Goal: Contribute content: Add original content to the website for others to see

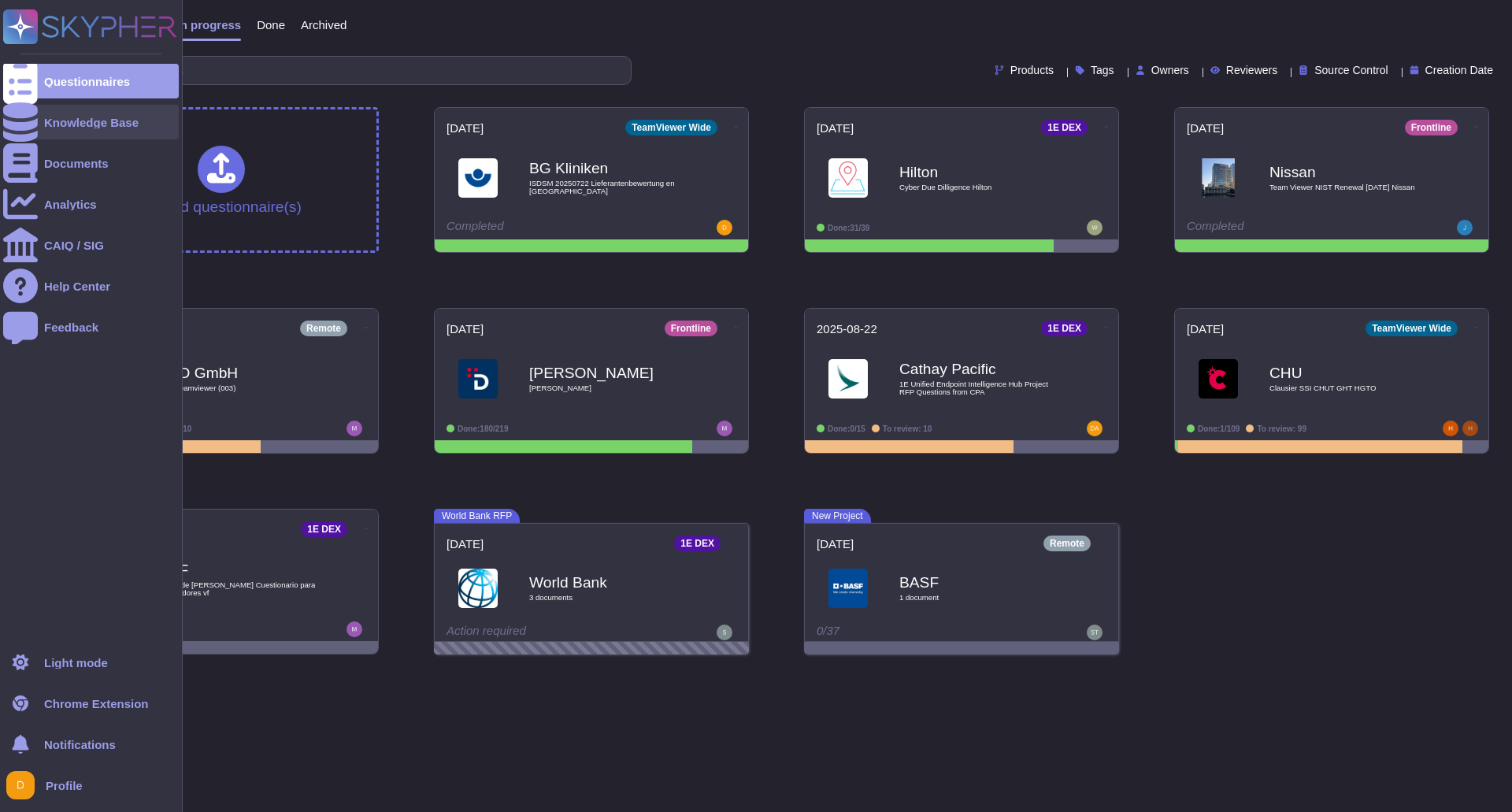
click at [48, 128] on div "Knowledge Base" at bounding box center [90, 122] width 176 height 35
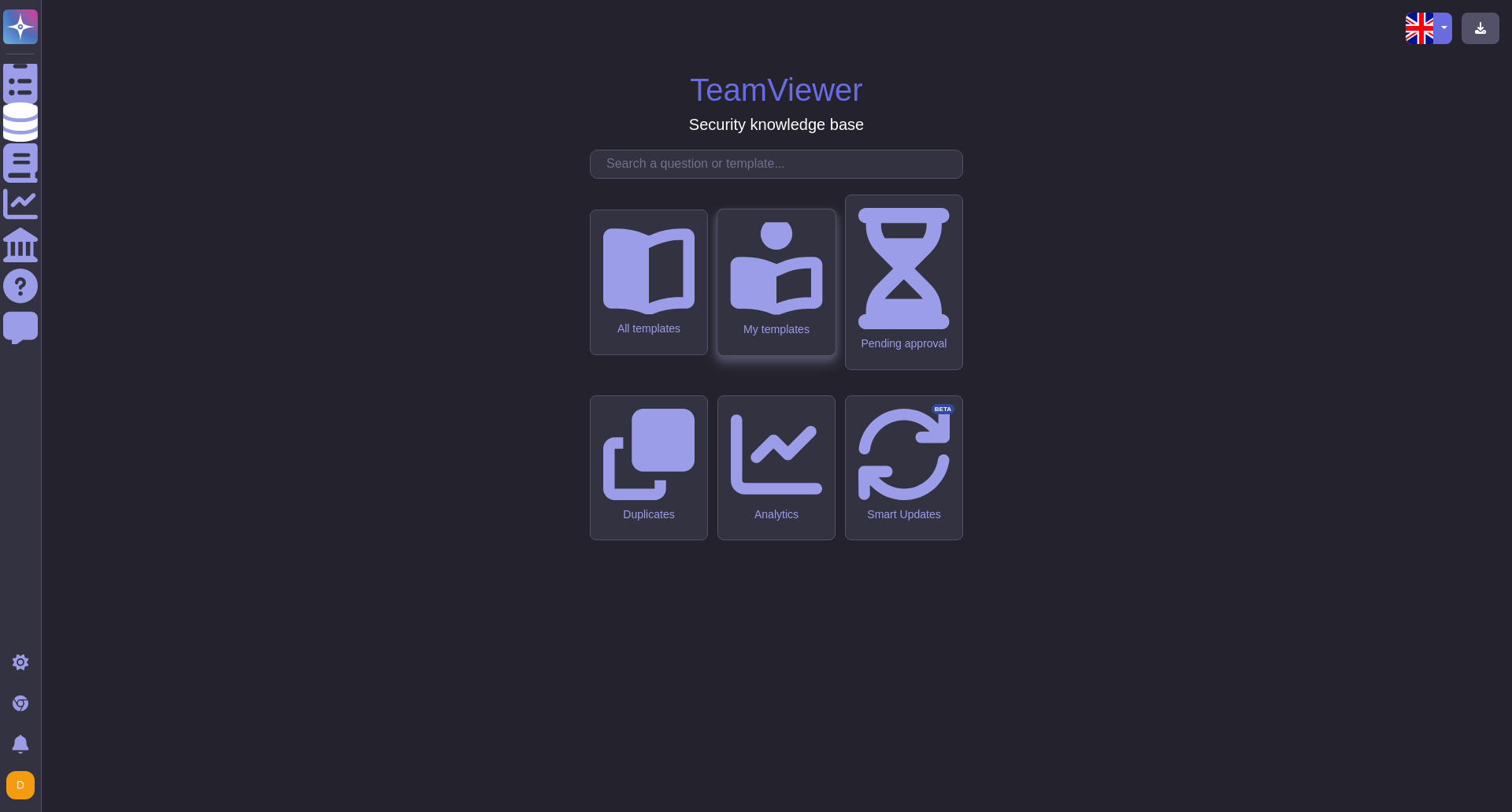
click at [781, 336] on div "My templates" at bounding box center [775, 330] width 92 height 13
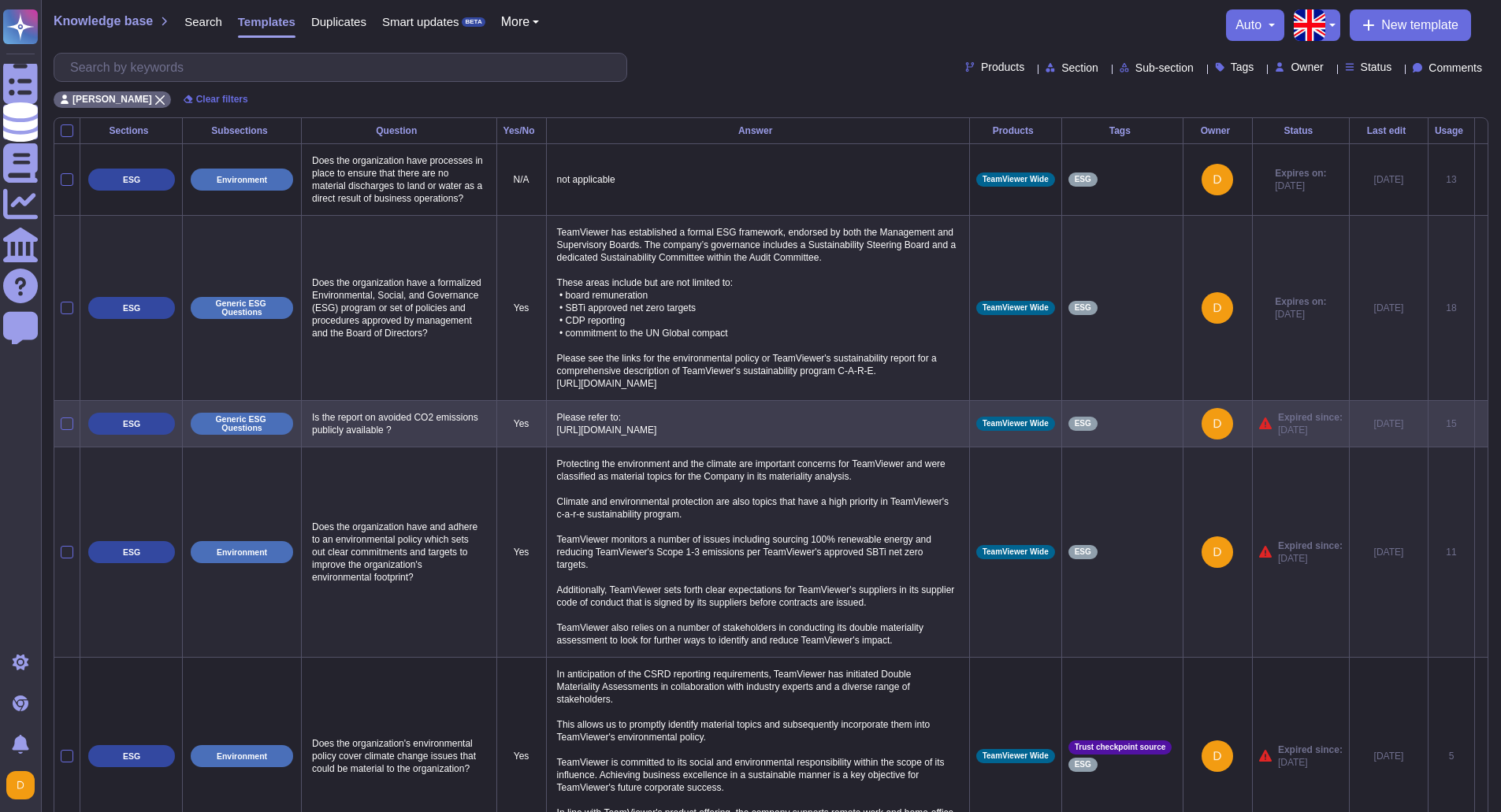
click at [811, 441] on p "Please refer to: [URL][DOMAIN_NAME]" at bounding box center [757, 424] width 409 height 33
type textarea "Please refer to: [URL][DOMAIN_NAME]"
drag, startPoint x: 807, startPoint y: 455, endPoint x: 558, endPoint y: 441, distance: 249.4
click at [558, 441] on textarea "Please refer to: [URL][DOMAIN_NAME]" at bounding box center [755, 434] width 406 height 53
click at [688, 427] on p "Please refer to: [URL][DOMAIN_NAME]" at bounding box center [757, 424] width 409 height 33
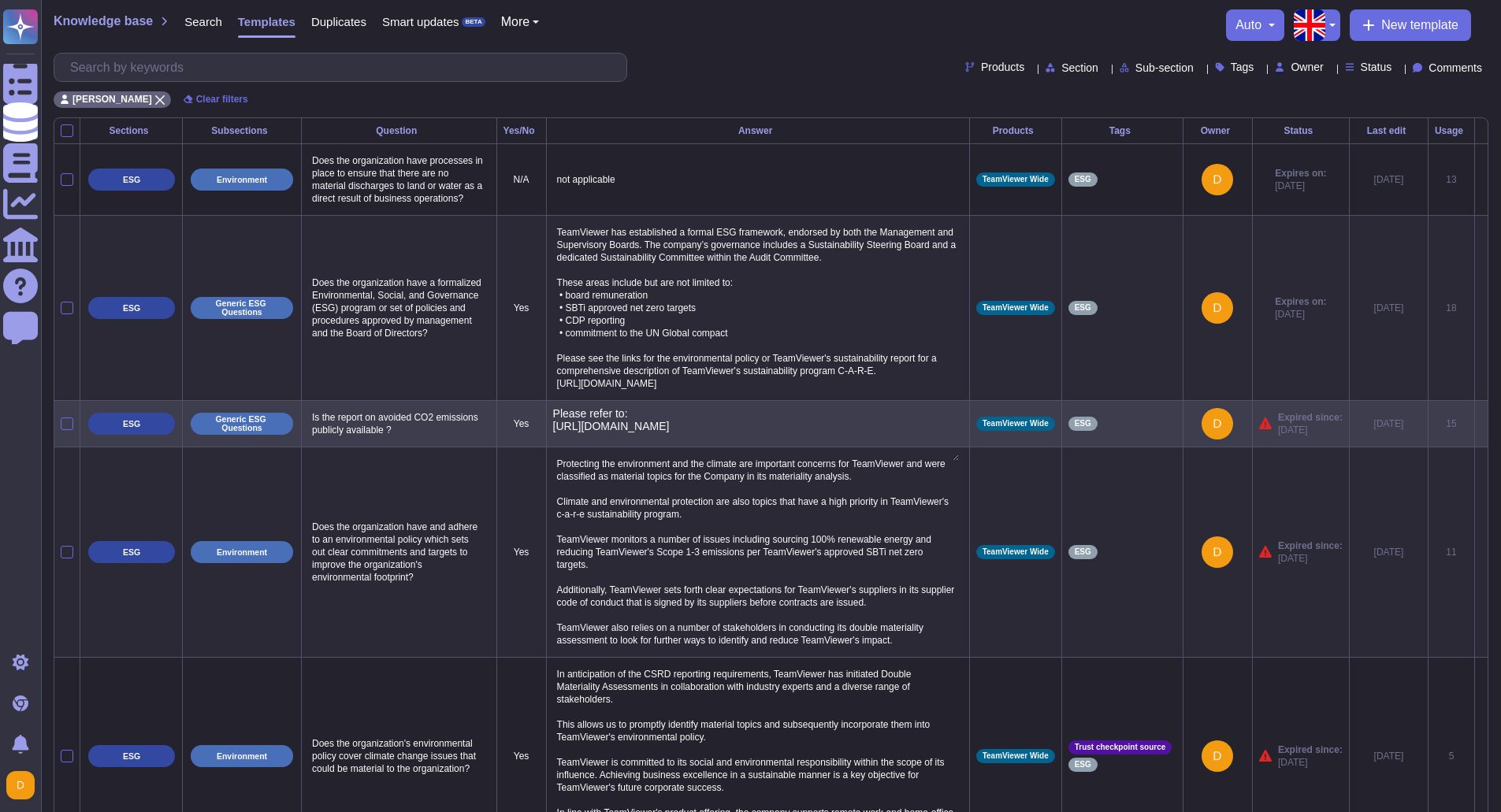
click at [557, 423] on textarea "Please refer to: [URL][DOMAIN_NAME]" at bounding box center [755, 434] width 406 height 53
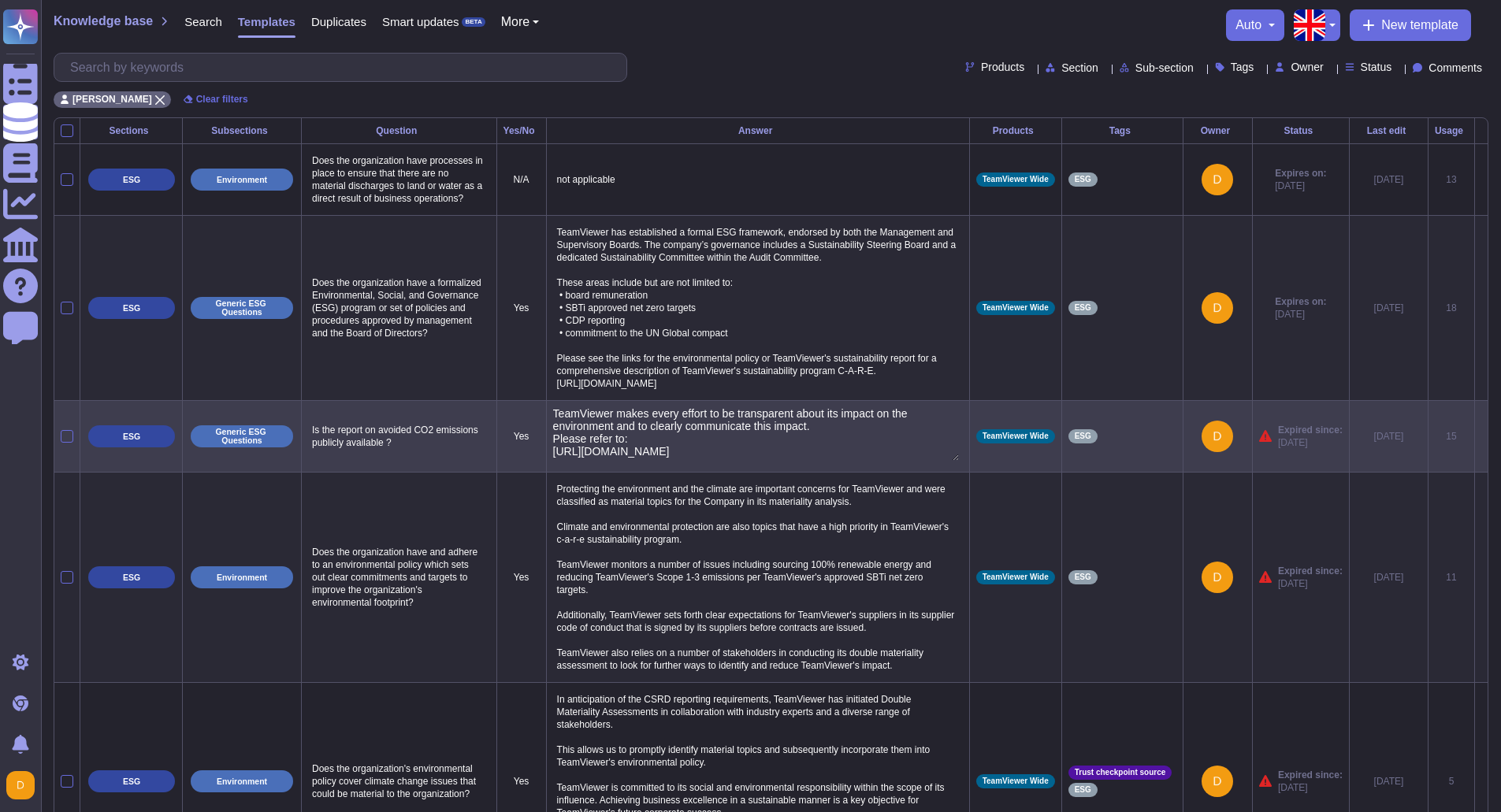
click at [661, 429] on textarea "TeamViewer makes every effort to be transparent about its impact on the environ…" at bounding box center [755, 434] width 406 height 53
type textarea "TeamViewer makes big effort to be transparent about its impact on the environme…"
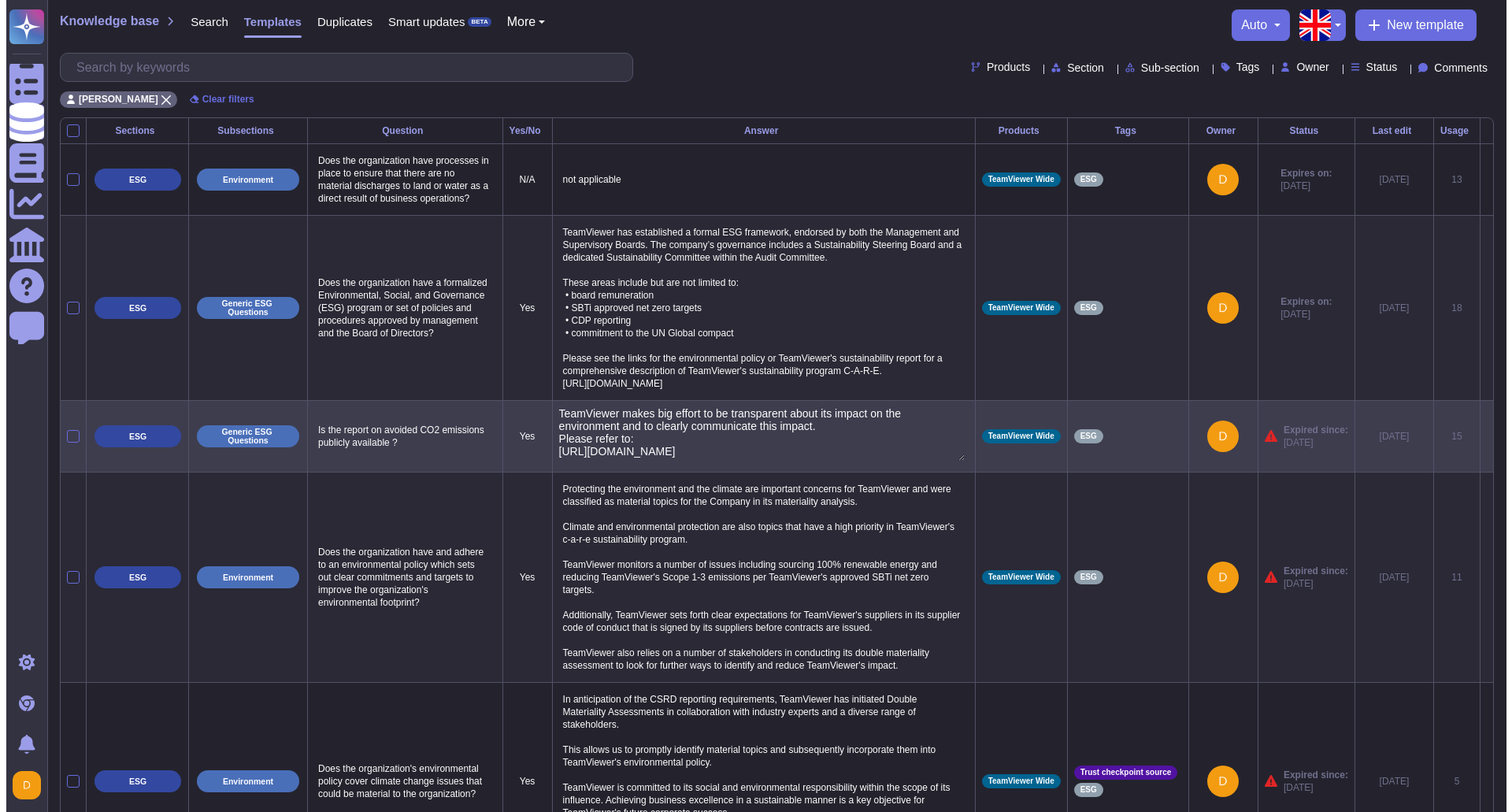
scroll to position [10, 0]
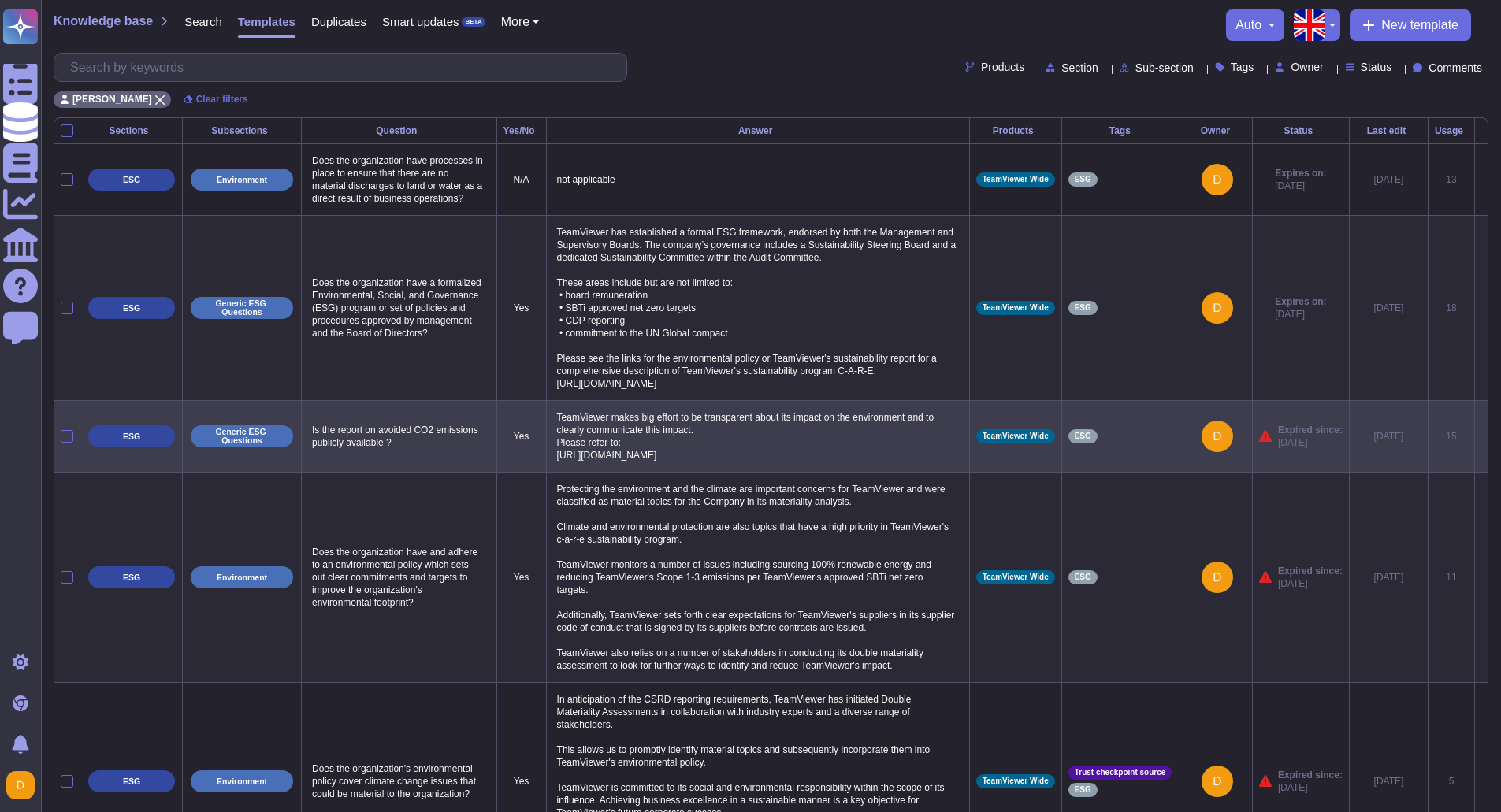
click at [1482, 437] on icon at bounding box center [1482, 437] width 0 height 0
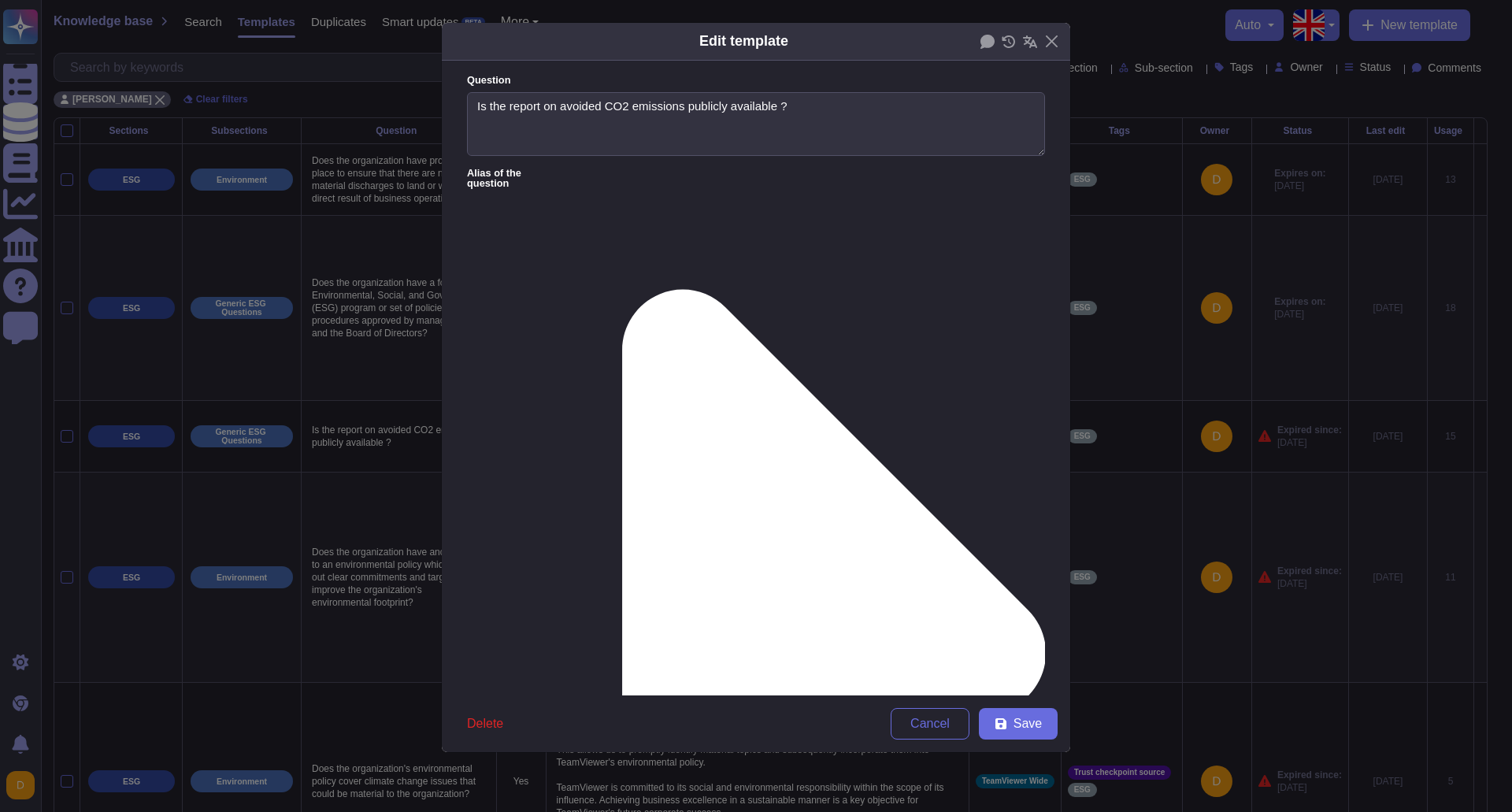
type textarea "Is the report on avoided CO2 emissions publicly available ?"
type textarea "Please refer to: [URL][DOMAIN_NAME]"
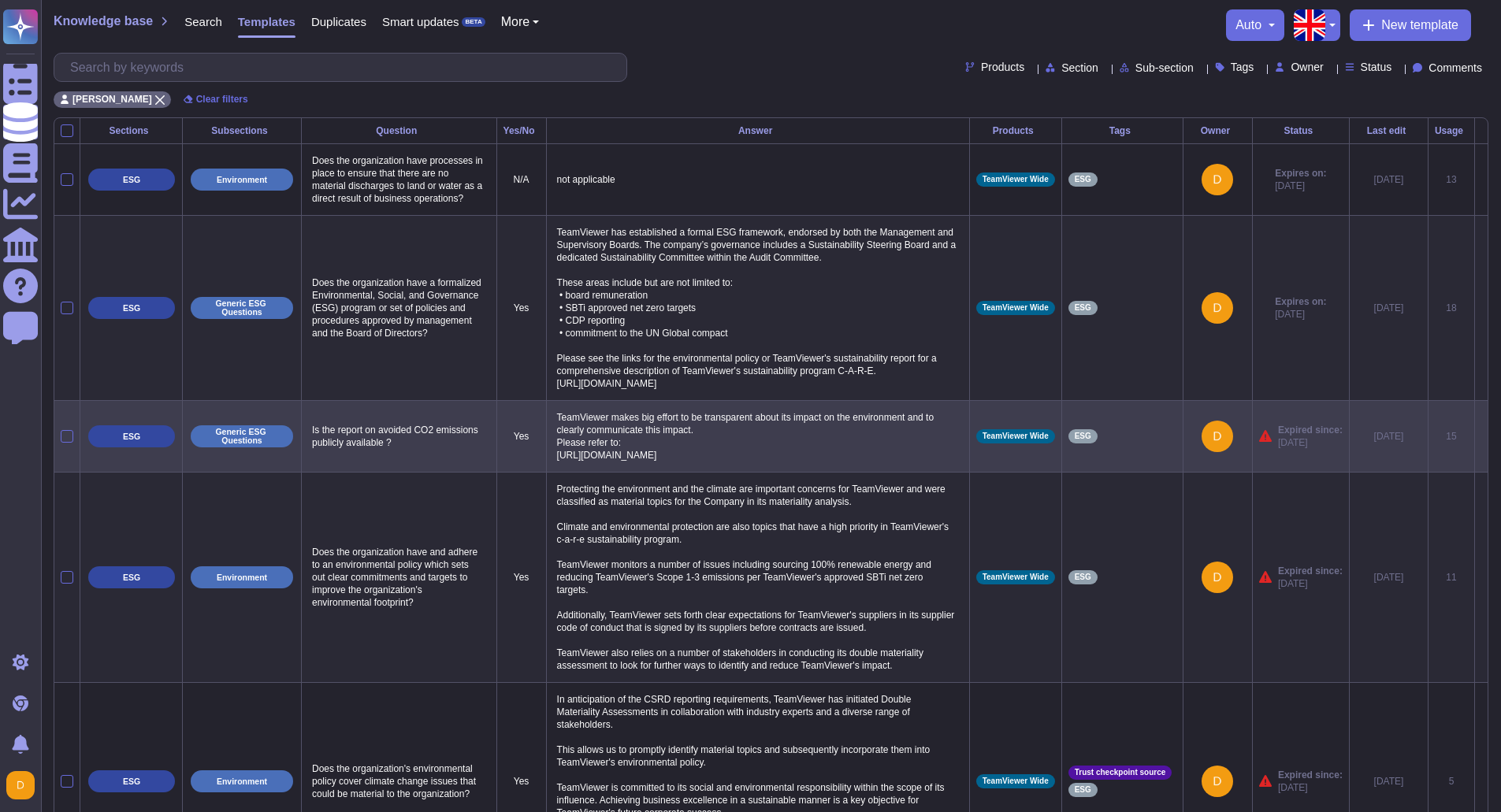
click at [1482, 449] on td at bounding box center [1481, 435] width 13 height 71
click at [1482, 437] on icon at bounding box center [1482, 437] width 0 height 0
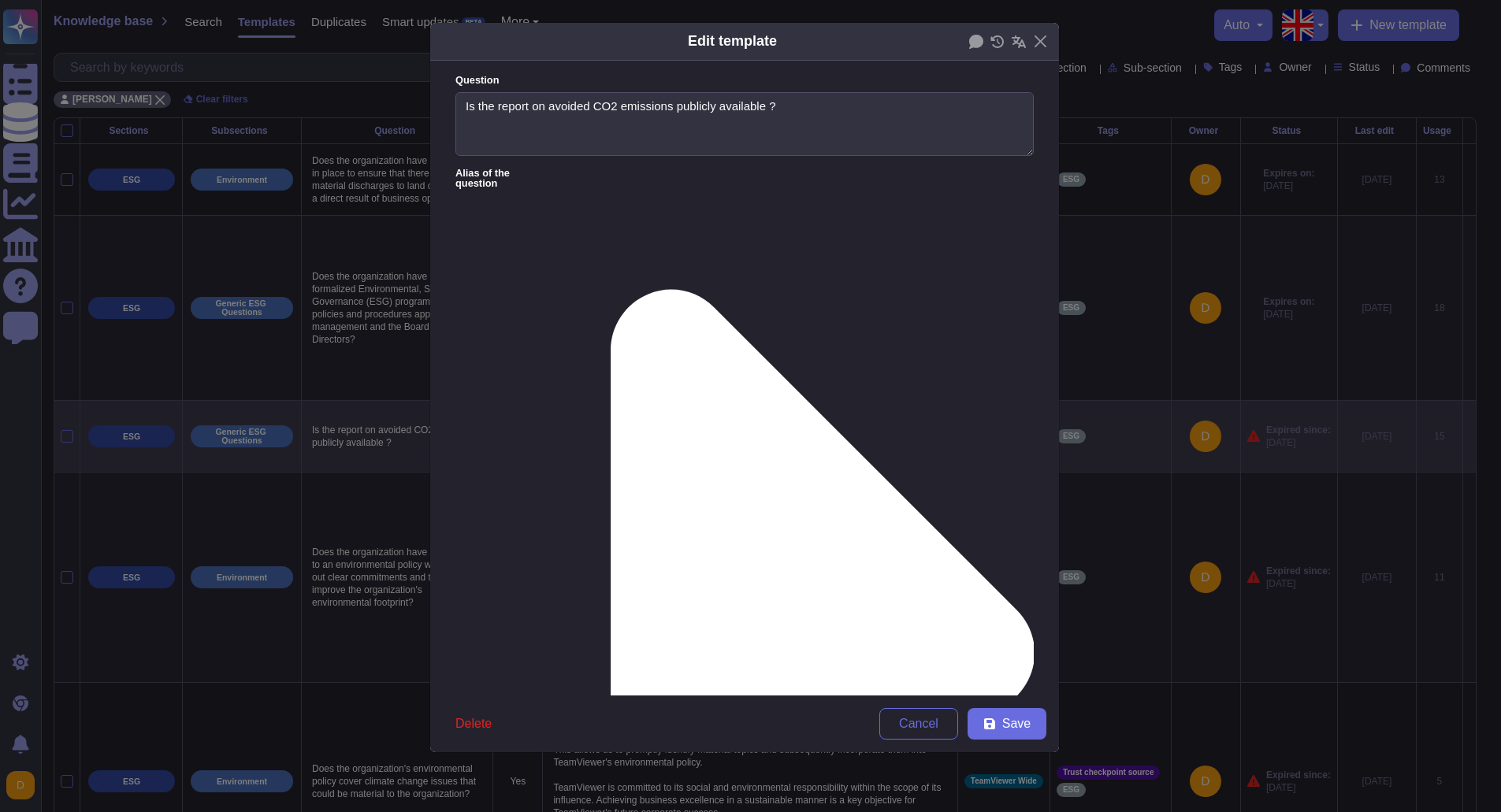
type textarea "Is the report on avoided CO2 emissions publicly available ?"
type textarea "TeamViewer makes big effort to be transparent about its impact on the environme…"
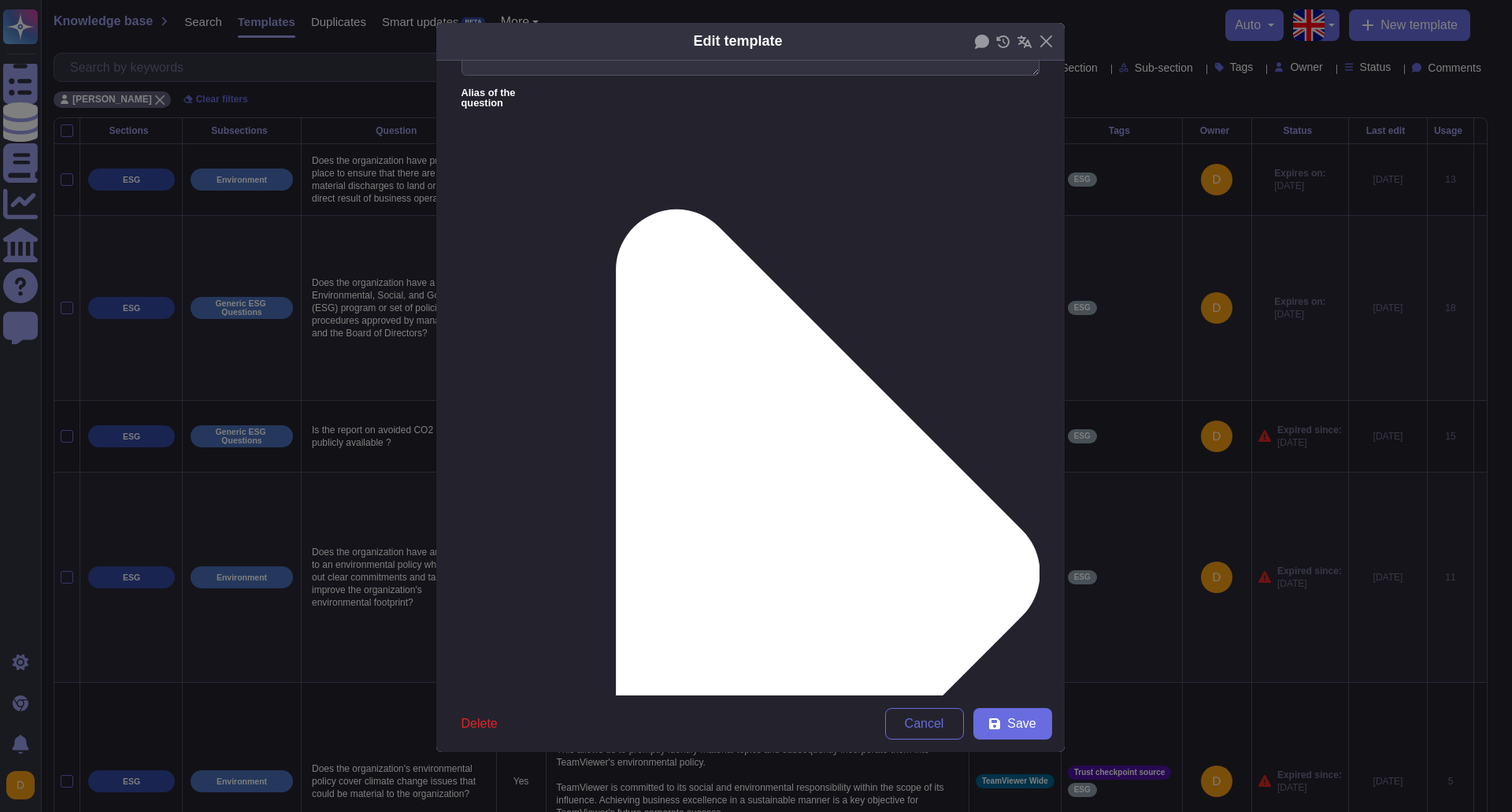
scroll to position [96, 0]
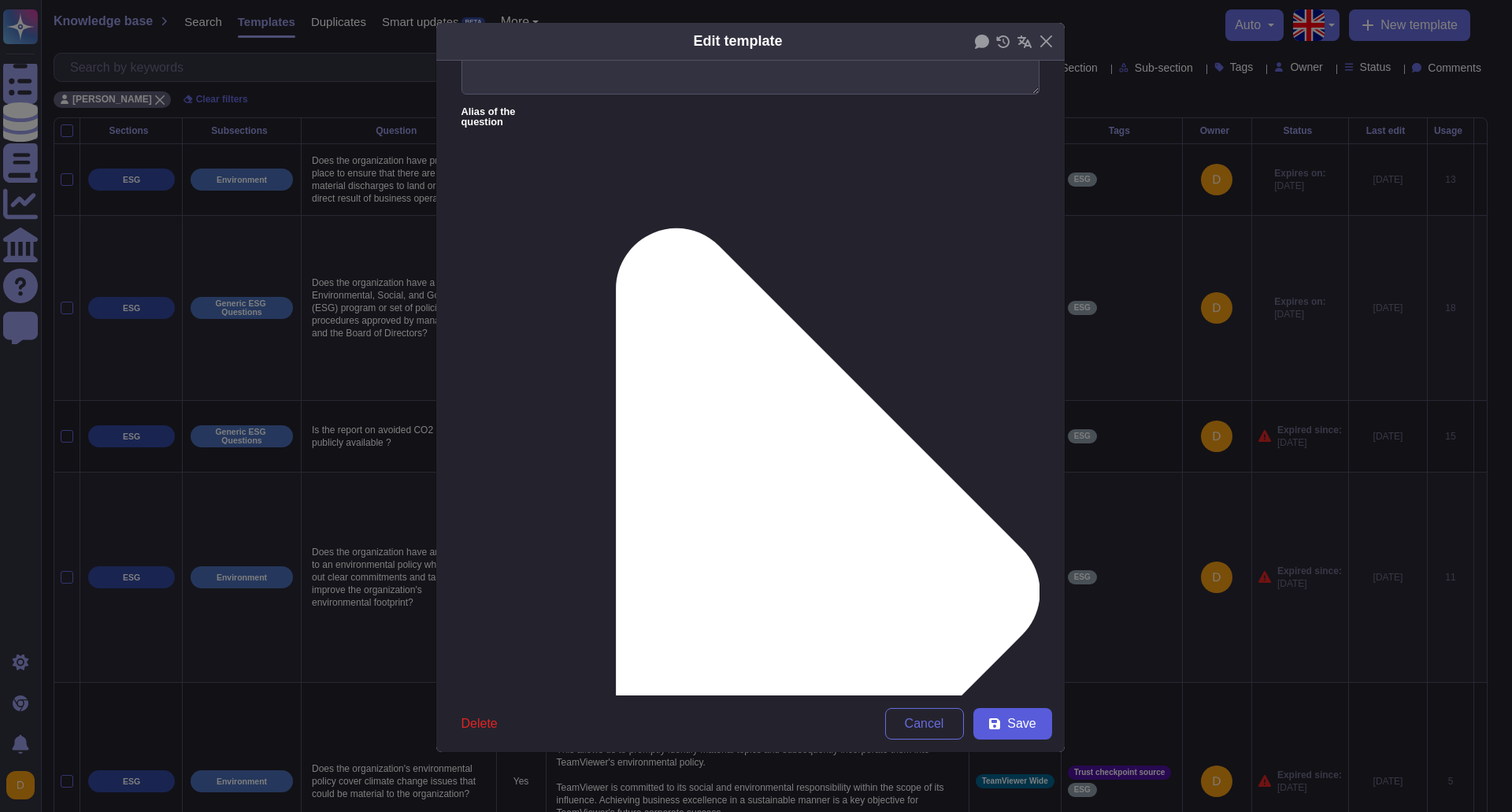
click at [1023, 719] on span "Save" at bounding box center [1021, 724] width 28 height 12
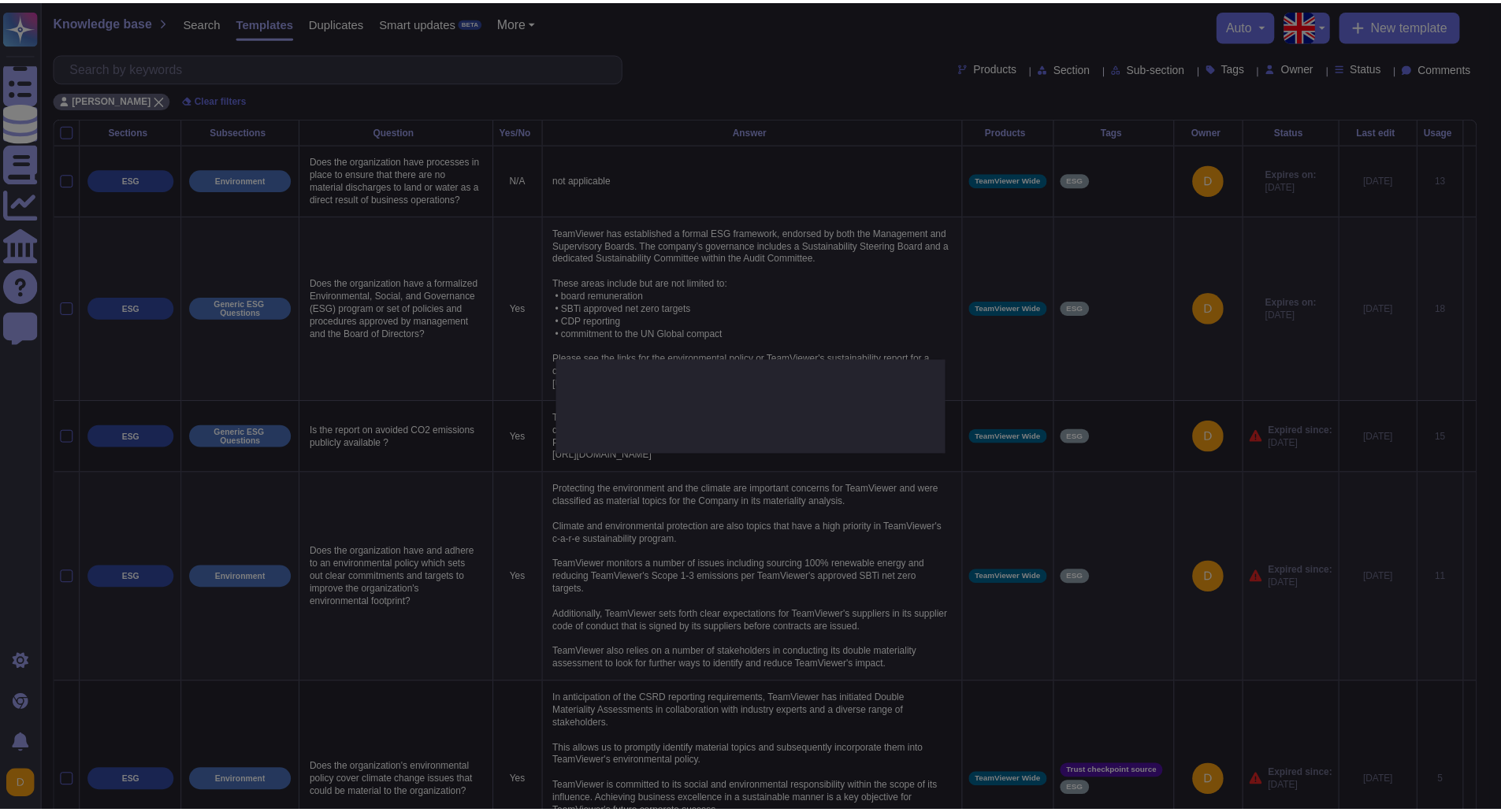
scroll to position [96, 0]
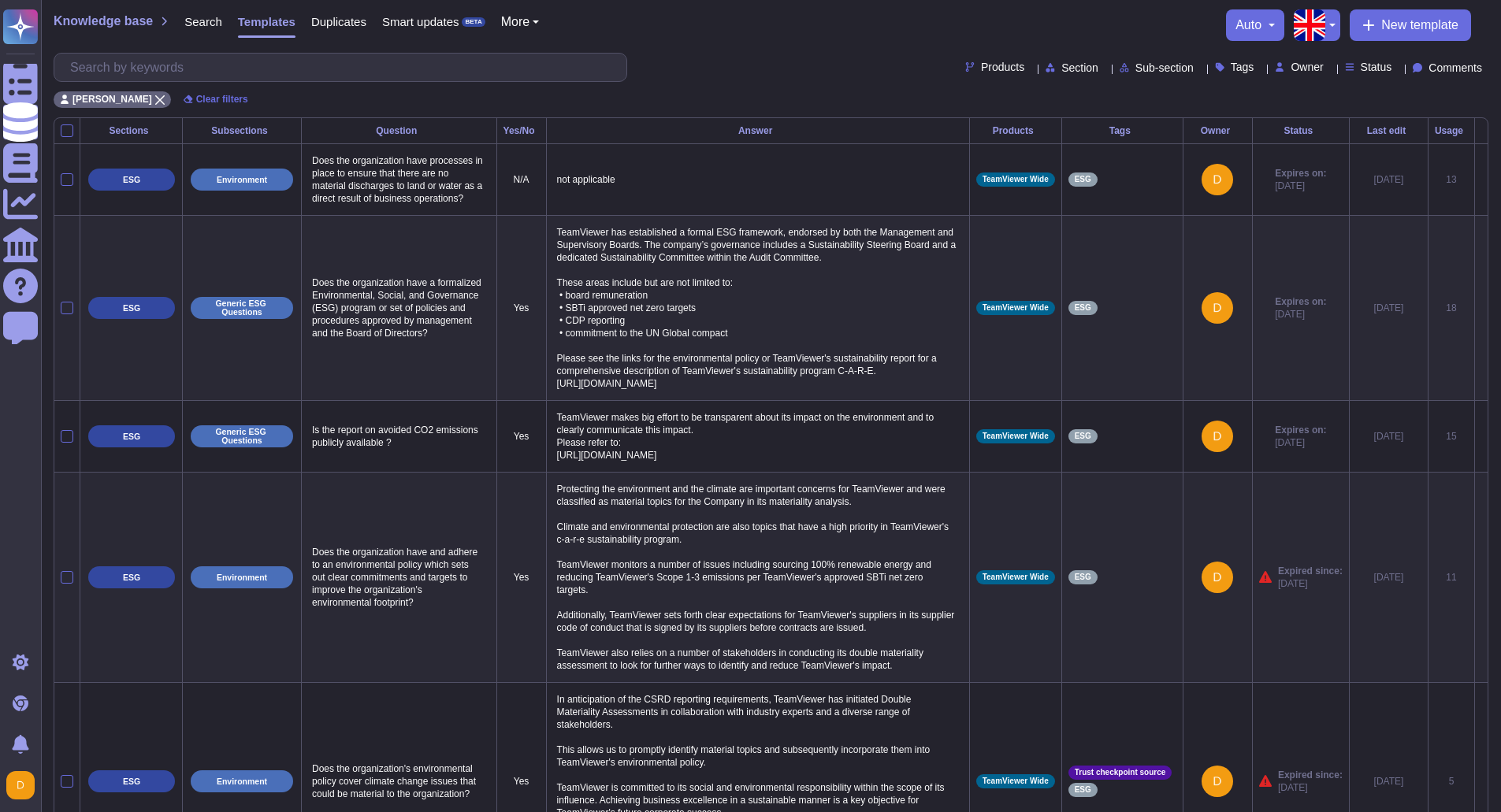
click at [1288, 133] on div "Status" at bounding box center [1302, 131] width 84 height 9
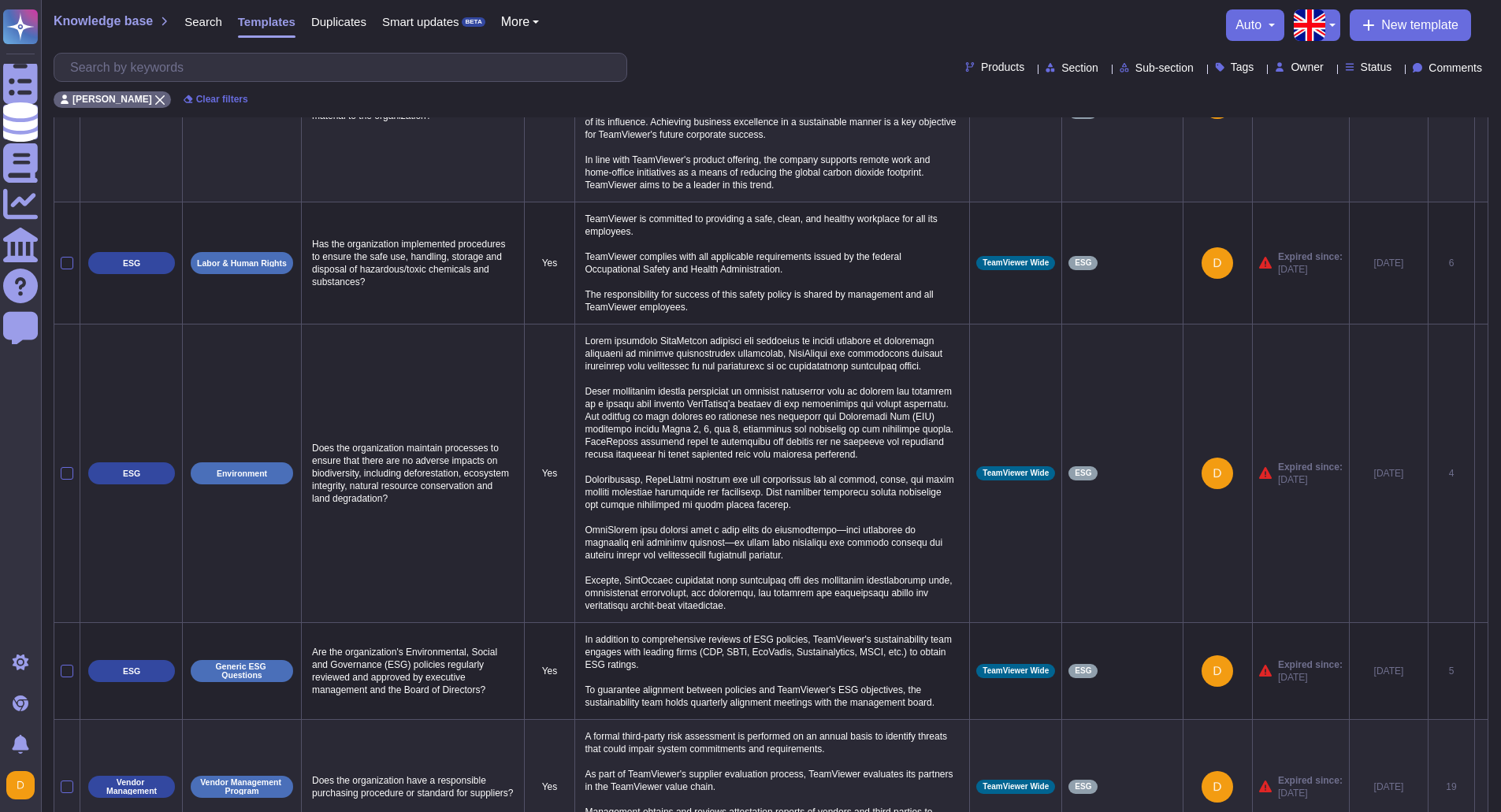
scroll to position [315, 0]
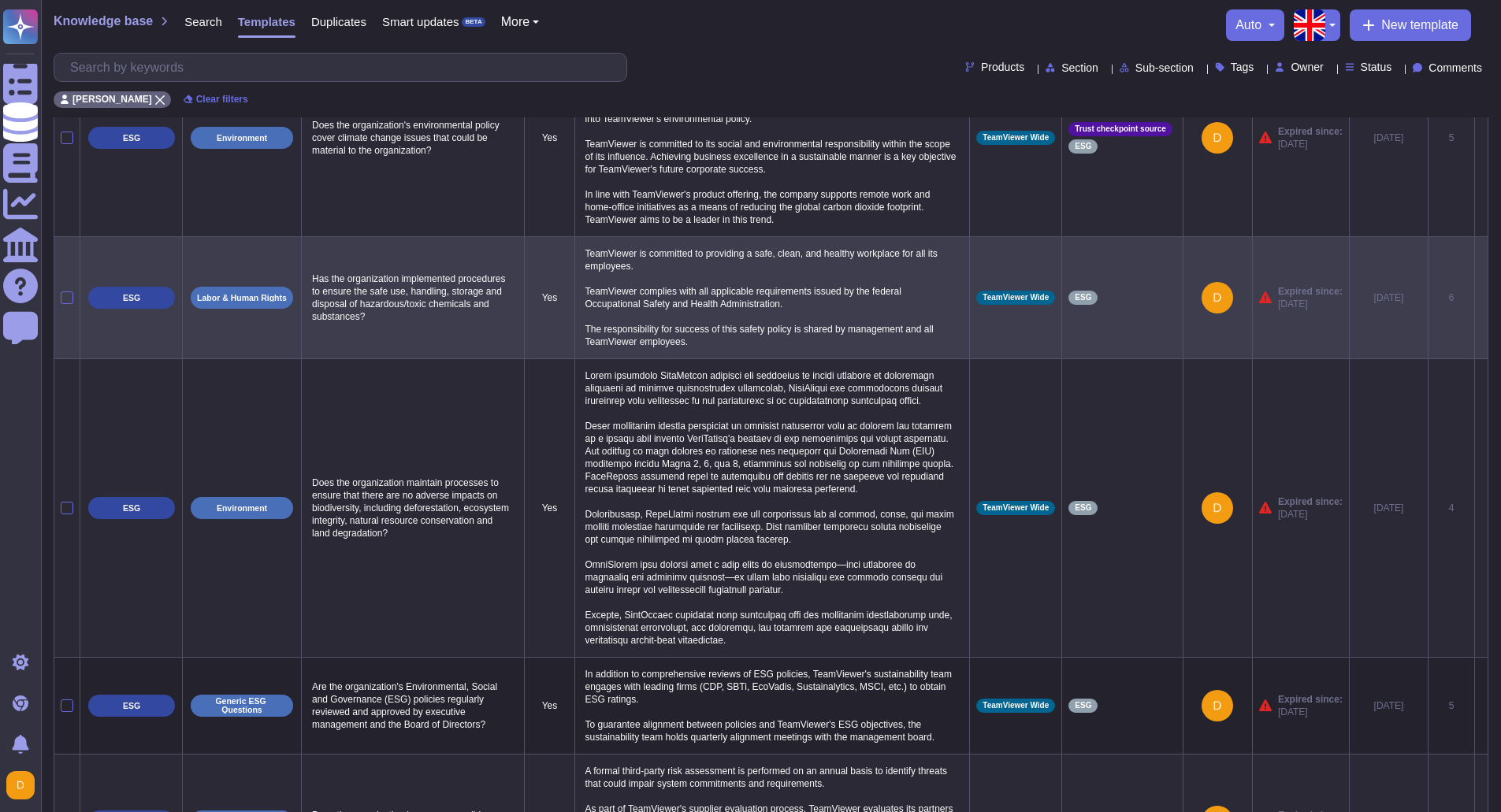
click at [732, 352] on p "TeamViewer is committed to providing a safe, clean, and healthy workplace for a…" at bounding box center [772, 297] width 382 height 108
type textarea "TeamViewer is committed to providing a safe, clean, and healthy workplace for a…"
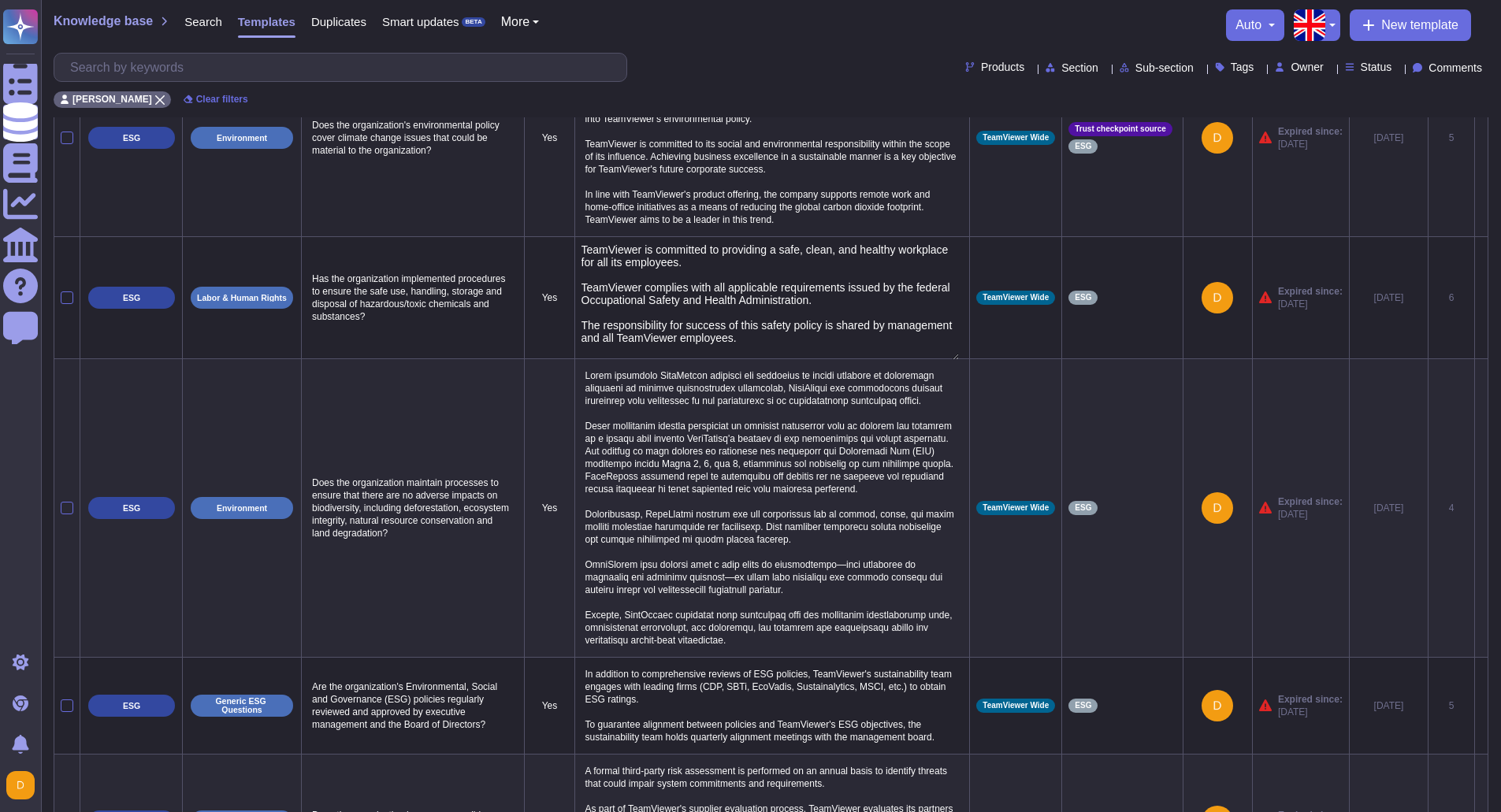
click at [506, 236] on td "Does the organization's environmental policy cover climate change issues that c…" at bounding box center [413, 138] width 223 height 198
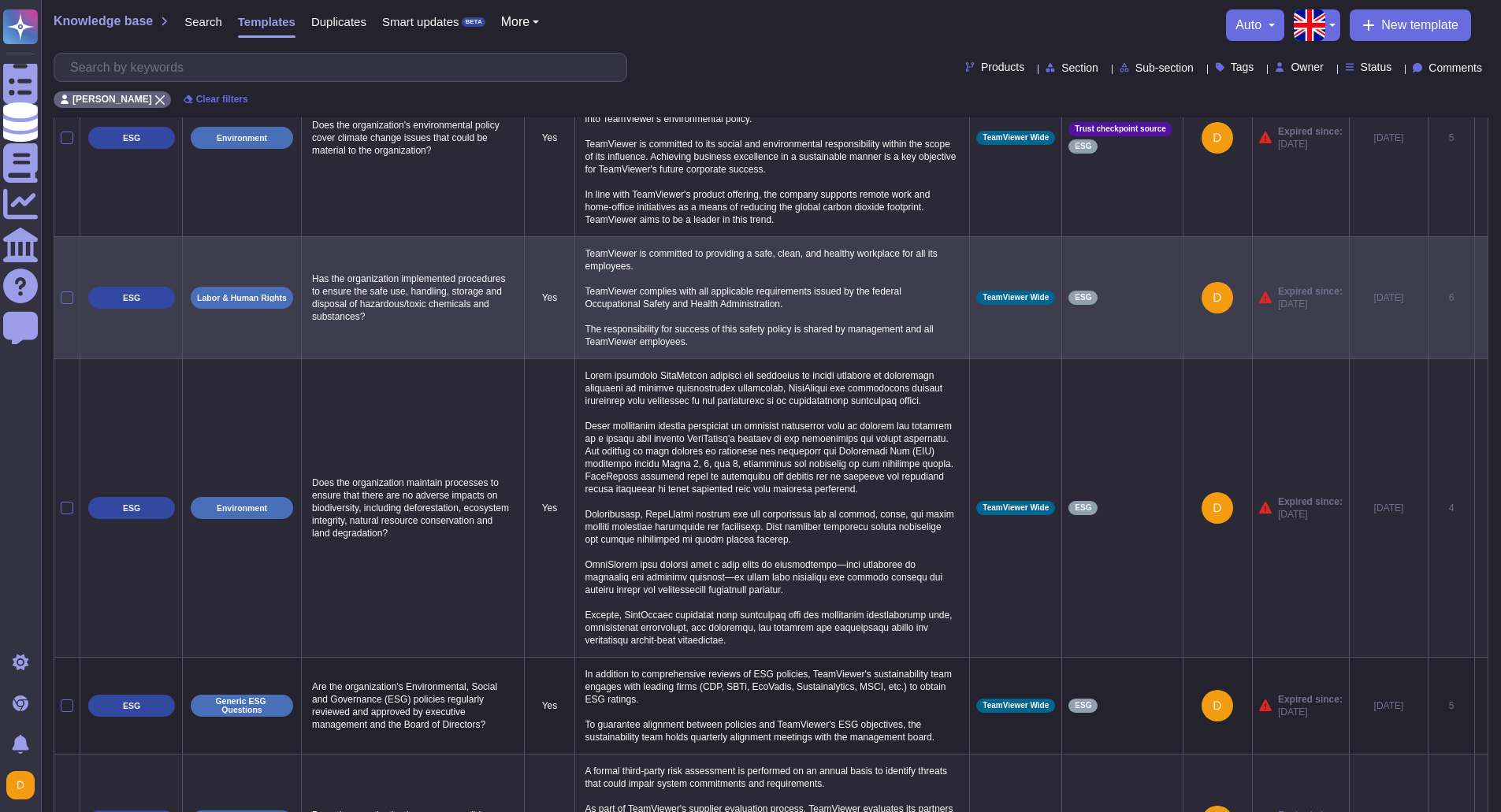
click at [398, 302] on p "Has the organization implemented procedures to ensure the safe use, handling, s…" at bounding box center [412, 297] width 210 height 58
type textarea "Has the organization implemented procedures to ensure the safe use, handling, s…"
drag, startPoint x: 377, startPoint y: 341, endPoint x: 308, endPoint y: 289, distance: 86.4
click at [308, 289] on textarea "Has the organization implemented procedures to ensure the safe use, handling, s…" at bounding box center [411, 302] width 207 height 66
click at [650, 279] on p "TeamViewer is committed to providing a safe, clean, and healthy workplace for a…" at bounding box center [772, 297] width 382 height 108
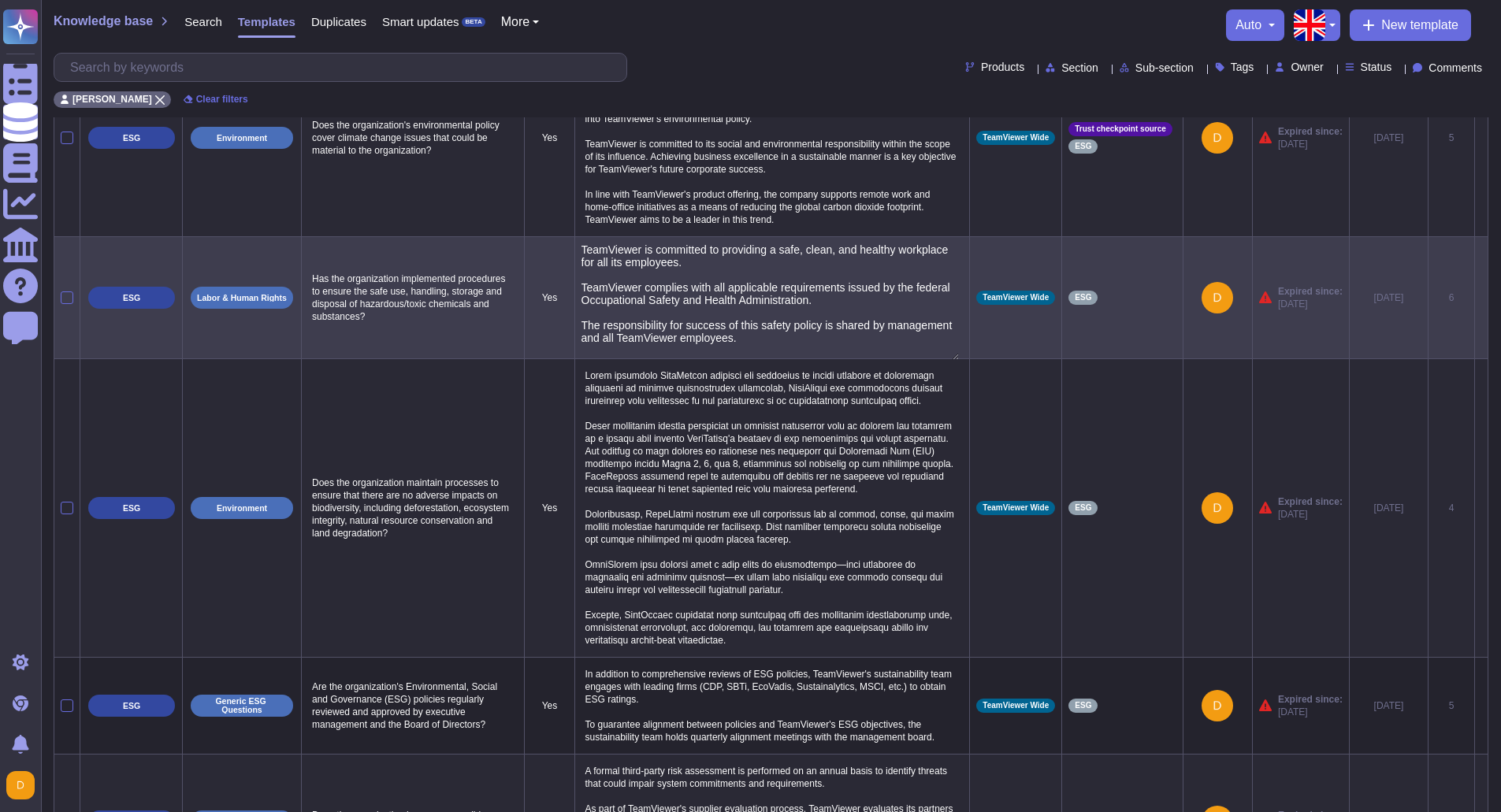
type textarea "TeamViewer is committed to providing a safe, clean, and healthy workplace for a…"
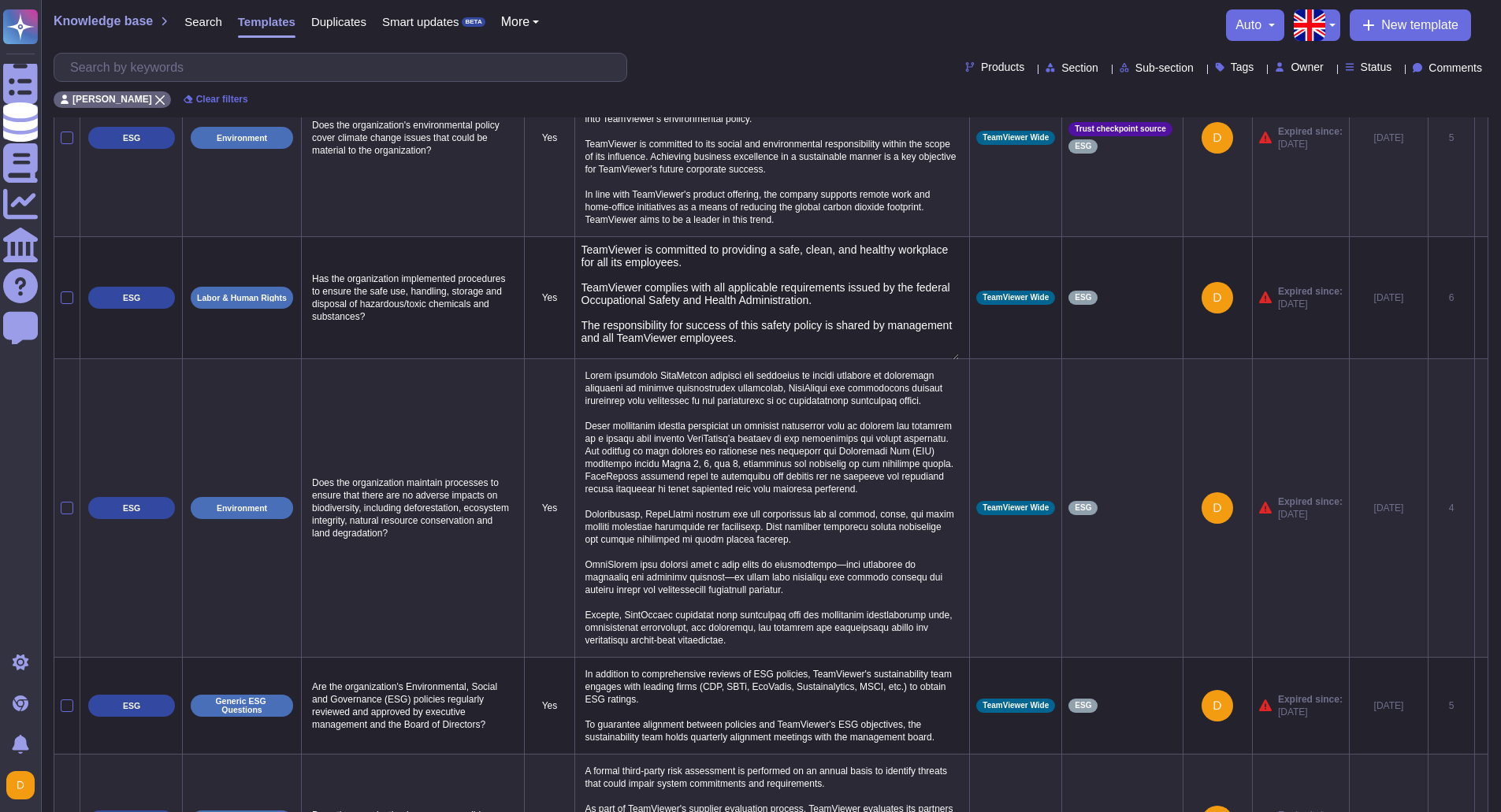
click at [757, 54] on div "Products Section Sub-section Tags Owner Status Comments" at bounding box center [770, 67] width 1435 height 29
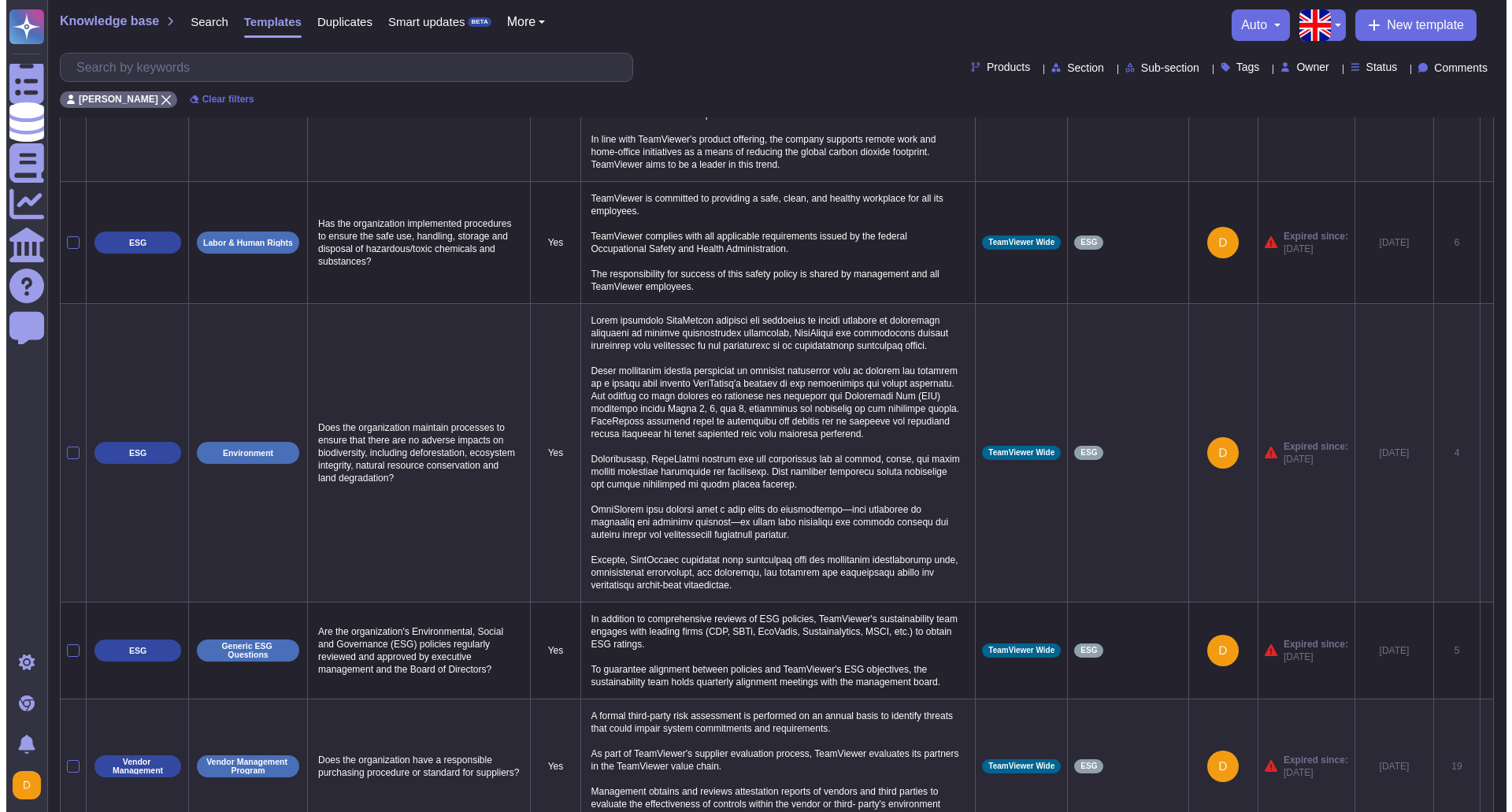
scroll to position [394, 0]
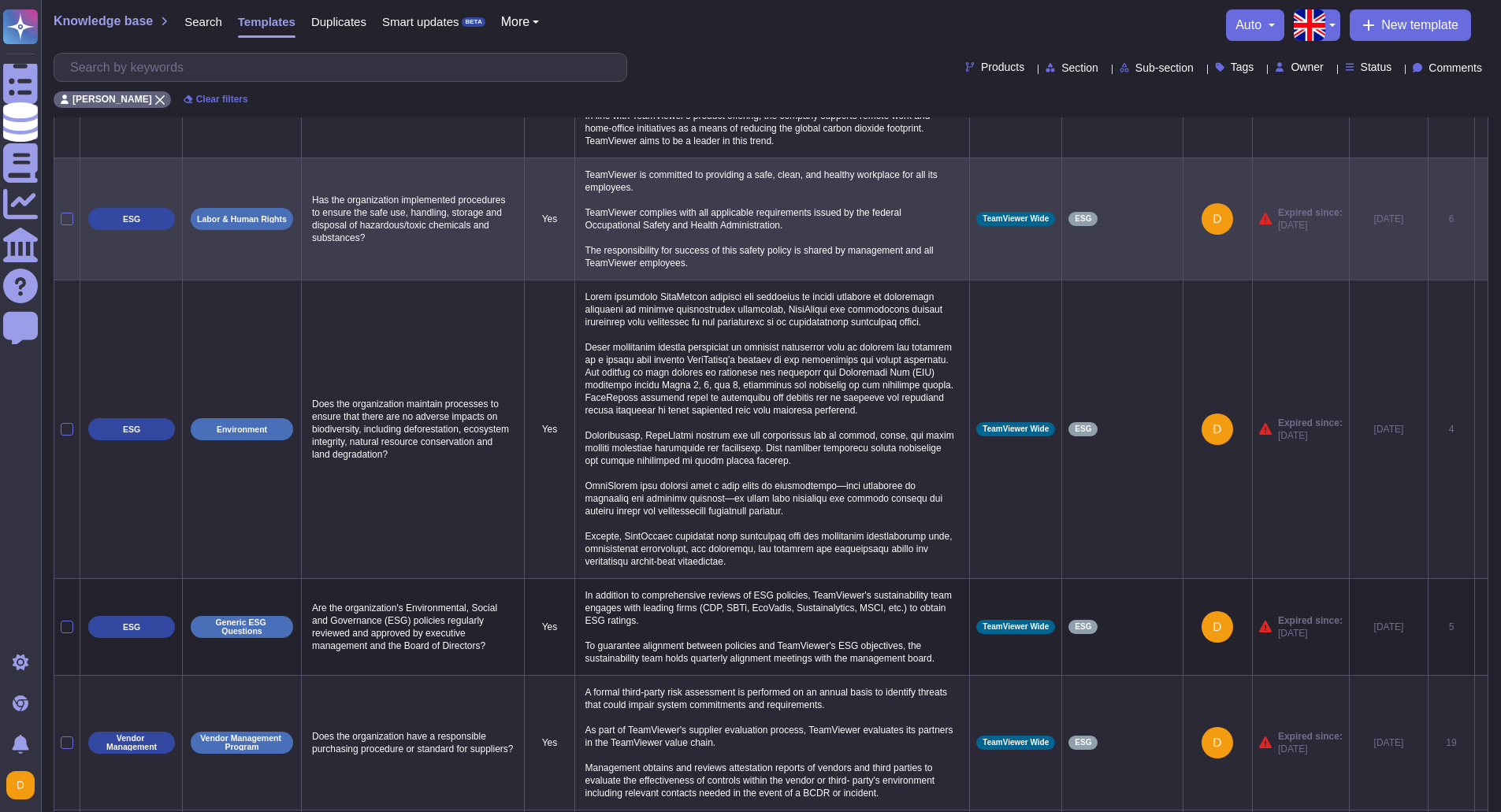
click at [752, 234] on p "TeamViewer is committed to providing a safe, clean, and healthy workplace for a…" at bounding box center [772, 218] width 382 height 108
type textarea "TeamViewer is committed to providing a safe, clean, and healthy workplace for a…"
click at [1482, 219] on icon at bounding box center [1482, 219] width 0 height 0
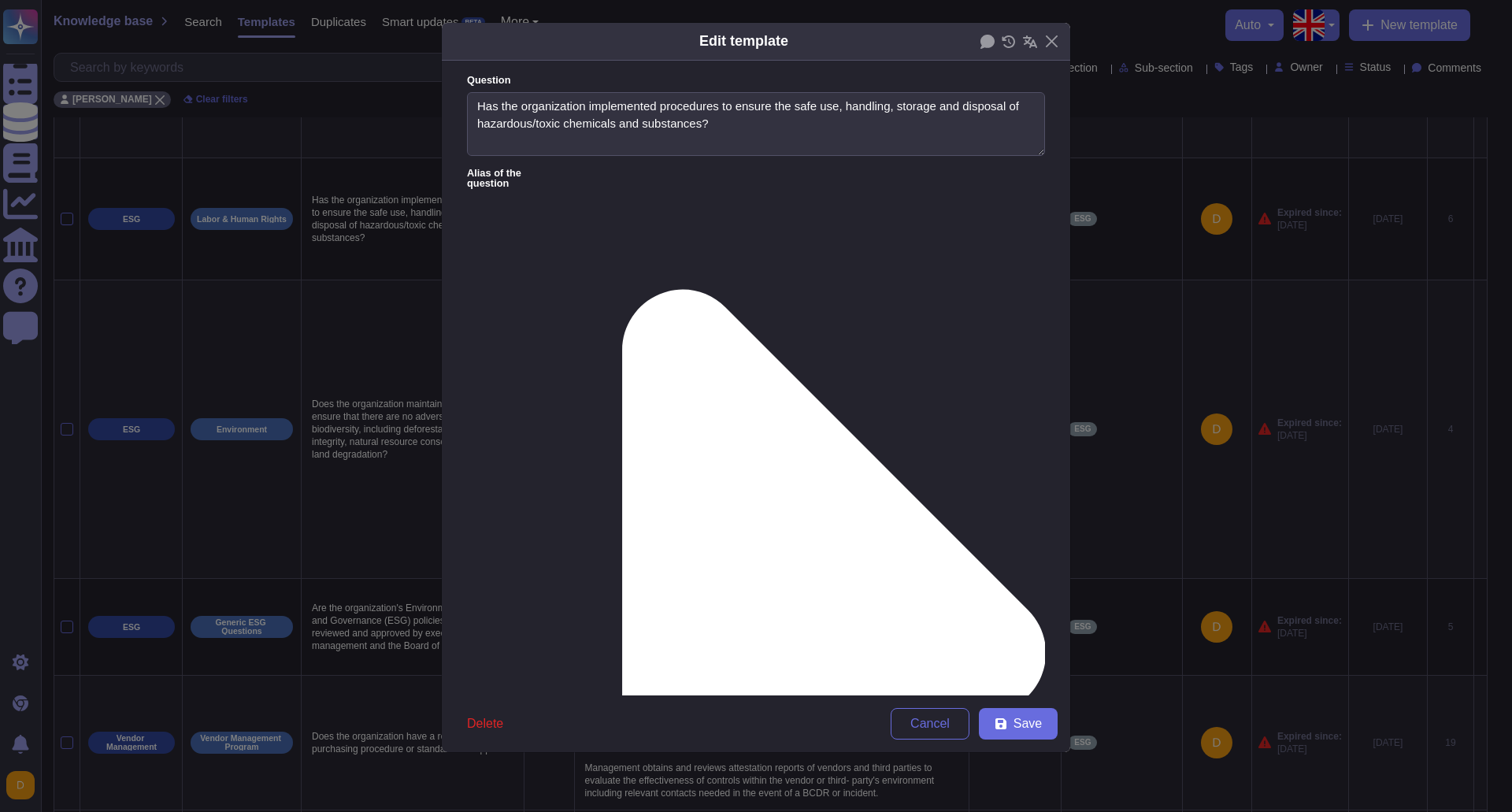
type textarea "Has the organization implemented procedures to ensure the safe use, handling, s…"
drag, startPoint x: 479, startPoint y: 257, endPoint x: 594, endPoint y: 274, distance: 116.2
paste textarea "We comply with all applicable environmental laws and occupational safety regula…"
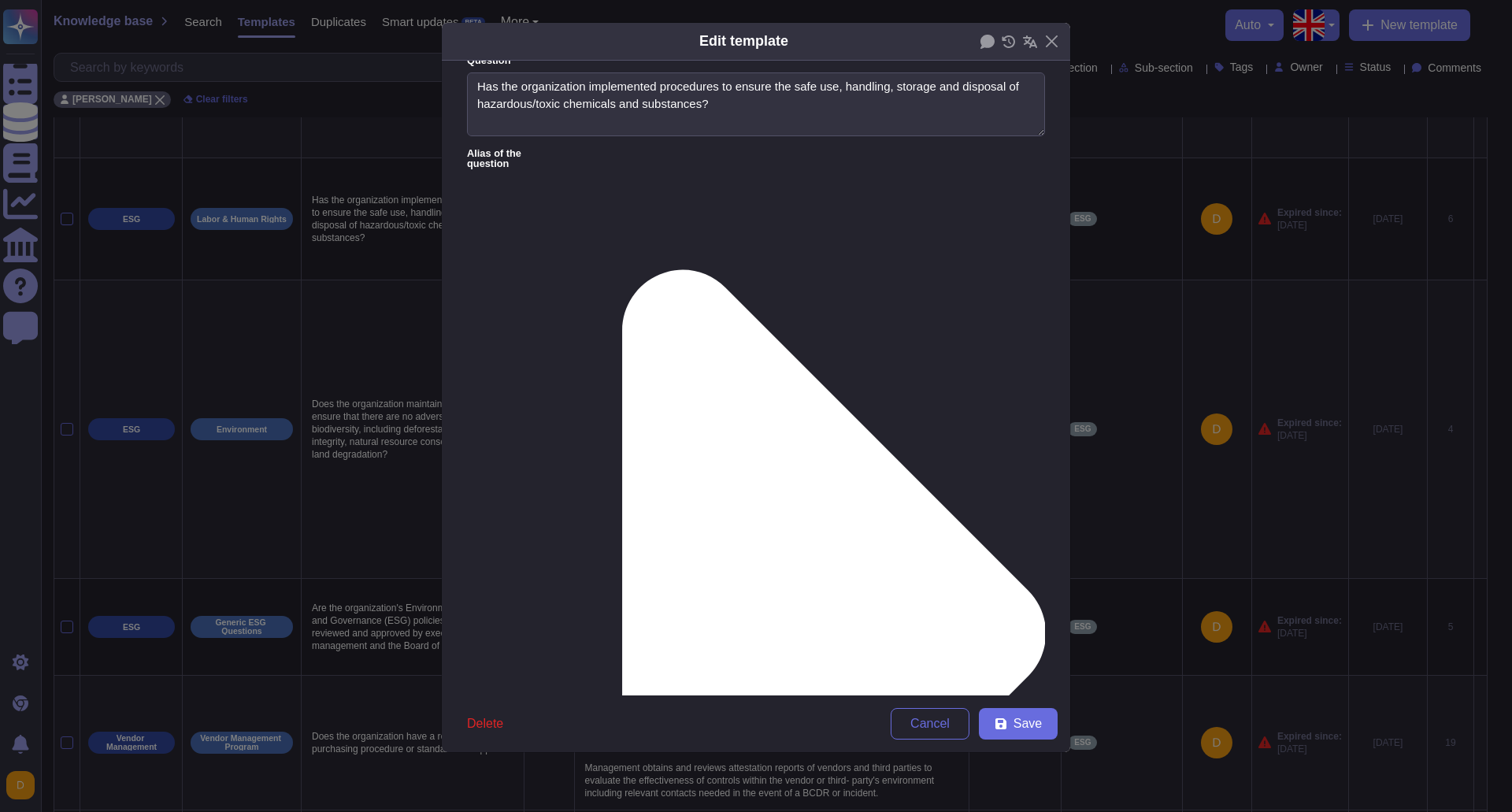
scroll to position [79, 0]
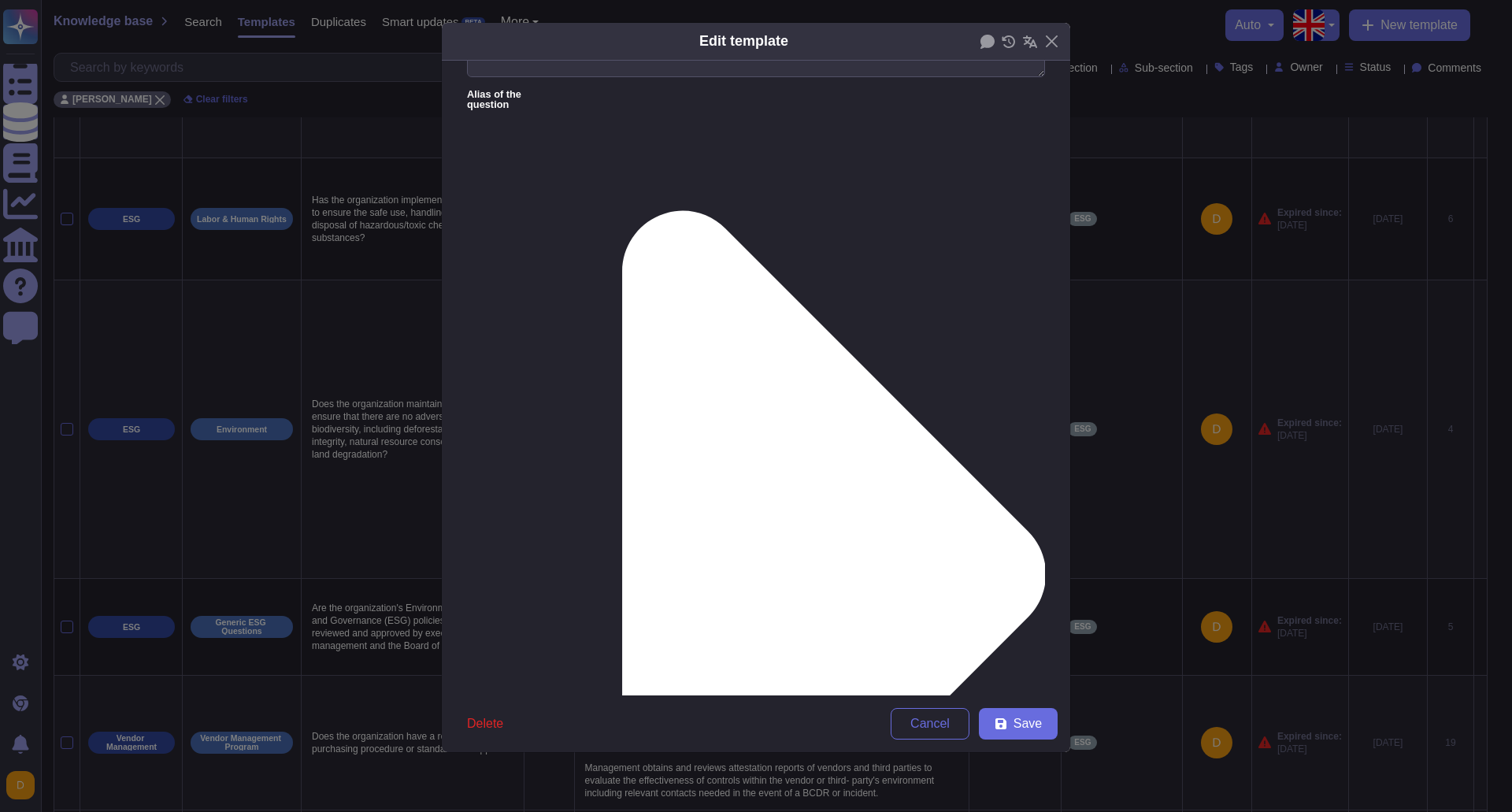
click at [842, 49] on div "Edit template" at bounding box center [756, 42] width 628 height 38
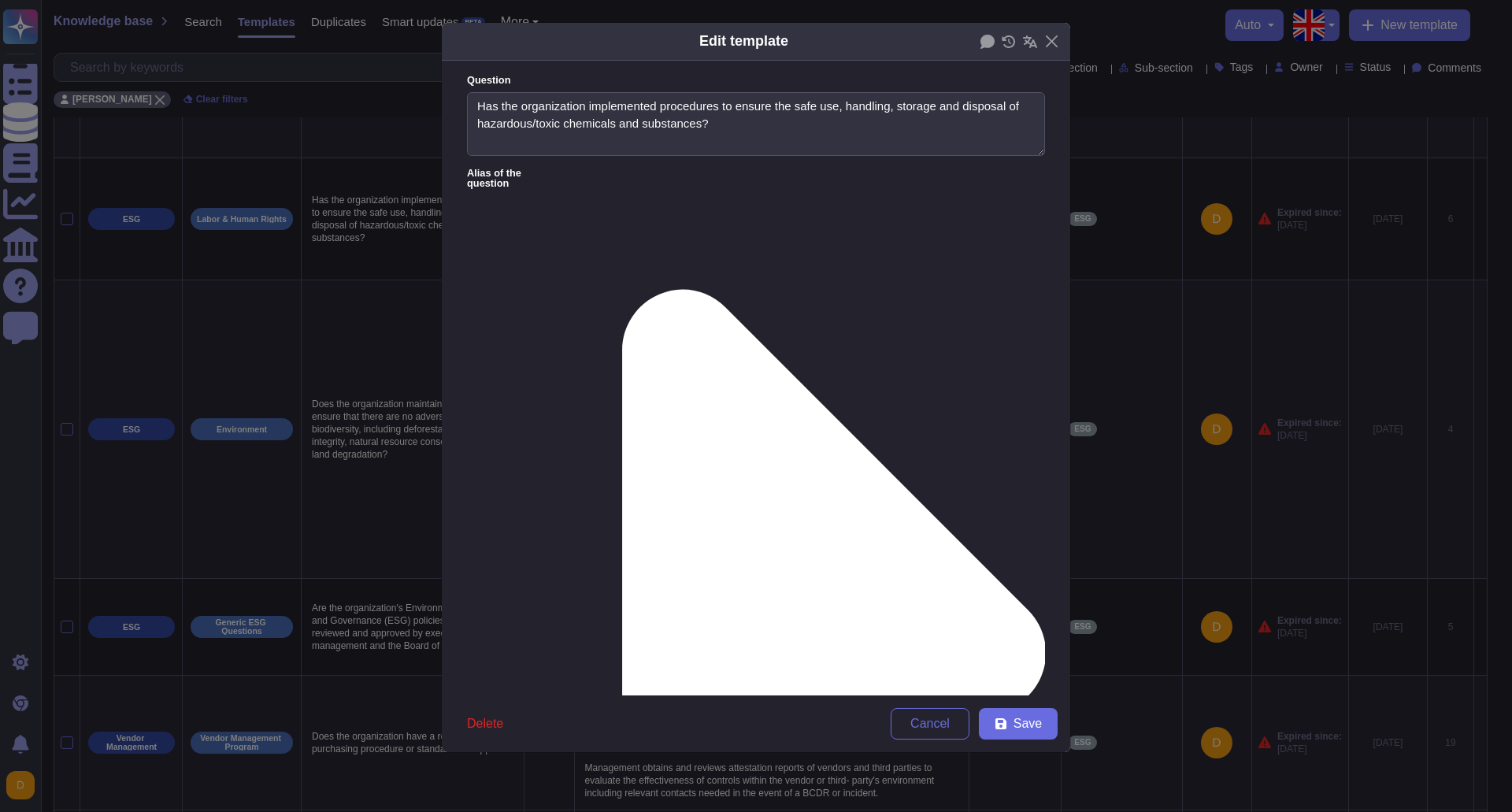
scroll to position [0, 0]
drag, startPoint x: 1010, startPoint y: 226, endPoint x: 479, endPoint y: 220, distance: 531.0
click at [545, 58] on div "Edit template" at bounding box center [756, 42] width 628 height 38
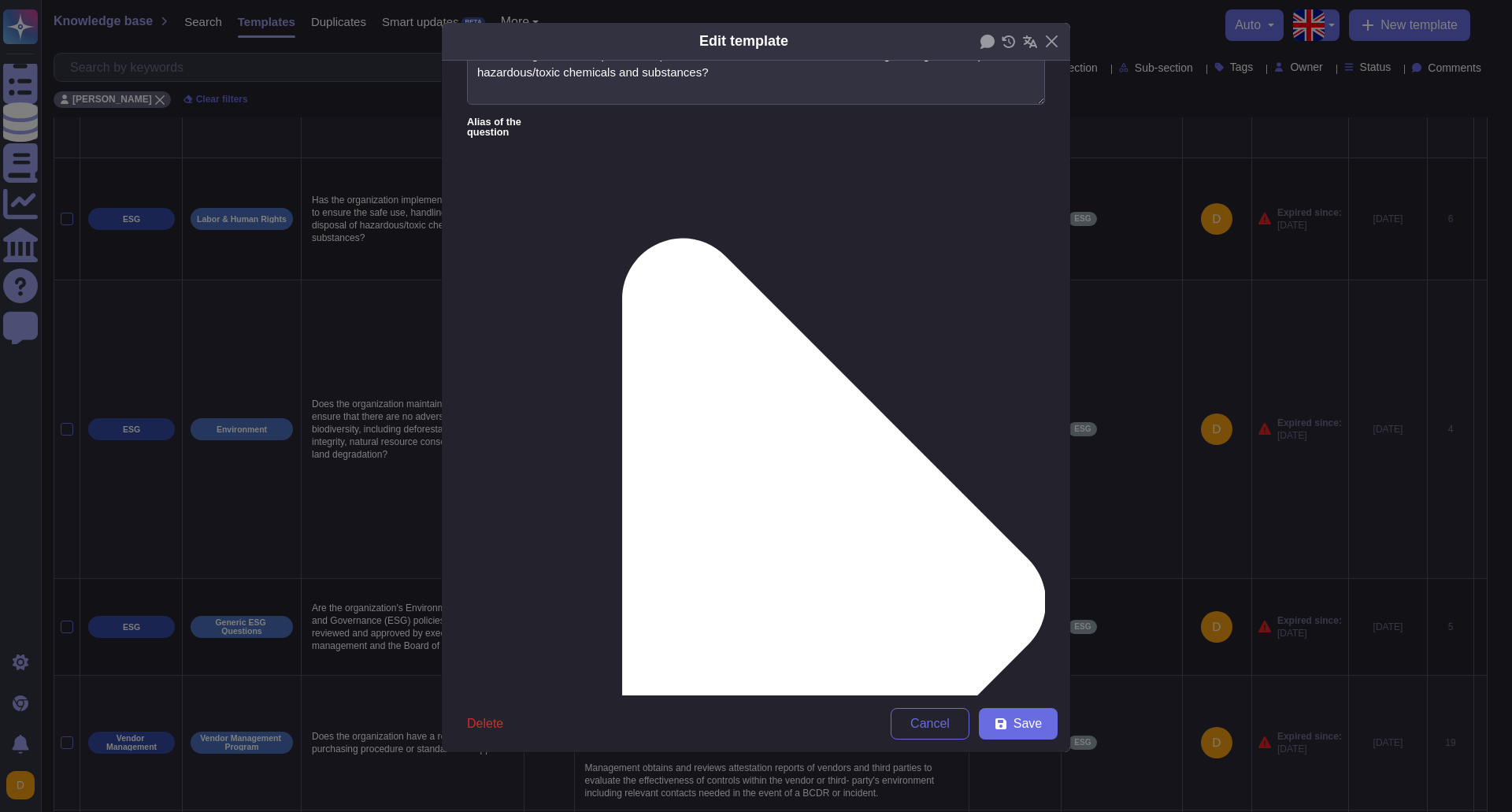
scroll to position [79, 0]
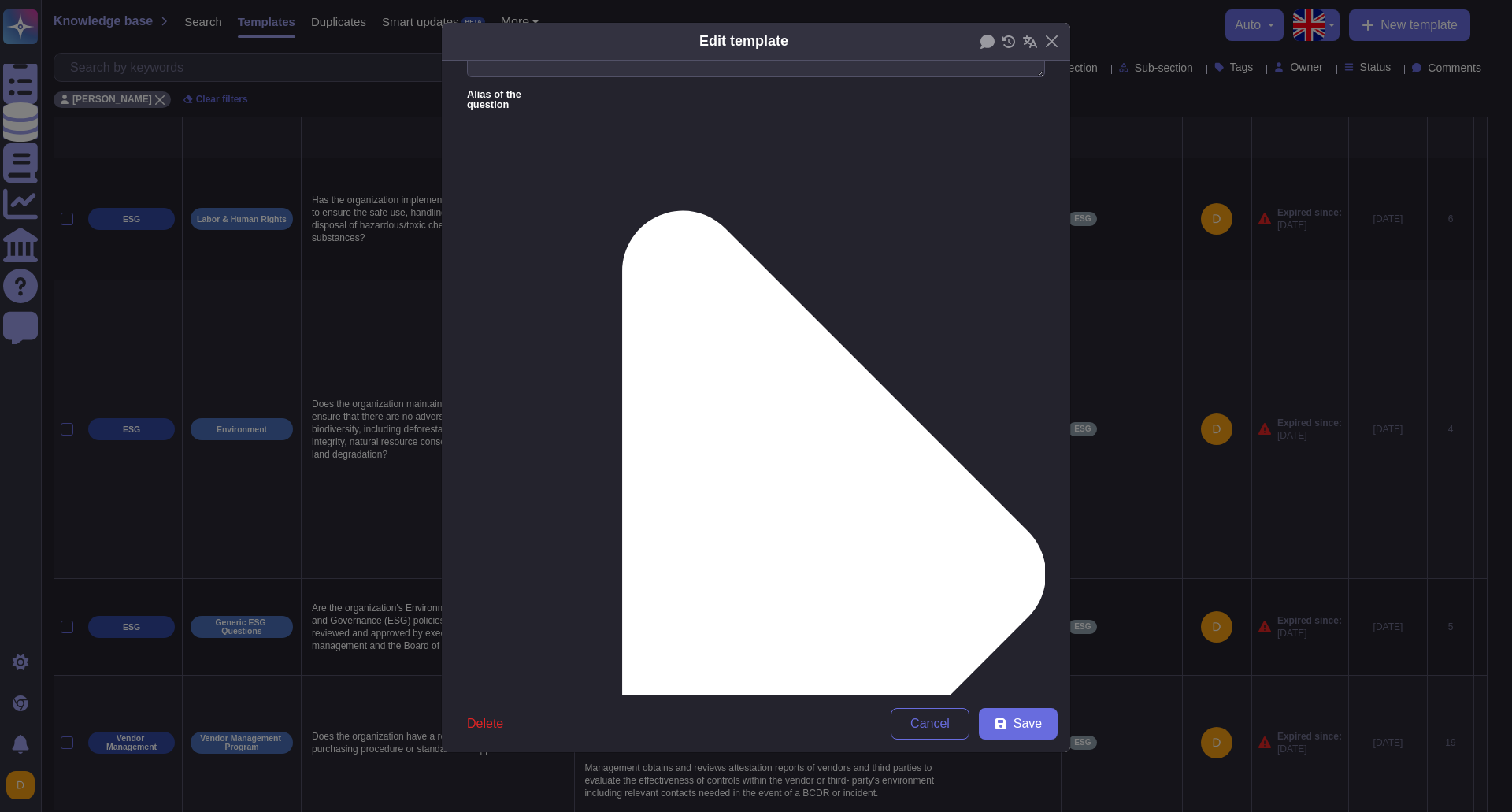
paste textarea "Environmental Management System includes pollution prevention, employee trainin…"
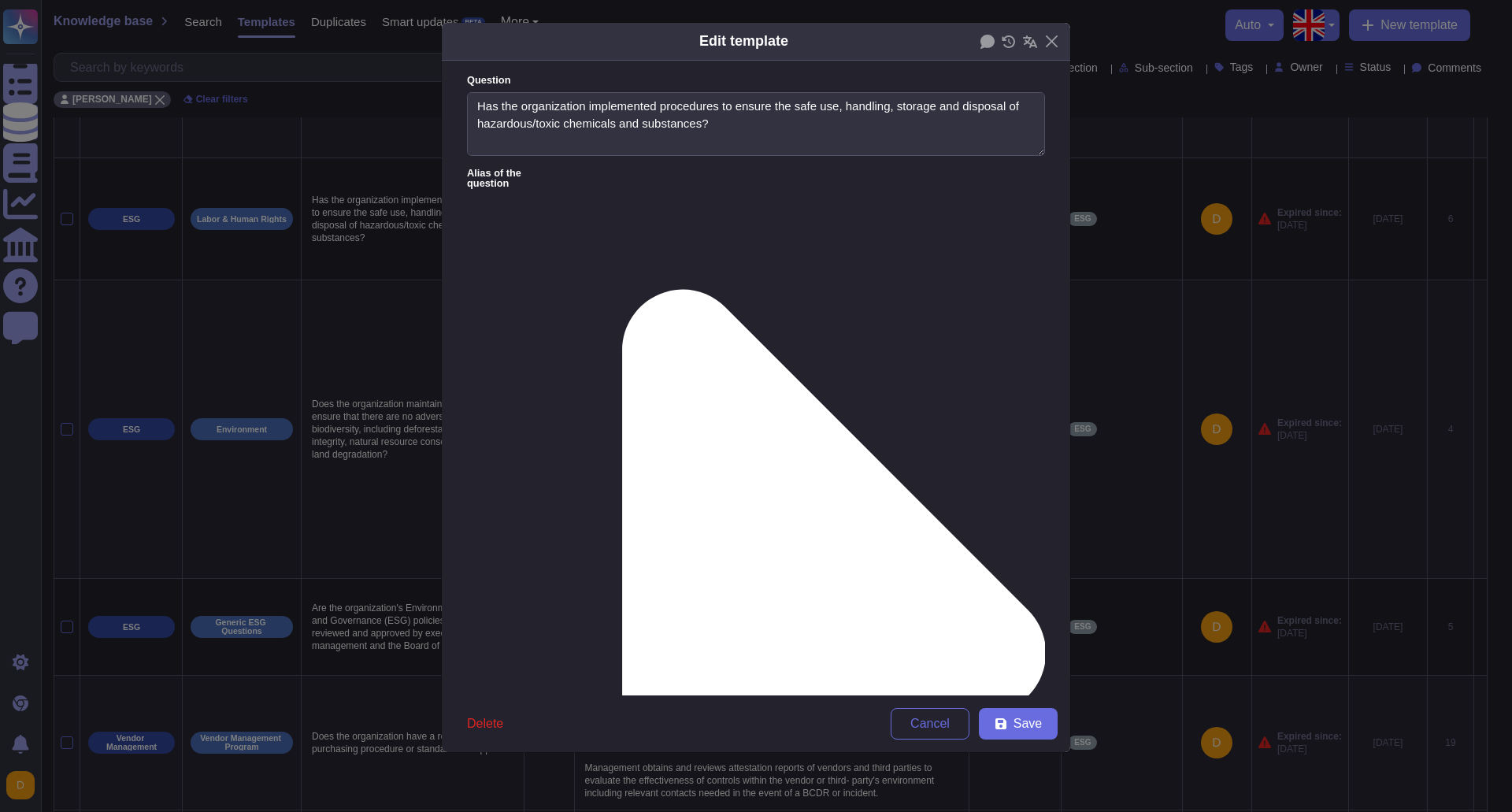
scroll to position [28, 0]
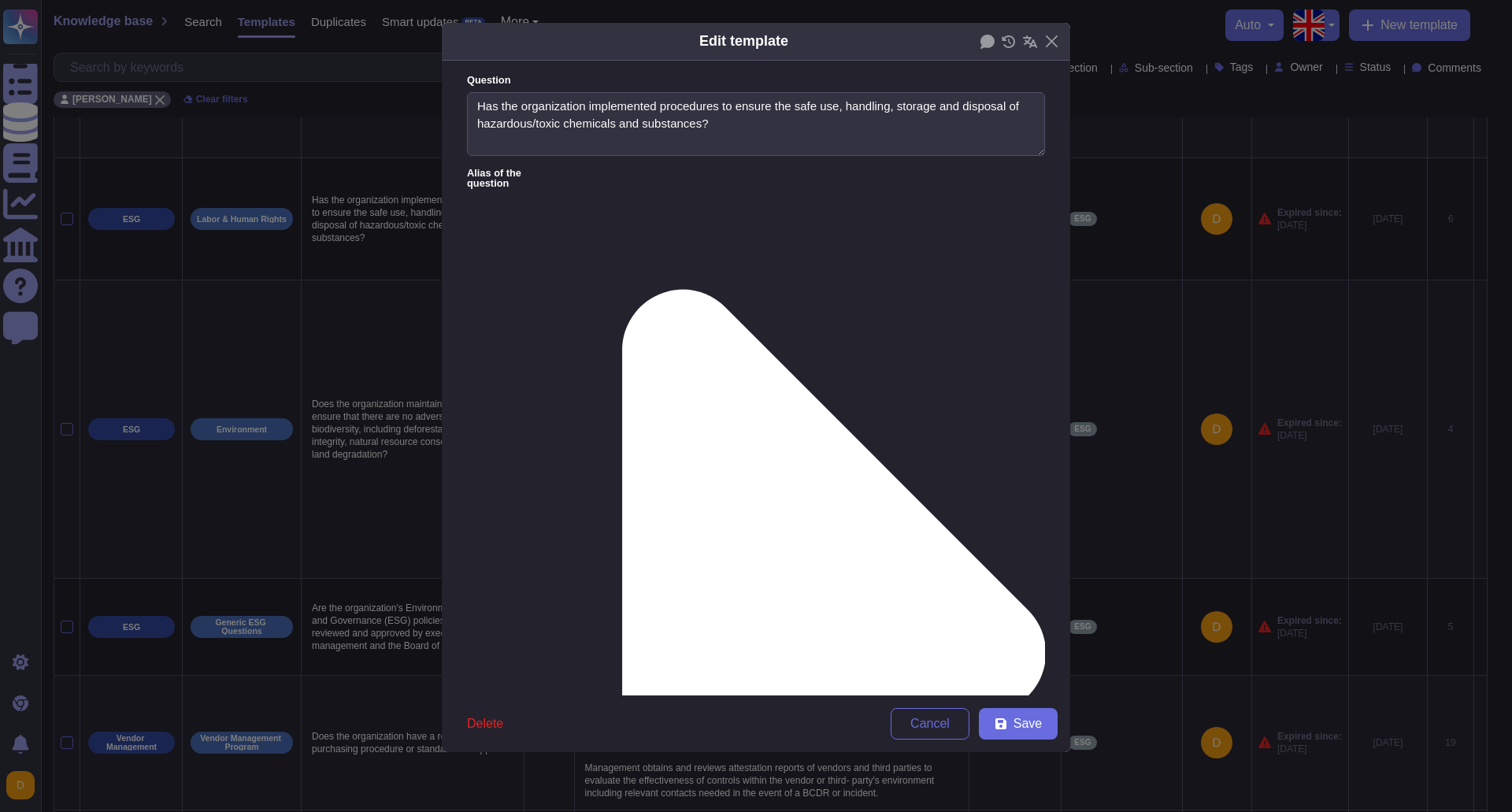
click at [1047, 724] on button "Save" at bounding box center [1017, 724] width 79 height 31
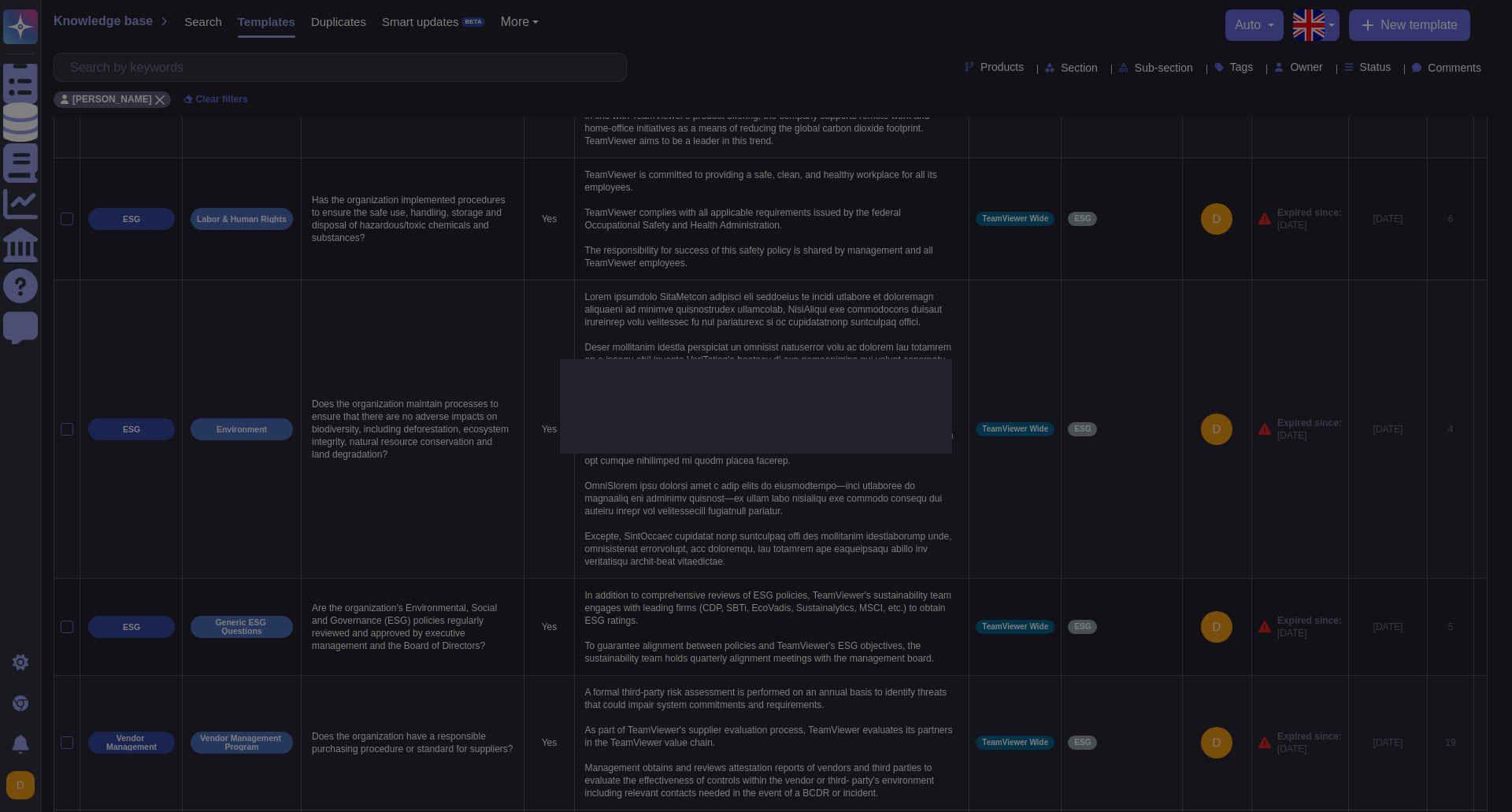
type textarea "TeamViewer is committed to providing a safe, clean, and healthy workplace for a…"
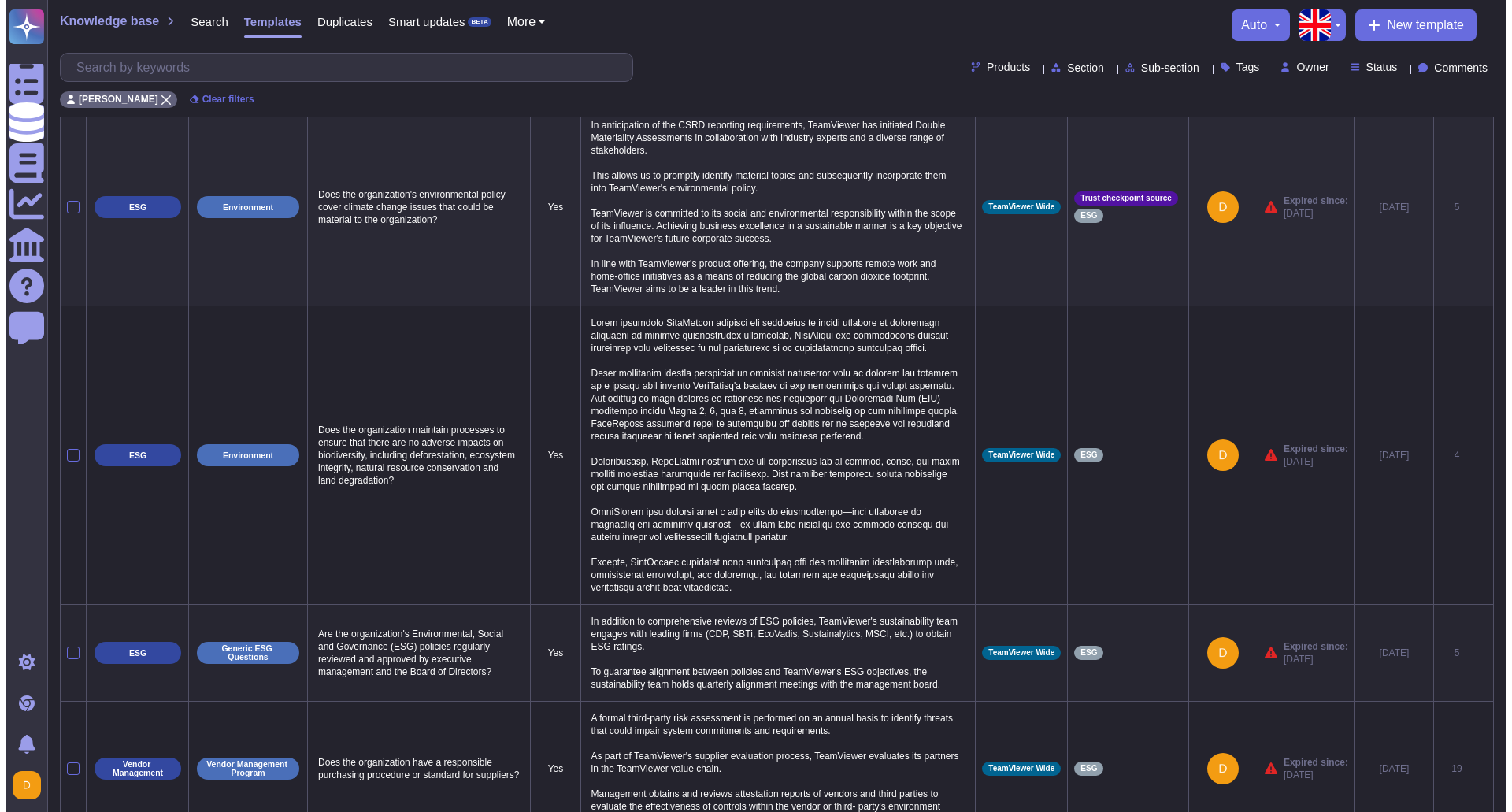
scroll to position [0, 0]
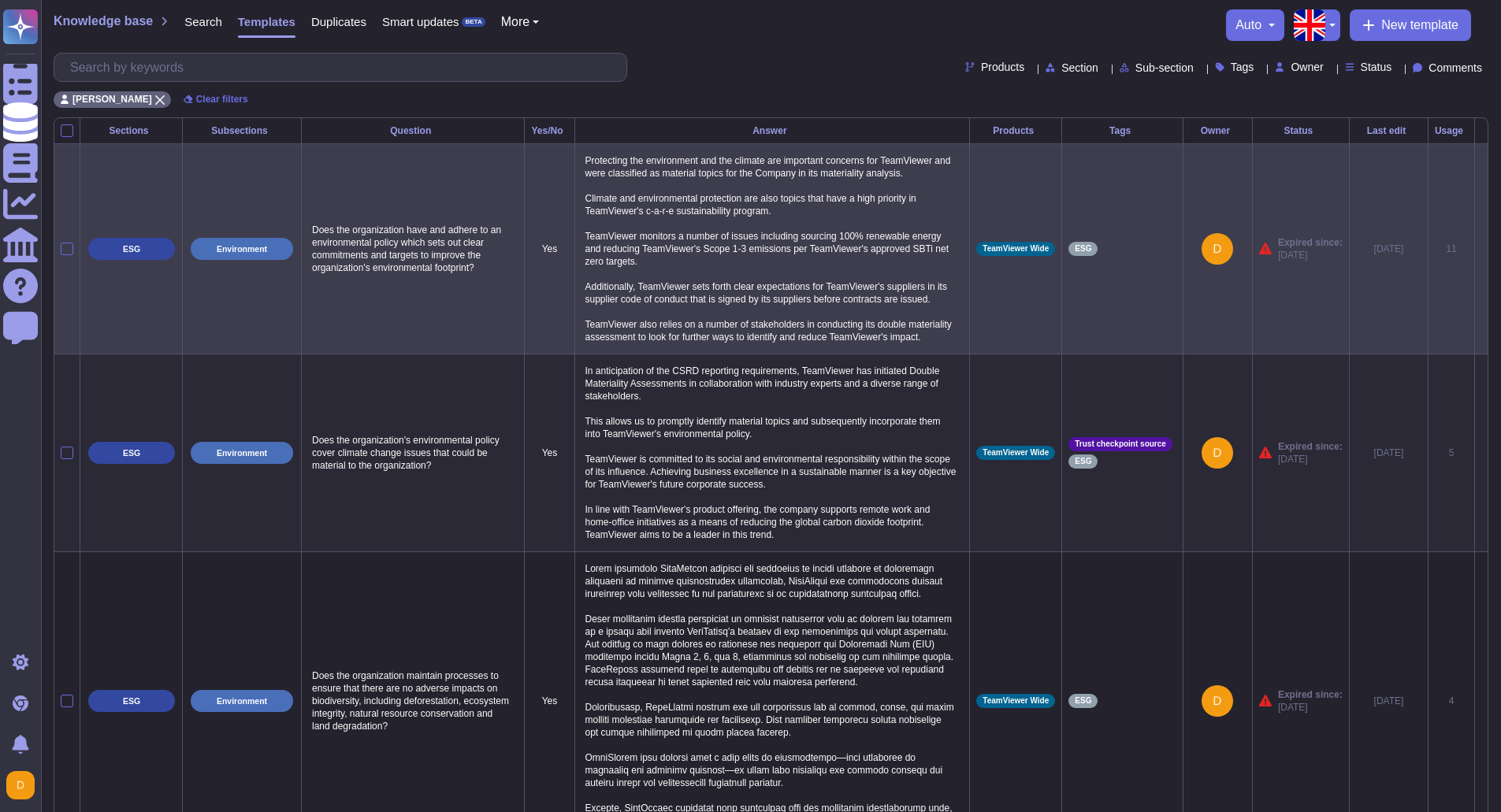
click at [748, 233] on p "Protecting the environment and the climate are important concerns for TeamViewe…" at bounding box center [772, 248] width 382 height 197
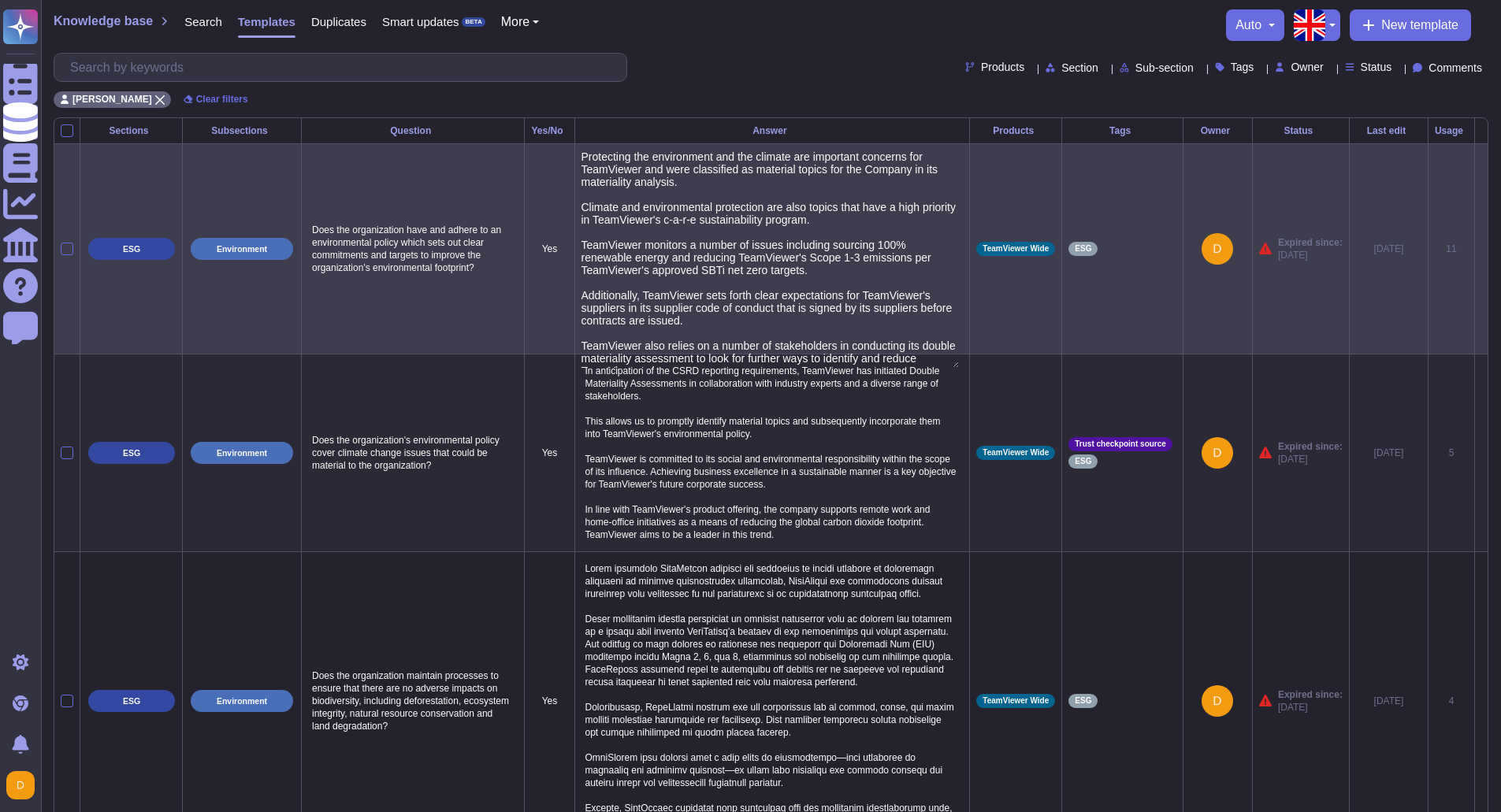
type textarea "Protecting the environment and the climate are important concerns for TeamViewe…"
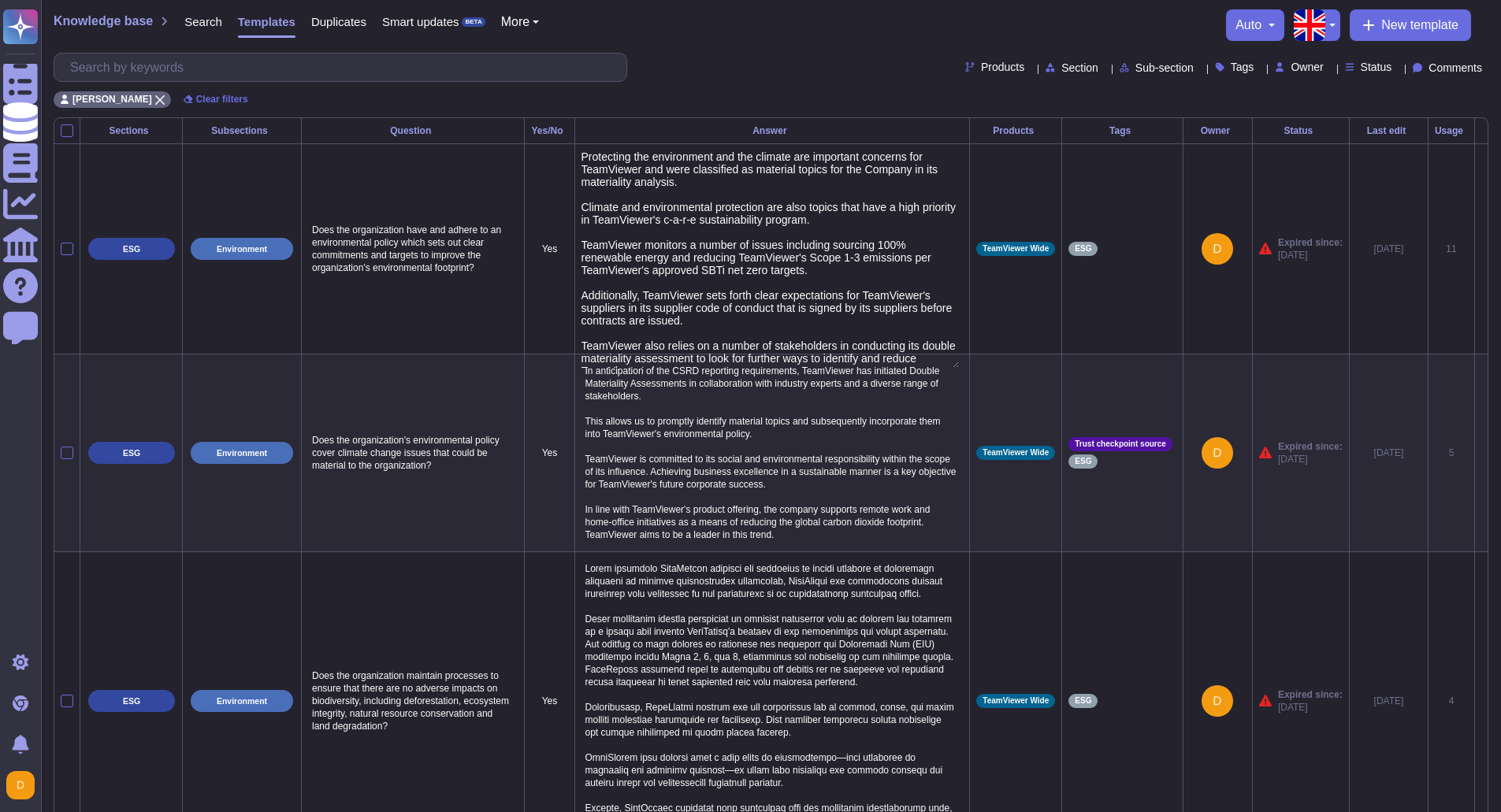
click at [755, 81] on div "Products Section Sub-section Tags Owner Status Comments" at bounding box center [770, 67] width 1435 height 29
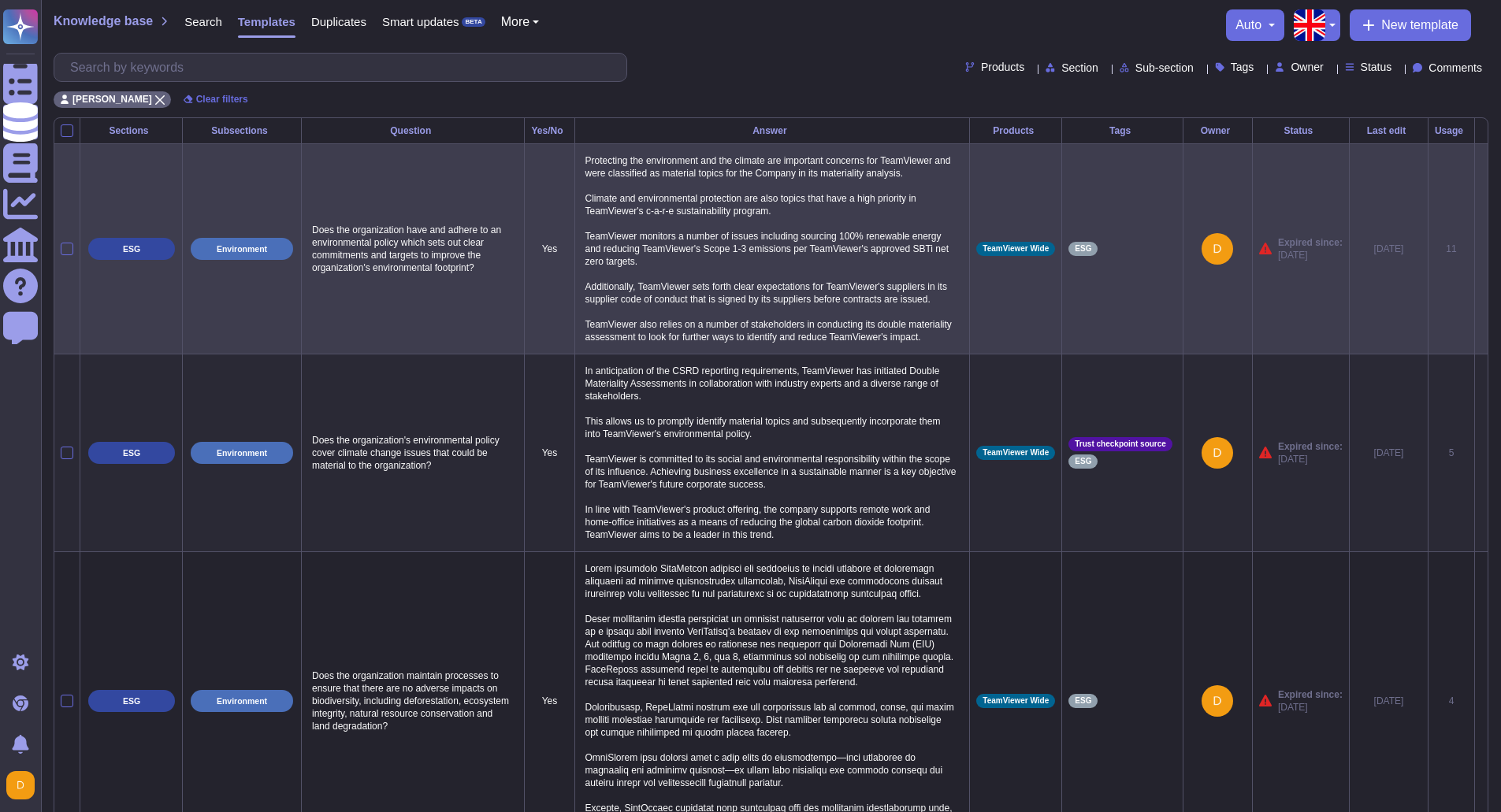
click at [1482, 250] on icon at bounding box center [1482, 250] width 0 height 0
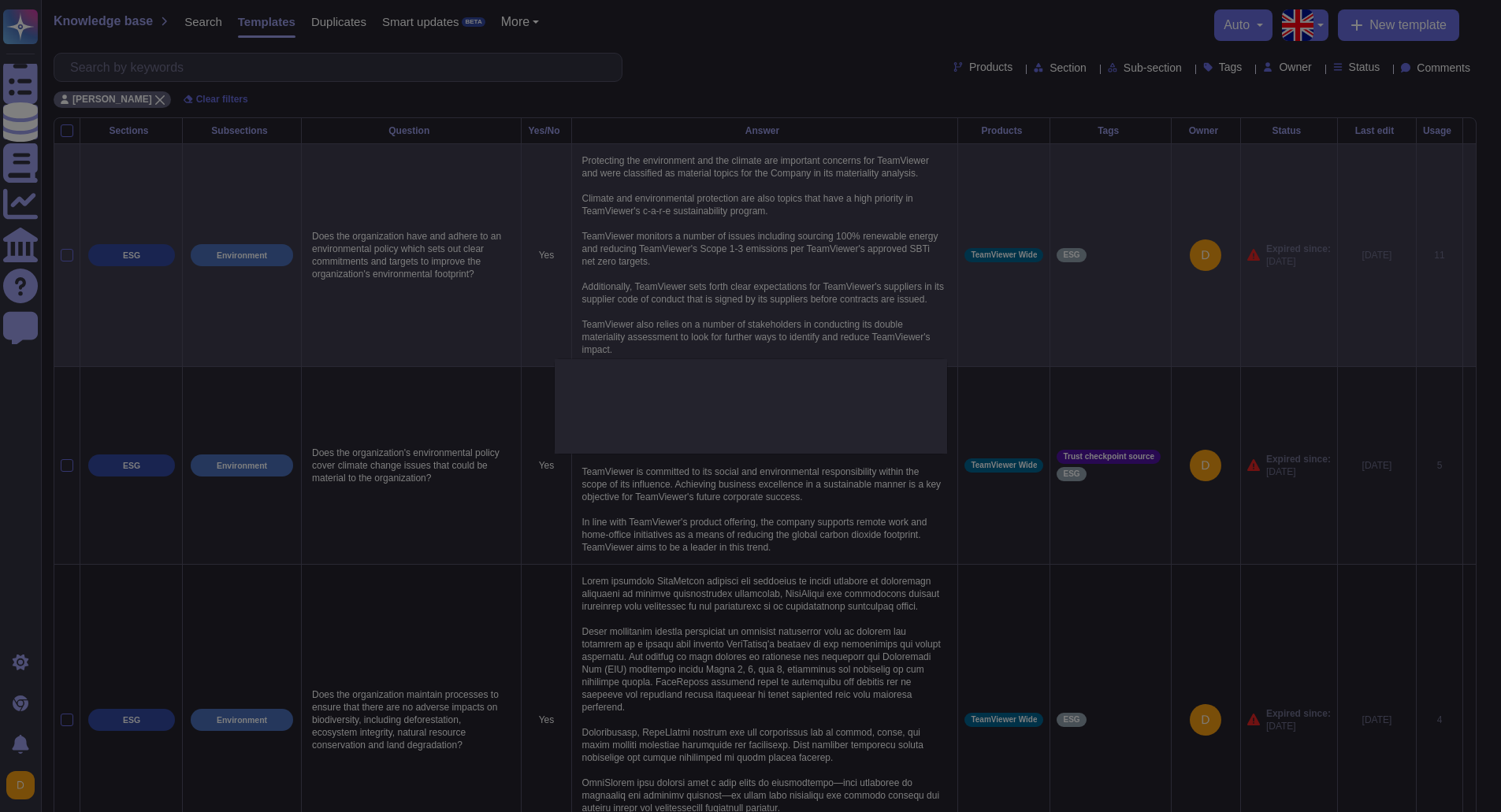
type textarea "Does the organization have and adhere to an environmental policy which sets out…"
type textarea "Protecting the environment and the climate are important concerns for TeamViewe…"
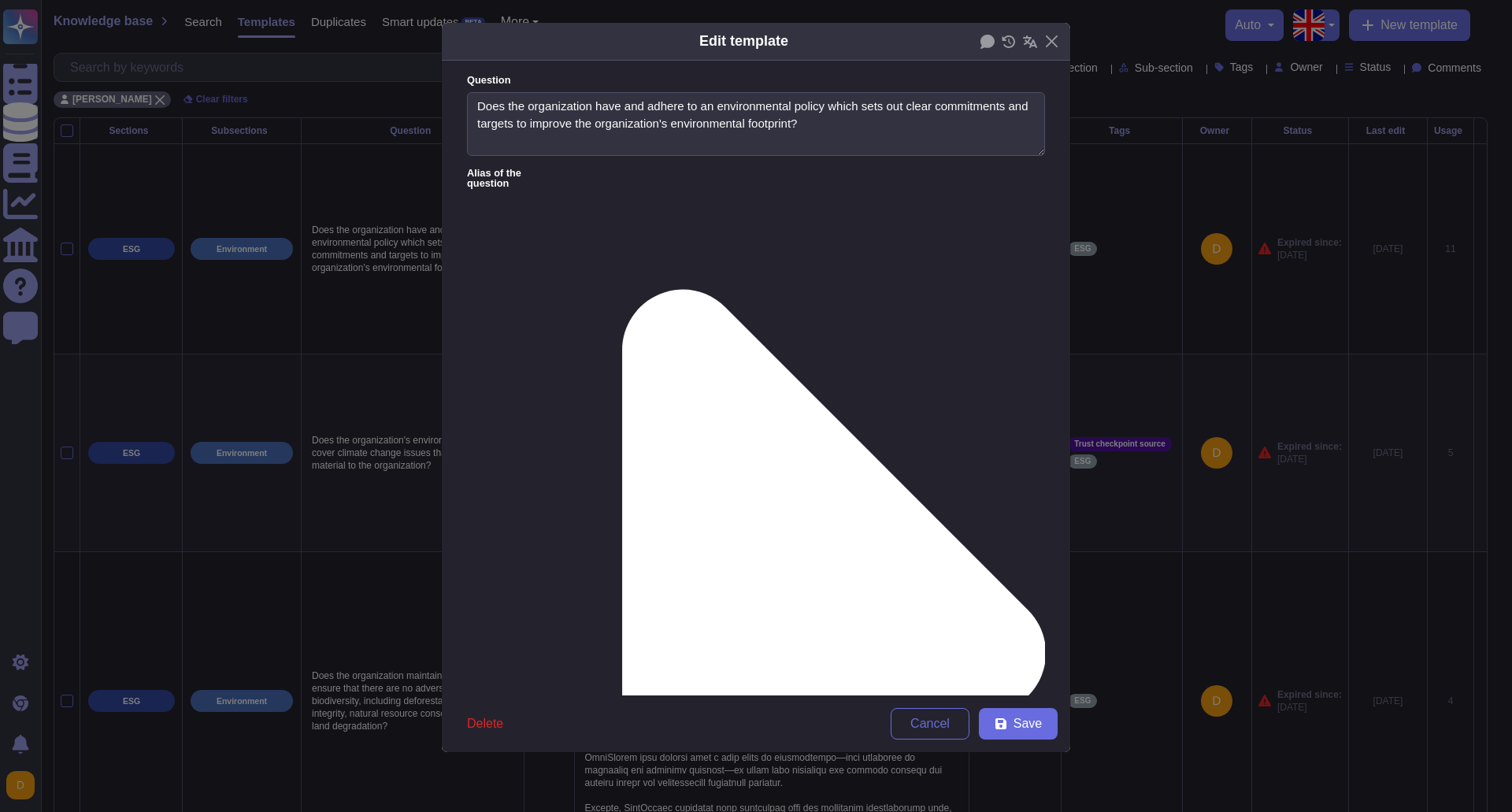
type textarea "Does the organization have and adhere to an environmental policy which sets out…"
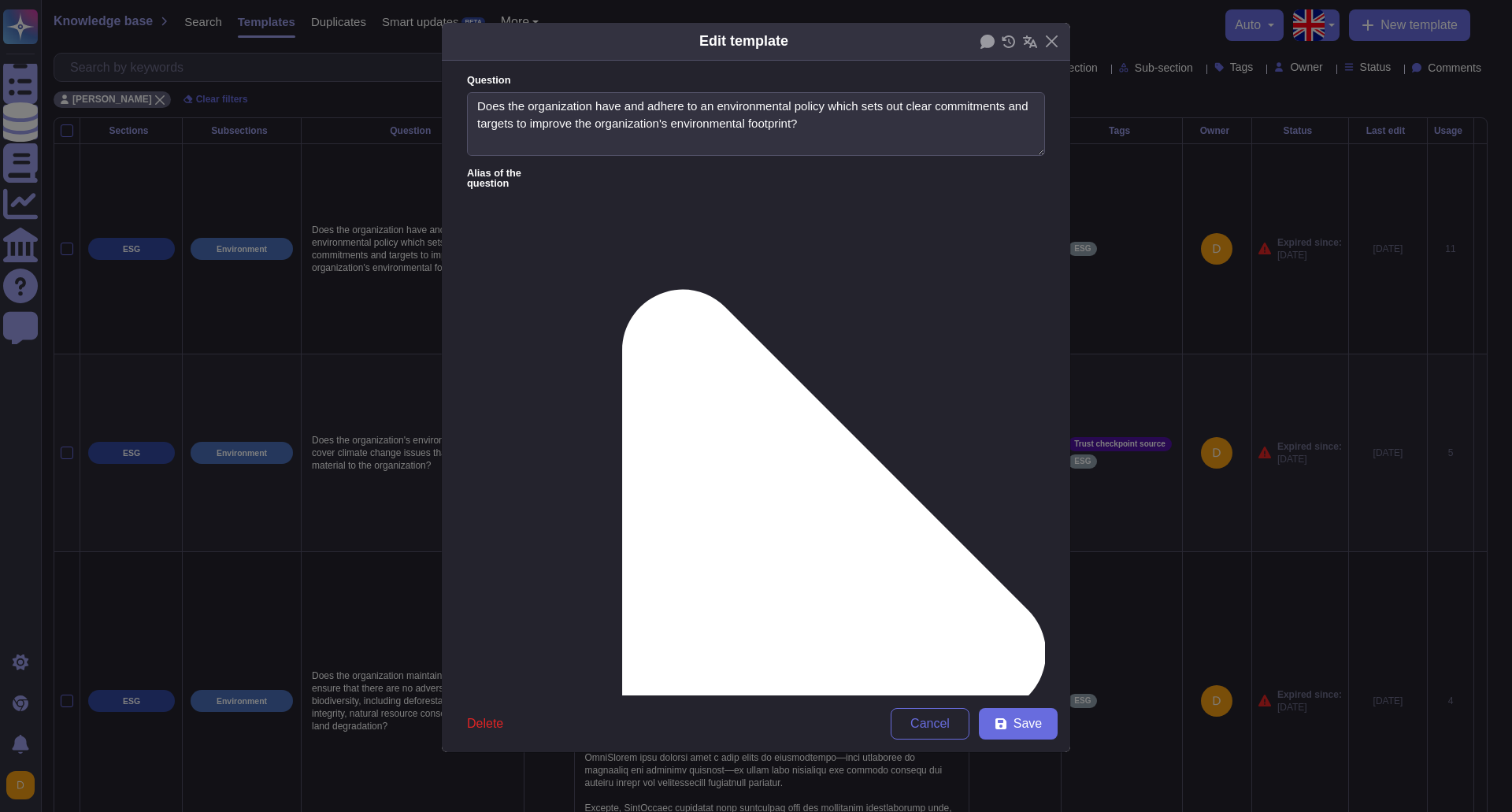
drag, startPoint x: 614, startPoint y: 264, endPoint x: 710, endPoint y: 264, distance: 96.0
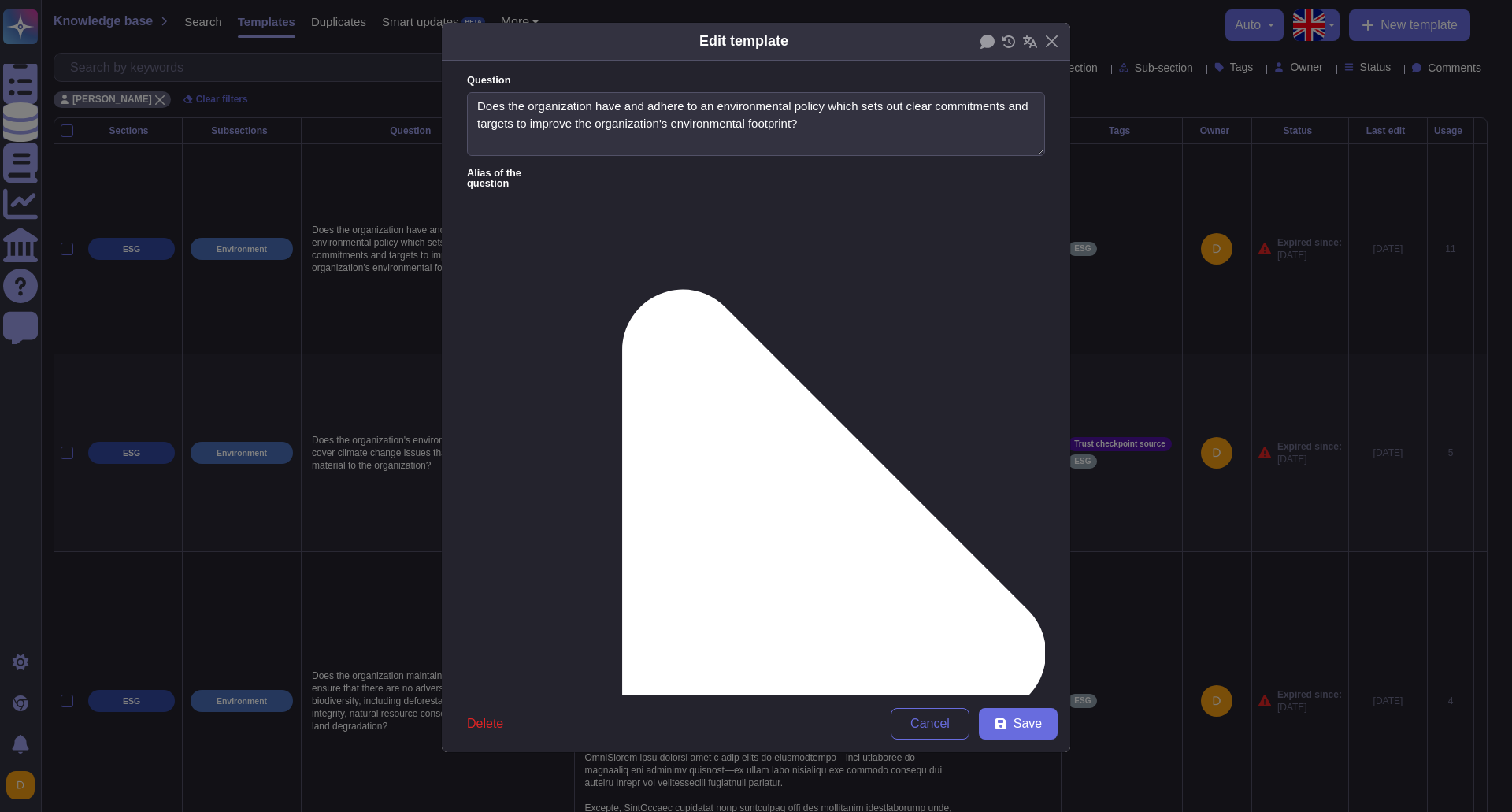
drag, startPoint x: 592, startPoint y: 279, endPoint x: 532, endPoint y: 254, distance: 65.0
drag, startPoint x: 476, startPoint y: 274, endPoint x: 553, endPoint y: 233, distance: 87.2
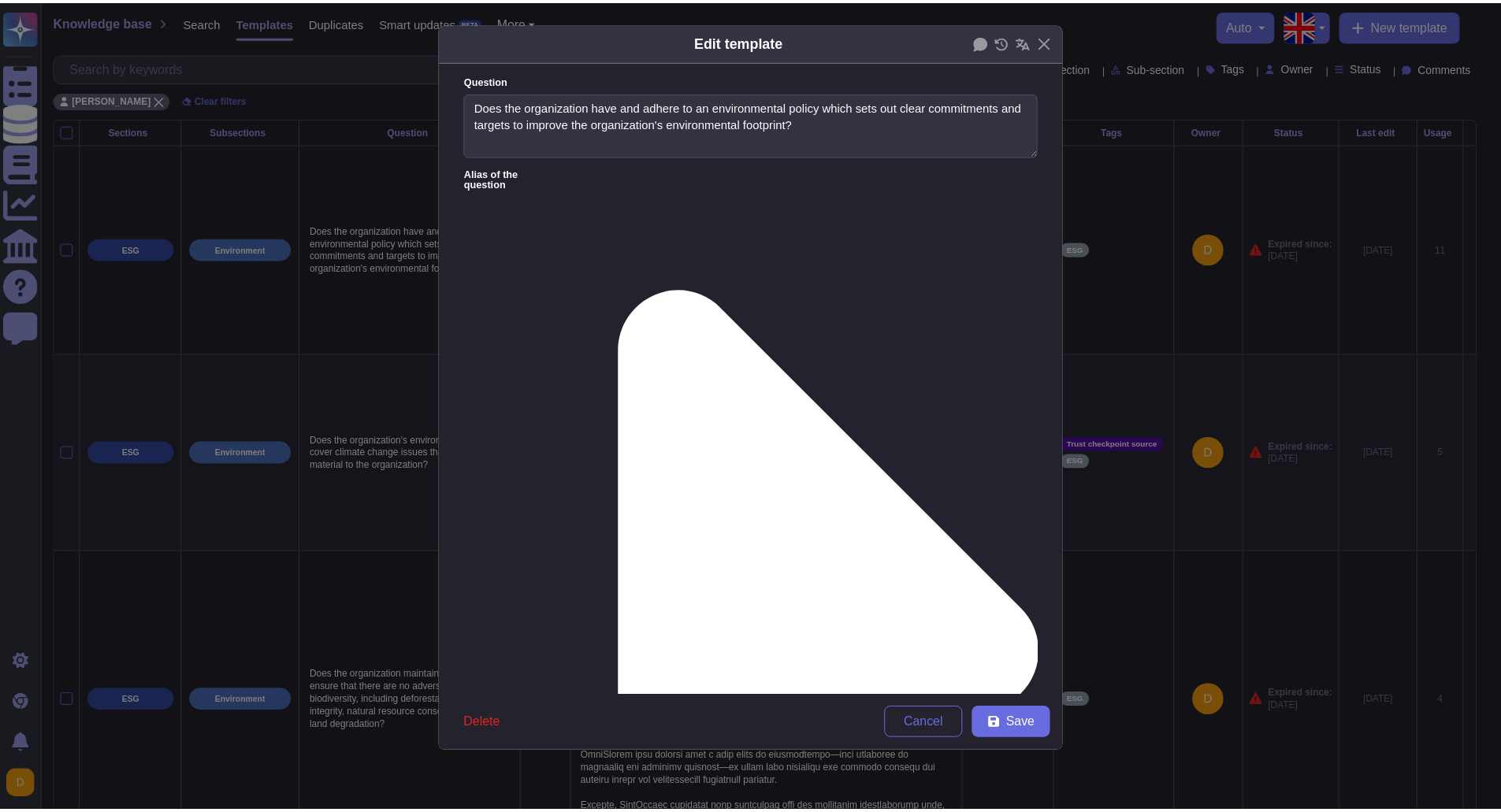
scroll to position [178, 0]
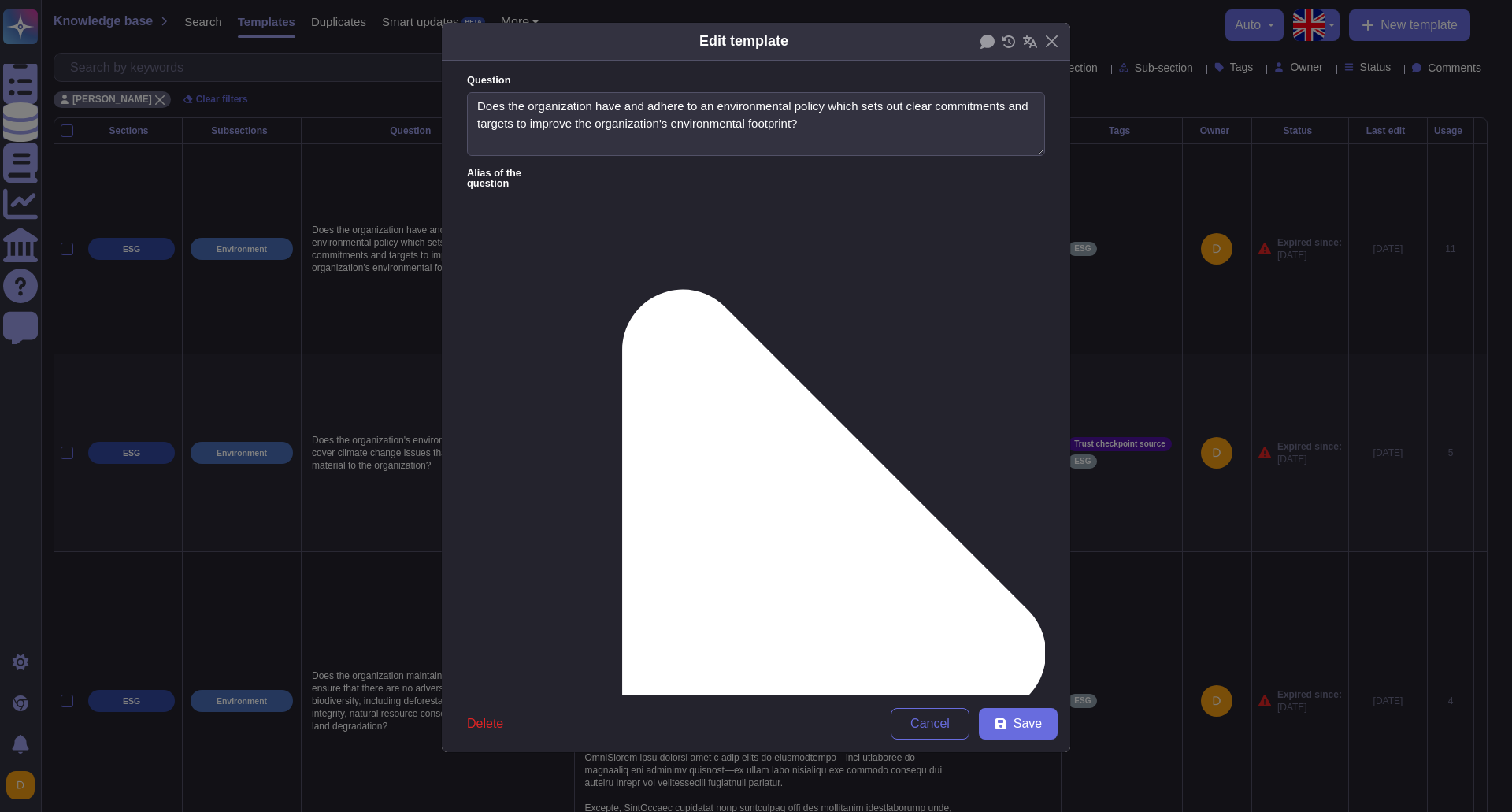
click at [1024, 722] on span "Save" at bounding box center [1028, 724] width 28 height 12
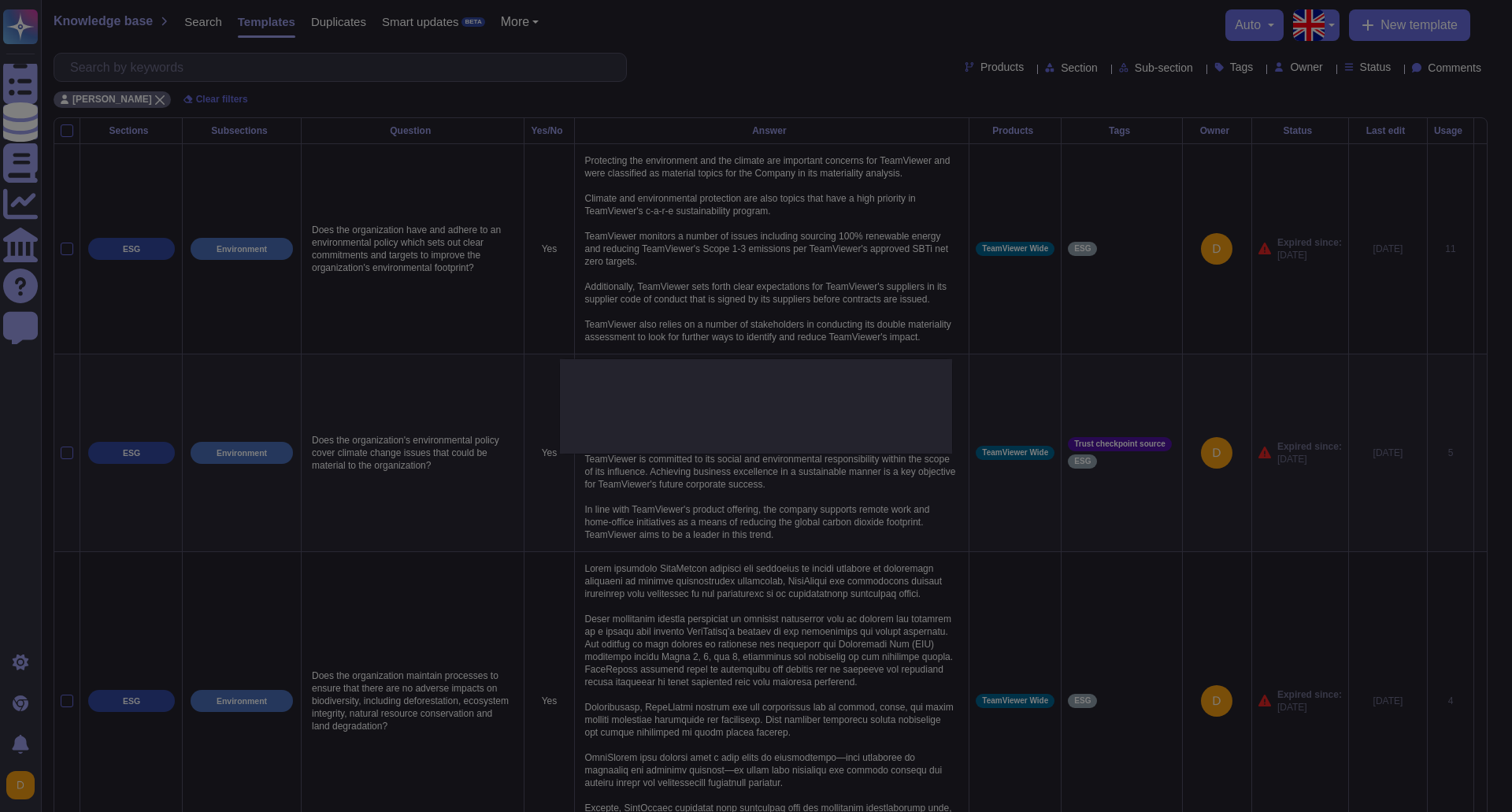
type textarea "Protecting the environment and the climate are important concerns for TeamViewe…"
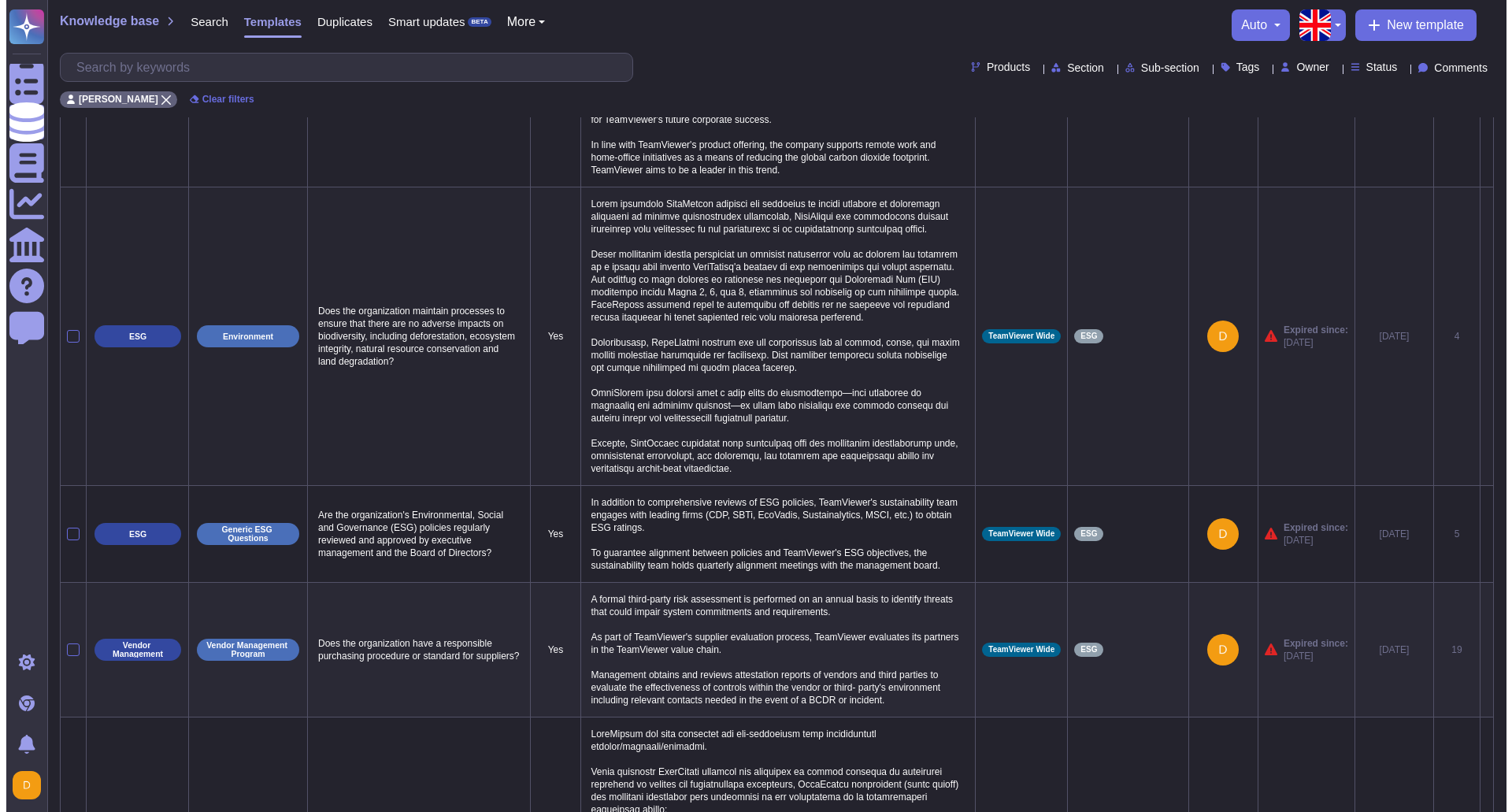
scroll to position [158, 0]
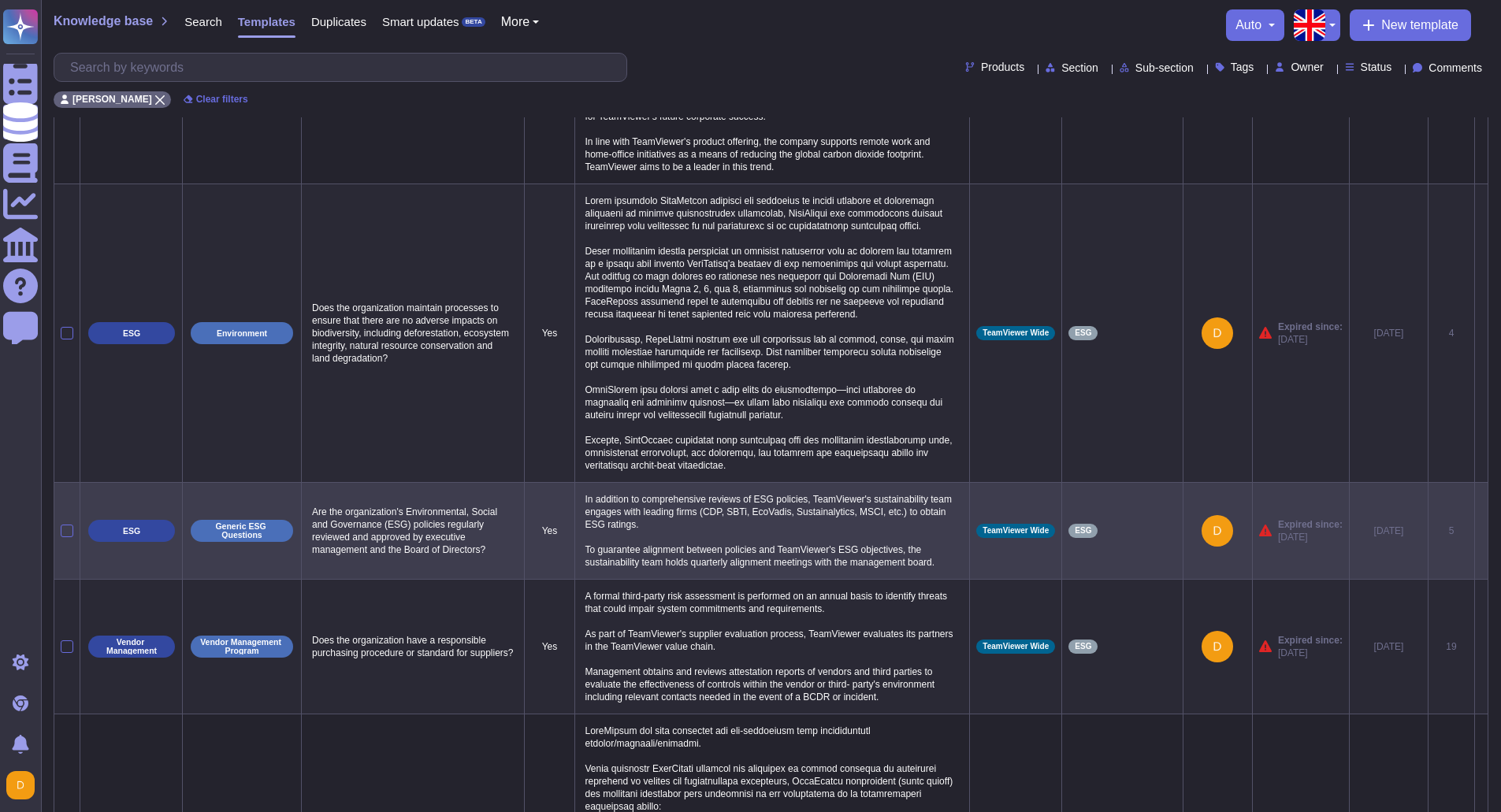
click at [786, 522] on p "In addition to comprehensive reviews of ESG policies, TeamViewer's sustainabili…" at bounding box center [772, 531] width 382 height 84
type textarea "In addition to comprehensive reviews of ESG policies, TeamViewer's sustainabili…"
click at [745, 579] on textarea "In addition to comprehensive reviews of ESG policies, TeamViewer's sustainabili…" at bounding box center [770, 535] width 378 height 91
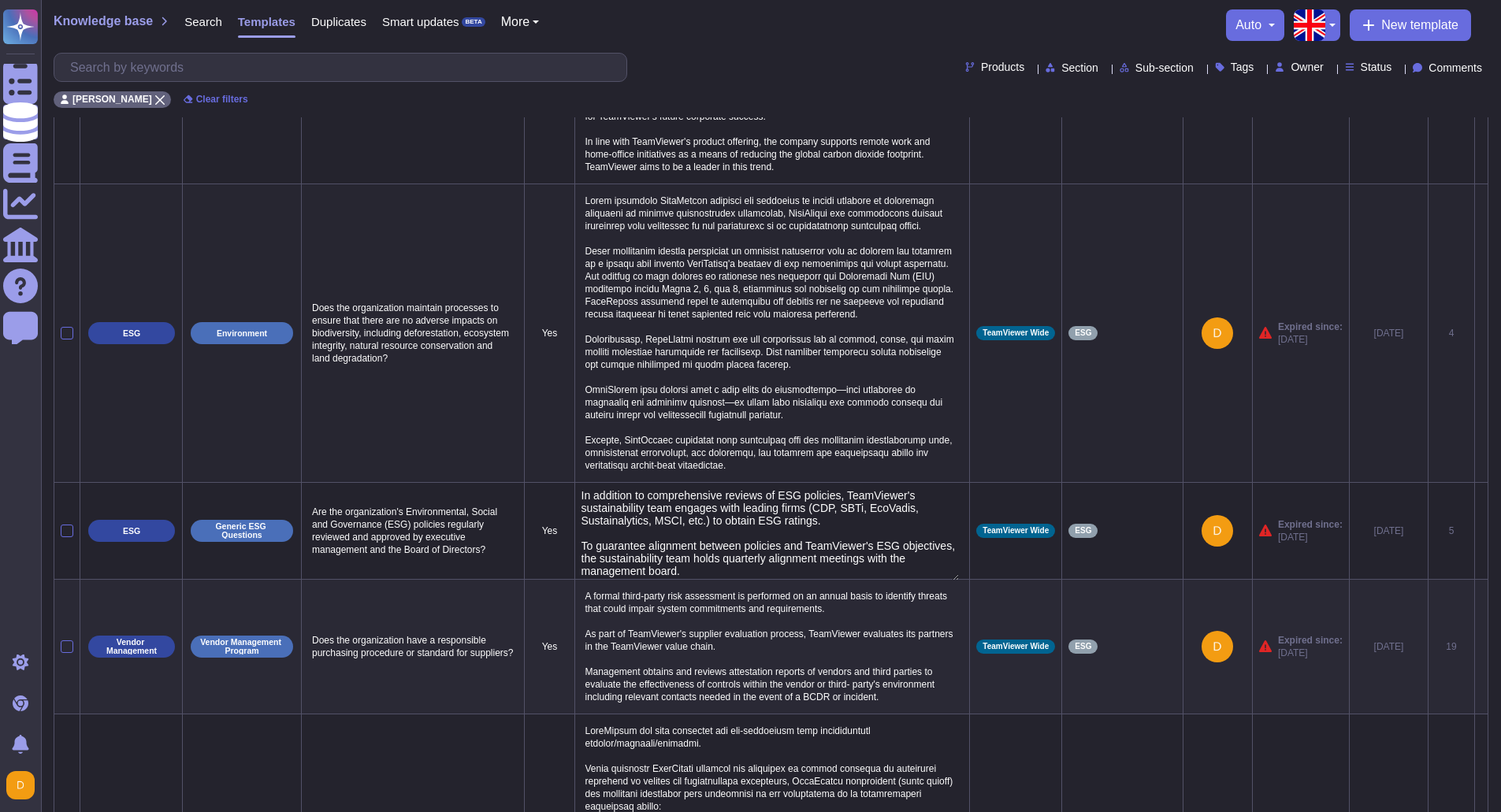
click at [1012, 458] on td "TeamViewer Wide" at bounding box center [1016, 332] width 92 height 298
click at [1093, 224] on td "ESG" at bounding box center [1123, 332] width 122 height 298
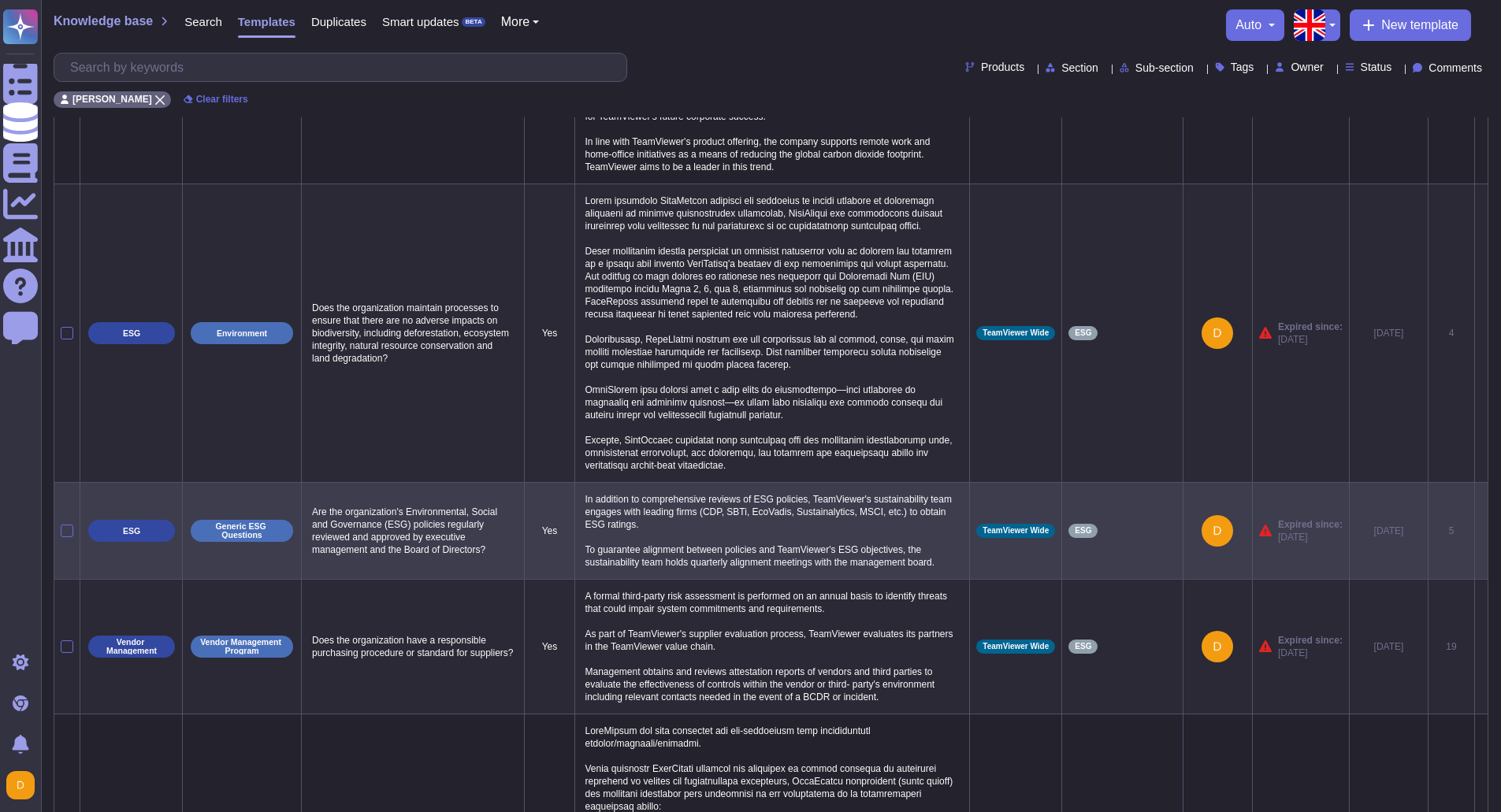
click at [1482, 532] on icon at bounding box center [1482, 532] width 0 height 0
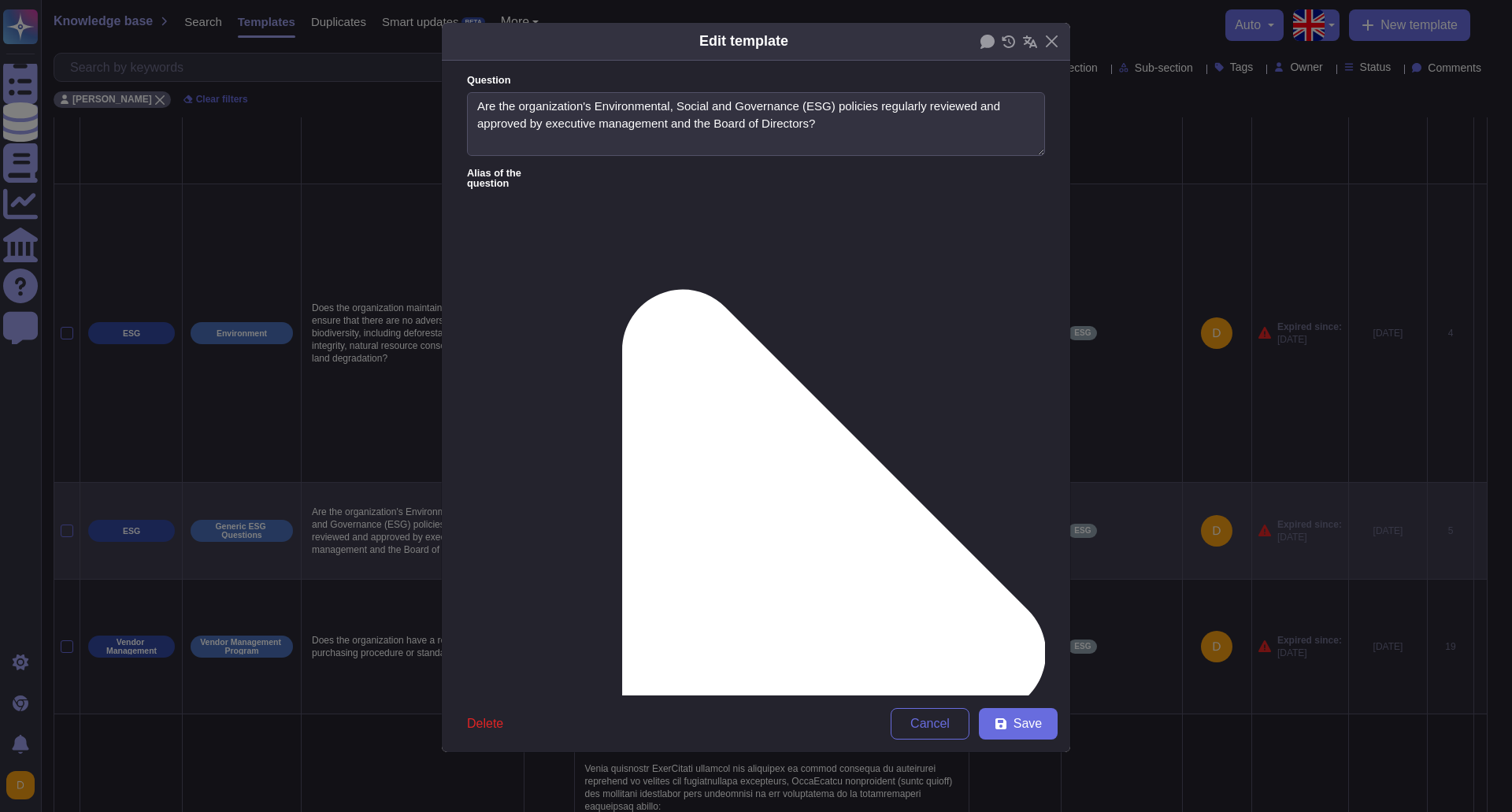
type textarea "Are the organization's Environmental, Social and Governance (ESG) policies regu…"
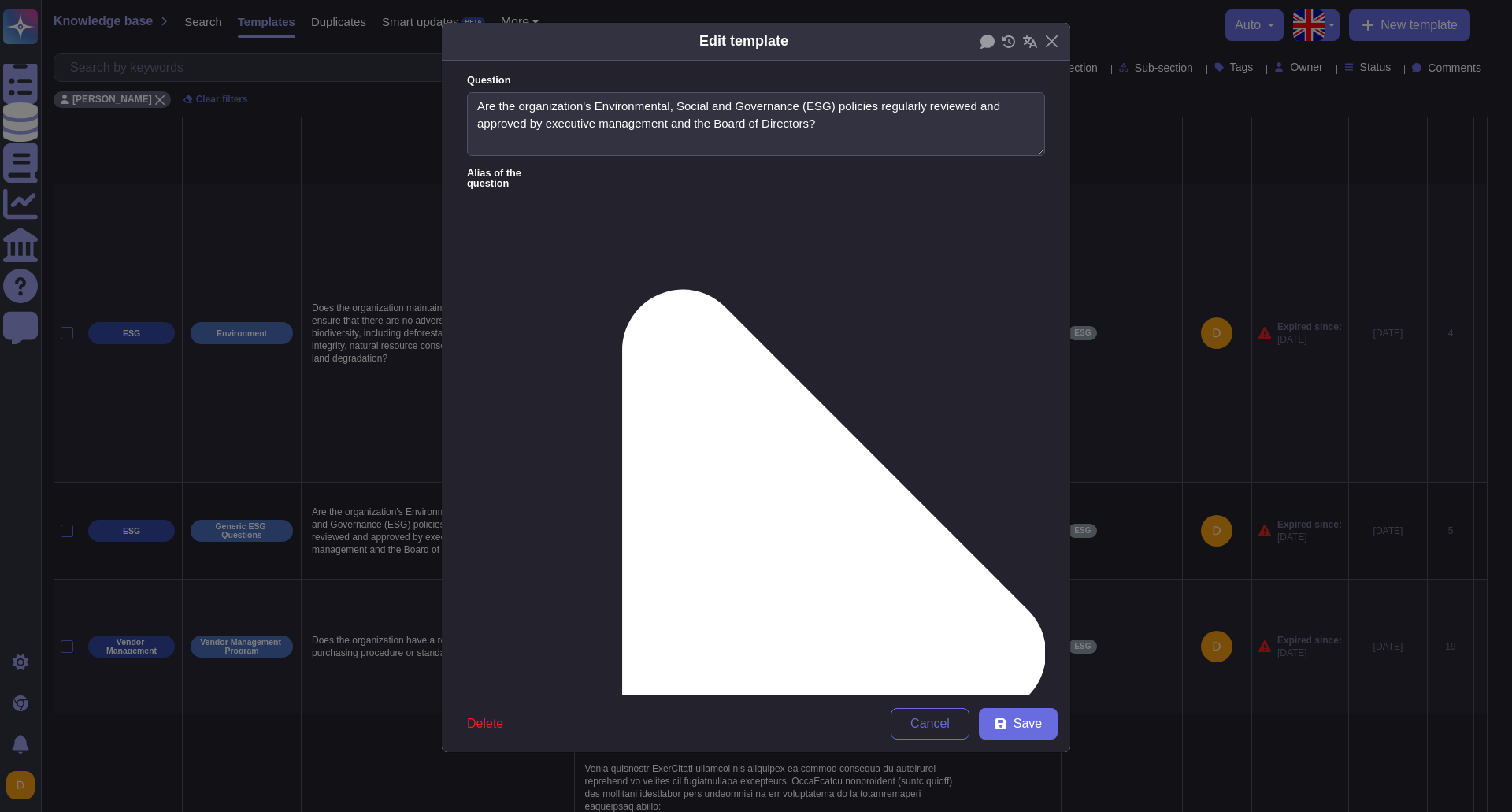
scroll to position [0, 0]
drag, startPoint x: 849, startPoint y: 259, endPoint x: 466, endPoint y: 210, distance: 386.1
click at [466, 210] on form "Question Are the organization's Environmental, Social and Governance (ESG) poli…" at bounding box center [756, 378] width 628 height 635
paste textarea "TeamViewer conducts comprehensive reviews of its Environmental, Social, and Gov…"
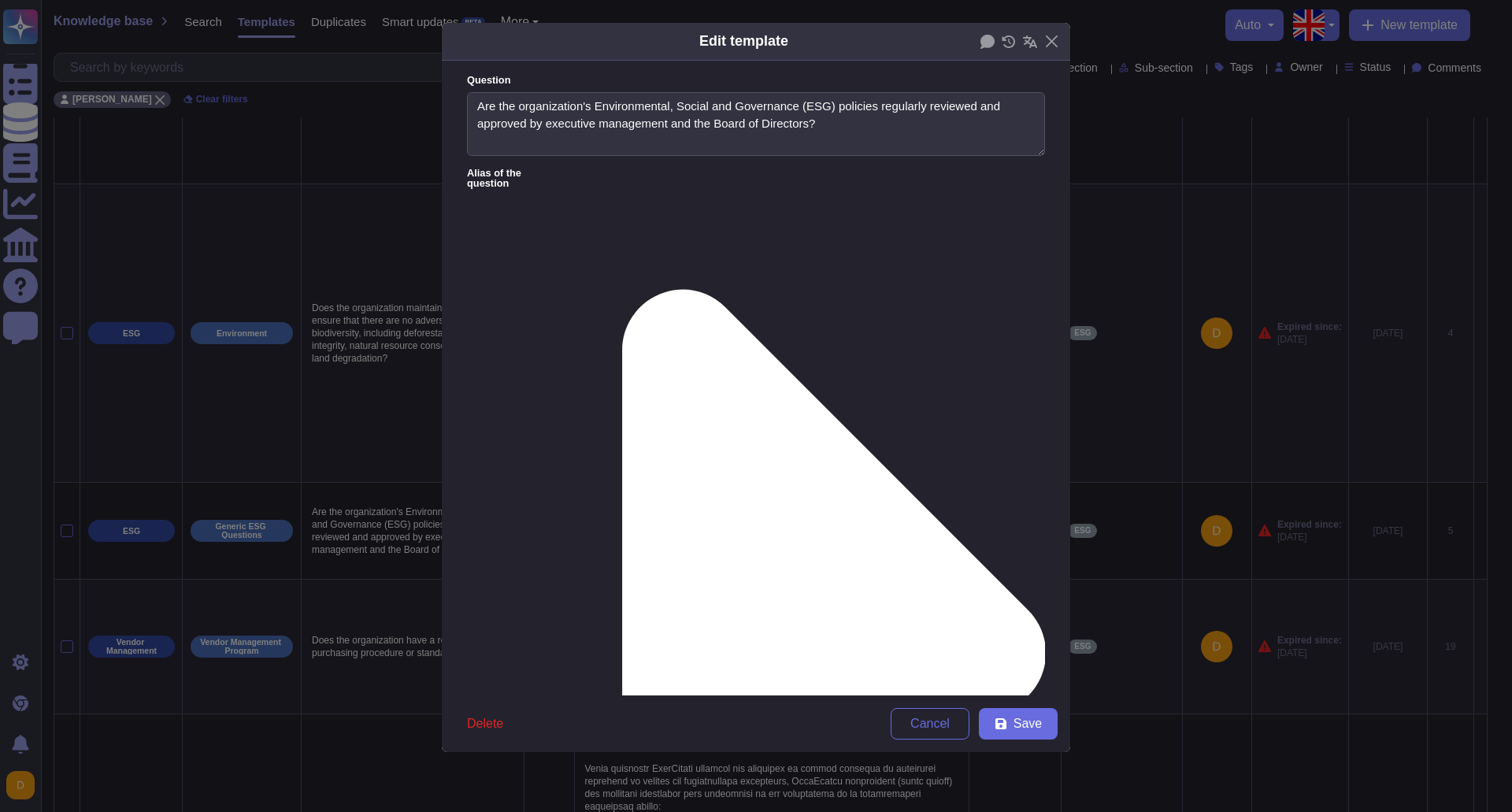
drag, startPoint x: 538, startPoint y: 267, endPoint x: 655, endPoint y: 266, distance: 117.0
click at [1033, 723] on span "Save" at bounding box center [1028, 724] width 28 height 12
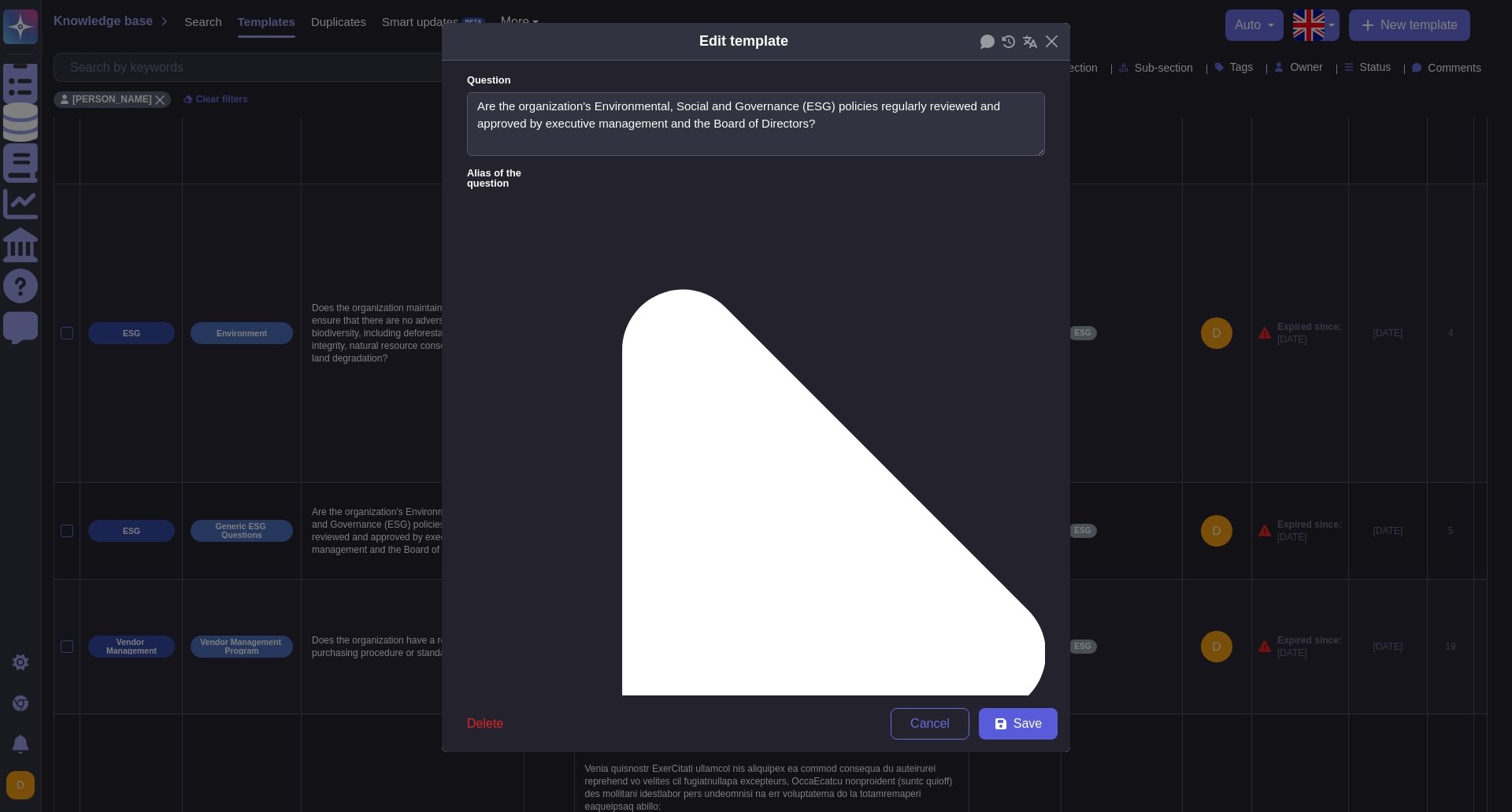
type textarea "In addition to comprehensive reviews of ESG policies, TeamViewer's sustainabili…"
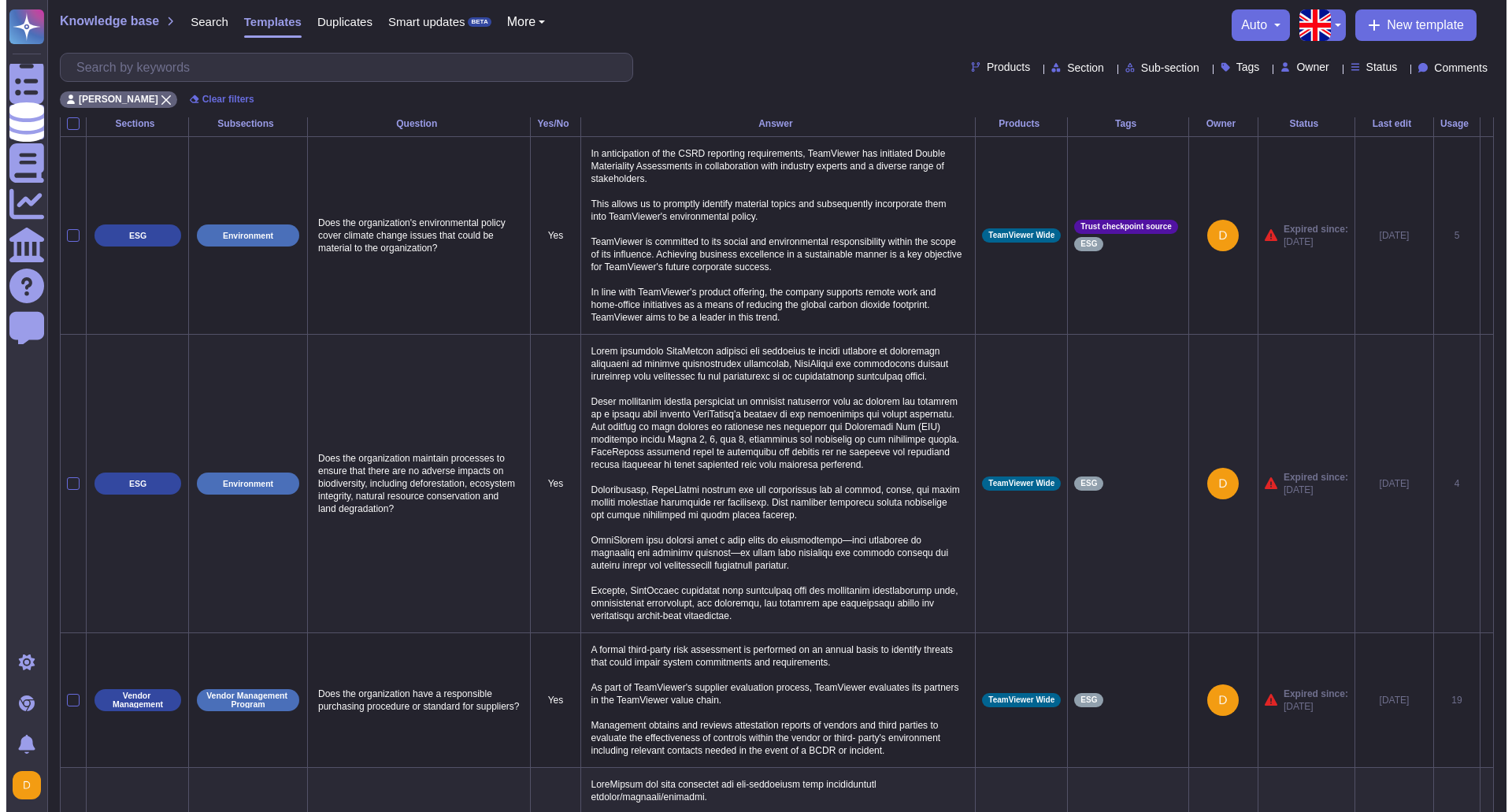
scroll to position [0, 0]
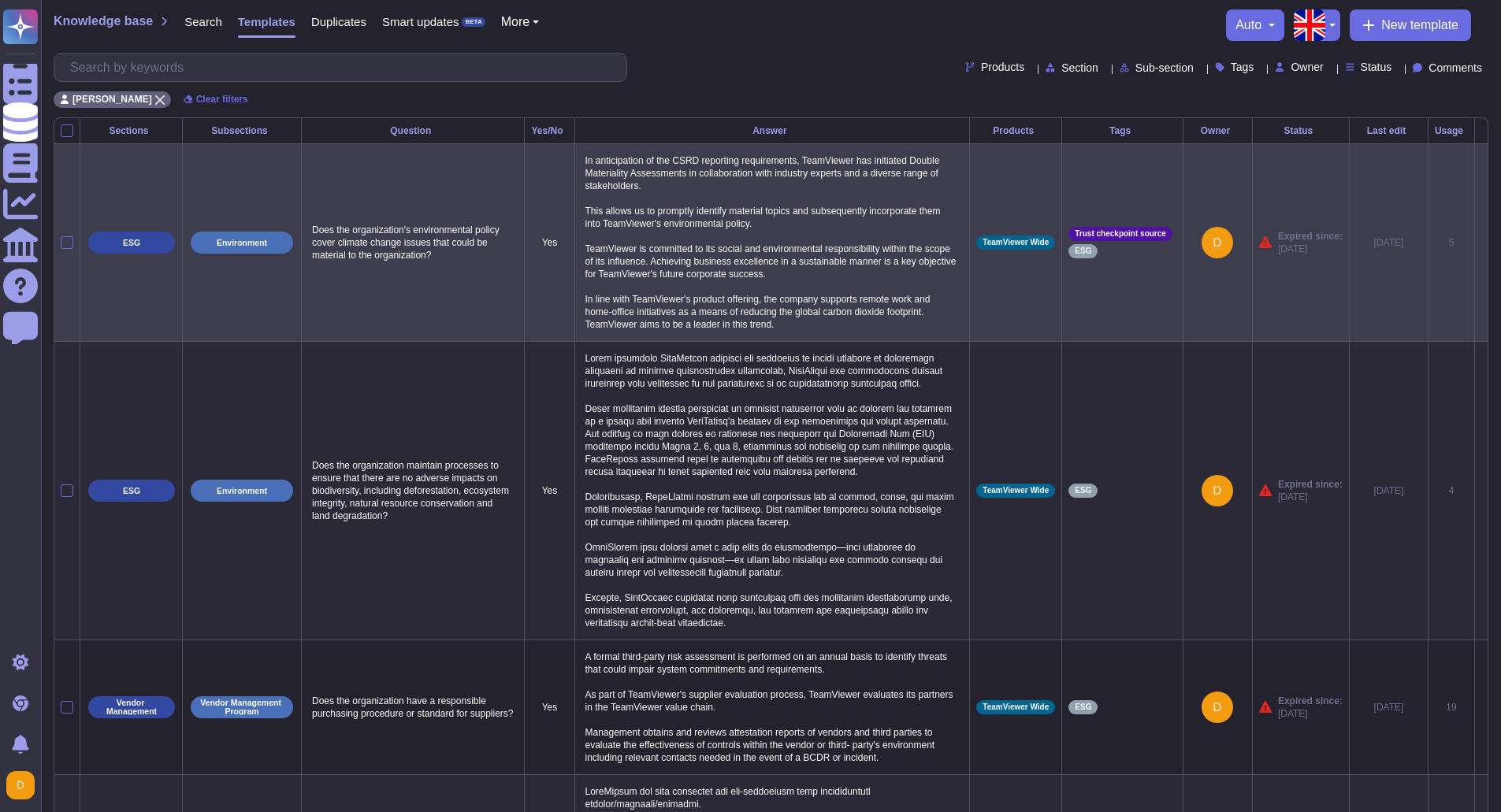
click at [1482, 243] on icon at bounding box center [1482, 243] width 0 height 0
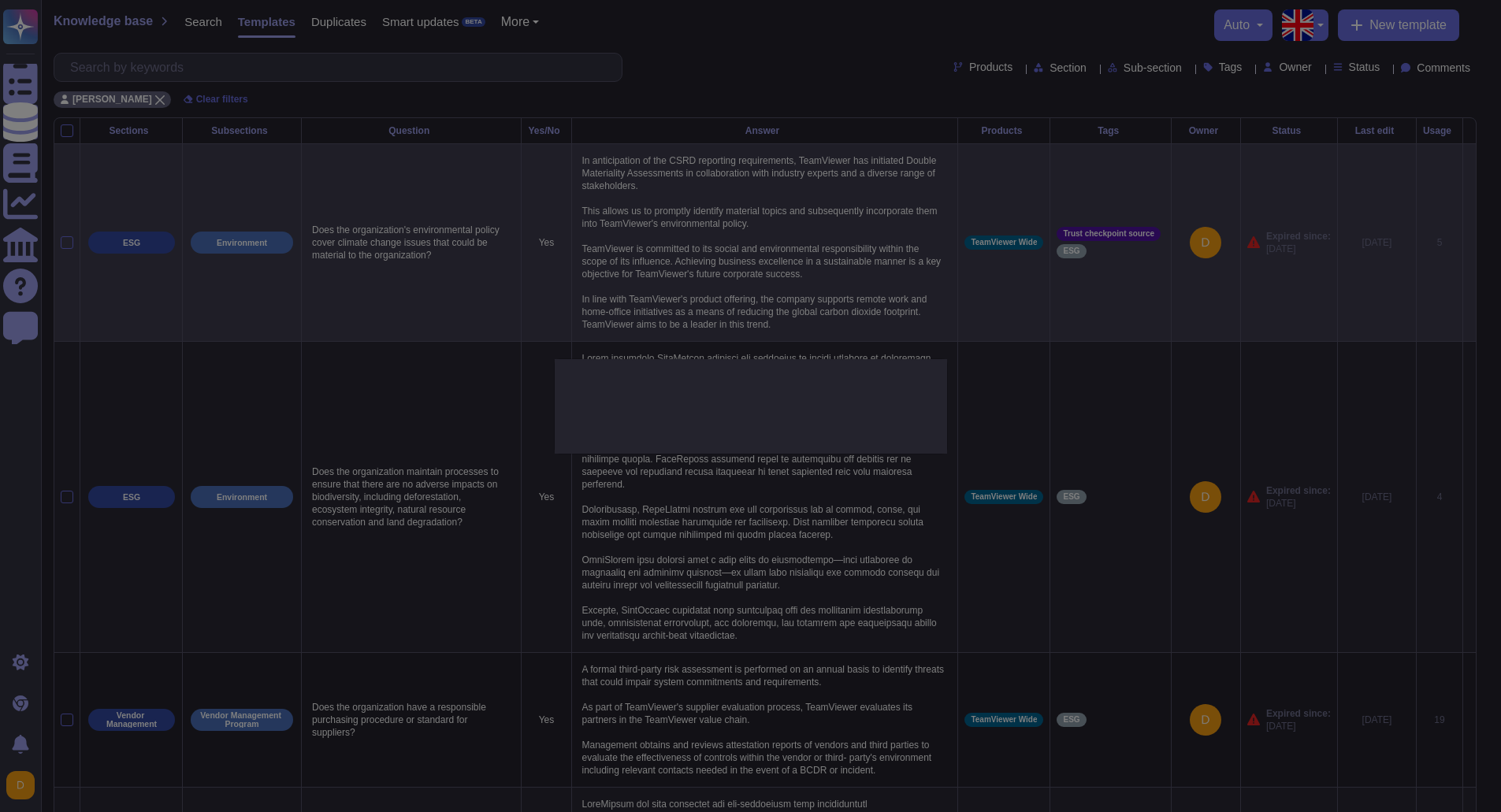
type textarea "Does the organization's environmental policy cover climate change issues that c…"
type textarea "In anticipation of the CSRD reporting requirements, TeamViewer has initiated Do…"
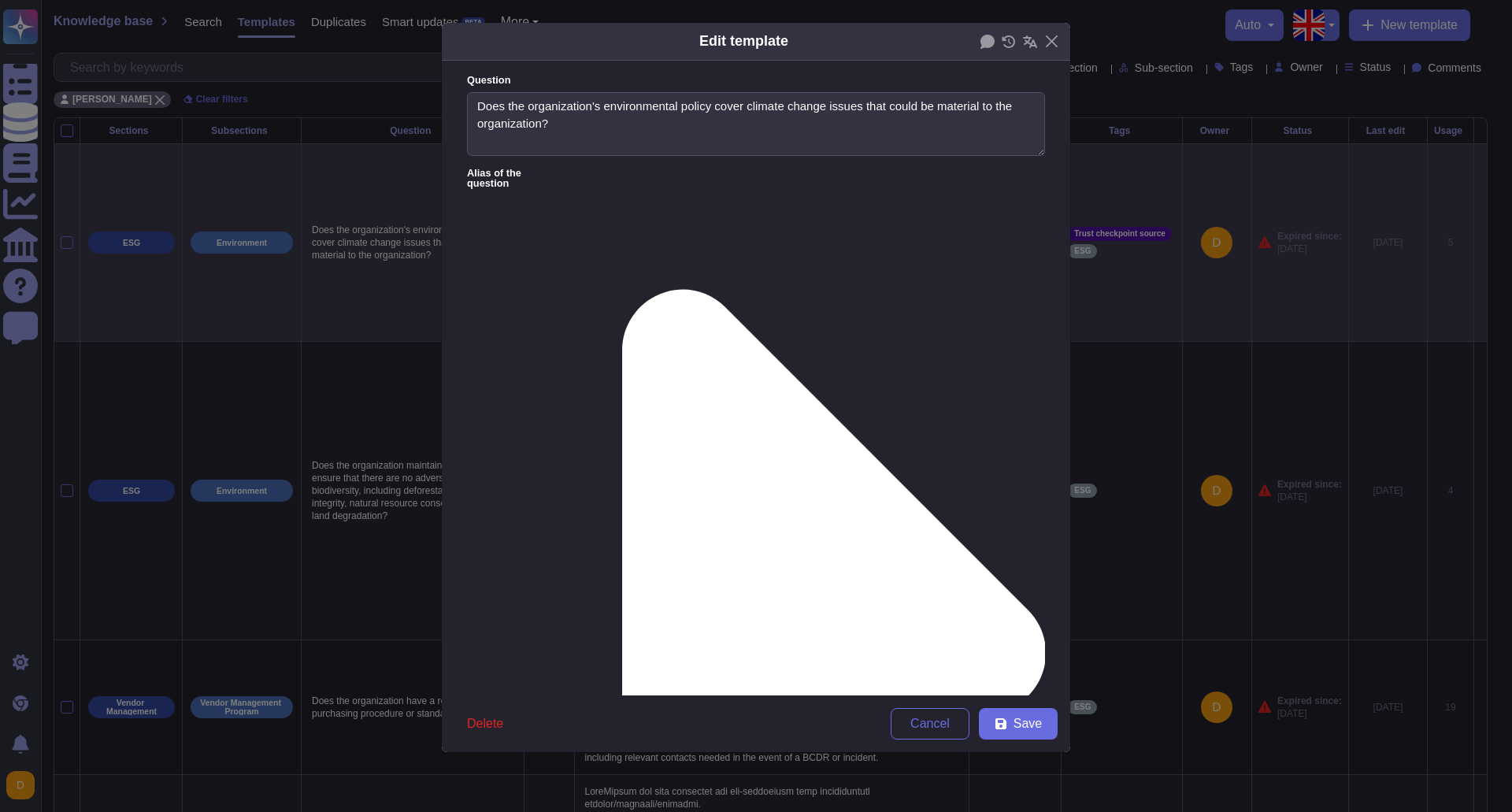
type textarea "Does the organization's environmental policy cover climate change issues that c…"
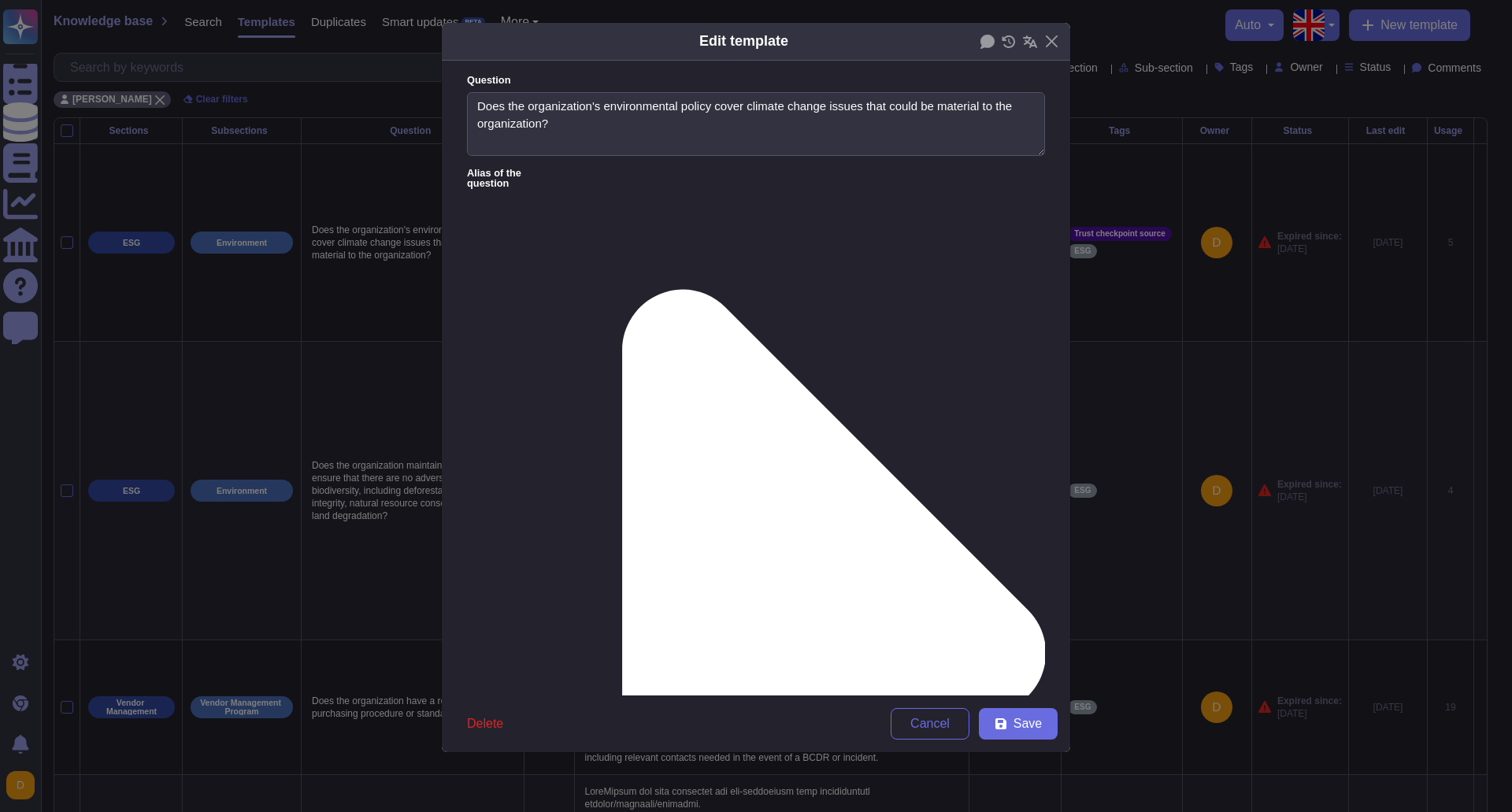
scroll to position [160, 0]
drag, startPoint x: 548, startPoint y: 278, endPoint x: 477, endPoint y: 247, distance: 77.5
paste textarea "Aligned with its product portfolio, TeamViewer actively promotes remote work an…"
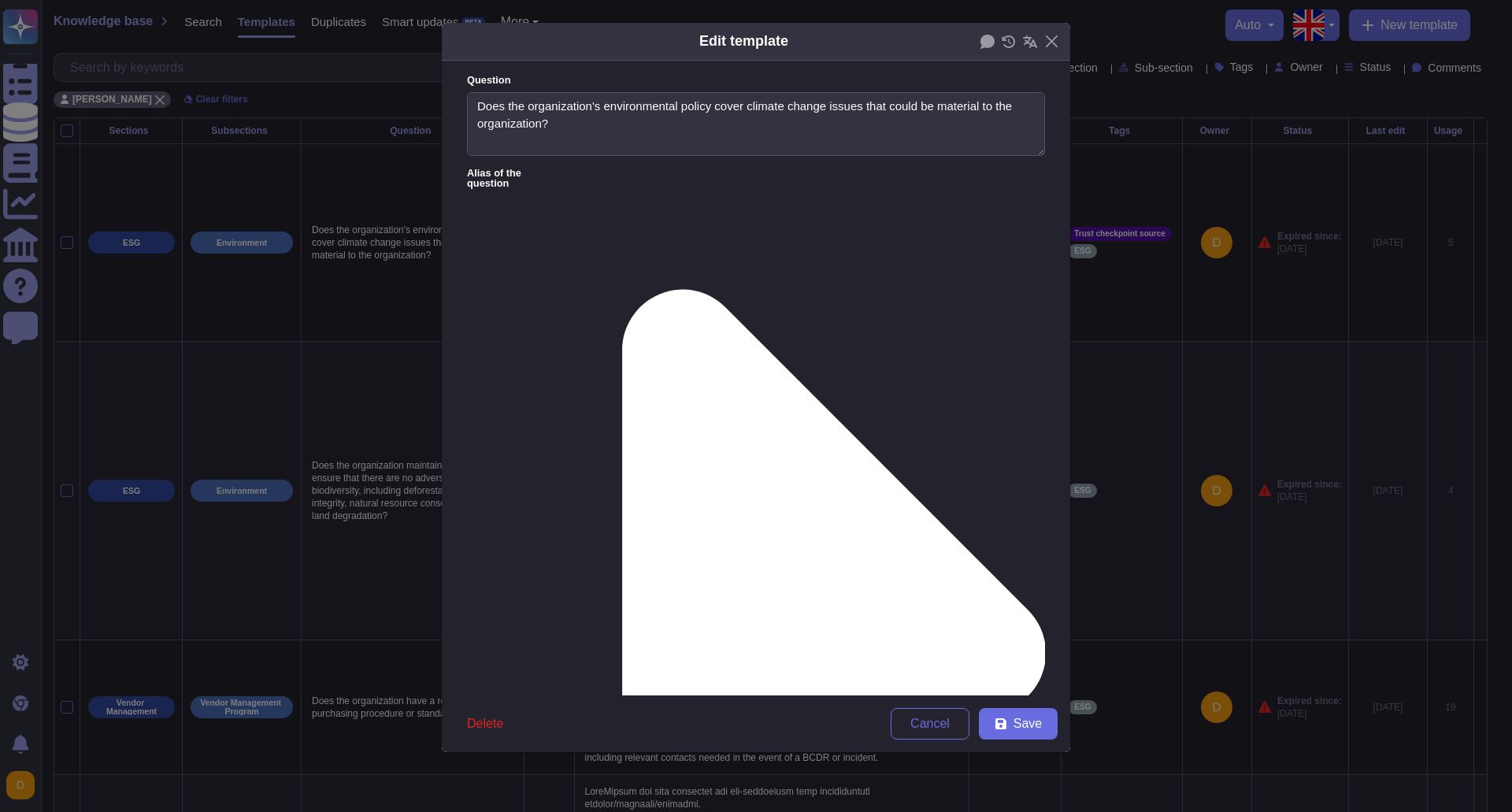
drag, startPoint x: 525, startPoint y: 270, endPoint x: 476, endPoint y: 254, distance: 51.5
paste textarea "firmly committed to upholding its social and environmental responsibilities wit…"
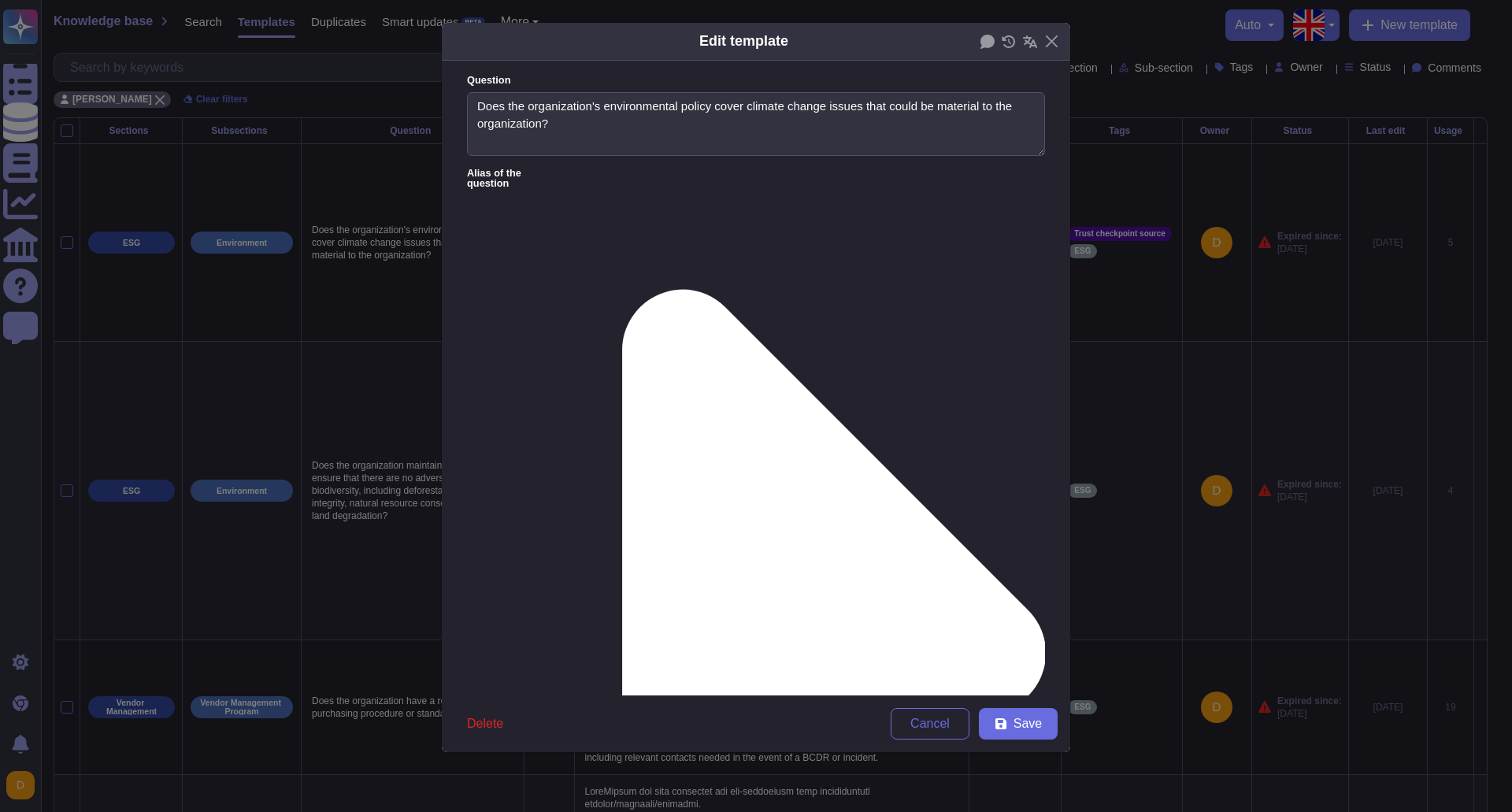
scroll to position [0, 0]
drag, startPoint x: 679, startPoint y: 218, endPoint x: 474, endPoint y: 220, distance: 205.0
paste textarea "TeamViewer’s environmental policy explicitly addresses climate change issues th…"
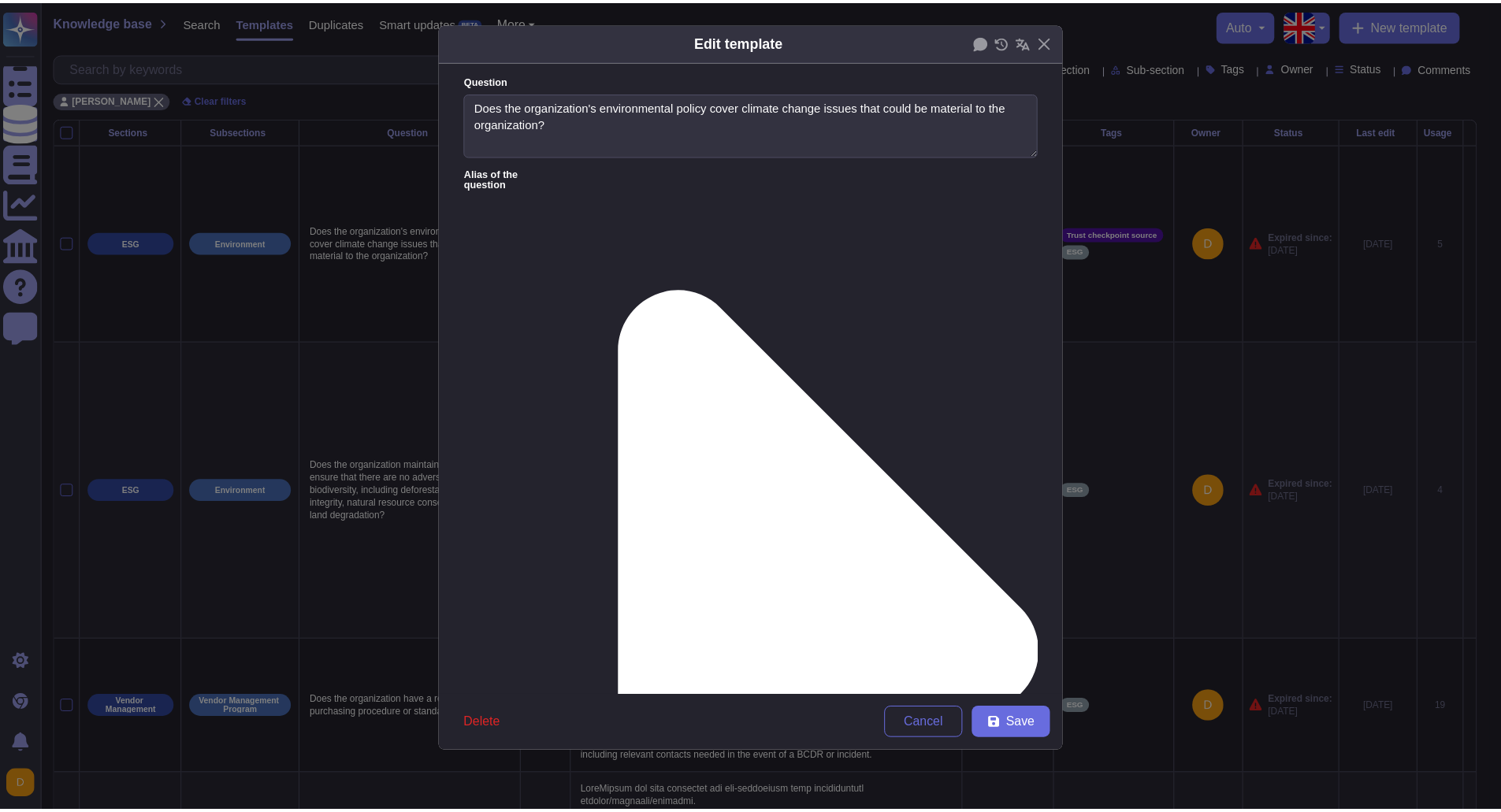
scroll to position [126, 0]
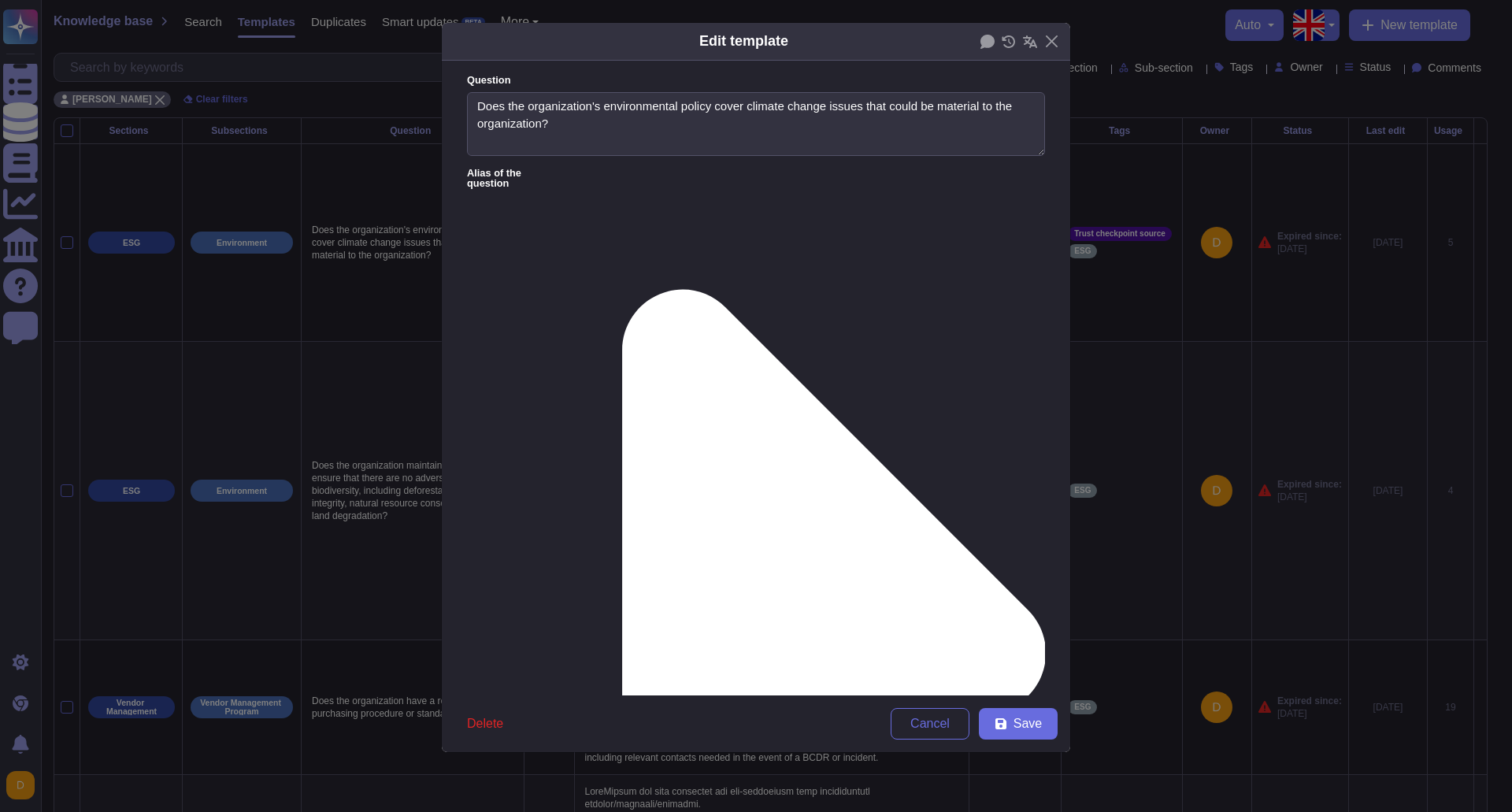
click at [1009, 726] on button "Save" at bounding box center [1017, 724] width 79 height 31
type textarea "In anticipation of the CSRD reporting requirements, TeamViewer has initiated Do…"
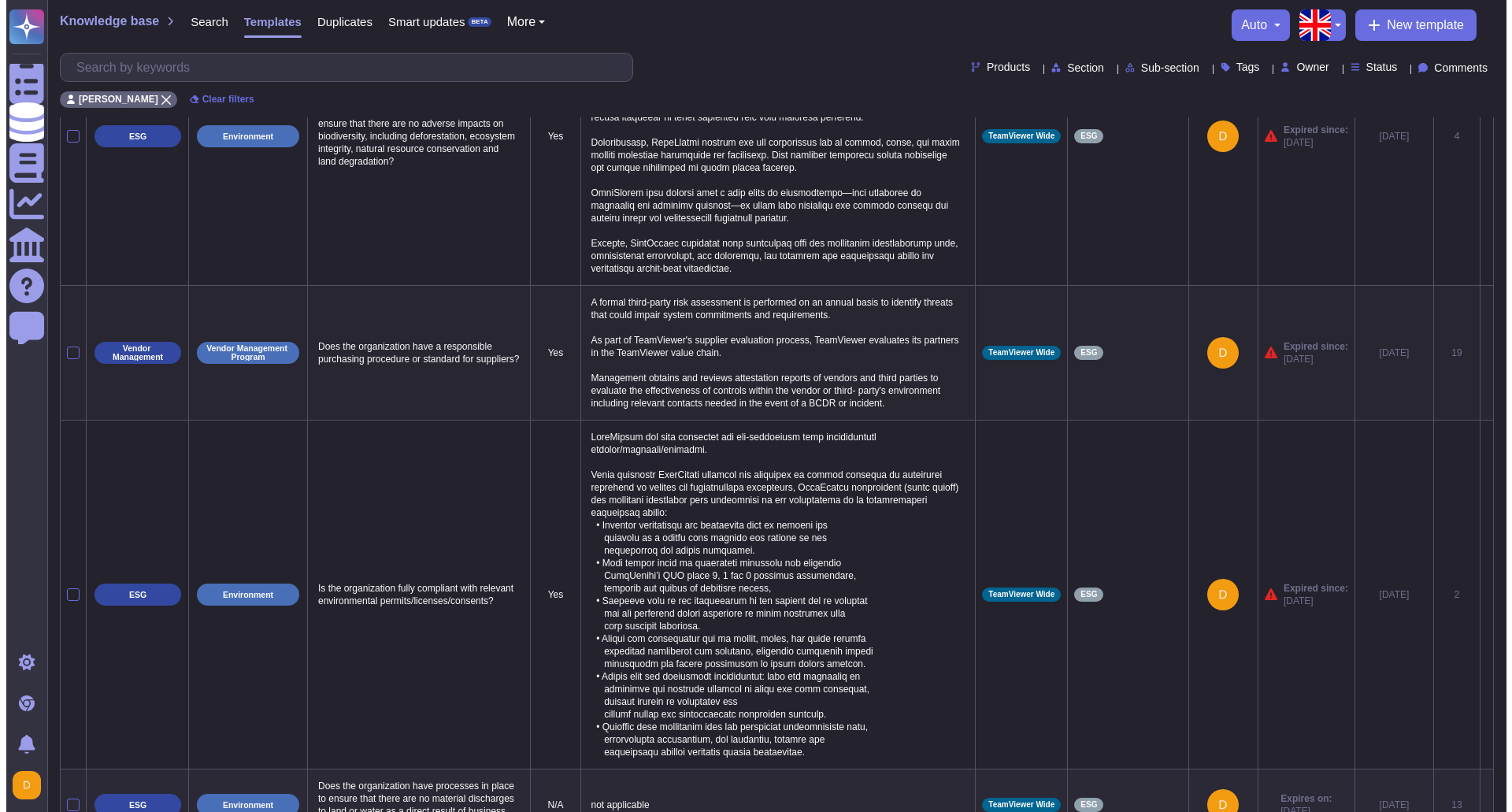
scroll to position [158, 0]
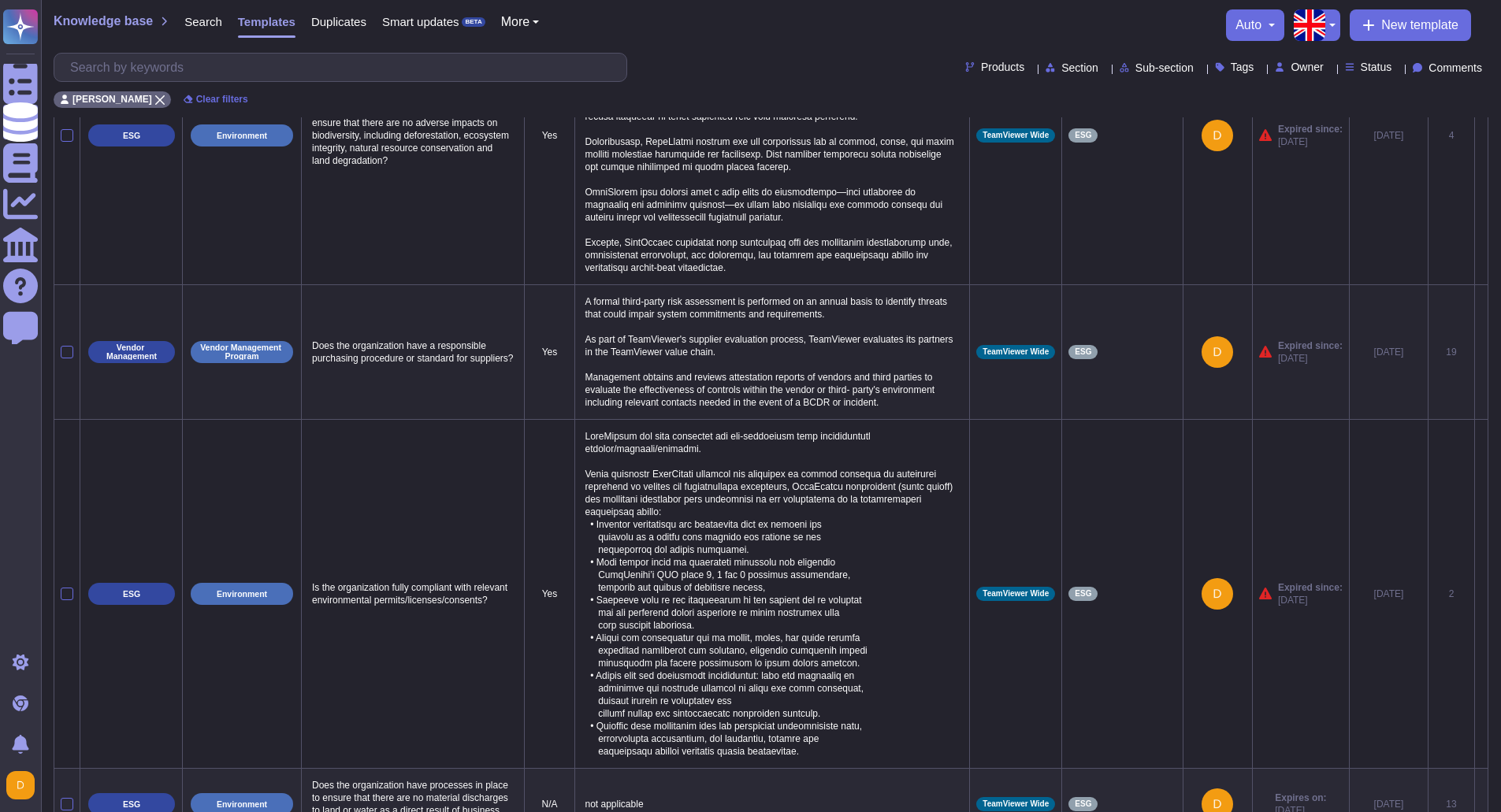
click at [826, 372] on p "A formal third-party risk assessment is performed on an annual basis to identif…" at bounding box center [772, 352] width 382 height 122
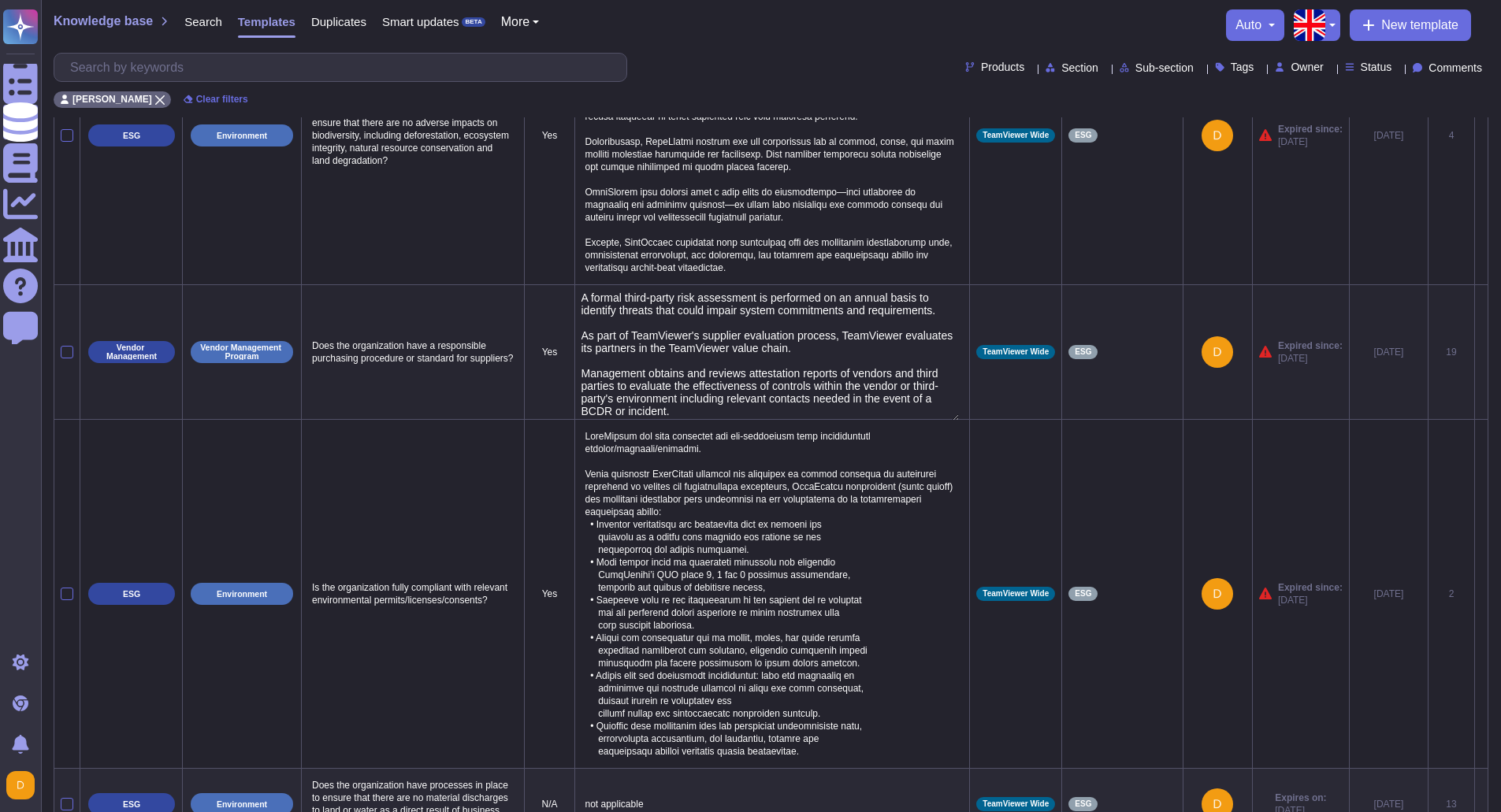
click at [585, 311] on textarea "A formal third-party risk assessment is performed on an annual basis to identif…" at bounding box center [770, 356] width 378 height 129
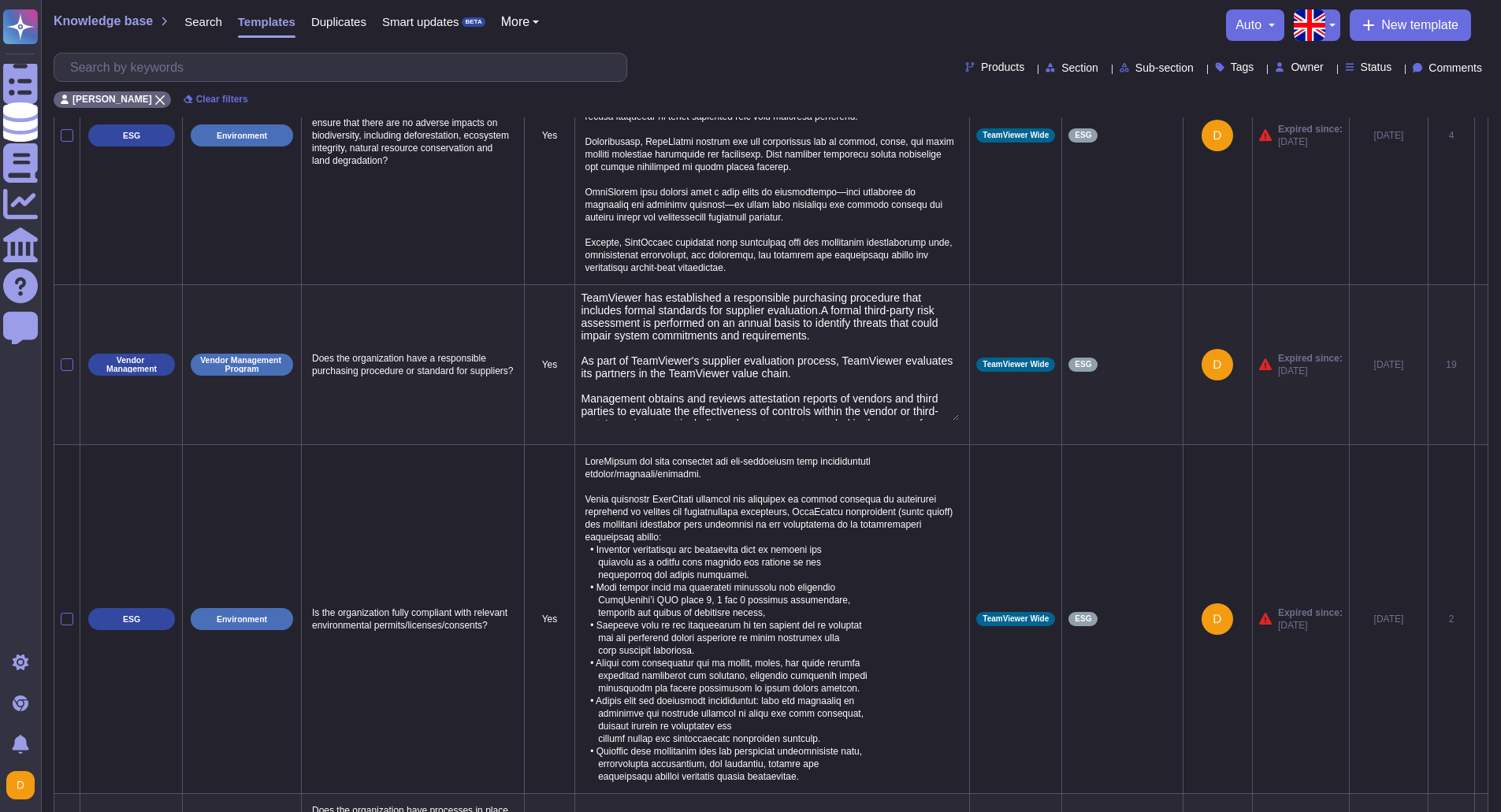
type textarea "TeamViewer has established a responsible purchasing procedure that includes for…"
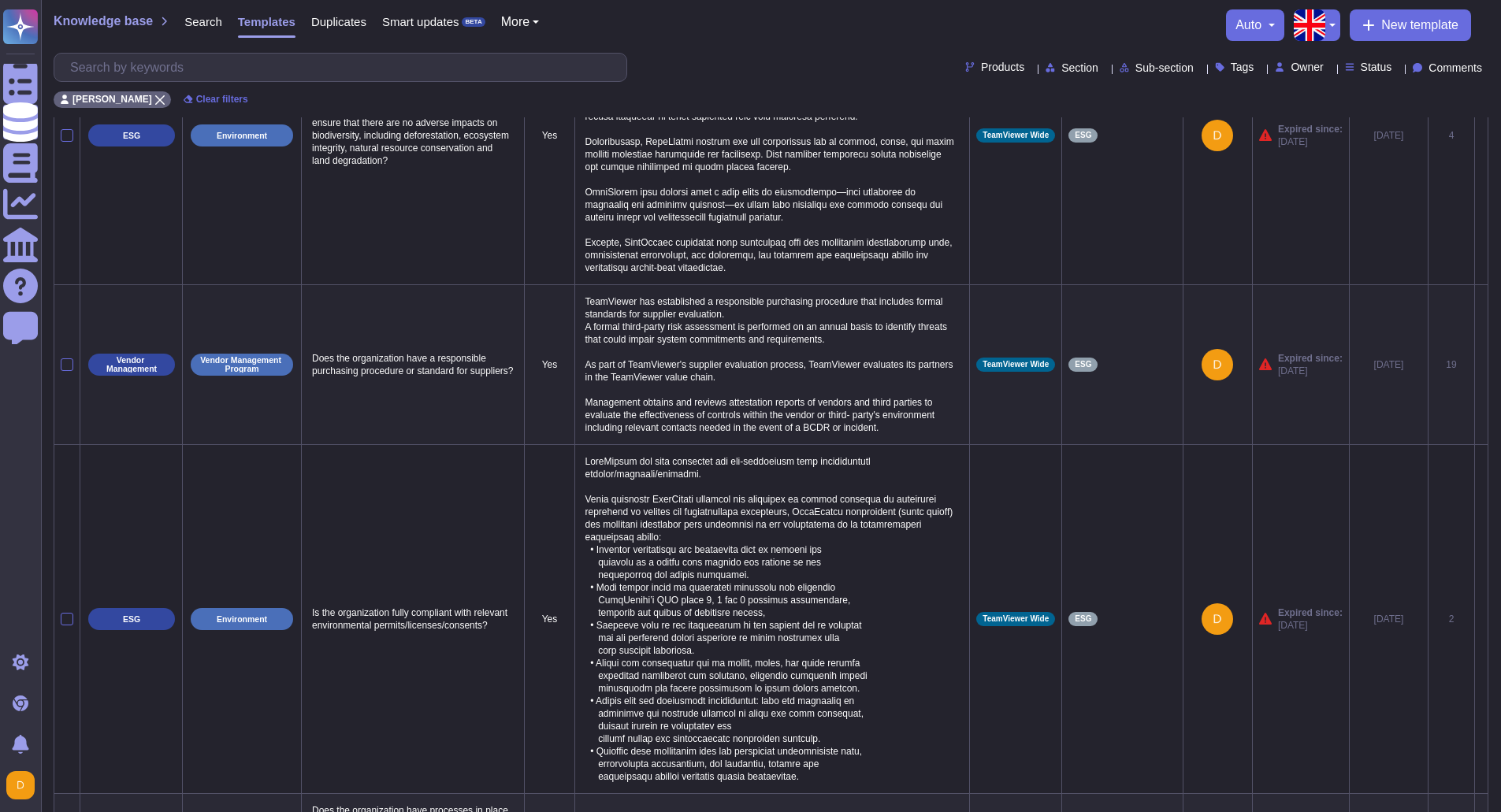
click at [492, 312] on td "Does the organization have a responsible purchasing procedure or standard for s…" at bounding box center [413, 364] width 223 height 160
click at [1482, 366] on icon at bounding box center [1482, 366] width 0 height 0
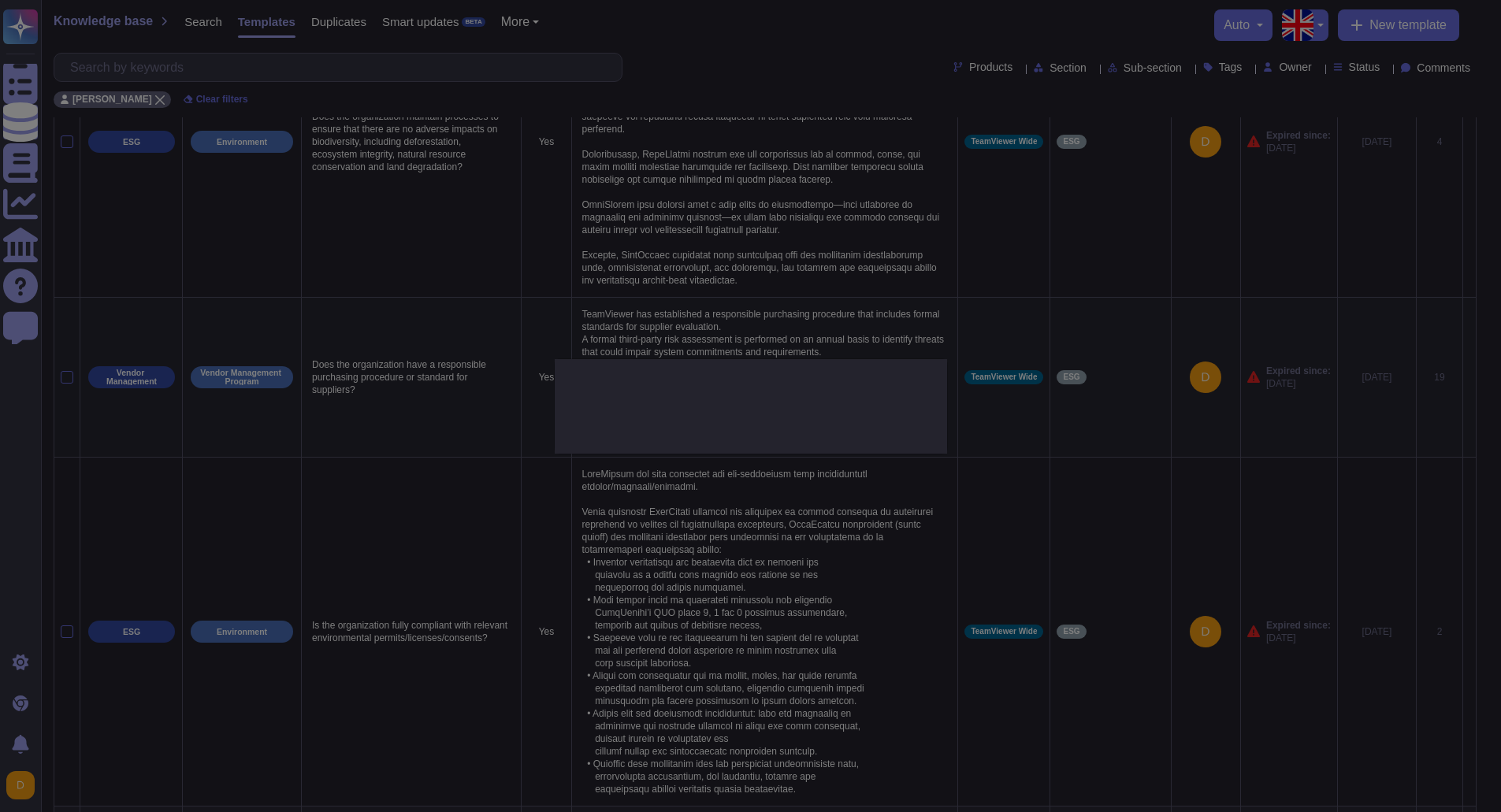
type textarea "Does the organization have a responsible purchasing procedure or standard for s…"
type textarea "A formal third-party risk assessment is performed on an annual basis to identif…"
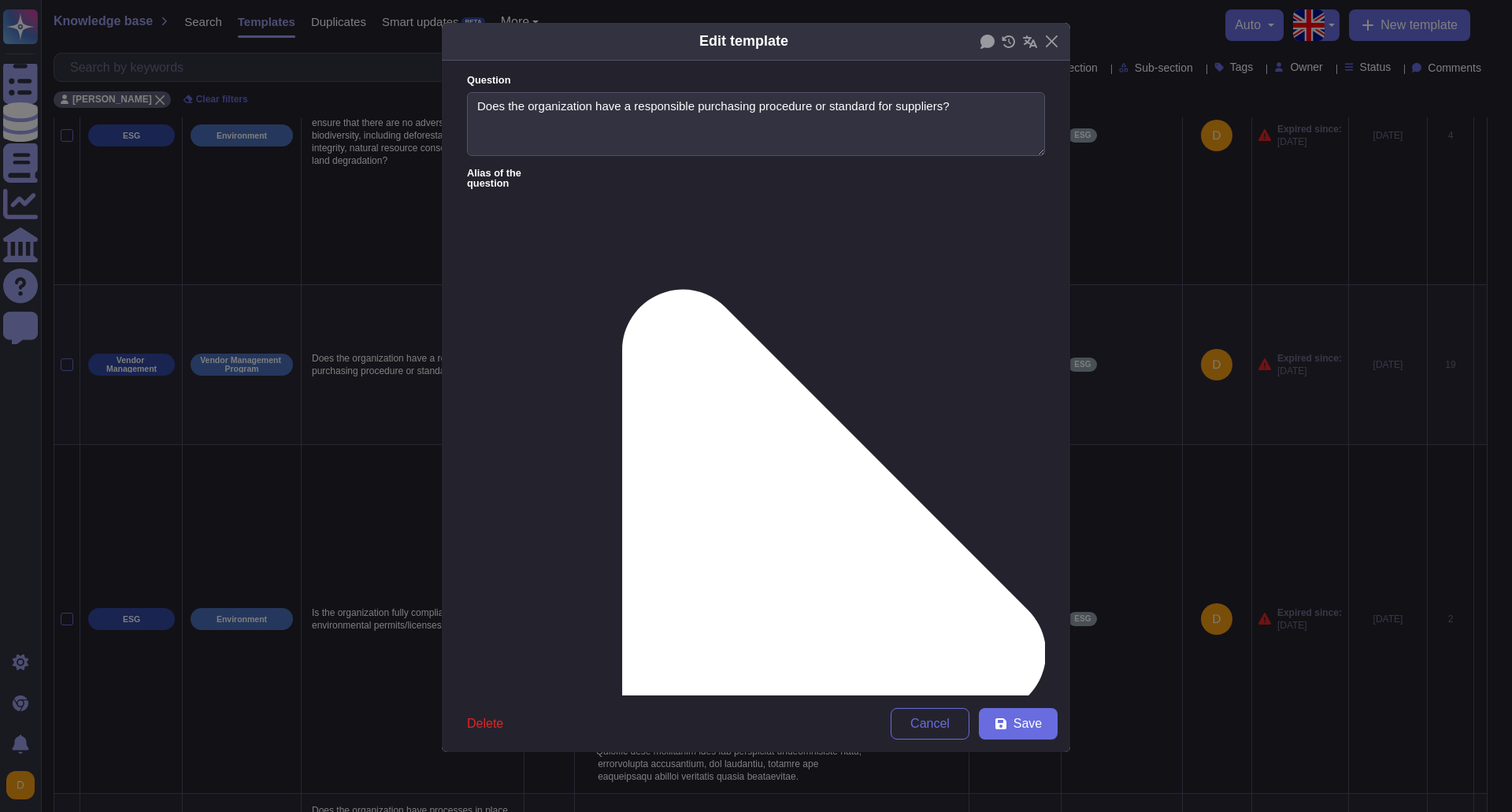
type textarea "Does the organization have a responsible purchasing procedure or standard for s…"
type textarea "TeamViewer has established a responsible purchasing procedure that includes for…"
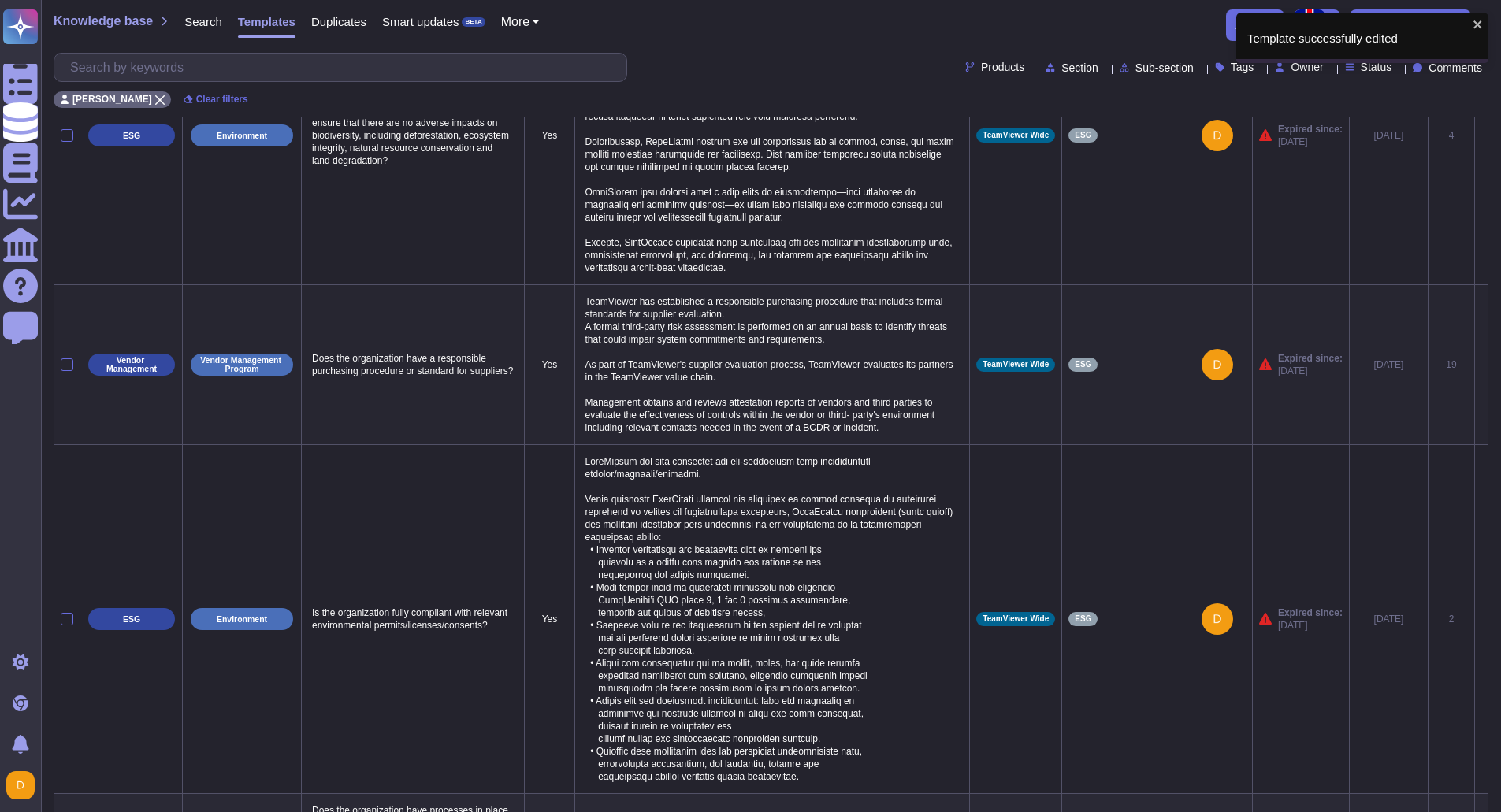
click at [1482, 366] on icon at bounding box center [1482, 366] width 0 height 0
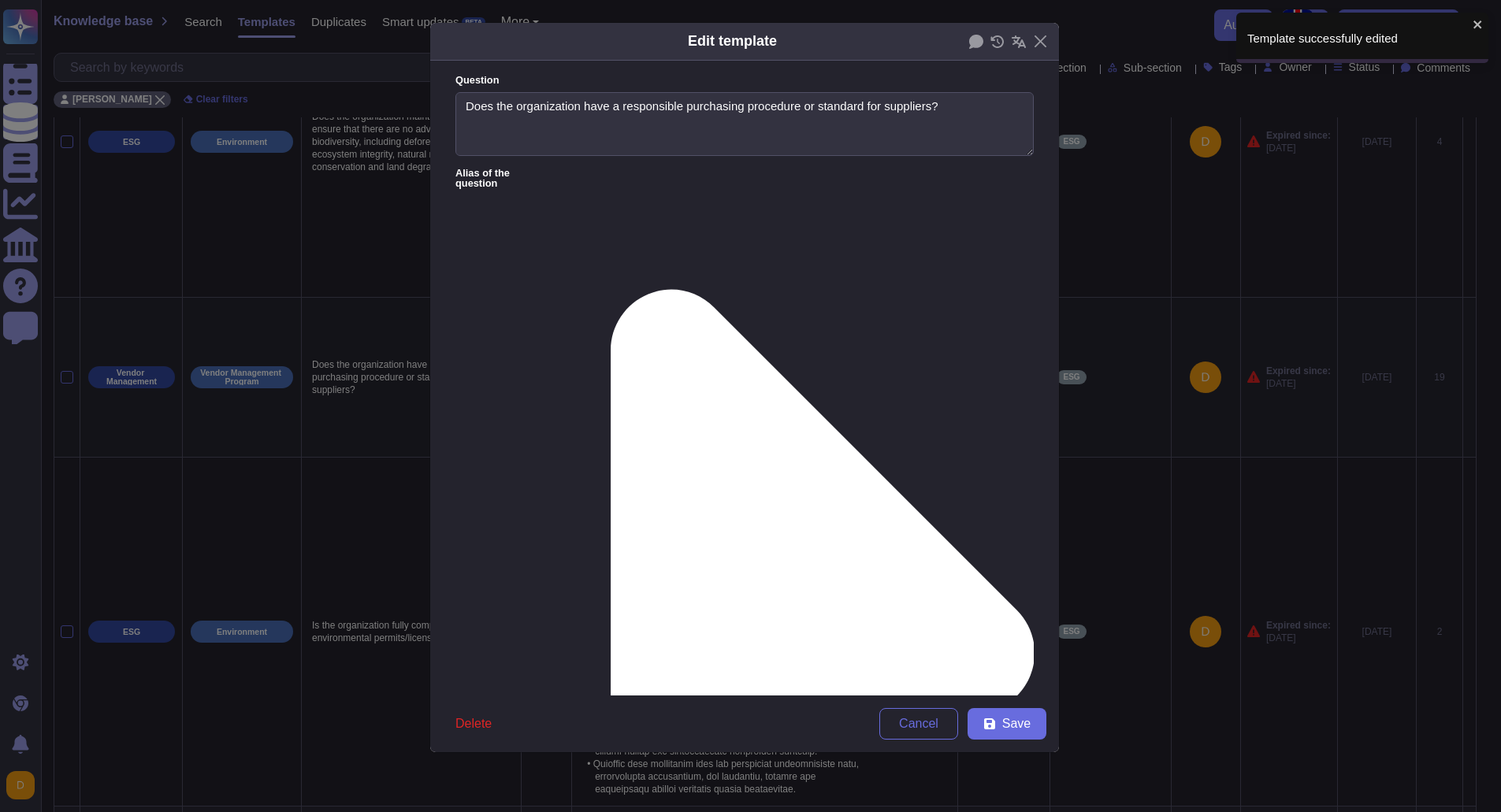
type textarea "Does the organization have a responsible purchasing procedure or standard for s…"
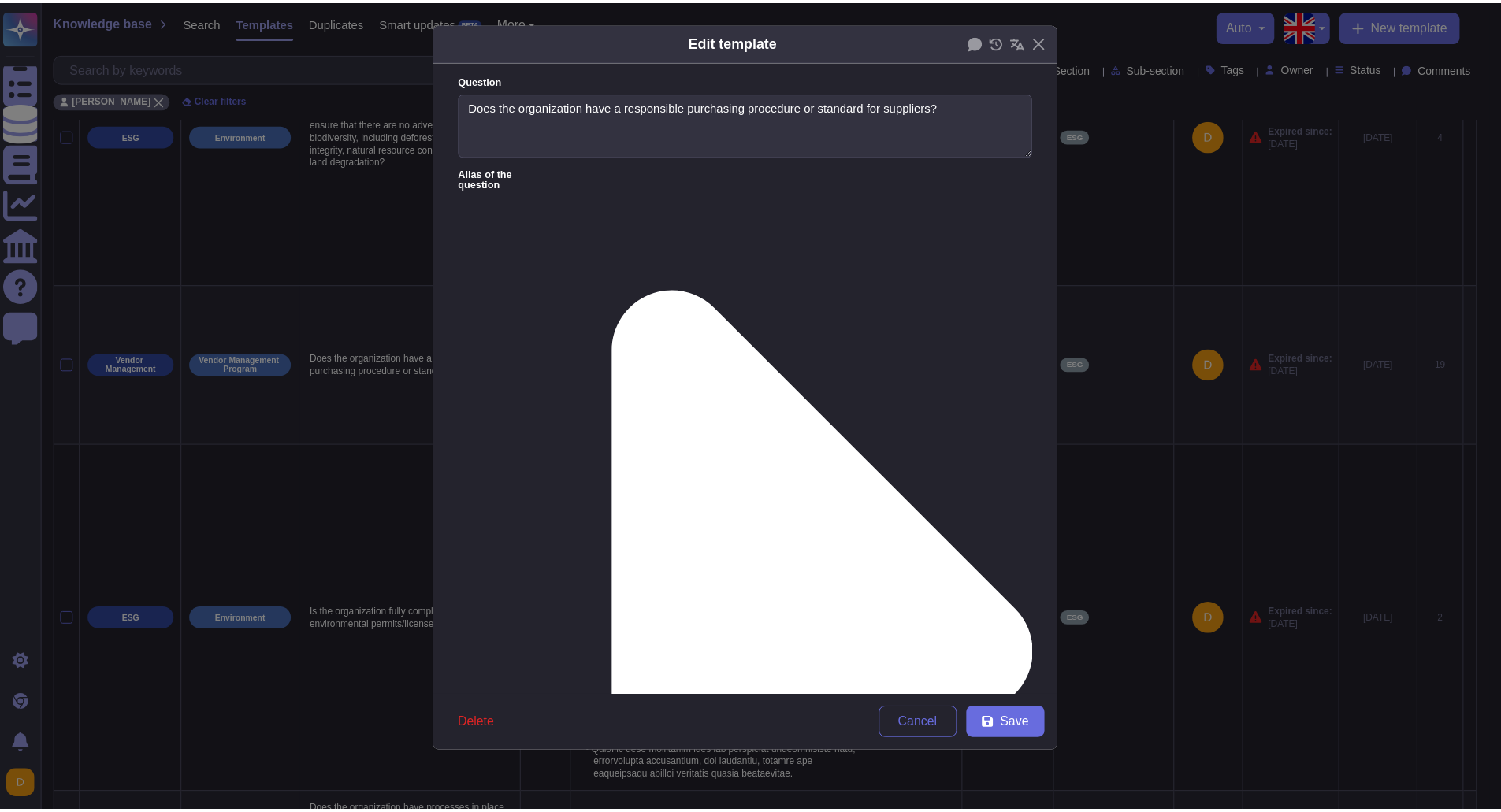
scroll to position [0, 0]
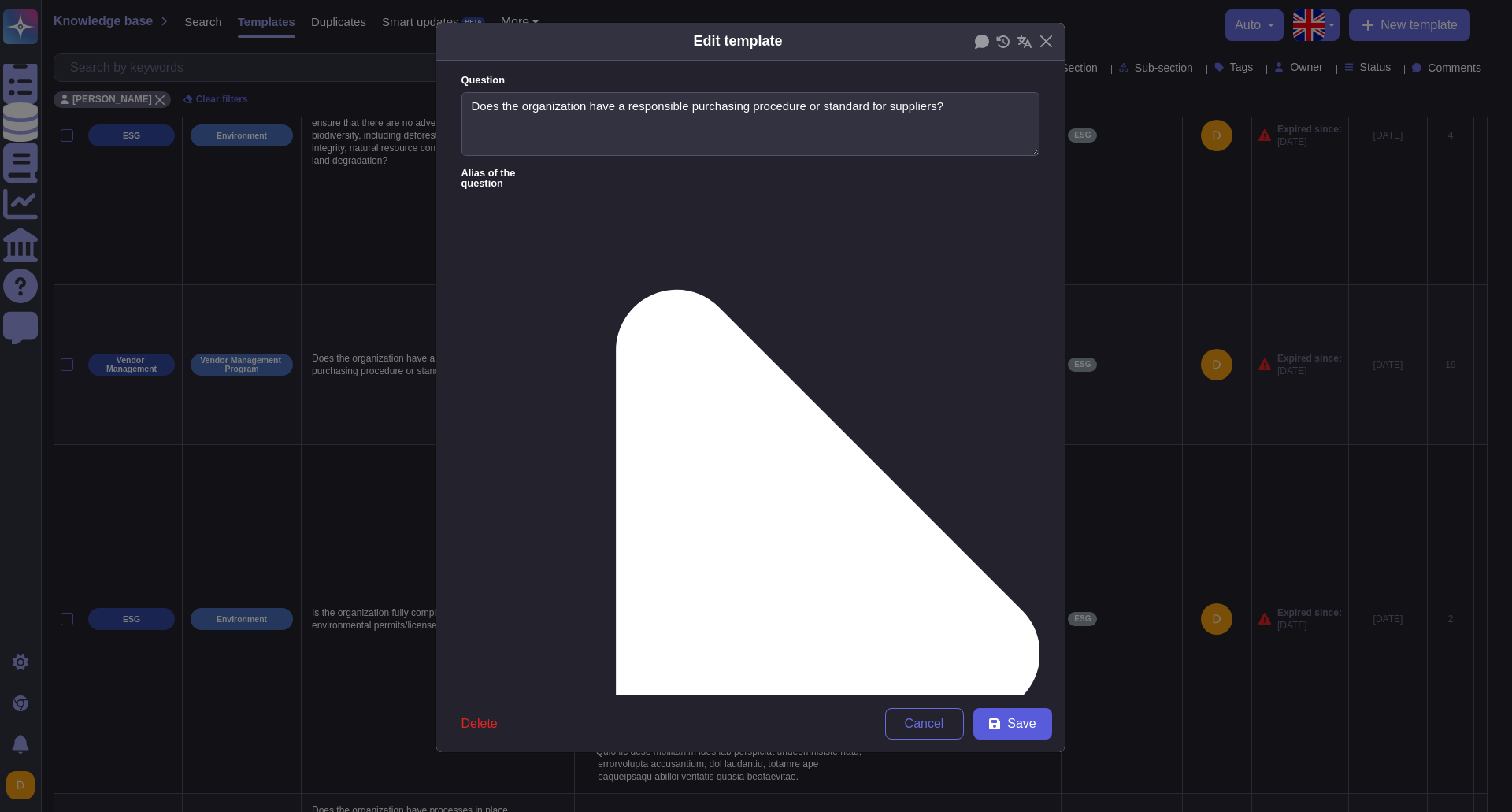
click at [1013, 721] on span "Save" at bounding box center [1021, 724] width 28 height 12
type textarea "TeamViewer has established a responsible purchasing procedure that includes for…"
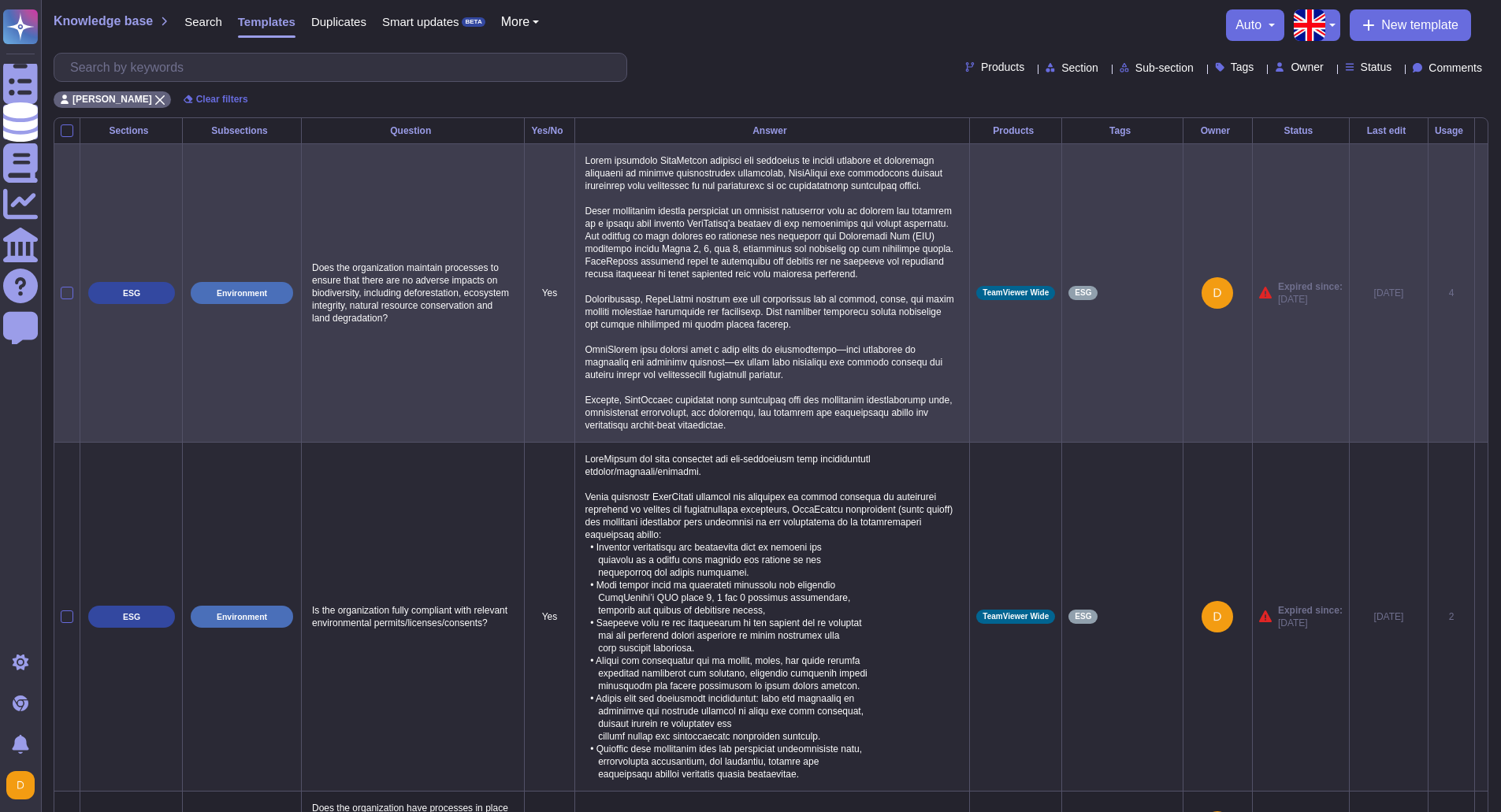
click at [1482, 293] on icon at bounding box center [1482, 293] width 0 height 0
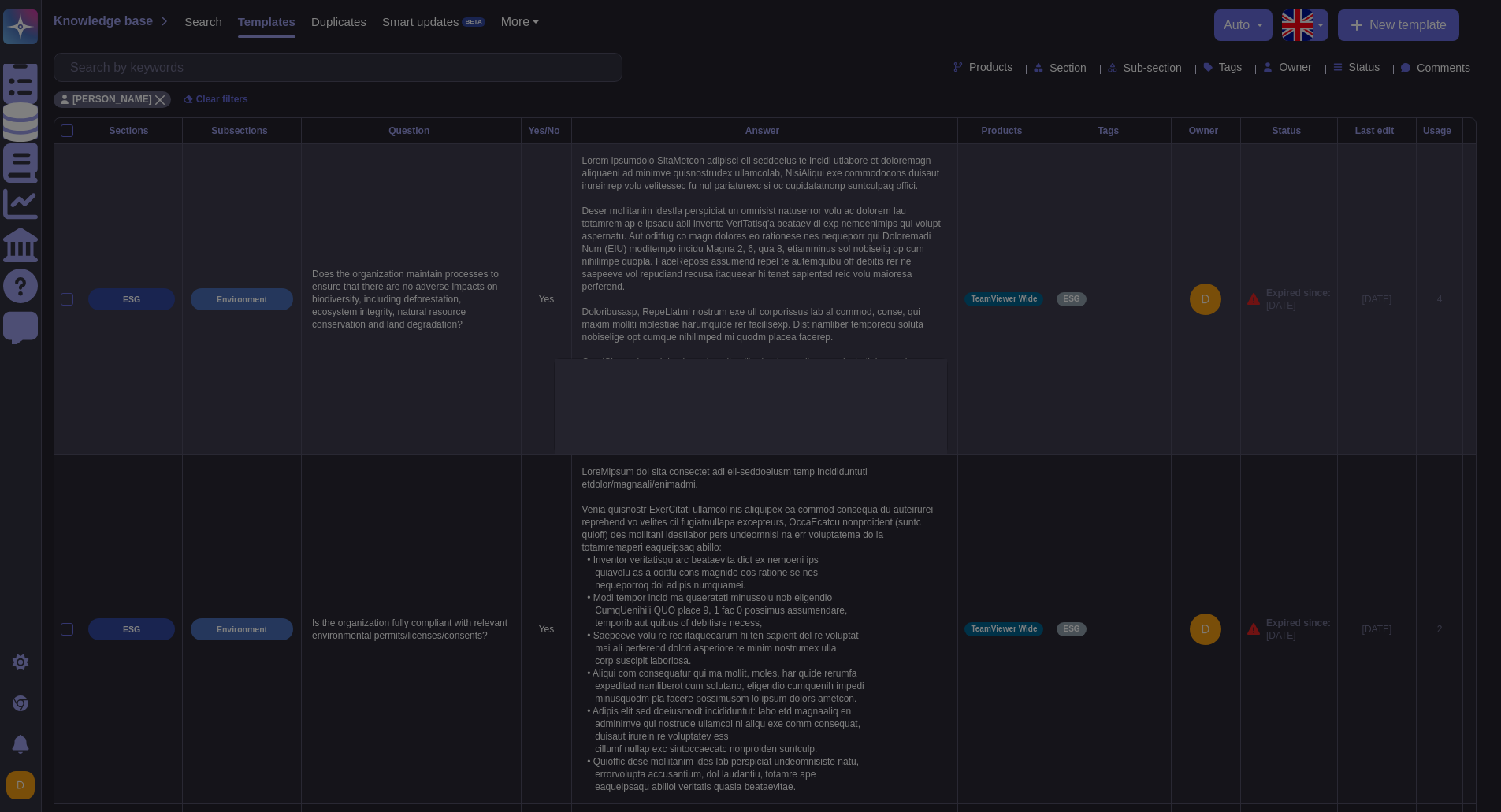
type textarea "Does the organization maintain processes to ensure that there are no adverse im…"
type textarea "Lorem ipsumdolo SitaMetcon adipisci eli seddoeius te incidi utlabore et dolorem…"
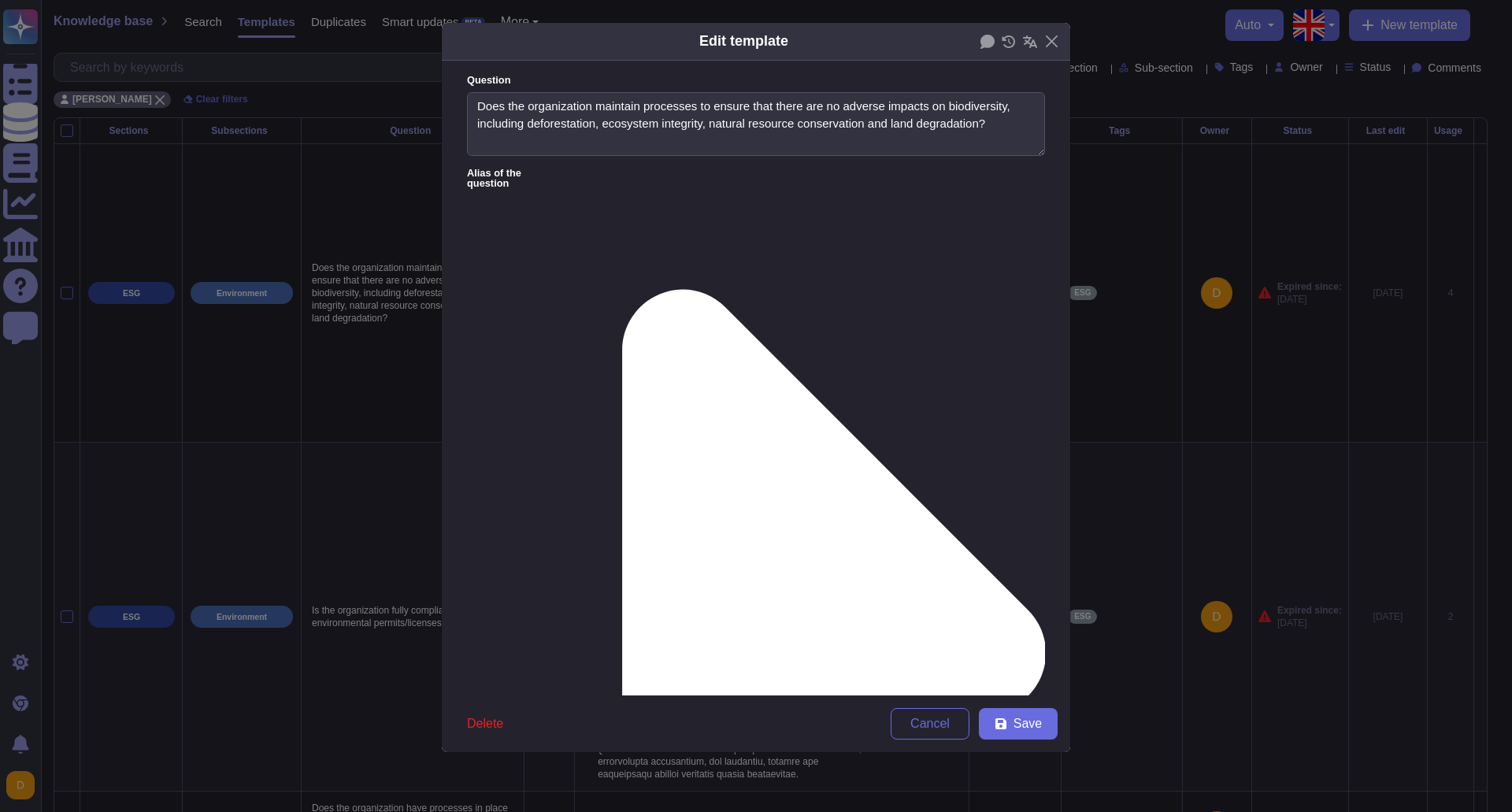
type textarea "Does the organization maintain processes to ensure that there are no adverse im…"
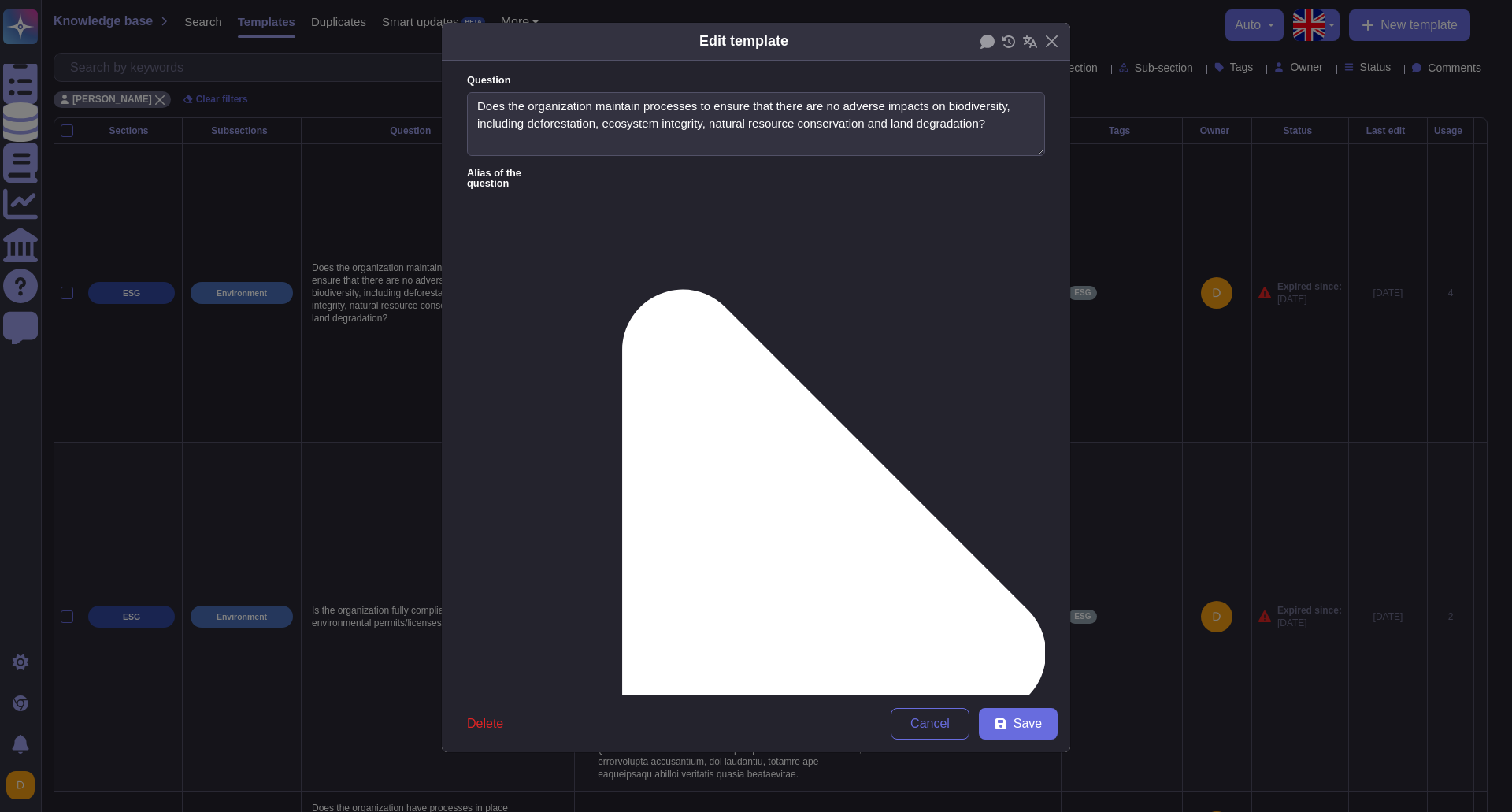
paste textarea "Key initiatives include: Ongoing research into innovative, low-impact business …"
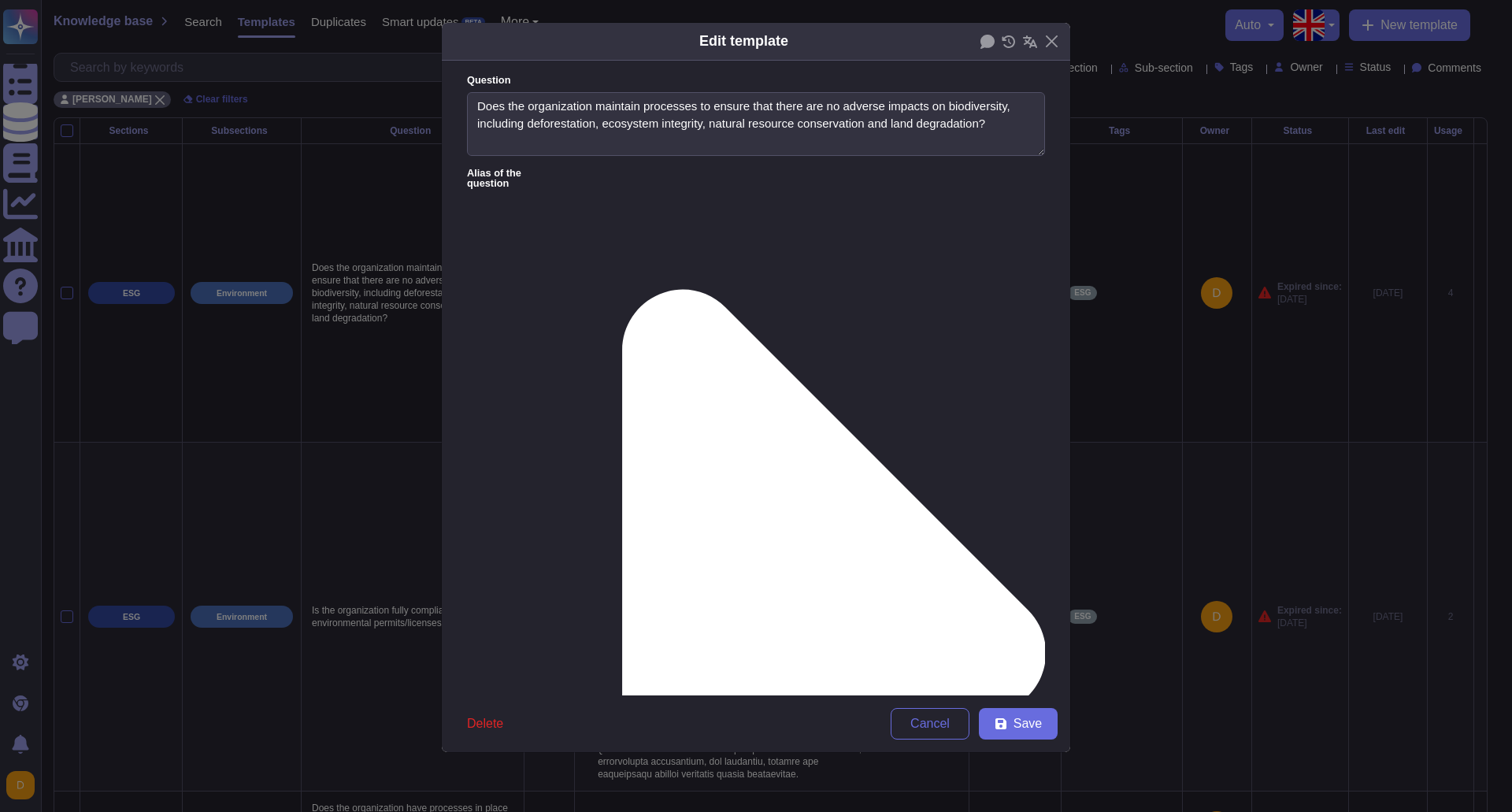
scroll to position [119, 0]
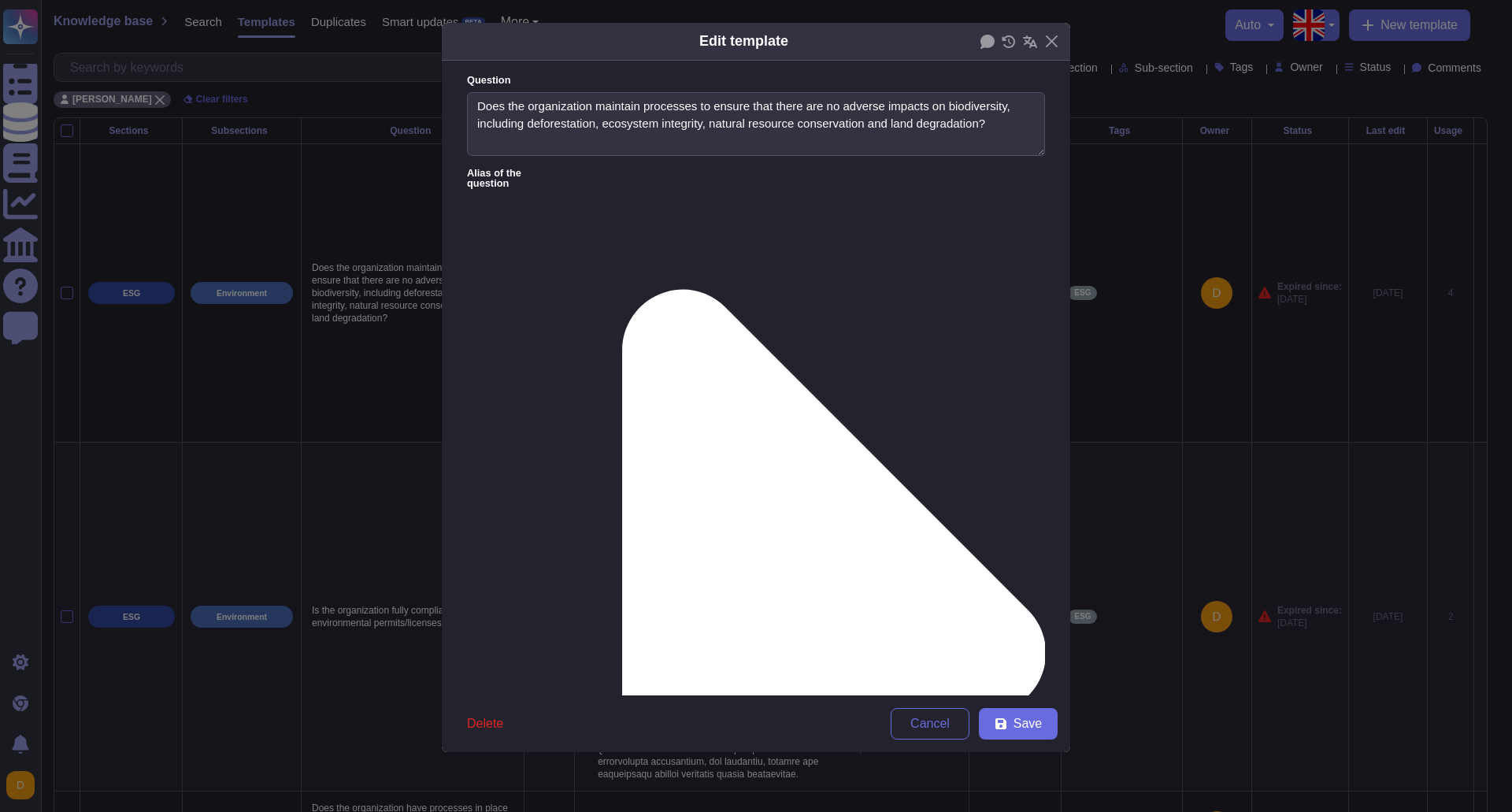
drag, startPoint x: 470, startPoint y: 254, endPoint x: 871, endPoint y: 260, distance: 401.0
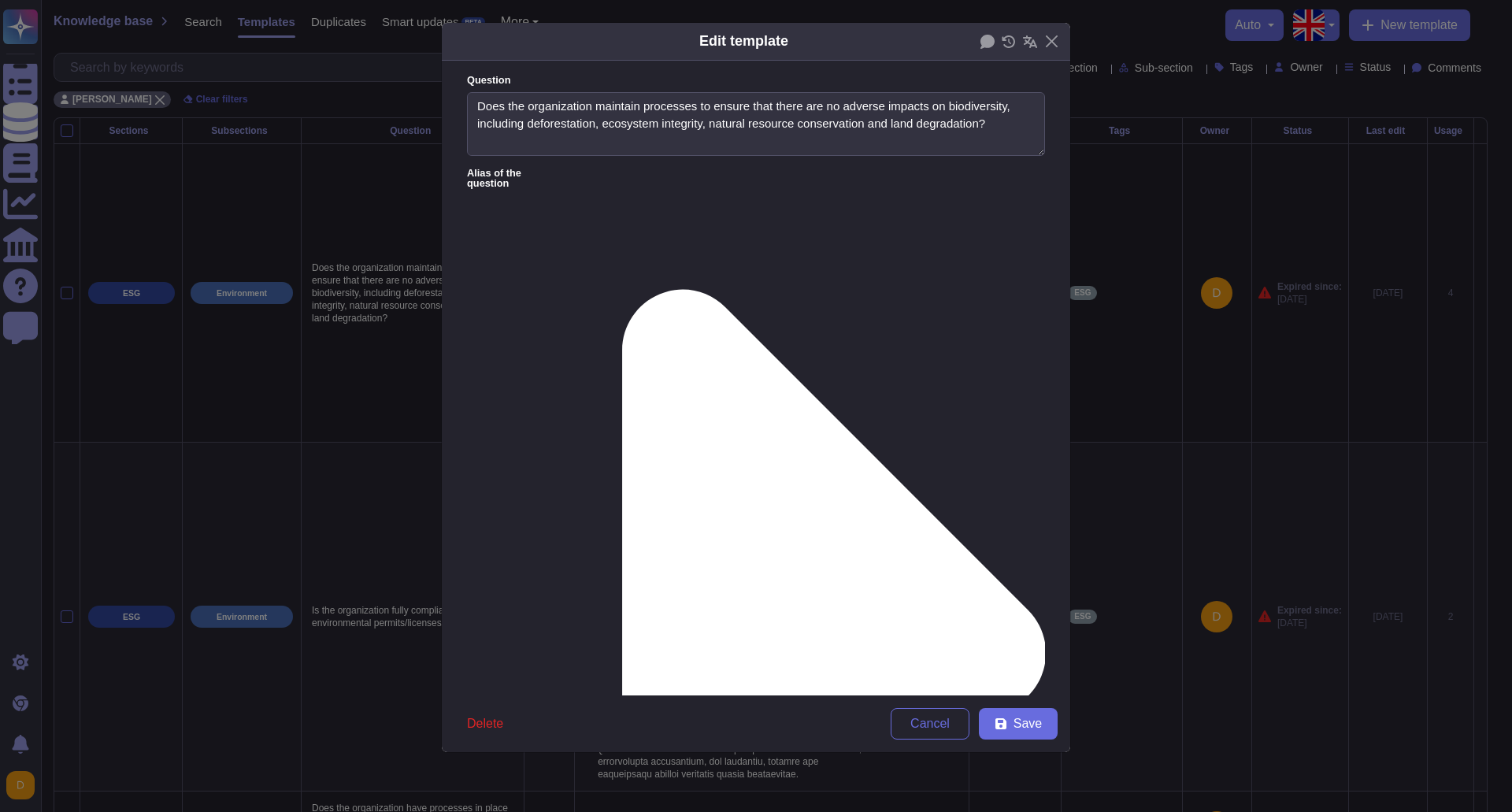
drag, startPoint x: 716, startPoint y: 282, endPoint x: 484, endPoint y: 227, distance: 238.4
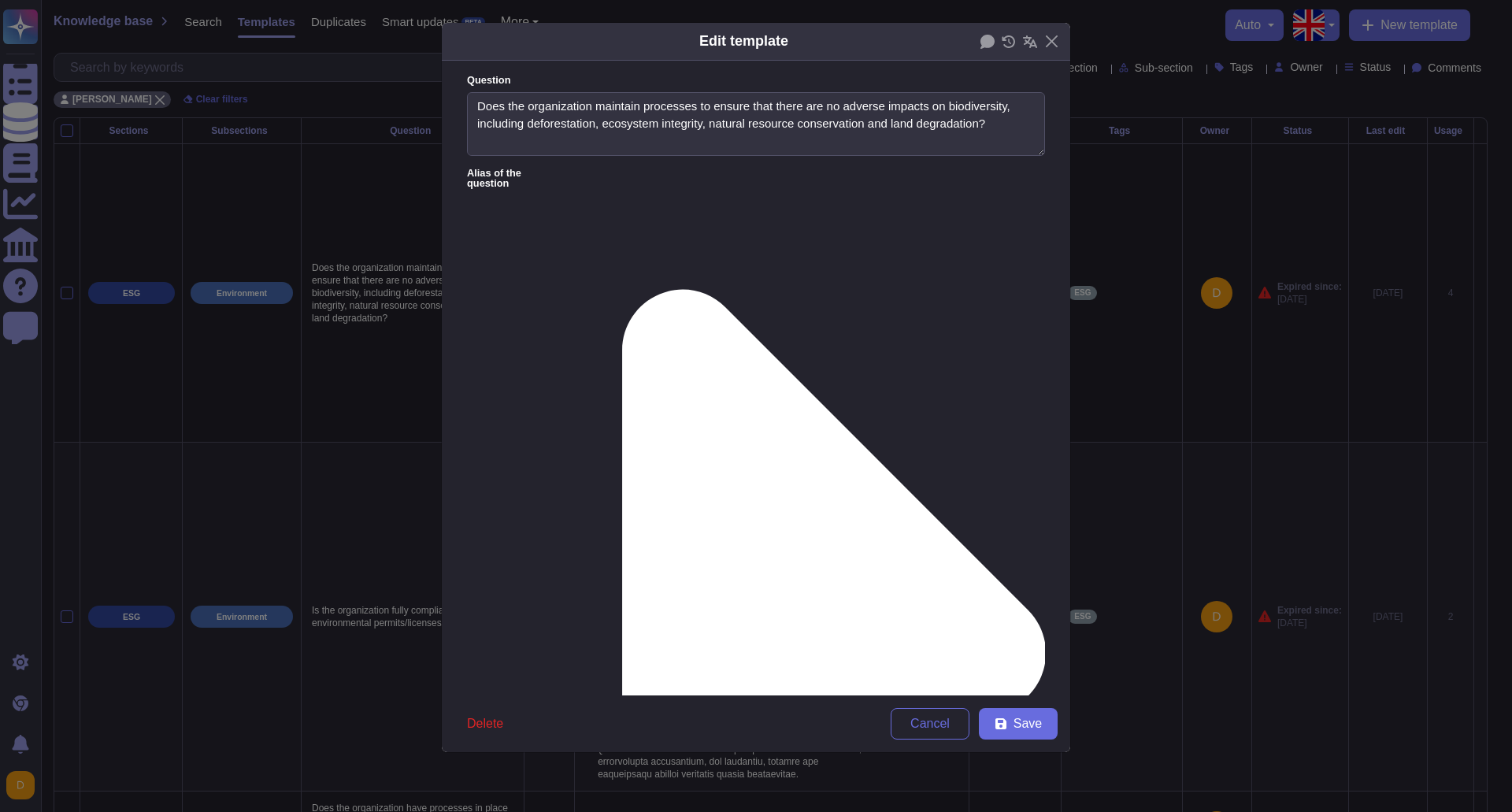
drag, startPoint x: 572, startPoint y: 217, endPoint x: 501, endPoint y: 256, distance: 81.0
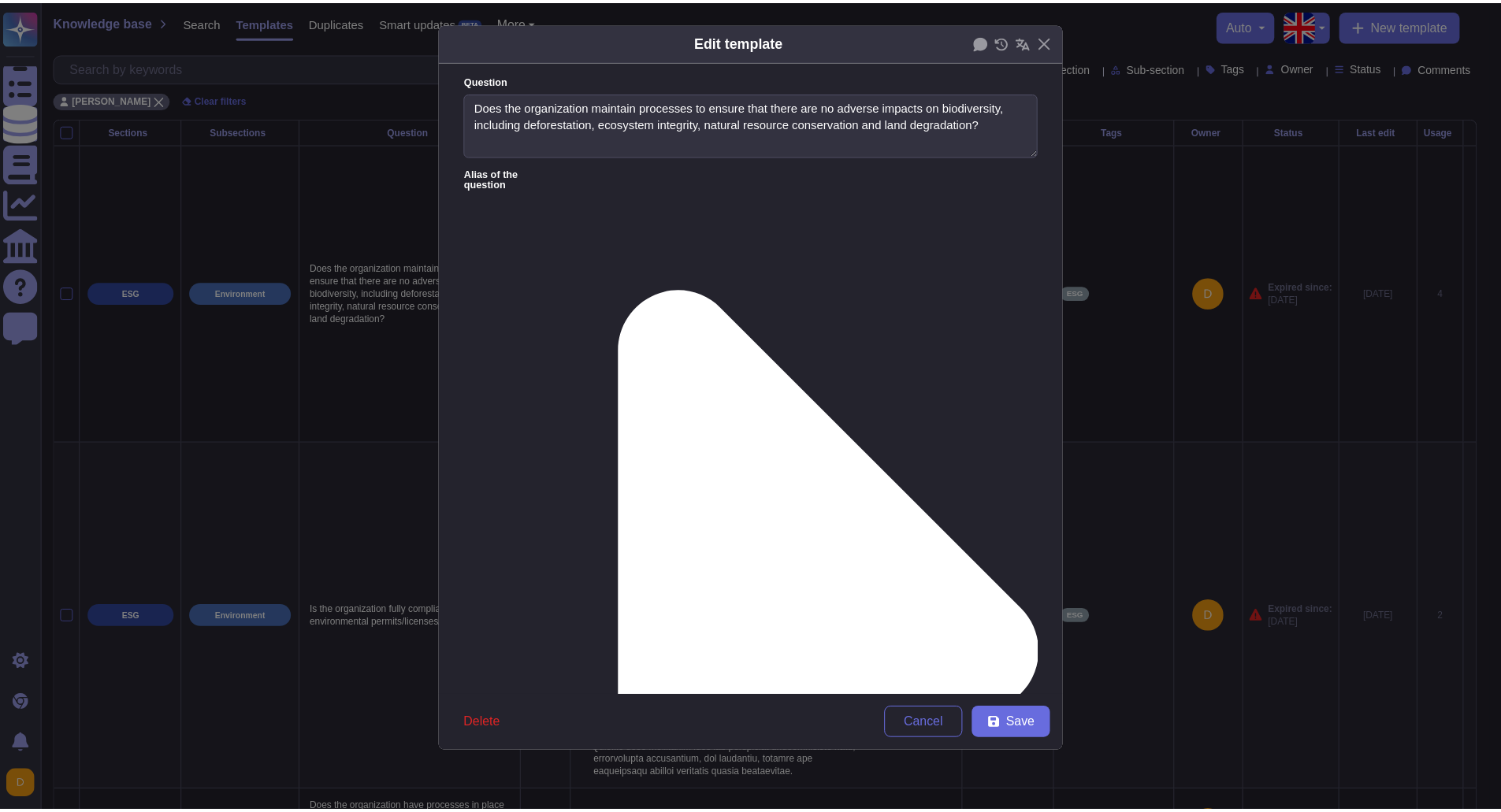
scroll to position [248, 0]
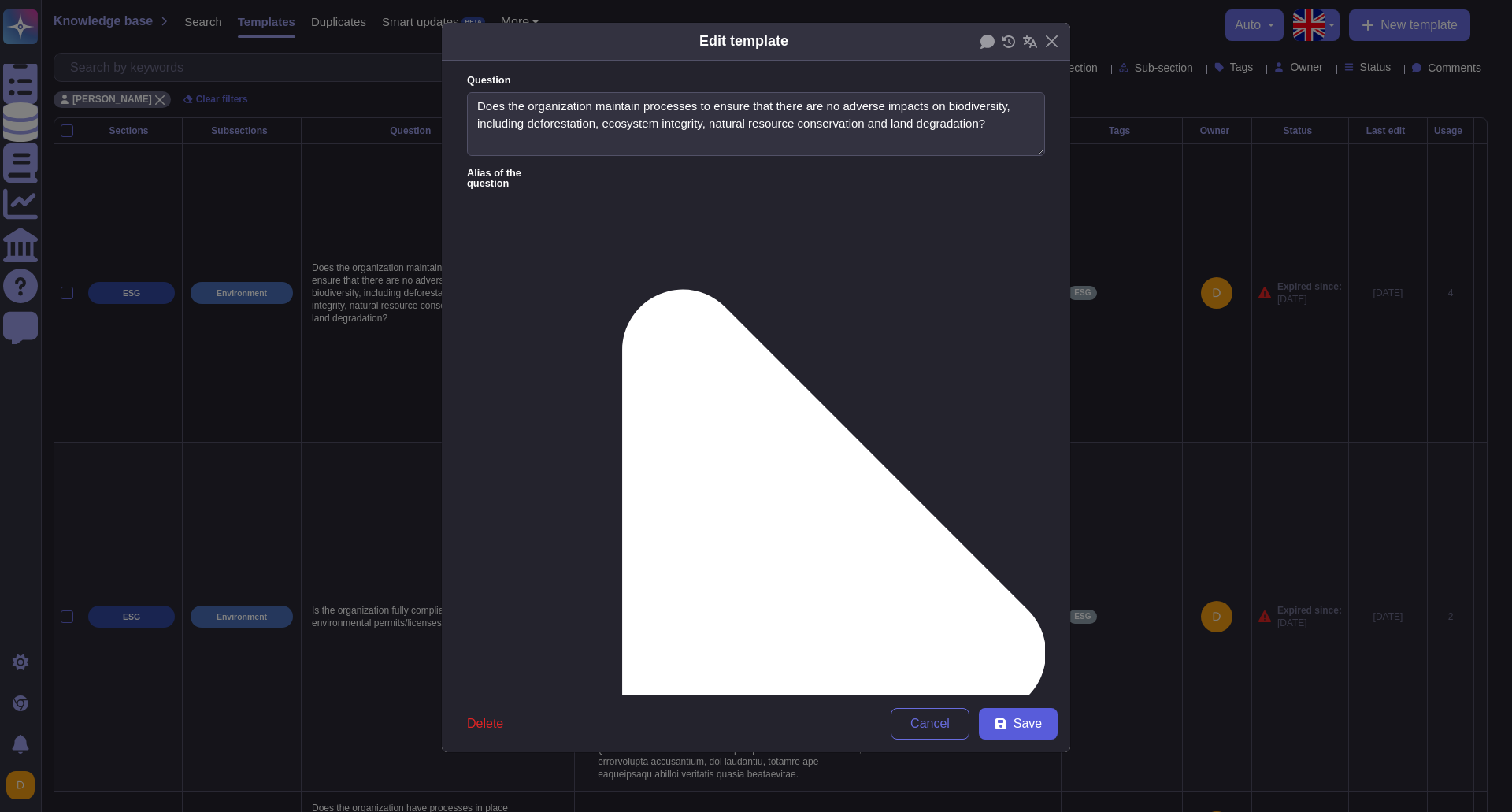
click at [1025, 729] on span "Save" at bounding box center [1028, 724] width 28 height 12
type textarea "Lorem ipsumdolo SitaMetcon adipisci eli seddoeius te incidi utlabore et dolorem…"
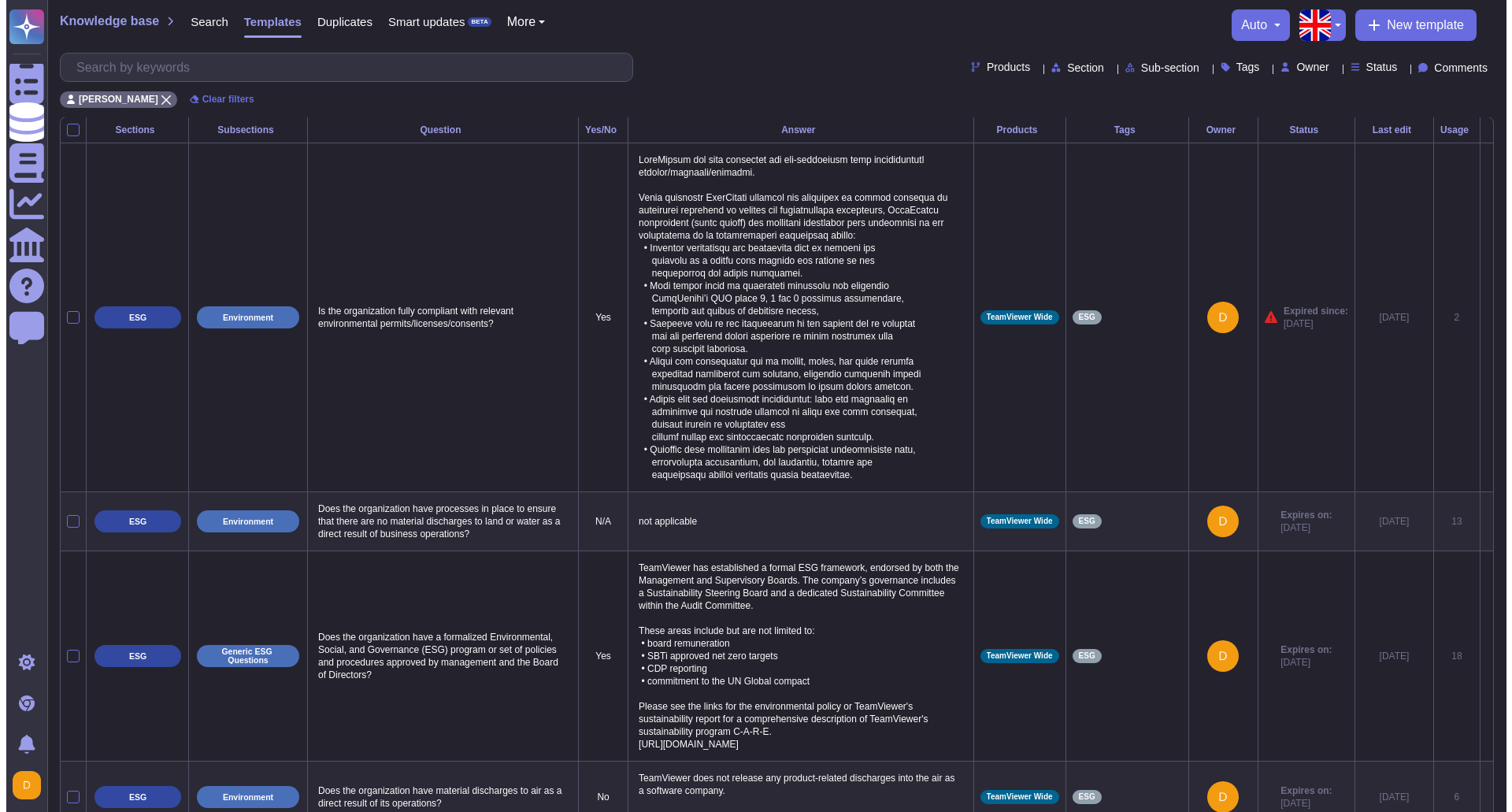
scroll to position [0, 0]
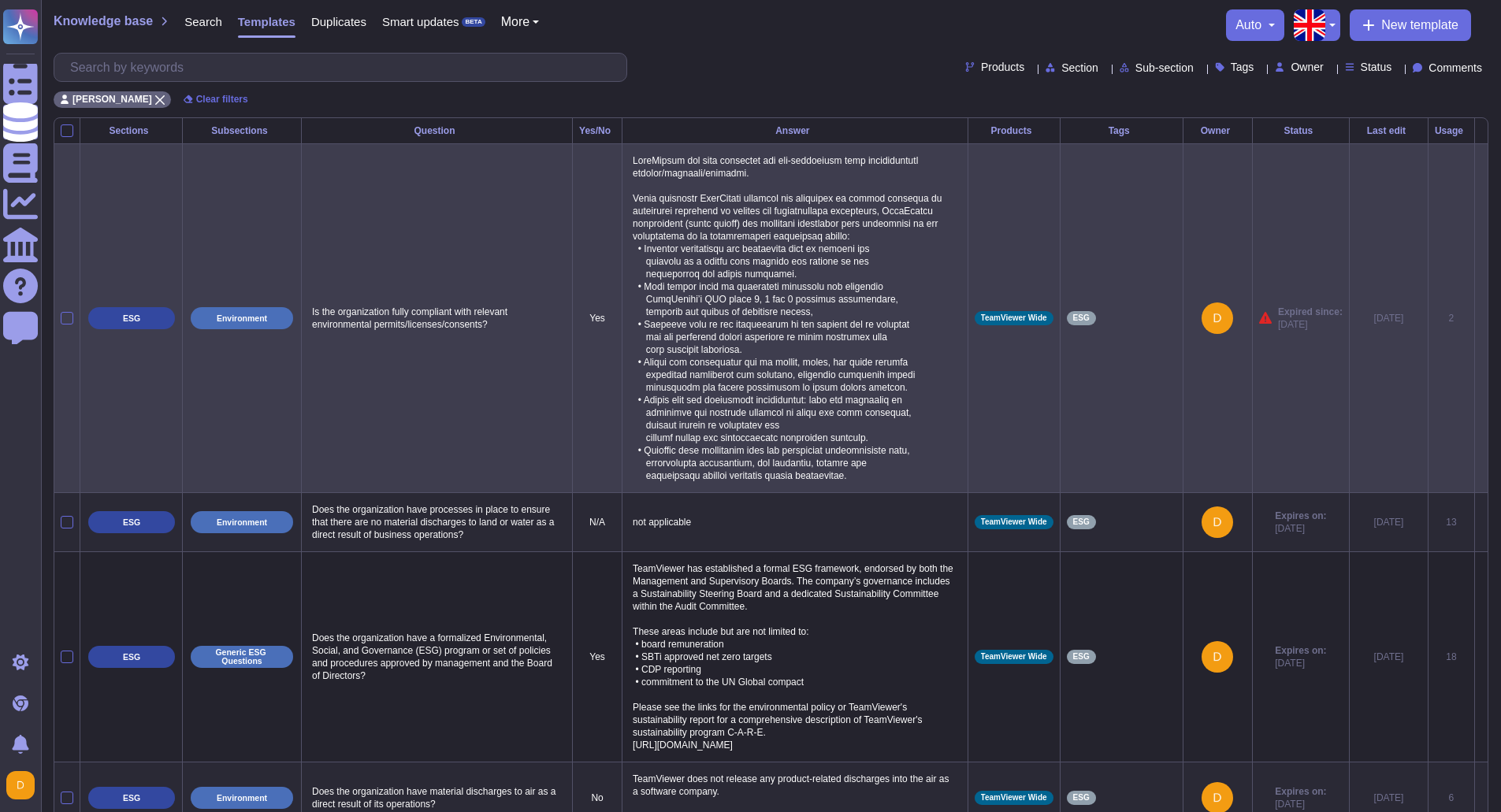
click at [1482, 319] on icon at bounding box center [1482, 319] width 0 height 0
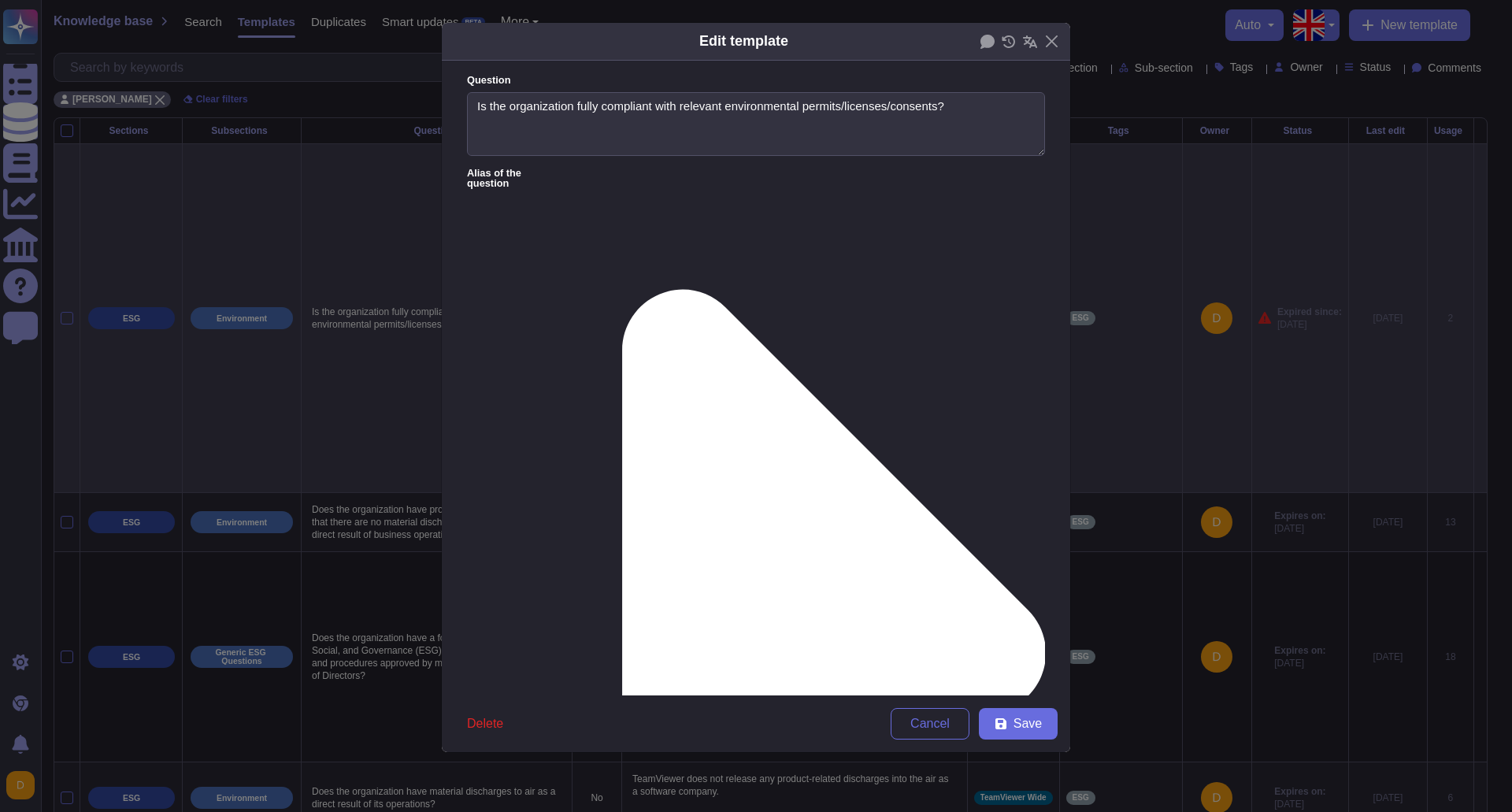
type textarea "Is the organization fully compliant with relevant environmental permits/license…"
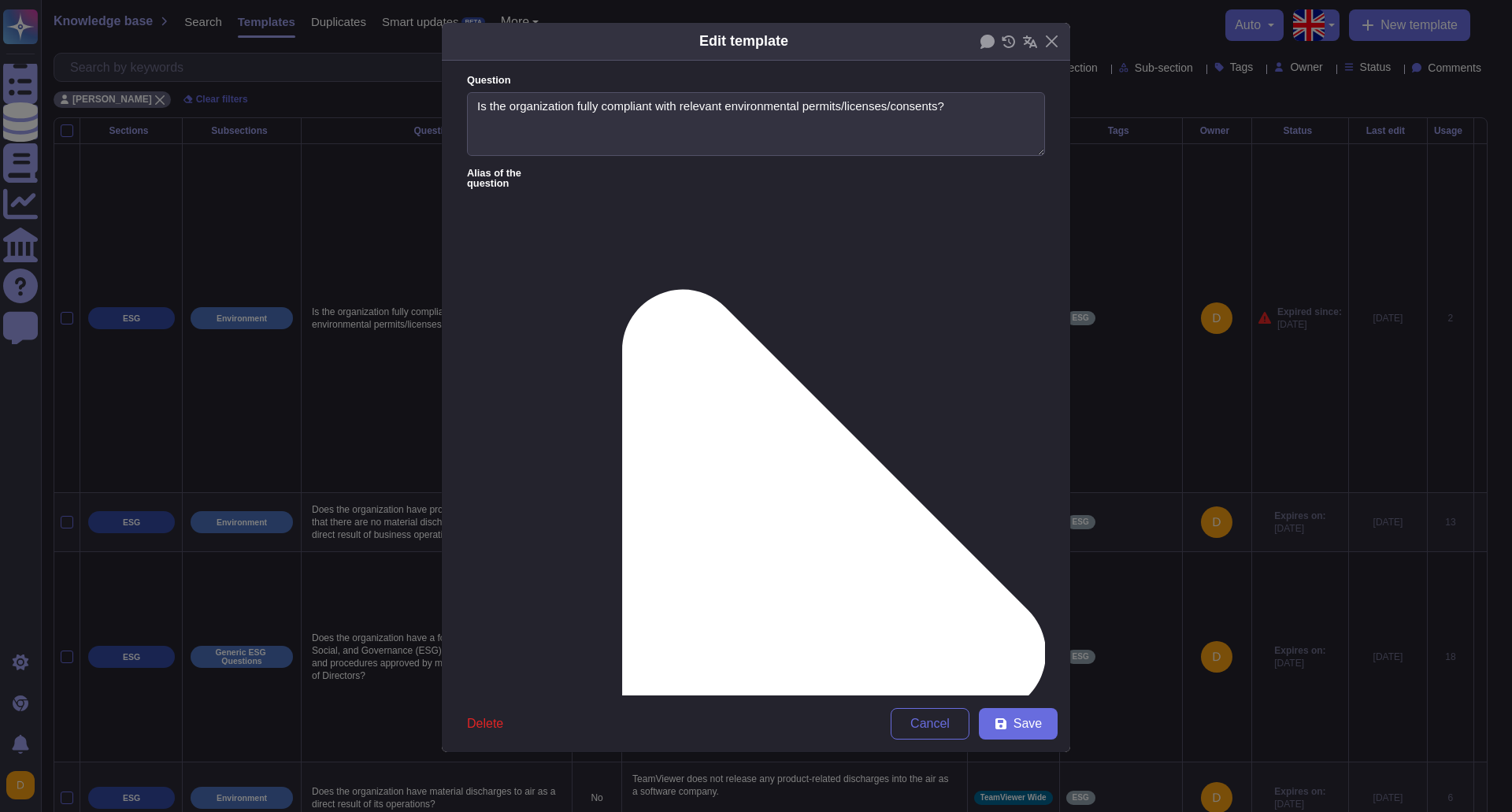
paste textarea "maintains full compliance with all applicable environmental permits, licenses, …"
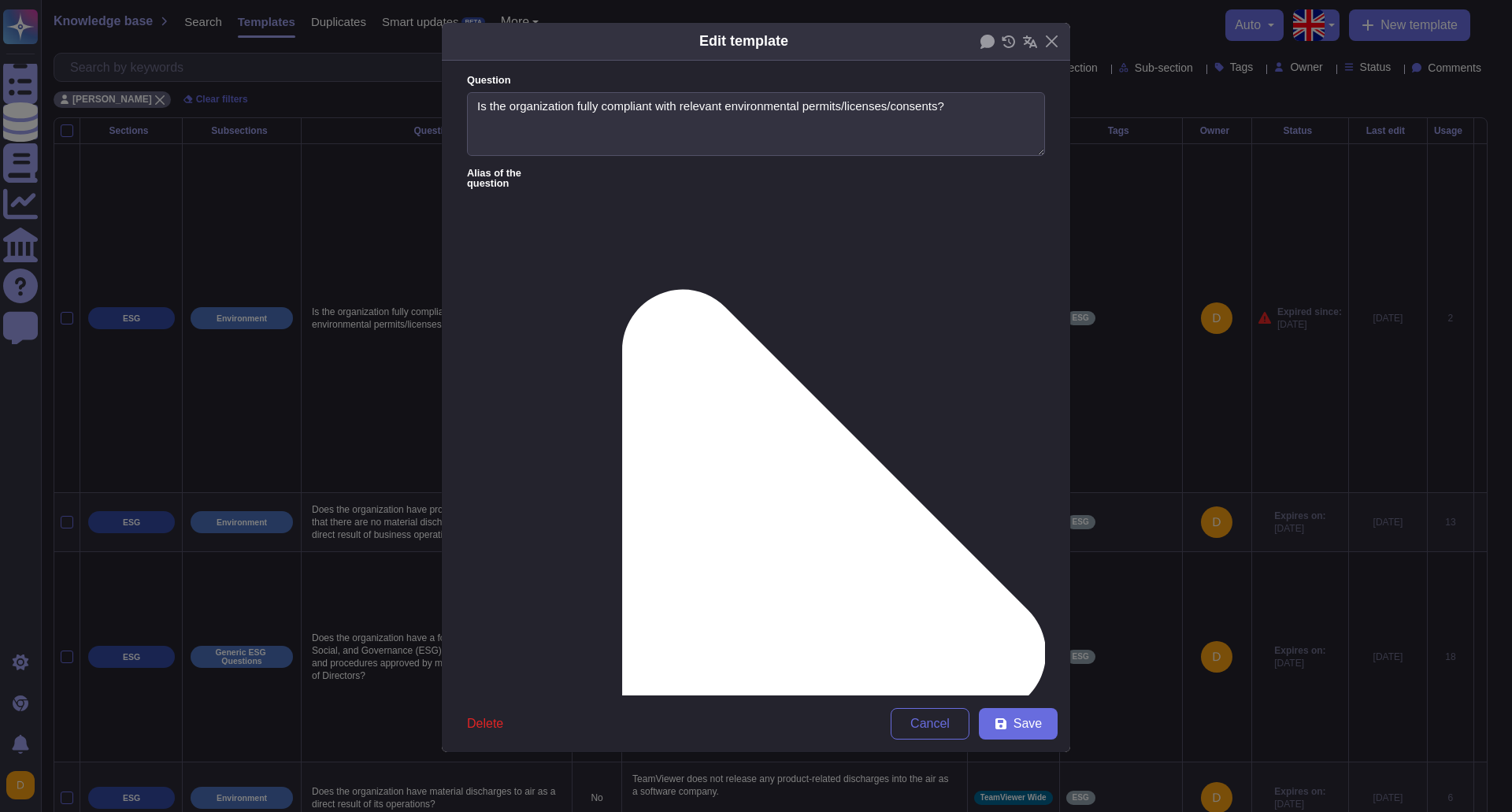
scroll to position [18, 0]
drag, startPoint x: 871, startPoint y: 249, endPoint x: 477, endPoint y: 255, distance: 394.0
paste textarea "As part of its broader commitment to environmental stewardship, TeamViewer leve…"
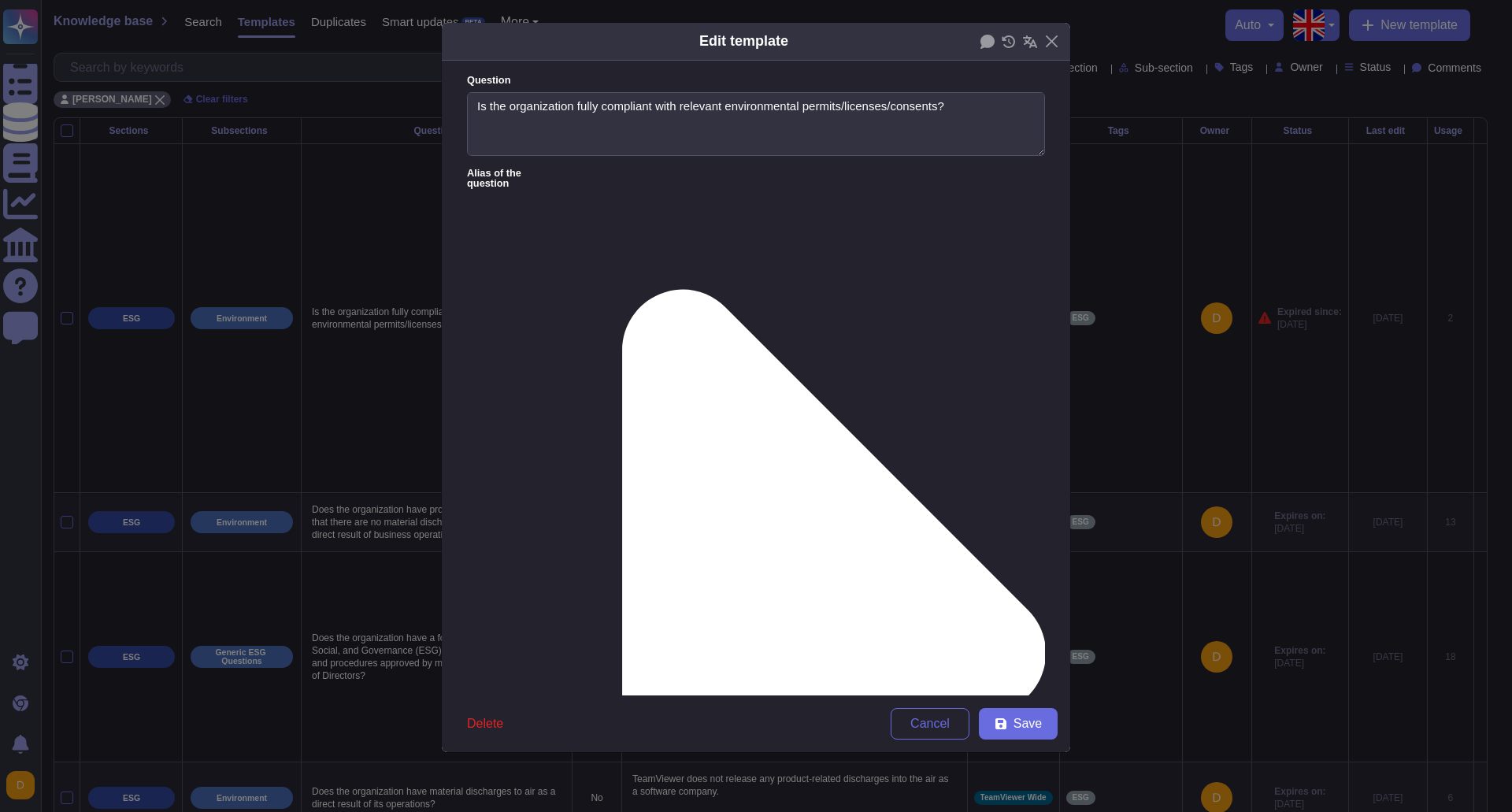
scroll to position [113, 0]
drag, startPoint x: 686, startPoint y: 274, endPoint x: 492, endPoint y: 238, distance: 197.3
paste textarea "Innovation for Sustainability: Ongoing research into innovative business practi…"
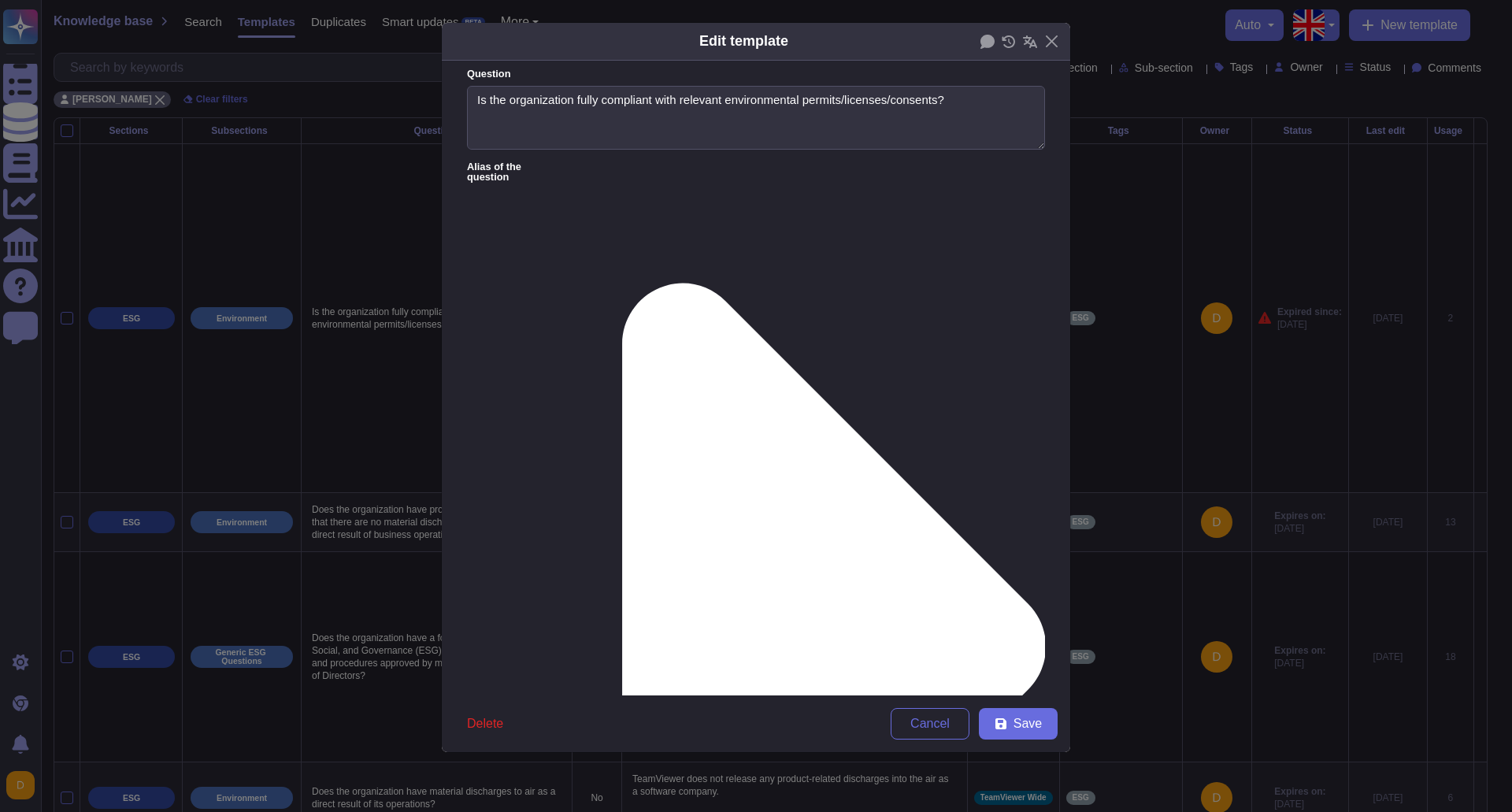
scroll to position [0, 0]
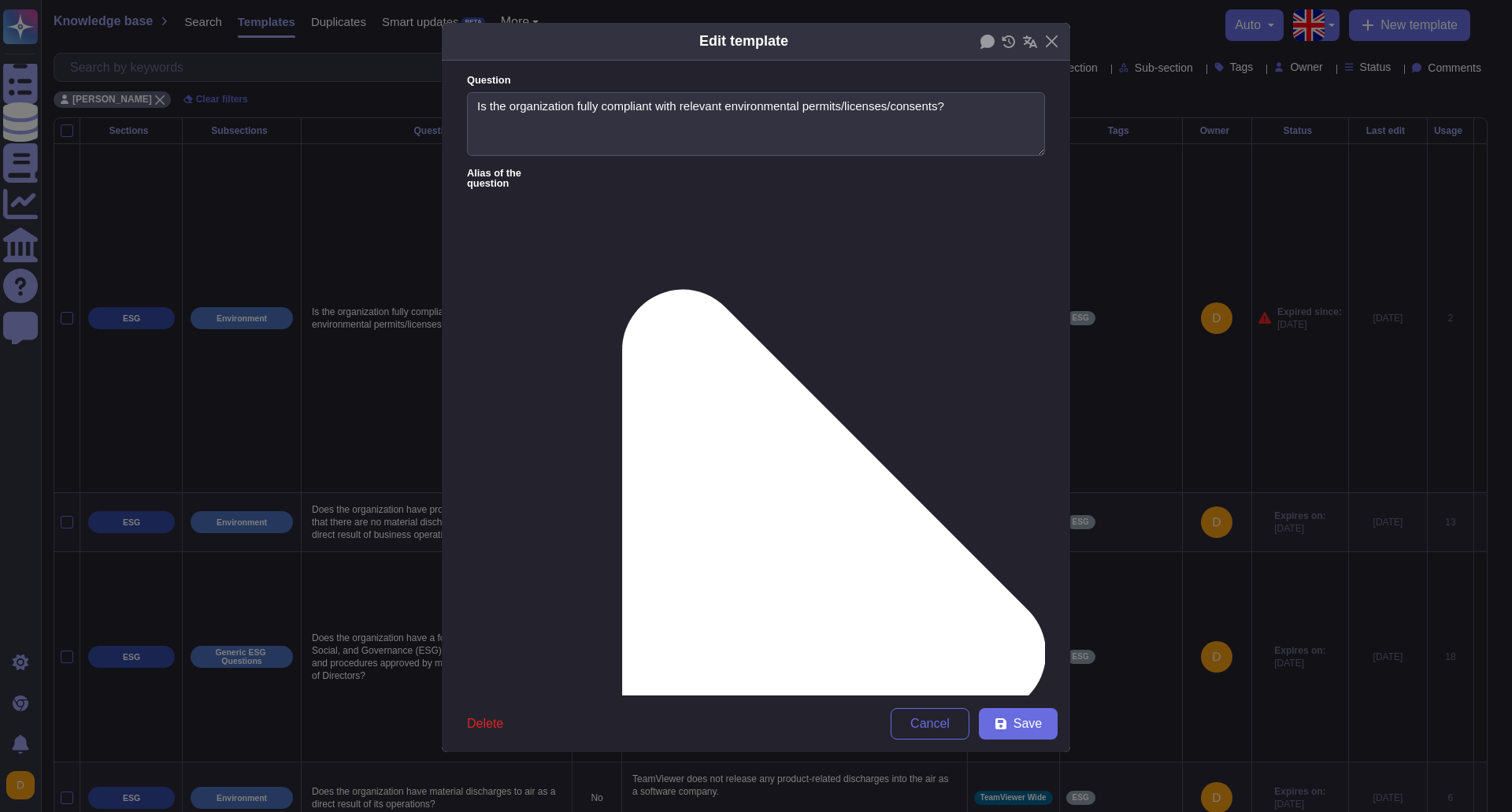
drag, startPoint x: 723, startPoint y: 232, endPoint x: 613, endPoint y: 272, distance: 117.0
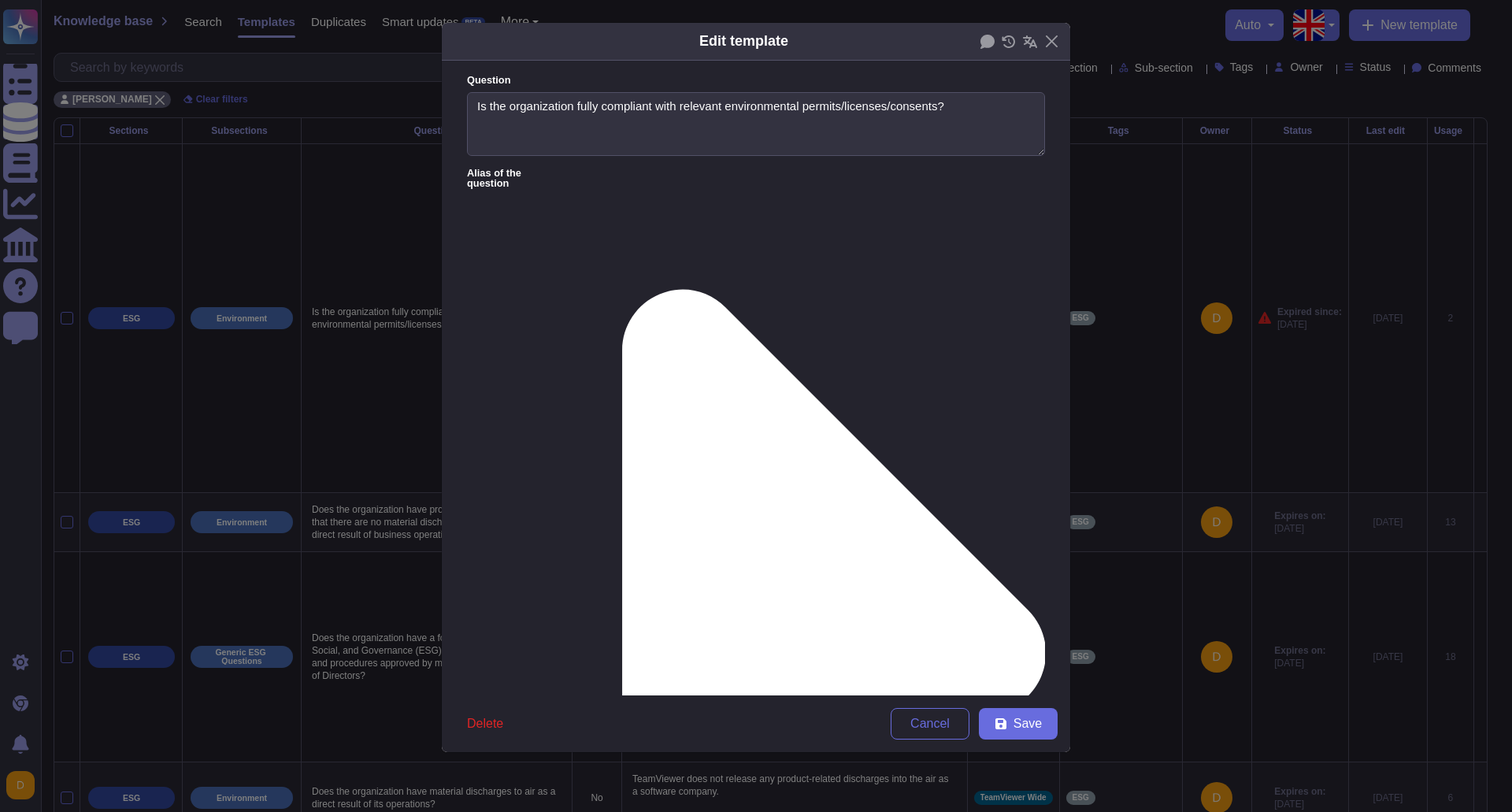
paste textarea "GHG Emissions Management: Systematic compilation and measurement of Greenhouse …"
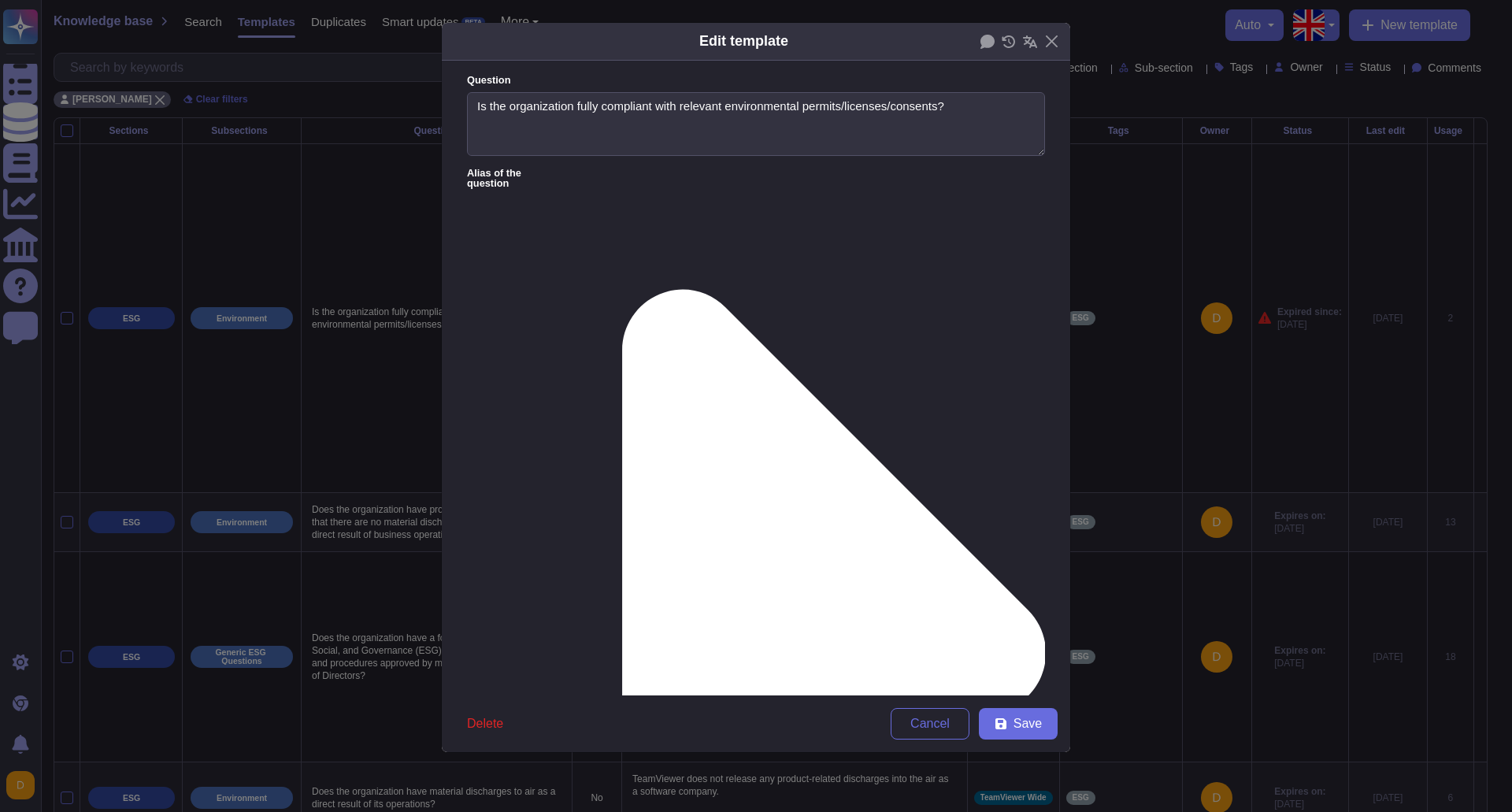
scroll to position [243, 0]
drag, startPoint x: 623, startPoint y: 265, endPoint x: 492, endPoint y: 226, distance: 136.7
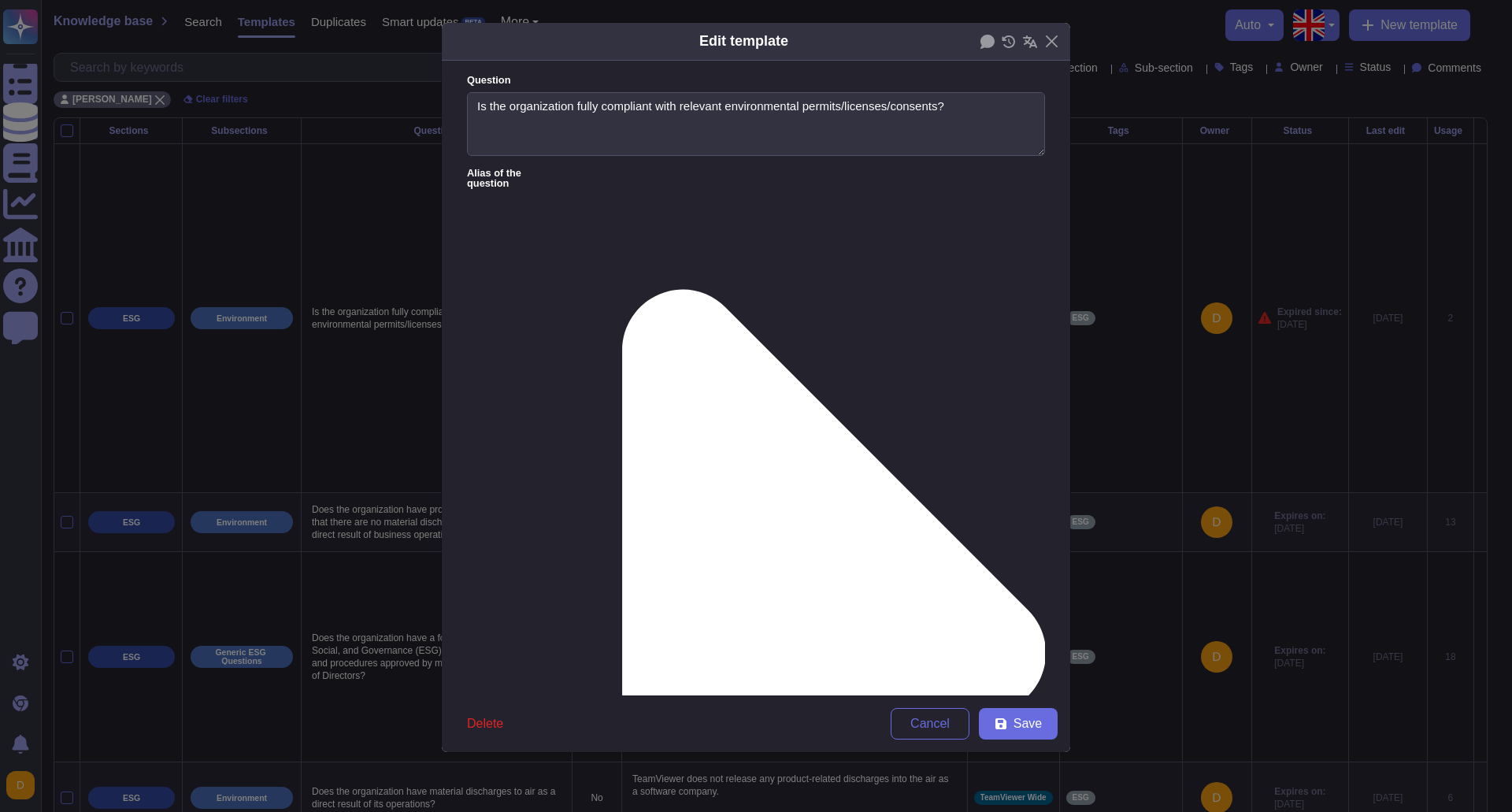
paste textarea "Carbon Footprint Reduction: Active pursuit of targets to minimize the corporate…"
paste textarea "Resource Efficiency: Responsible use of energy, water, and other natural resour…"
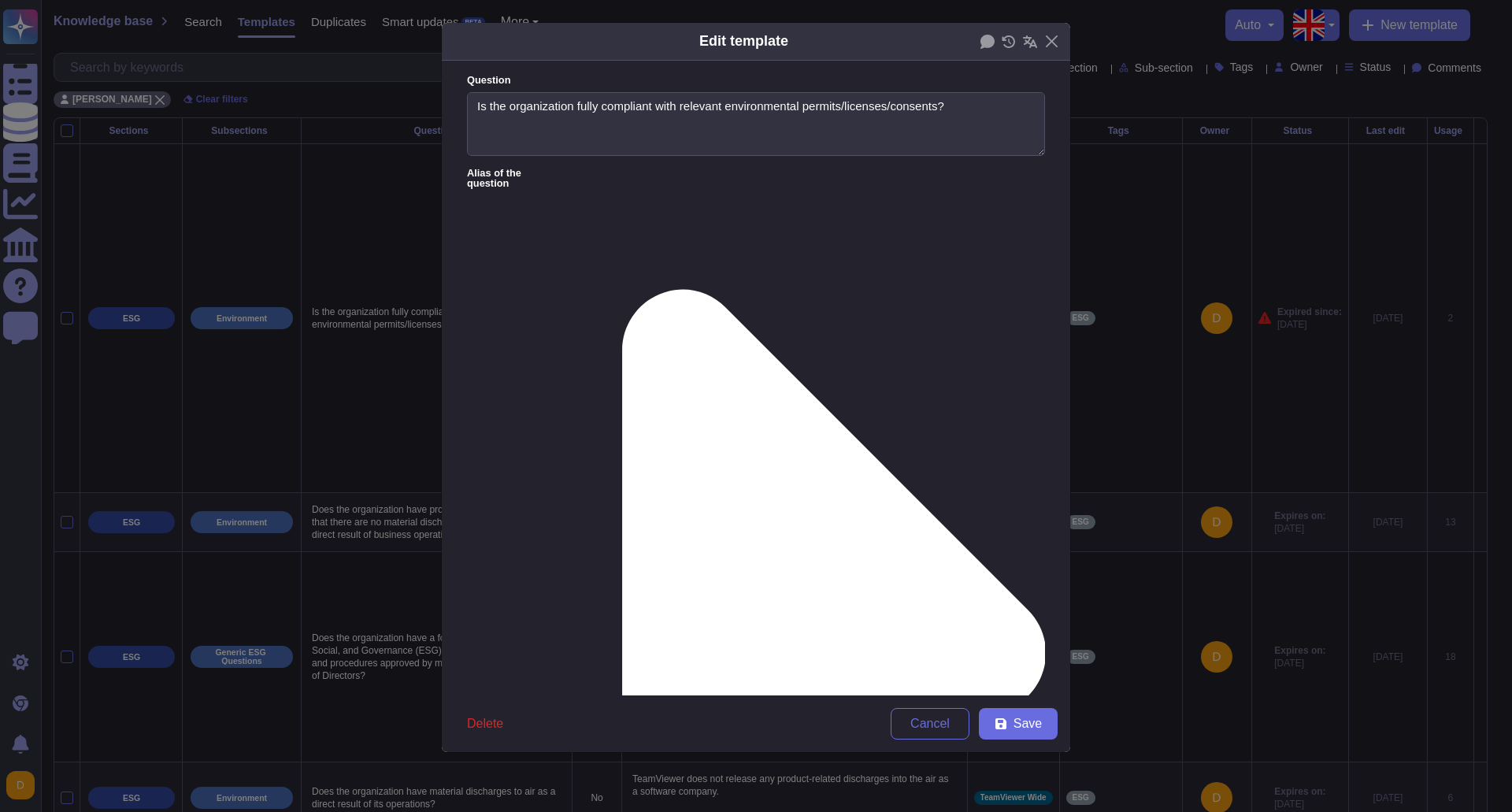
paste textarea "Stakeholder Engagement: Continuous collaboration with internal and external sta…"
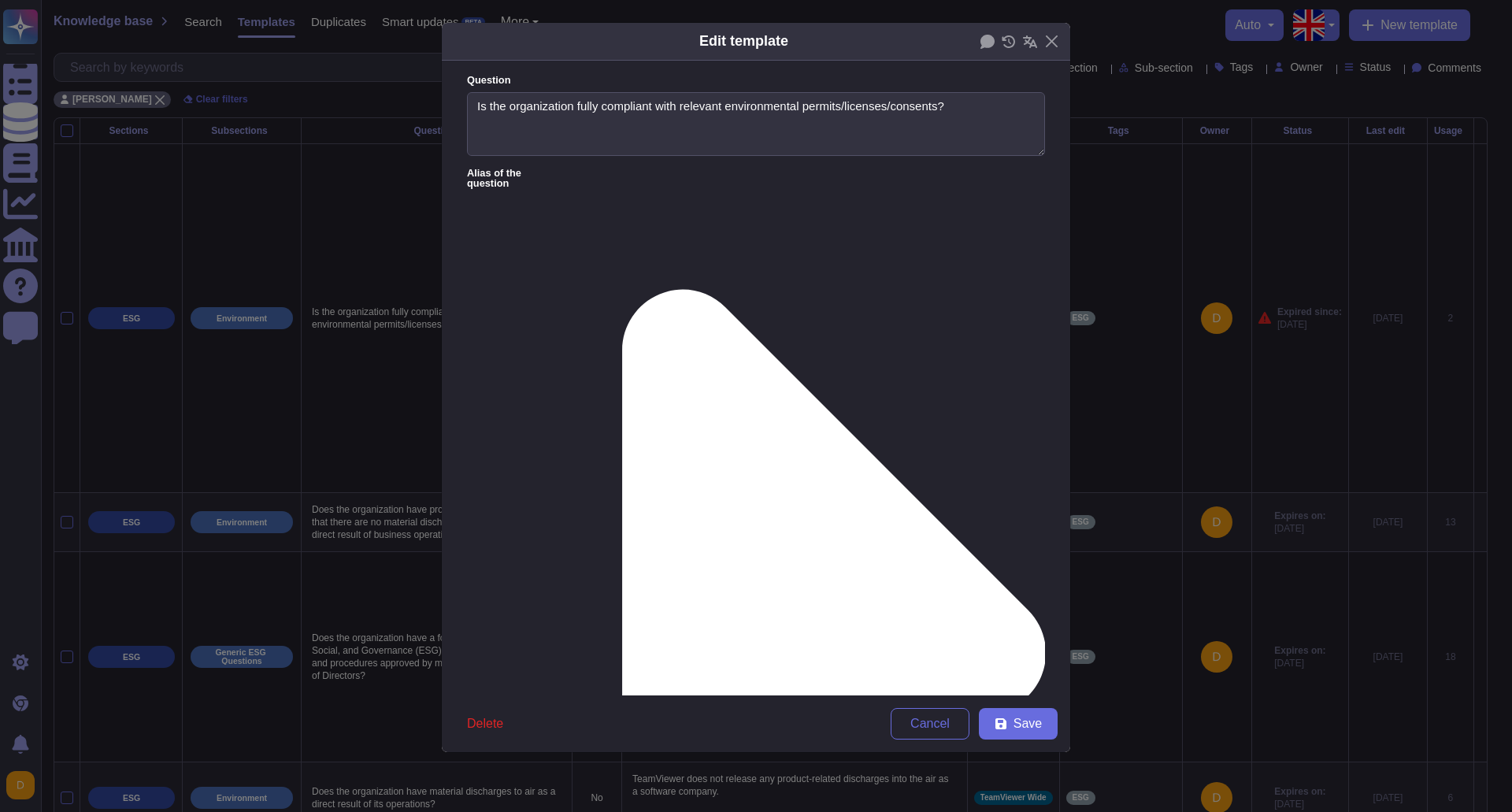
drag, startPoint x: 727, startPoint y: 279, endPoint x: 495, endPoint y: 247, distance: 234.2
paste textarea "Regulatory and Voluntary Compliance: Adherence to all relevant environmental la…"
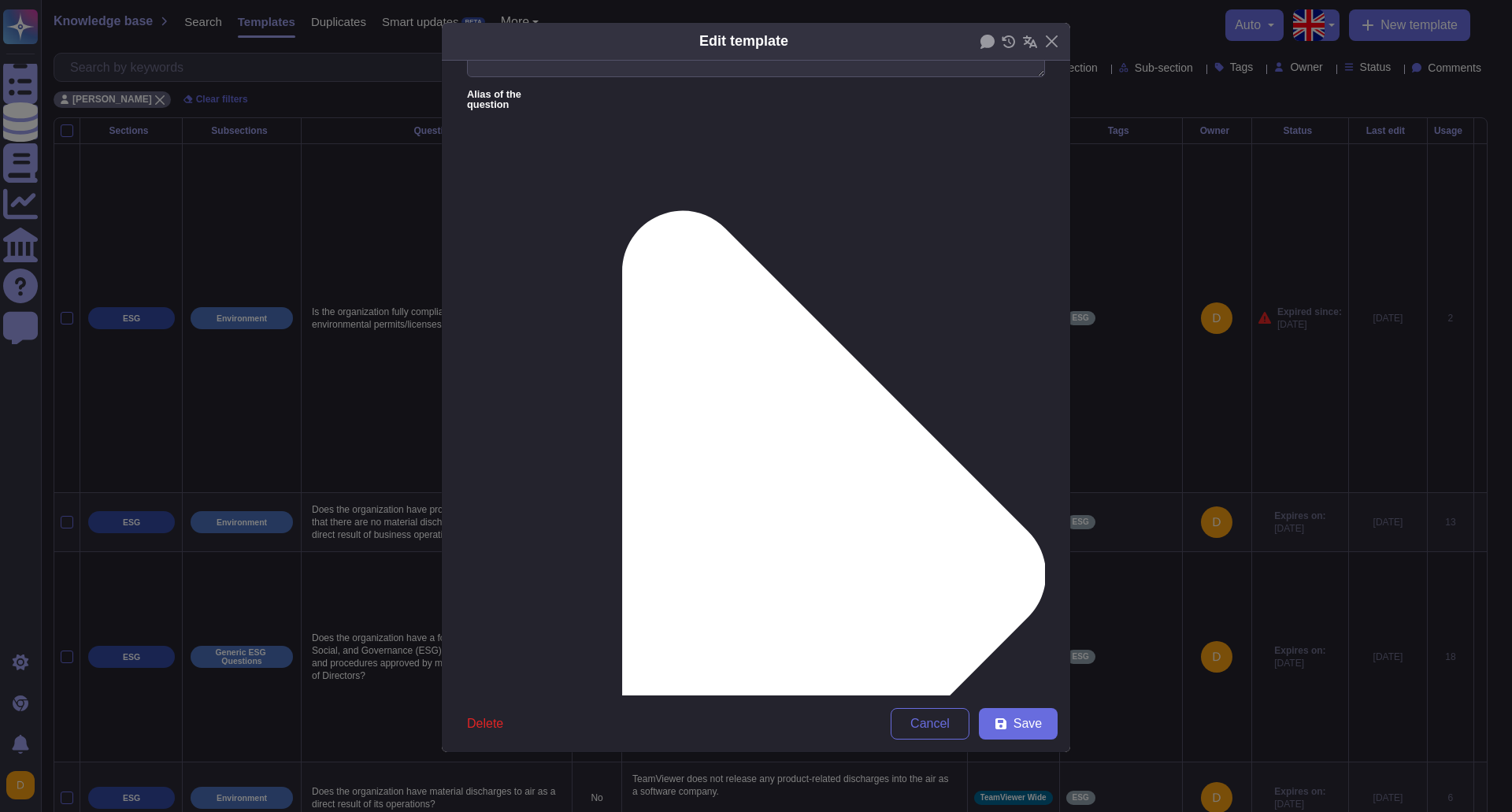
scroll to position [302, 0]
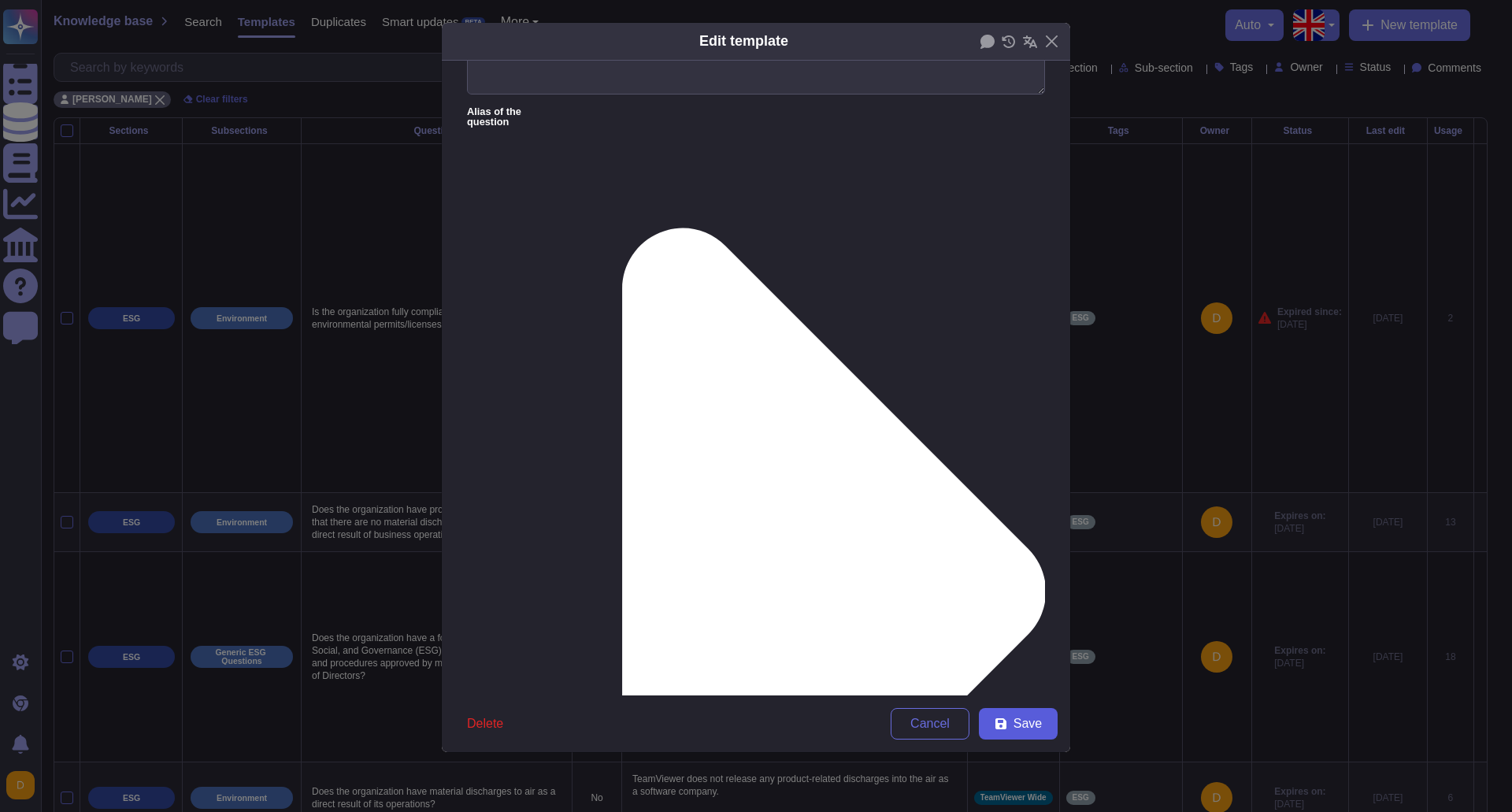
click at [1010, 718] on button "Save" at bounding box center [1017, 724] width 79 height 31
type textarea "LoreMipsum dol sita consectet adi eli-seddoeiusm temp incididuntutl etdolor/mag…"
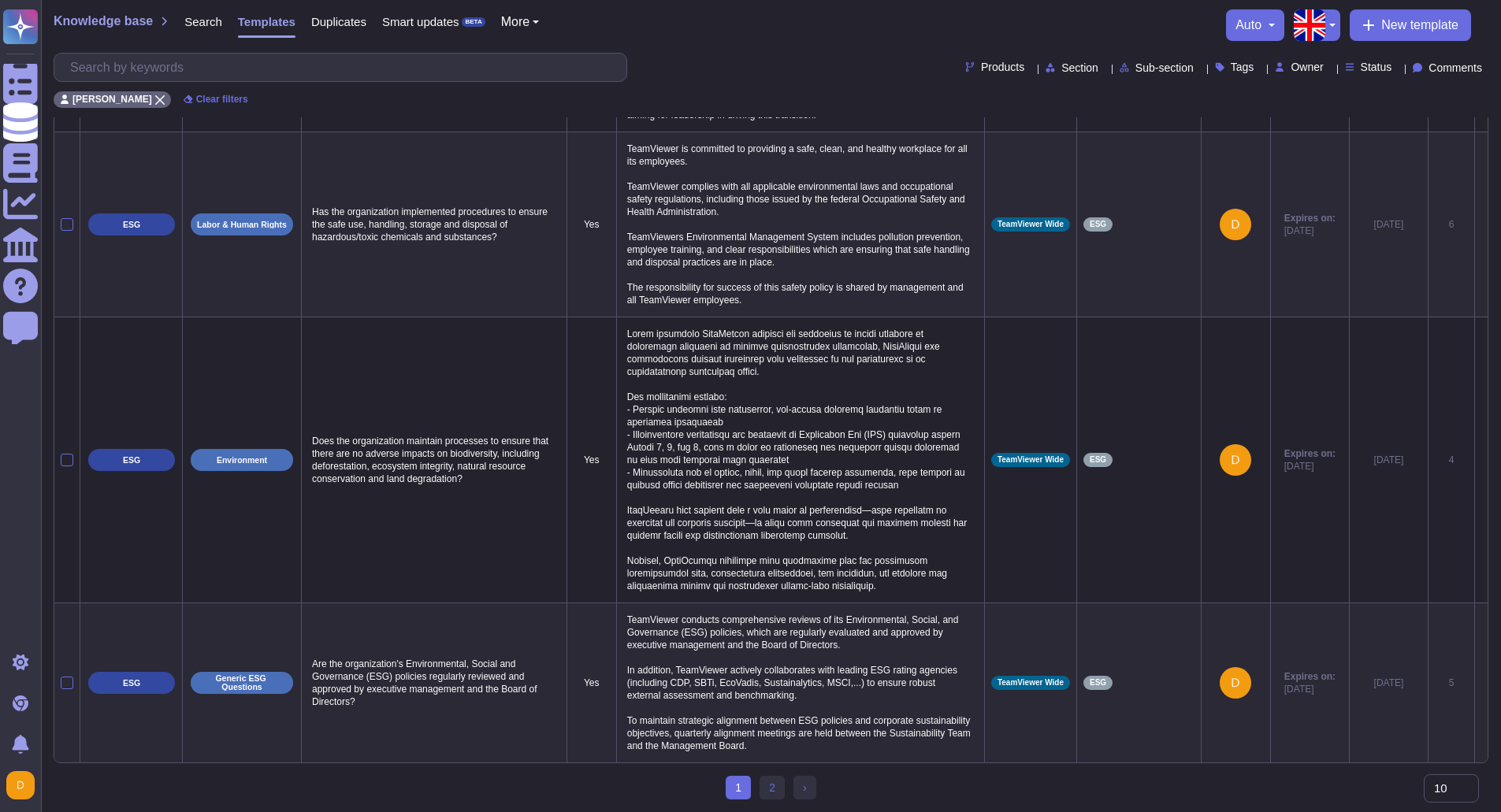
scroll to position [1093, 0]
click at [758, 794] on ul "1 (current) 2 › Next" at bounding box center [770, 787] width 90 height 24
click at [765, 794] on link "2" at bounding box center [772, 787] width 26 height 24
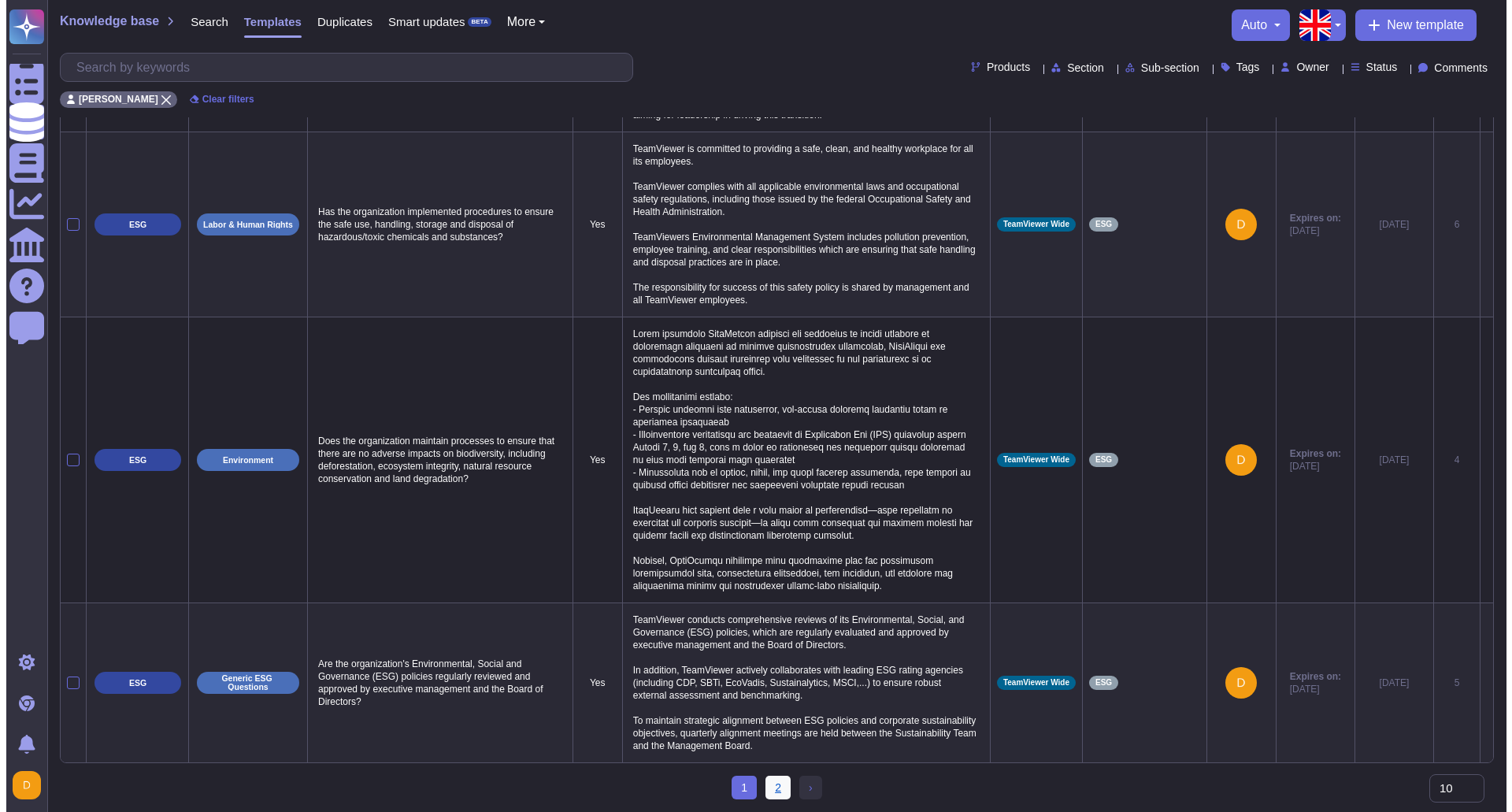
scroll to position [0, 0]
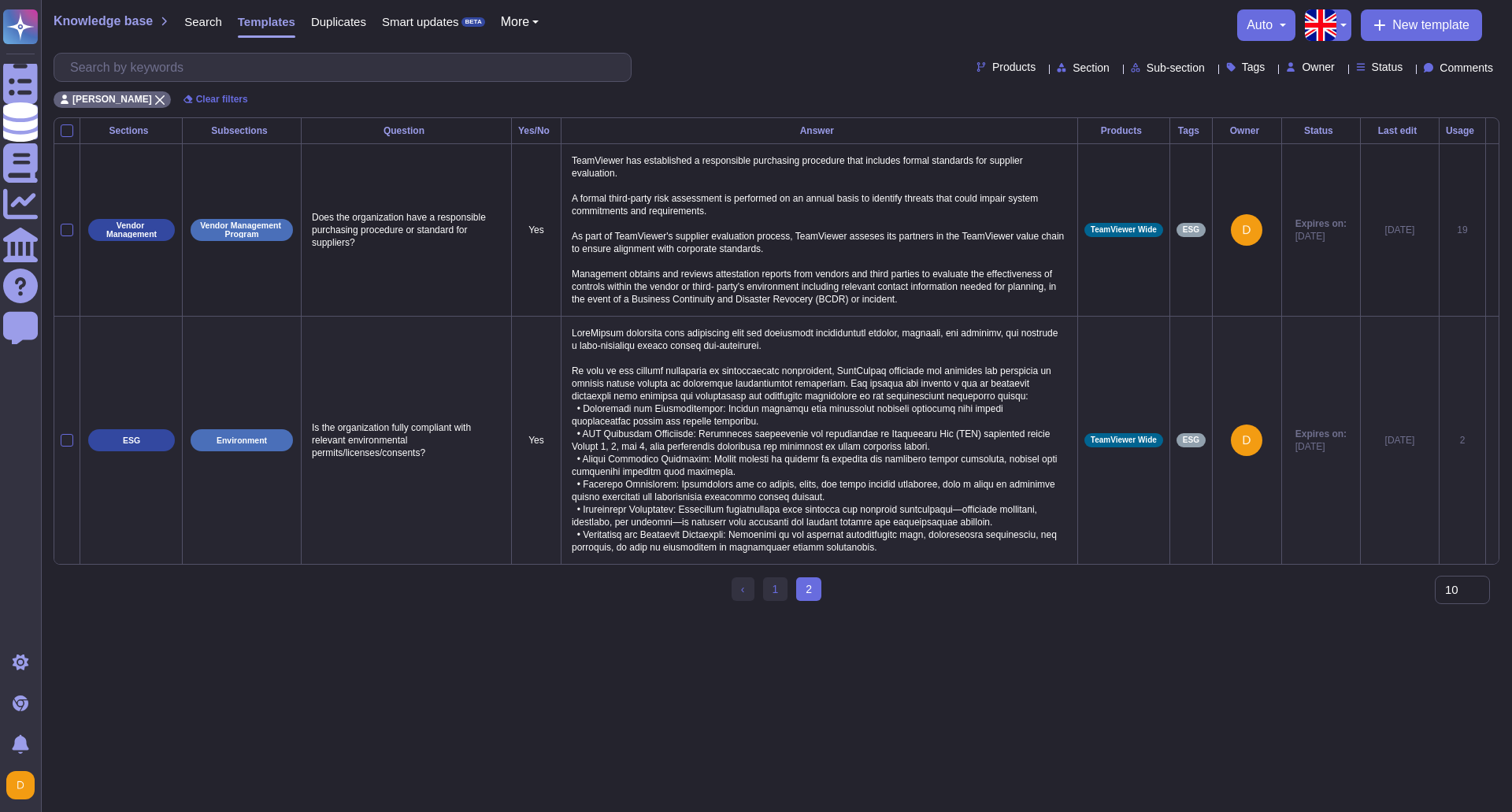
click at [825, 488] on p at bounding box center [819, 440] width 503 height 235
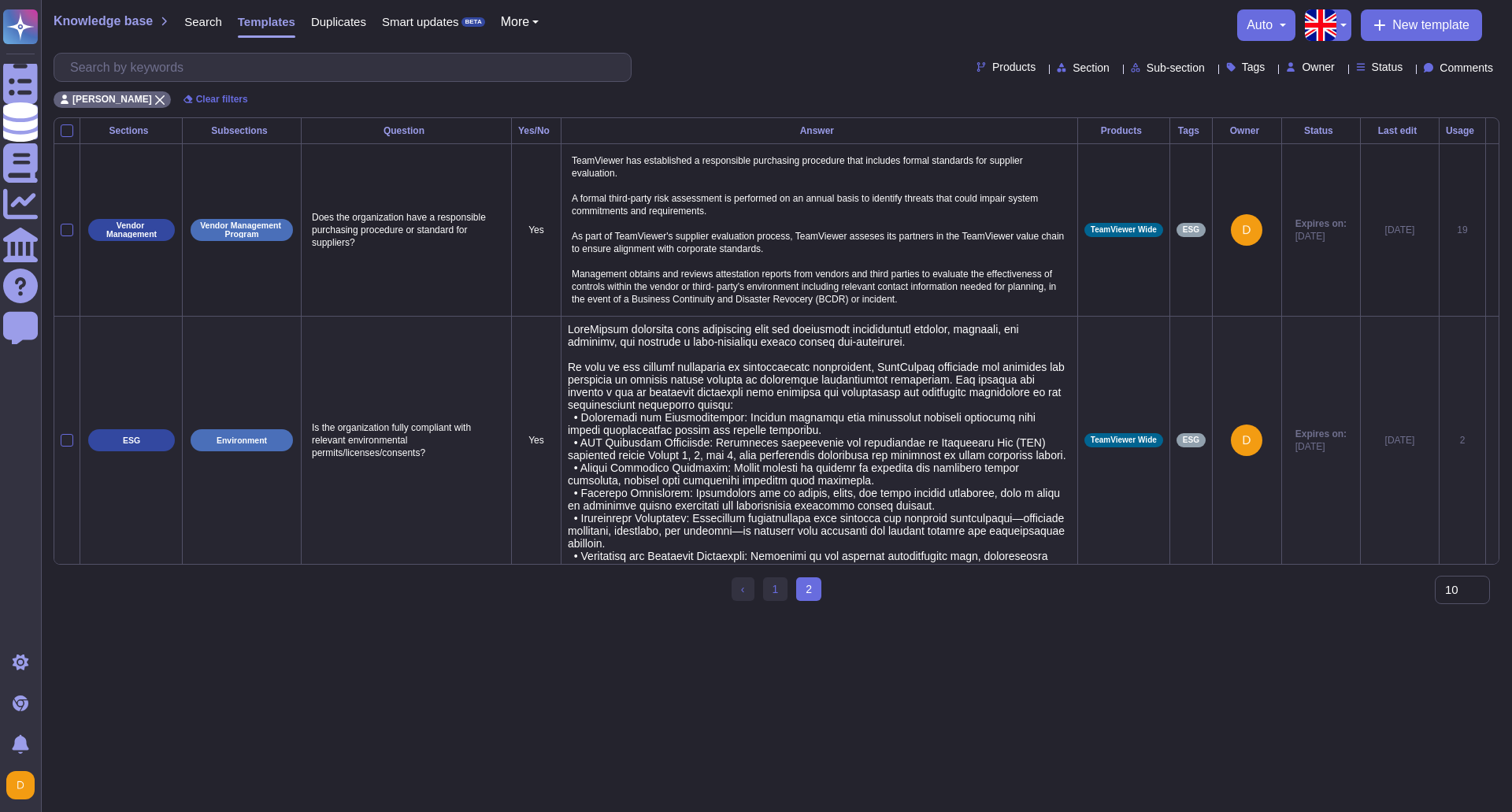
type textarea "LoreMipsum dolorsita cons adipiscing elit sed doeiusmodt incididuntutl etdolor,…"
drag, startPoint x: 673, startPoint y: 569, endPoint x: 566, endPoint y: 330, distance: 261.9
click at [568, 330] on textarea at bounding box center [817, 450] width 499 height 255
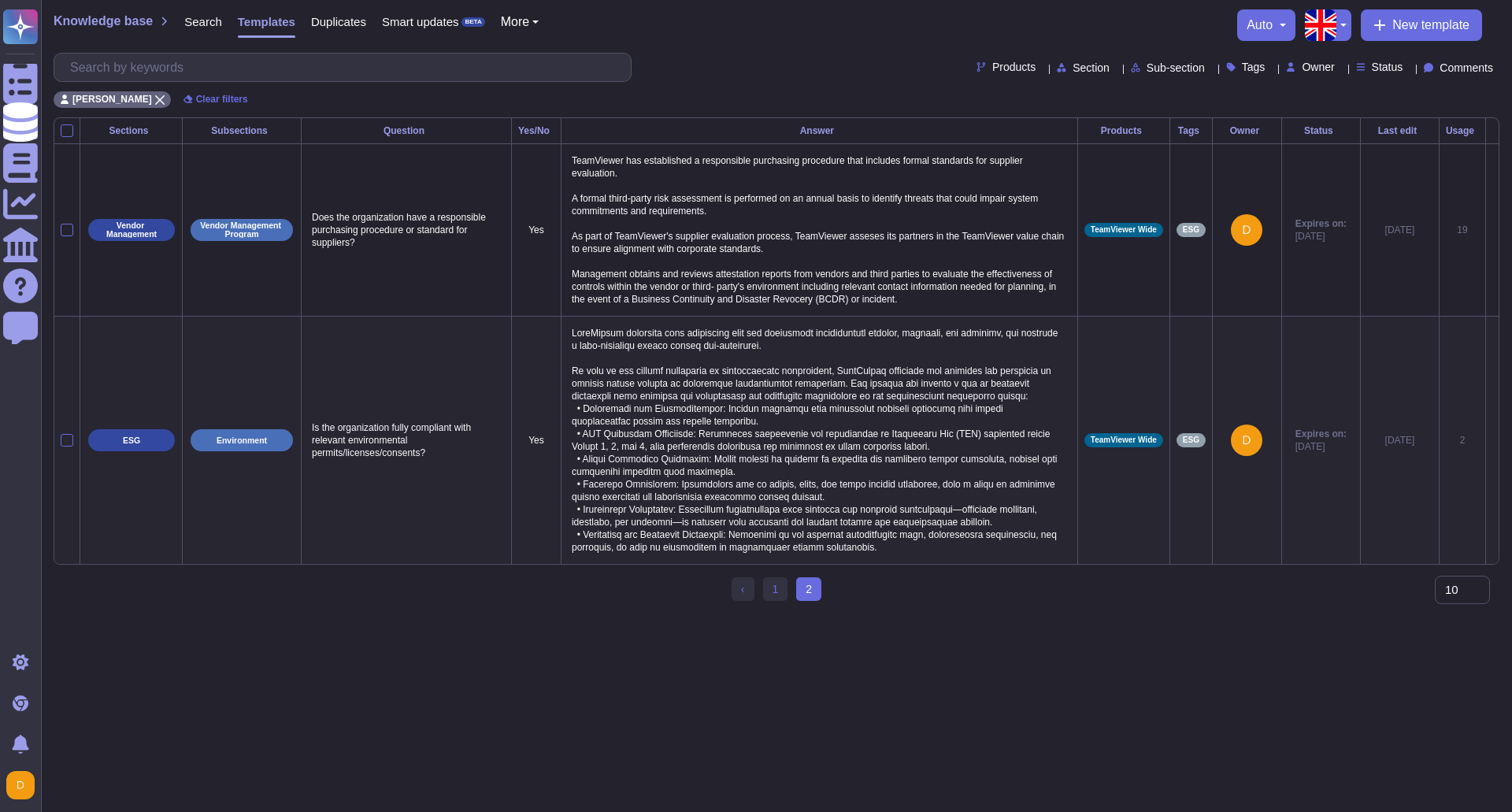
click at [1492, 442] on icon at bounding box center [1492, 442] width 0 height 0
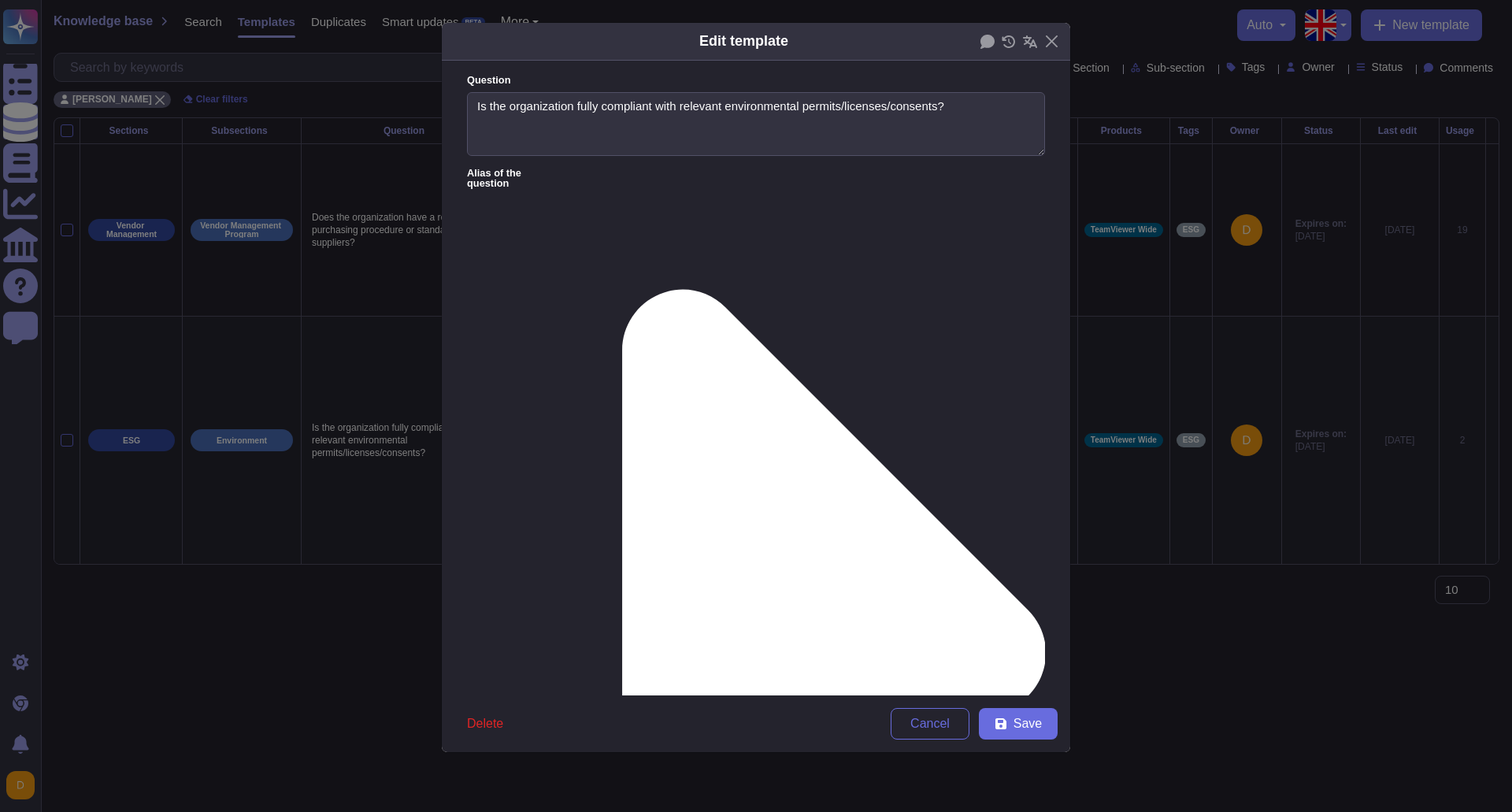
type textarea "Is the organization fully compliant with relevant environmental permits/license…"
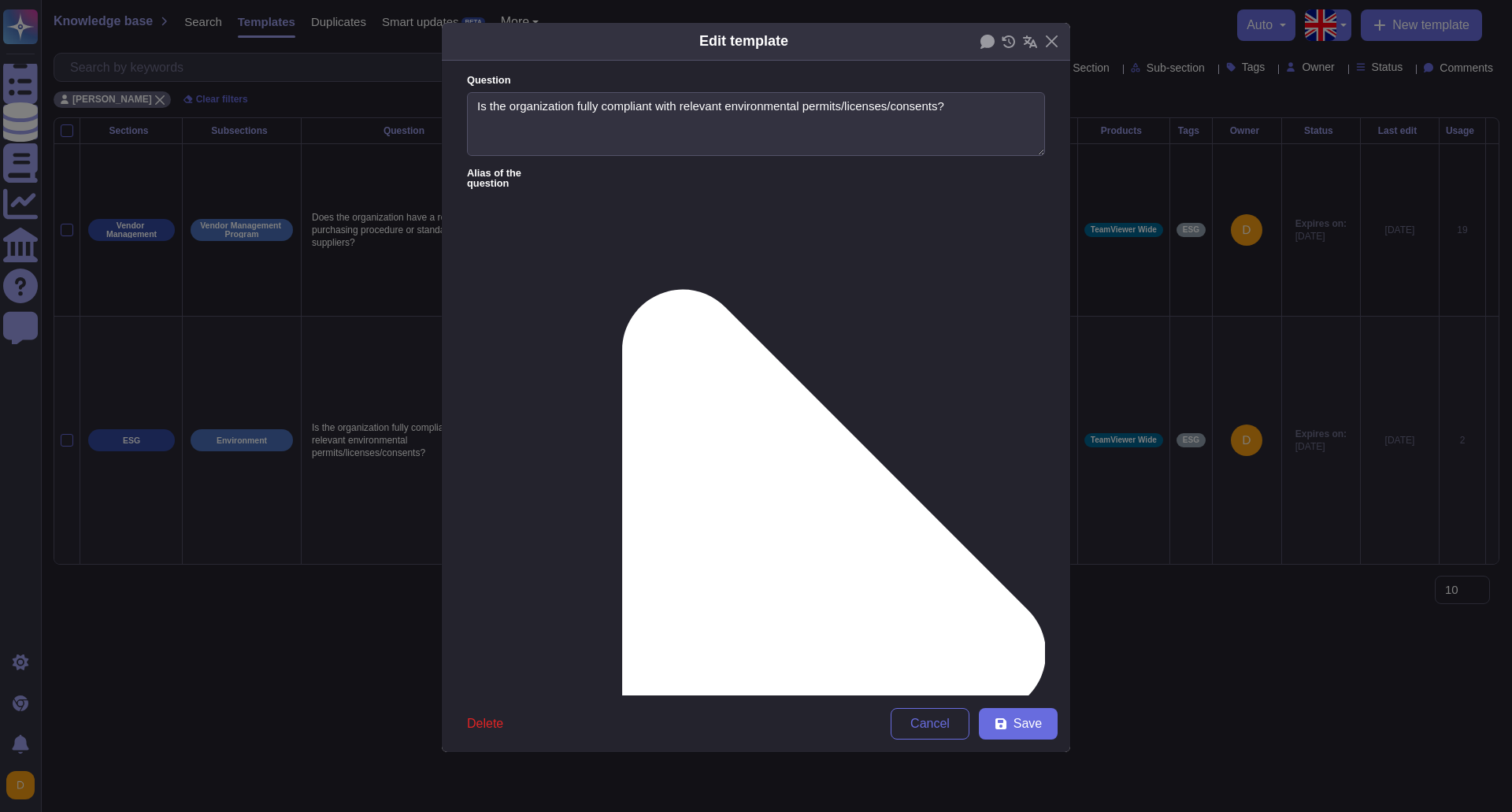
drag, startPoint x: 476, startPoint y: 225, endPoint x: 941, endPoint y: 288, distance: 469.2
paste textarea "• Loremipsum dol Sitametconsect: Adipisc elitsedd eius temporinci utlabore etdo…"
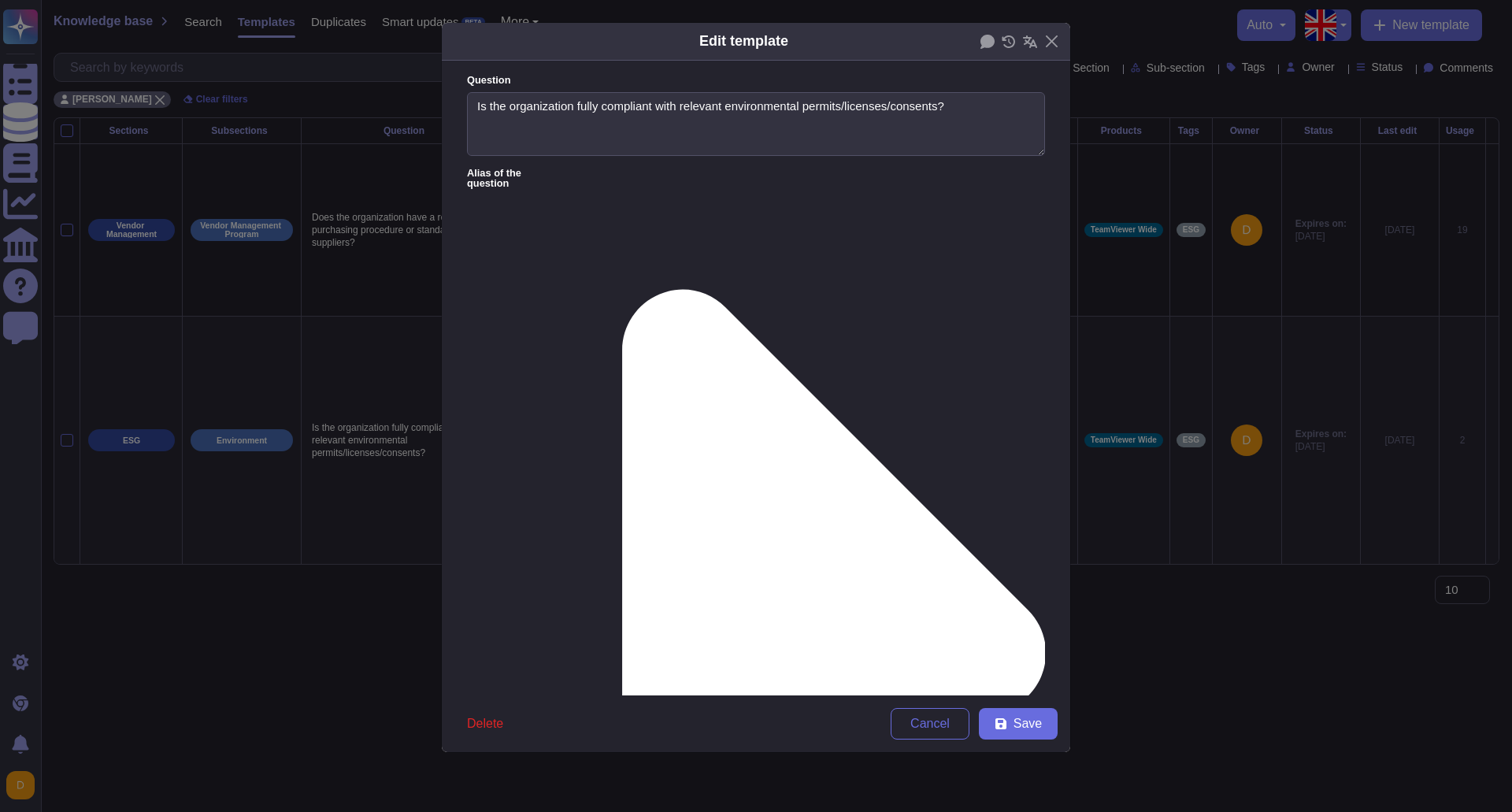
scroll to position [313, 0]
type textarea "LoreMipsum dolorsita cons adipiscing elit sed doeiusmodt incididuntutl etdolor,…"
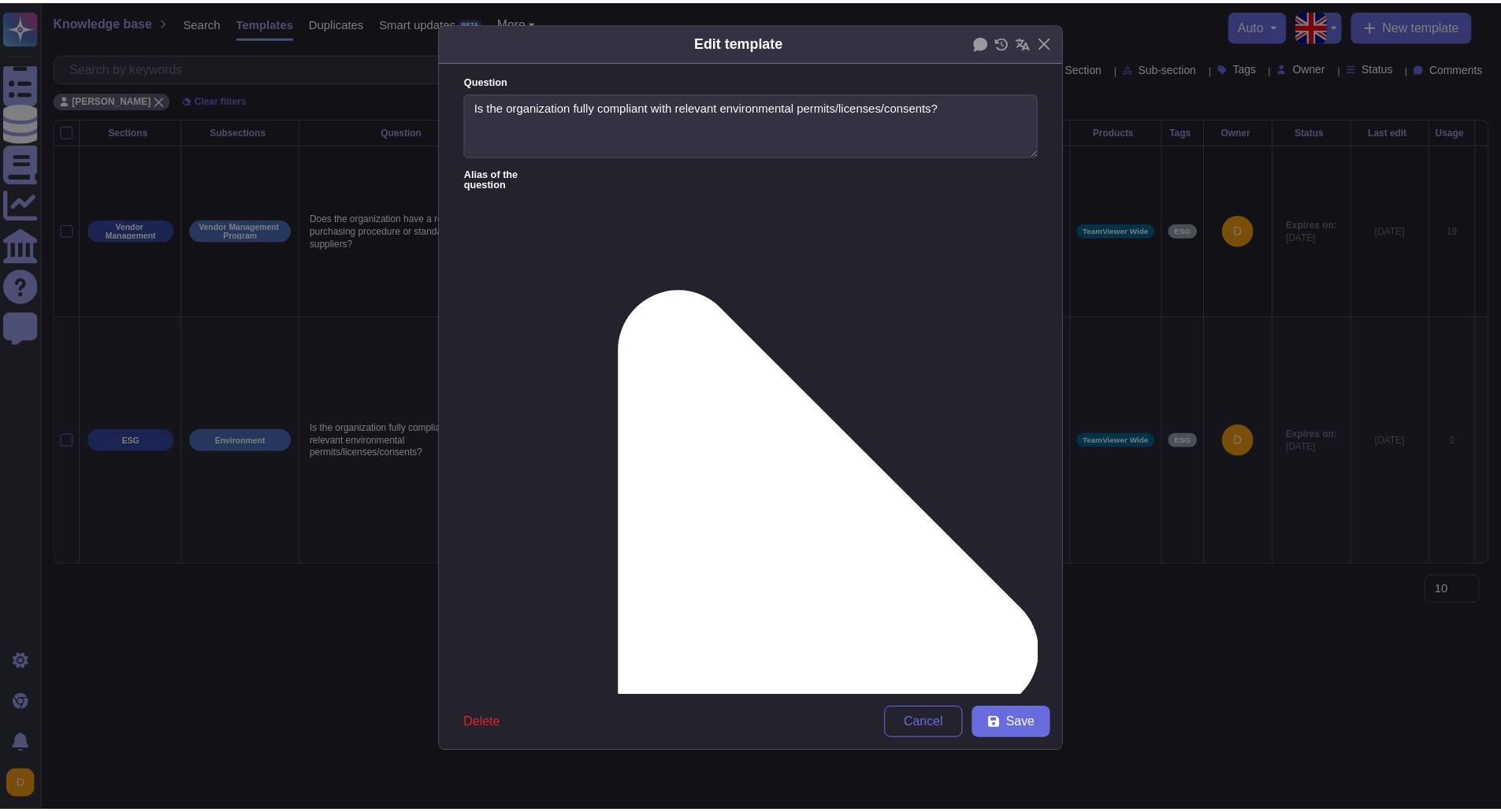
scroll to position [0, 0]
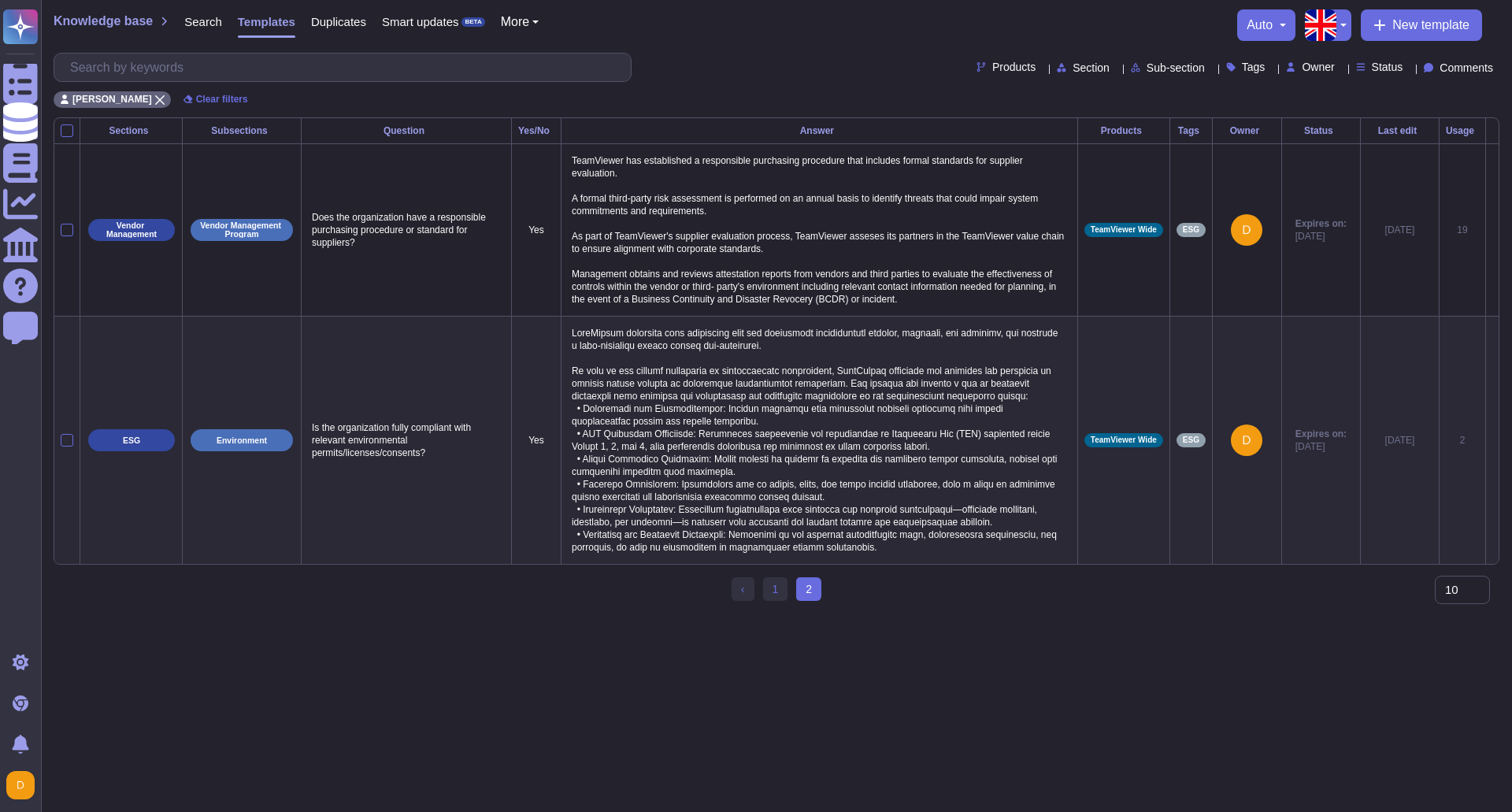
click at [811, 387] on p at bounding box center [819, 440] width 503 height 235
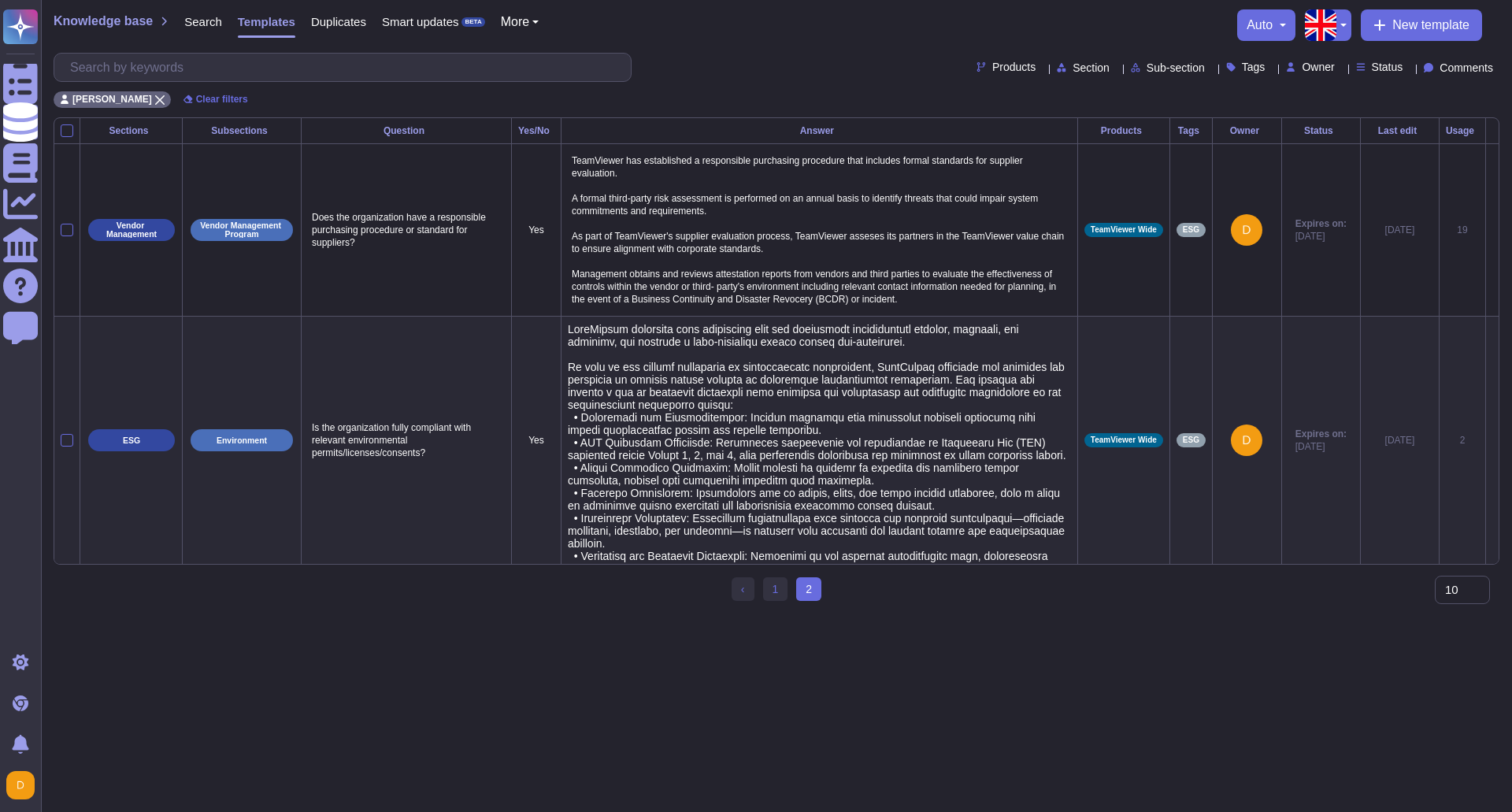
type textarea "LoreMipsum dolorsita cons adipiscing elit sed doeiusmodt incididuntutl etdolor,…"
click at [1185, 614] on html "Questionnaires Knowledge Base Documents Analytics CAIQ / SIG Help Center Feedba…" at bounding box center [756, 307] width 1512 height 614
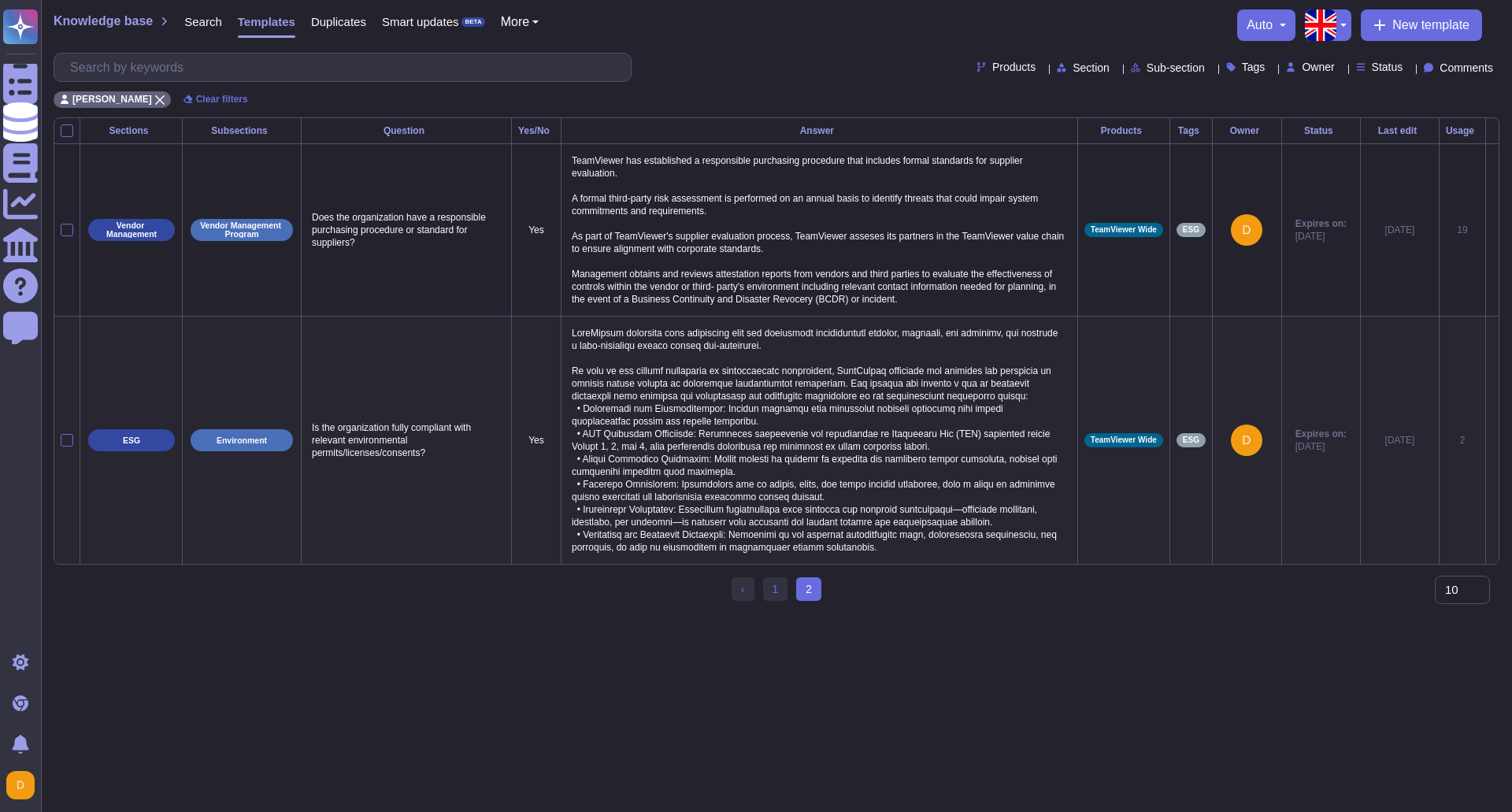
click at [1492, 442] on icon at bounding box center [1492, 442] width 0 height 0
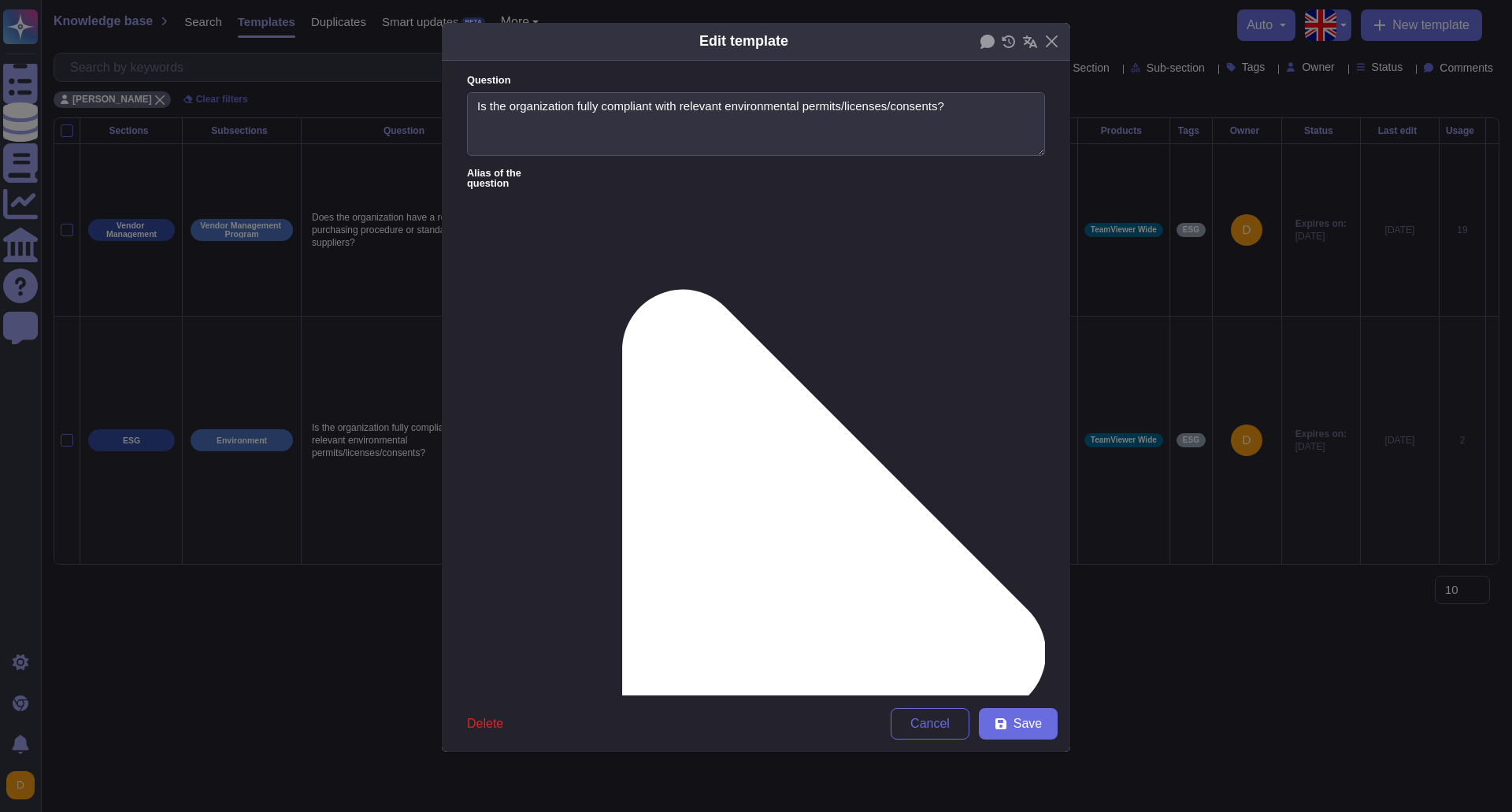
type textarea "Is the organization fully compliant with relevant environmental permits/license…"
type textarea "LoreMipsum dolorsita cons adipiscing elit sed doeiusmodt incididuntutl etdolor,…"
click at [990, 41] on icon at bounding box center [987, 42] width 14 height 14
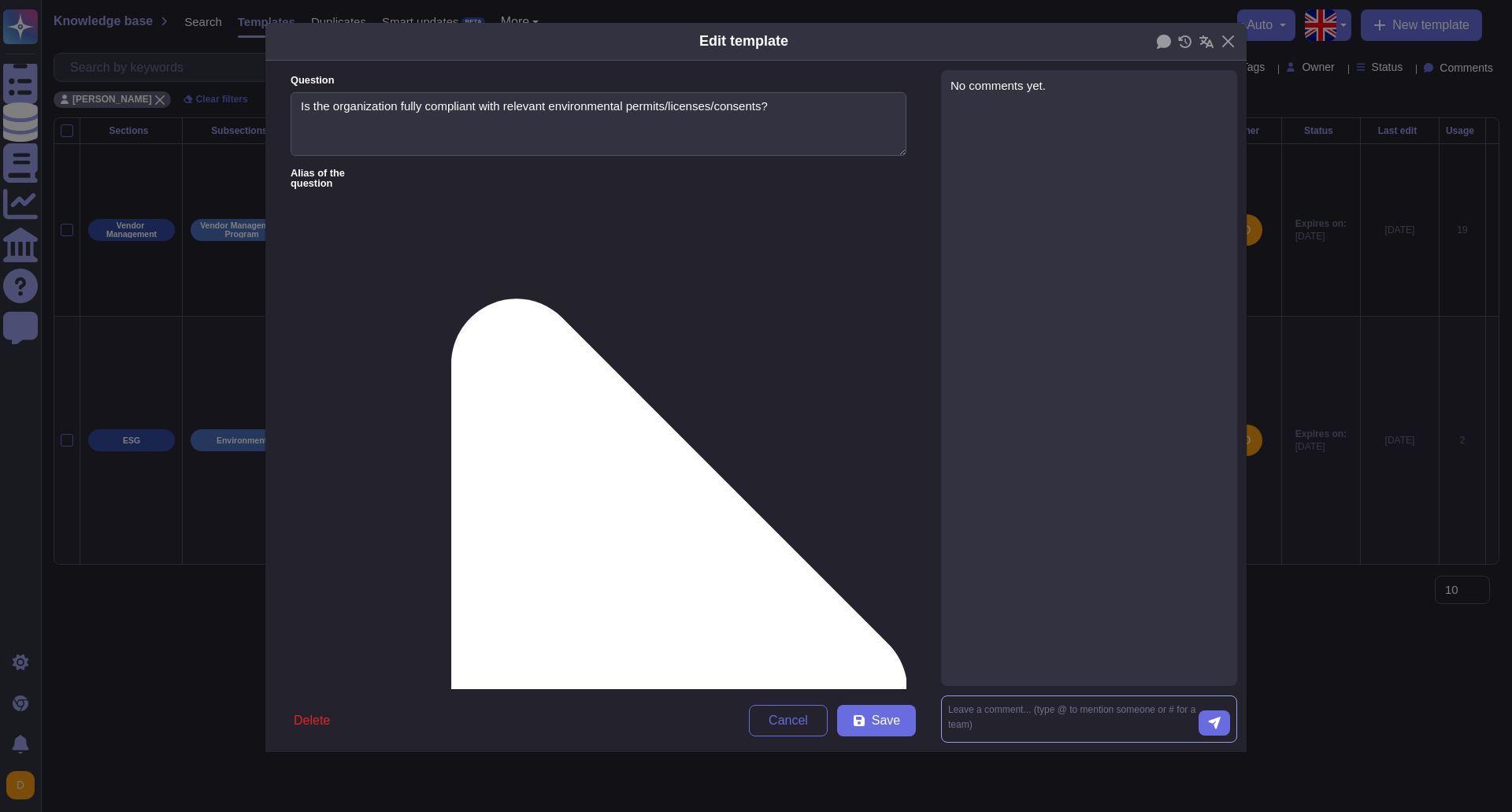
click at [1053, 710] on textarea at bounding box center [1073, 719] width 251 height 33
type textarea "F"
click at [1014, 708] on textarea "Not" at bounding box center [1073, 719] width 251 height 33
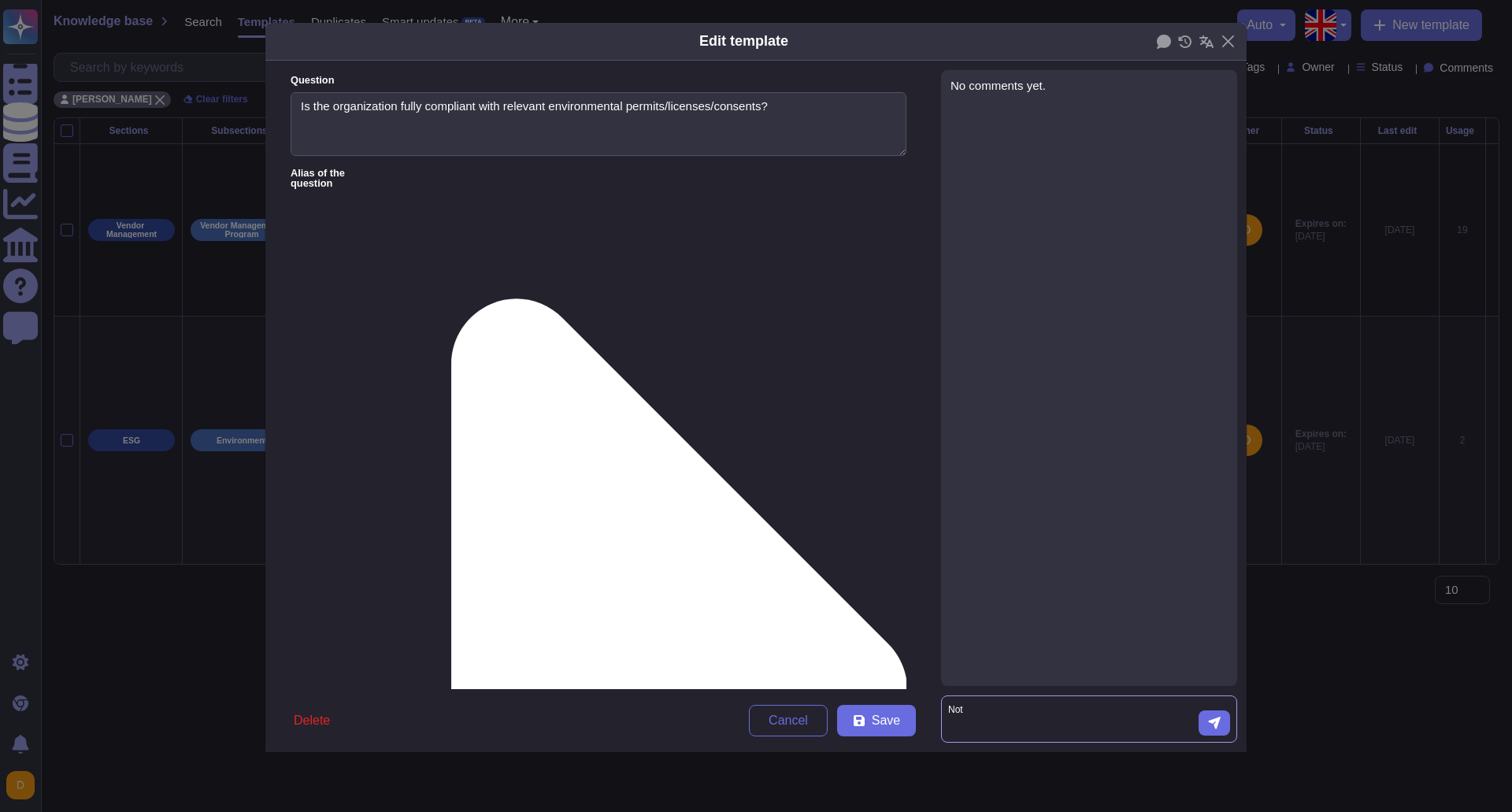
paste textarea "poor formatting"
type textarea "poor formatting"
click at [1221, 720] on button "submit" at bounding box center [1214, 723] width 31 height 26
click at [1336, 713] on div "Edit template Question Is the organization fully compliant with relevant enviro…" at bounding box center [756, 406] width 1512 height 812
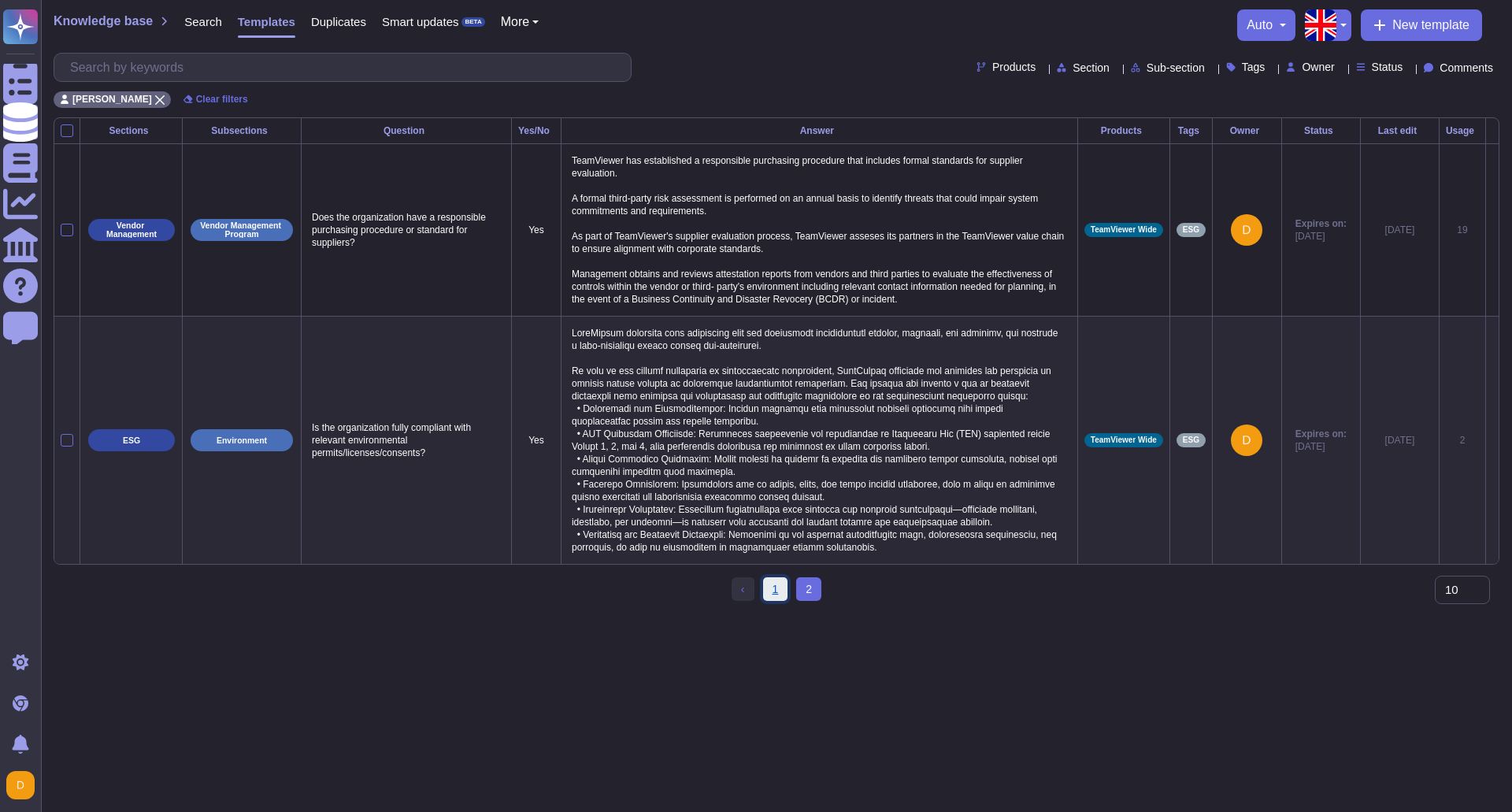
click at [778, 601] on link "1" at bounding box center [775, 589] width 26 height 24
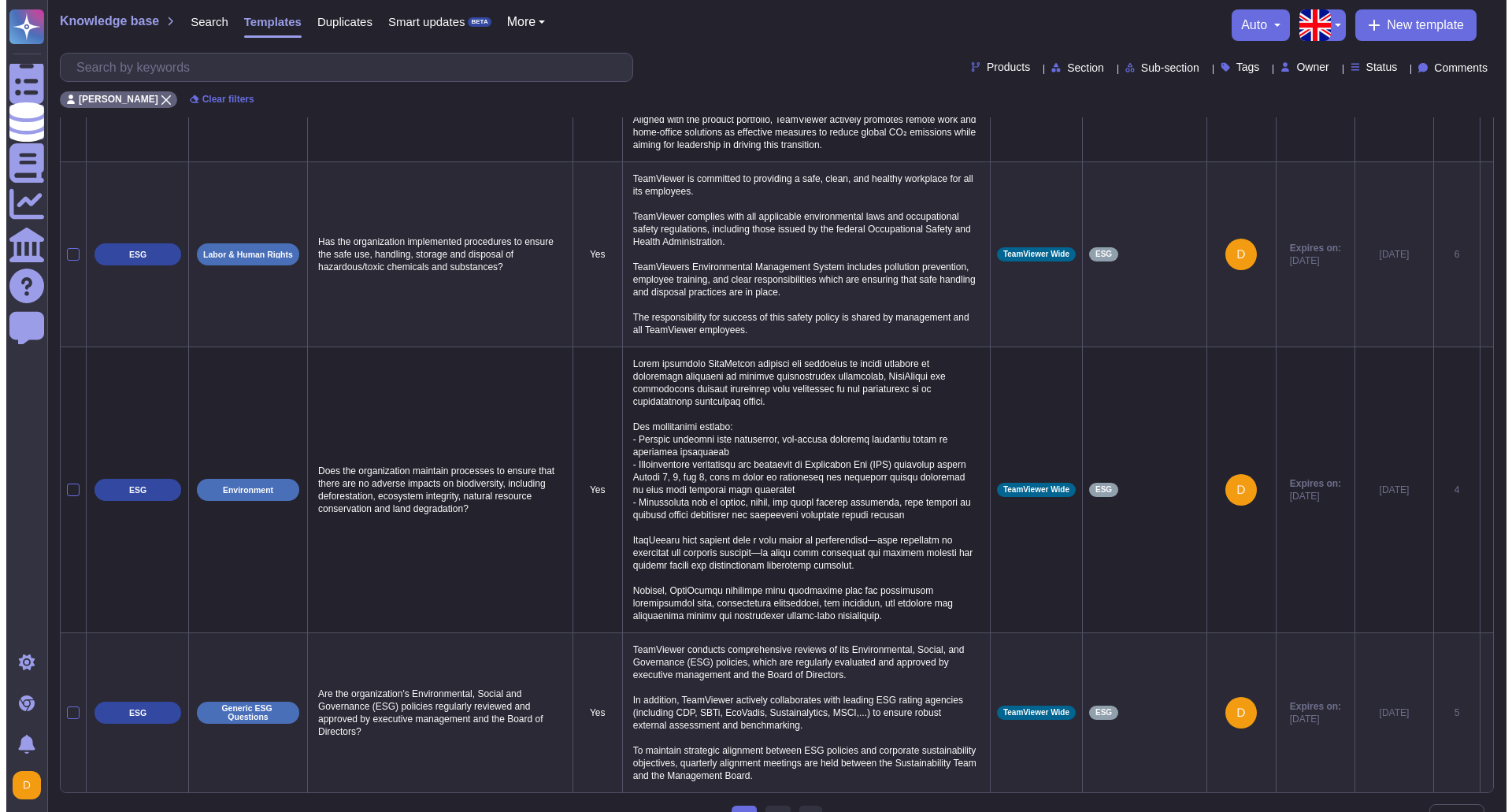
scroll to position [1024, 0]
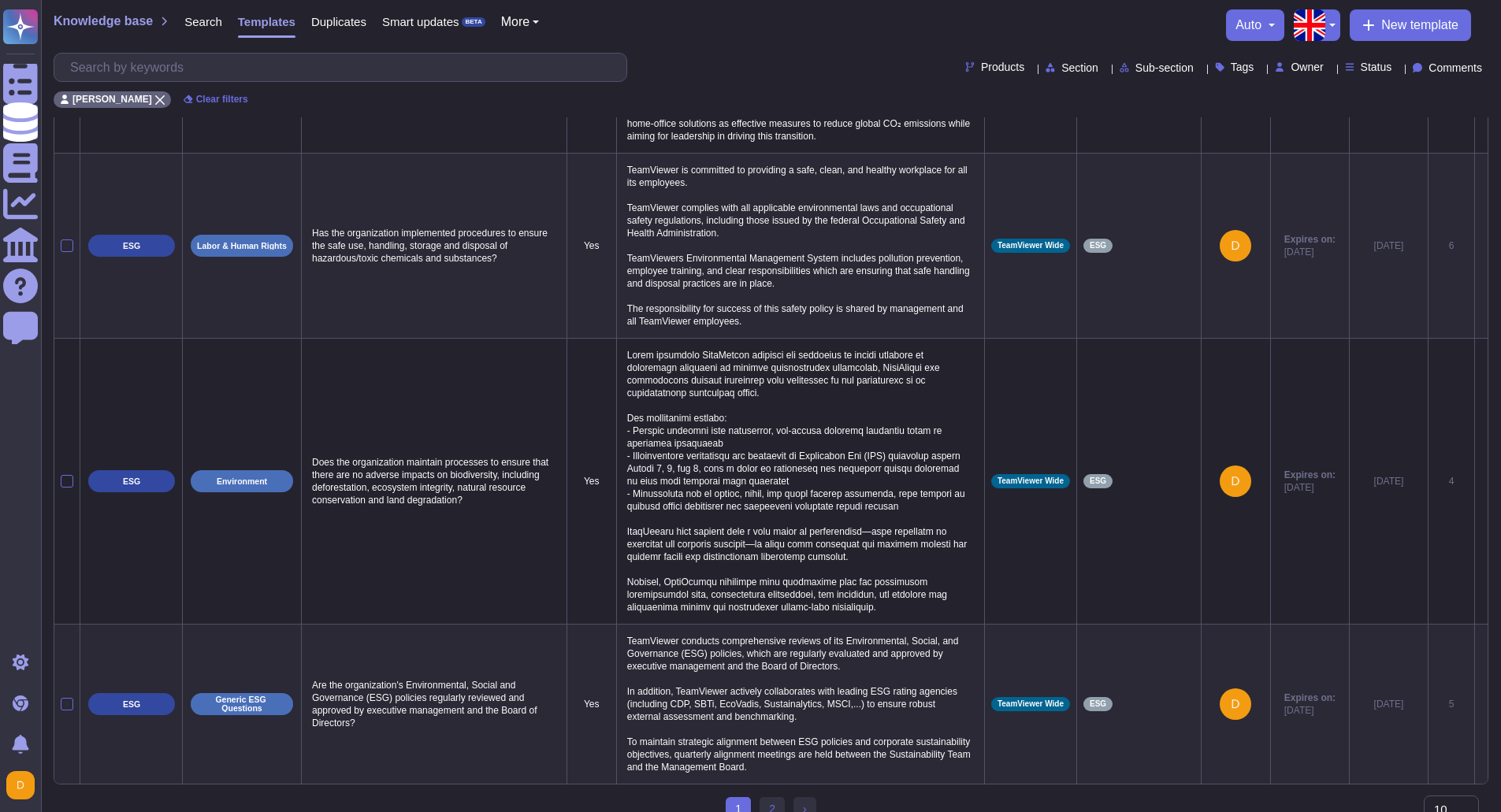
click at [819, 529] on p at bounding box center [800, 481] width 354 height 273
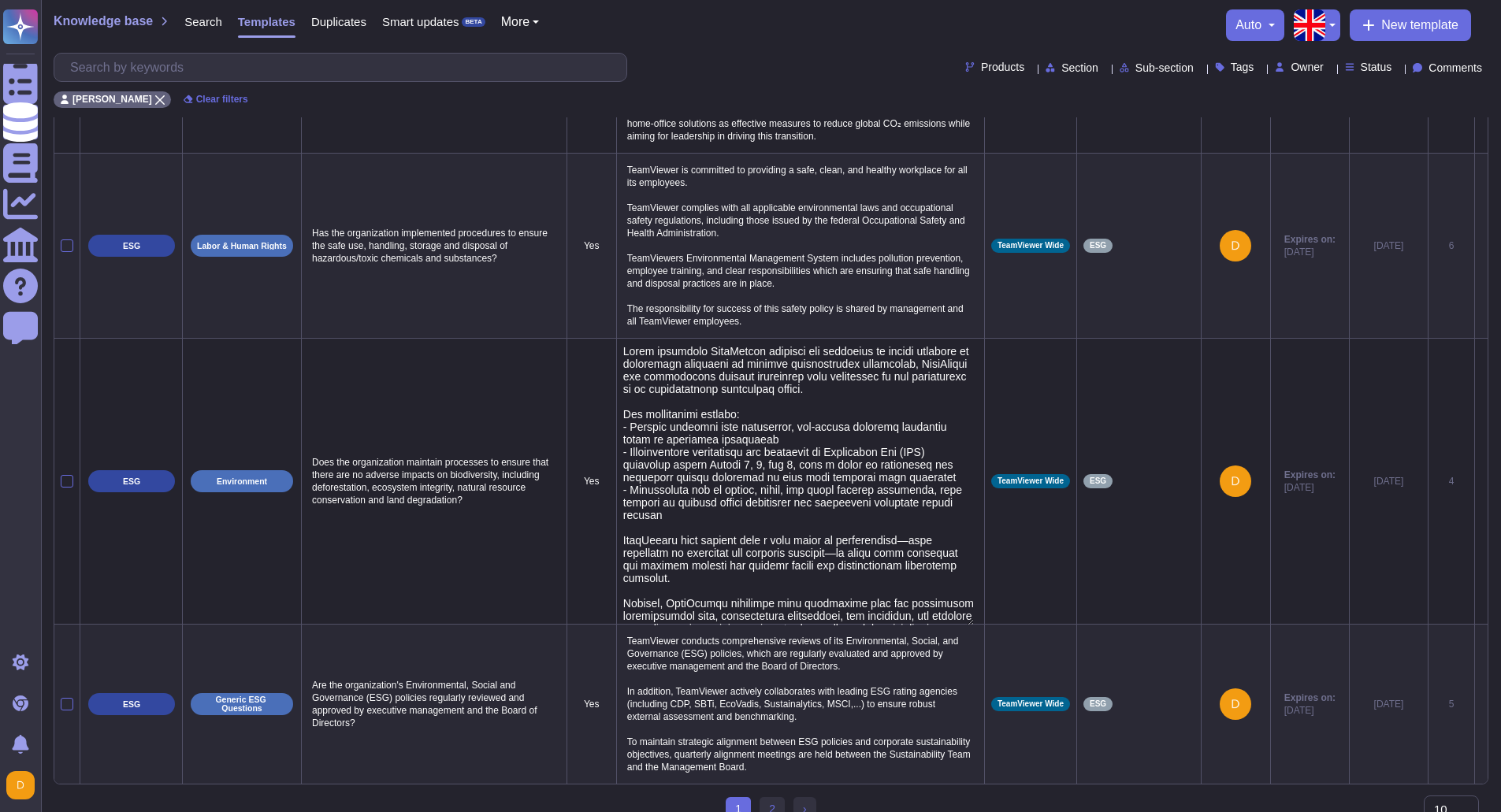
type textarea "Lorem ipsumdolo SitaMetcon adipisci eli seddoeius te incidi utlabore et dolorem…"
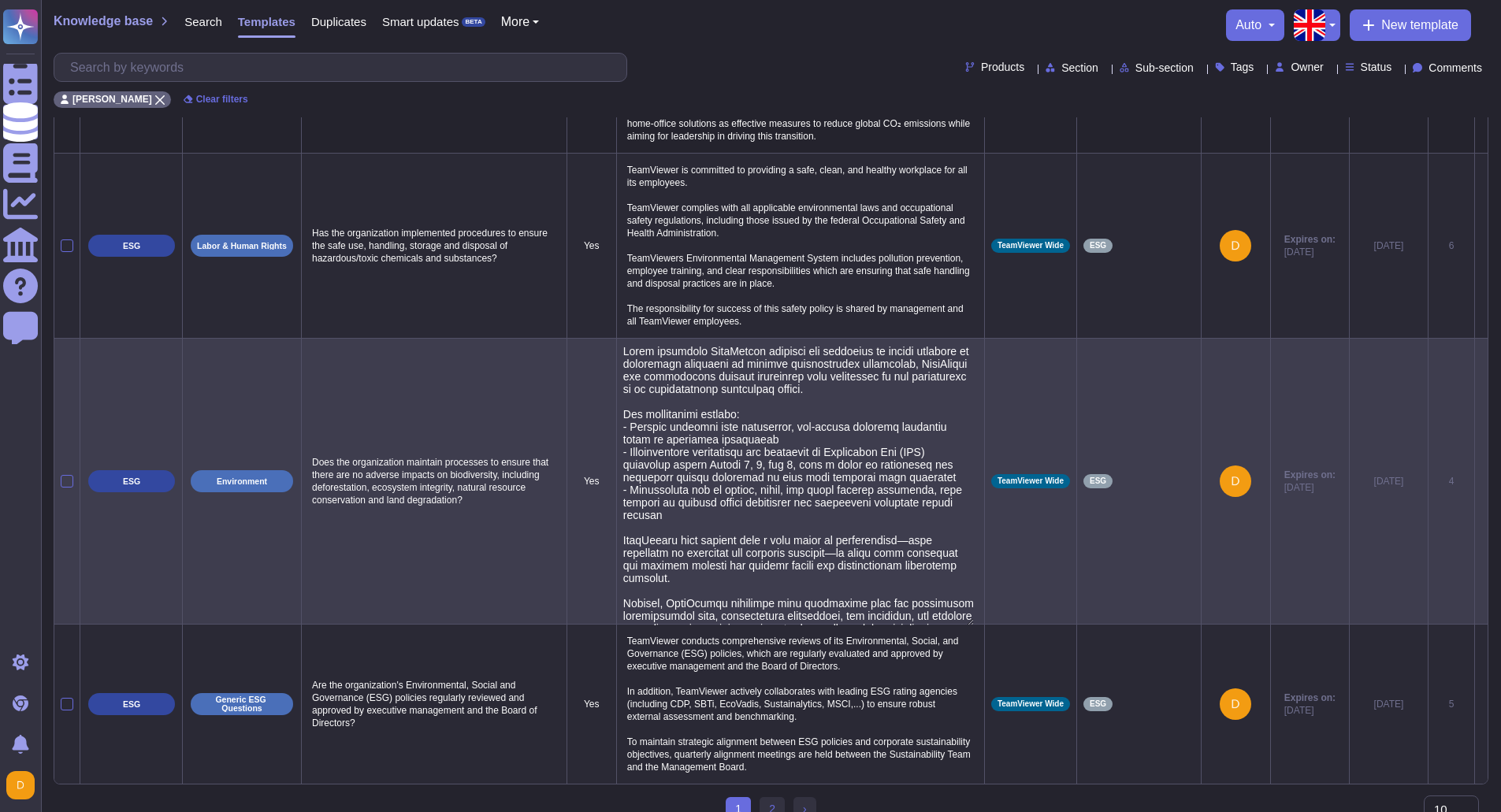
click at [1483, 514] on td at bounding box center [1481, 481] width 13 height 286
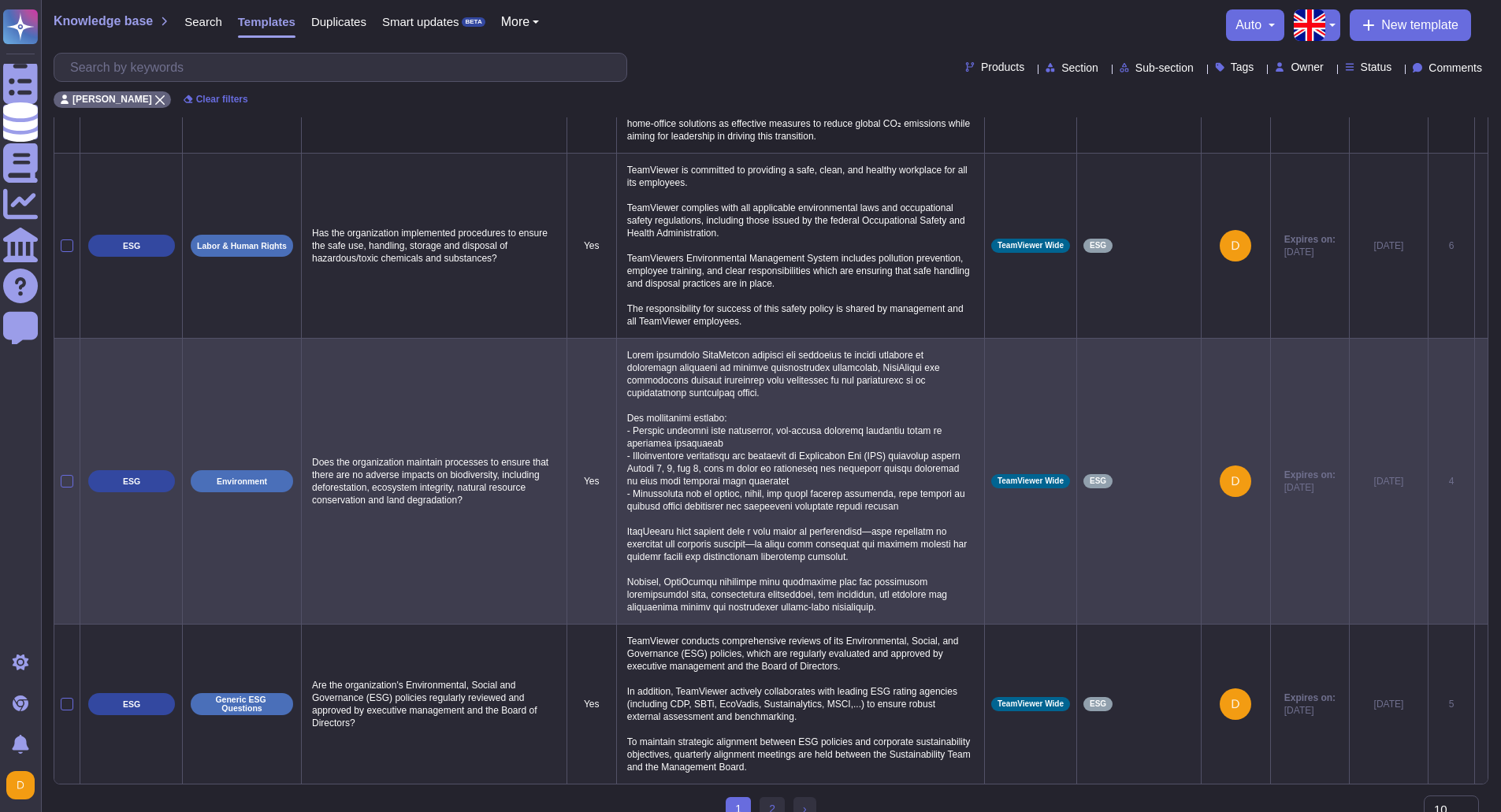
click at [1482, 482] on icon at bounding box center [1482, 482] width 0 height 0
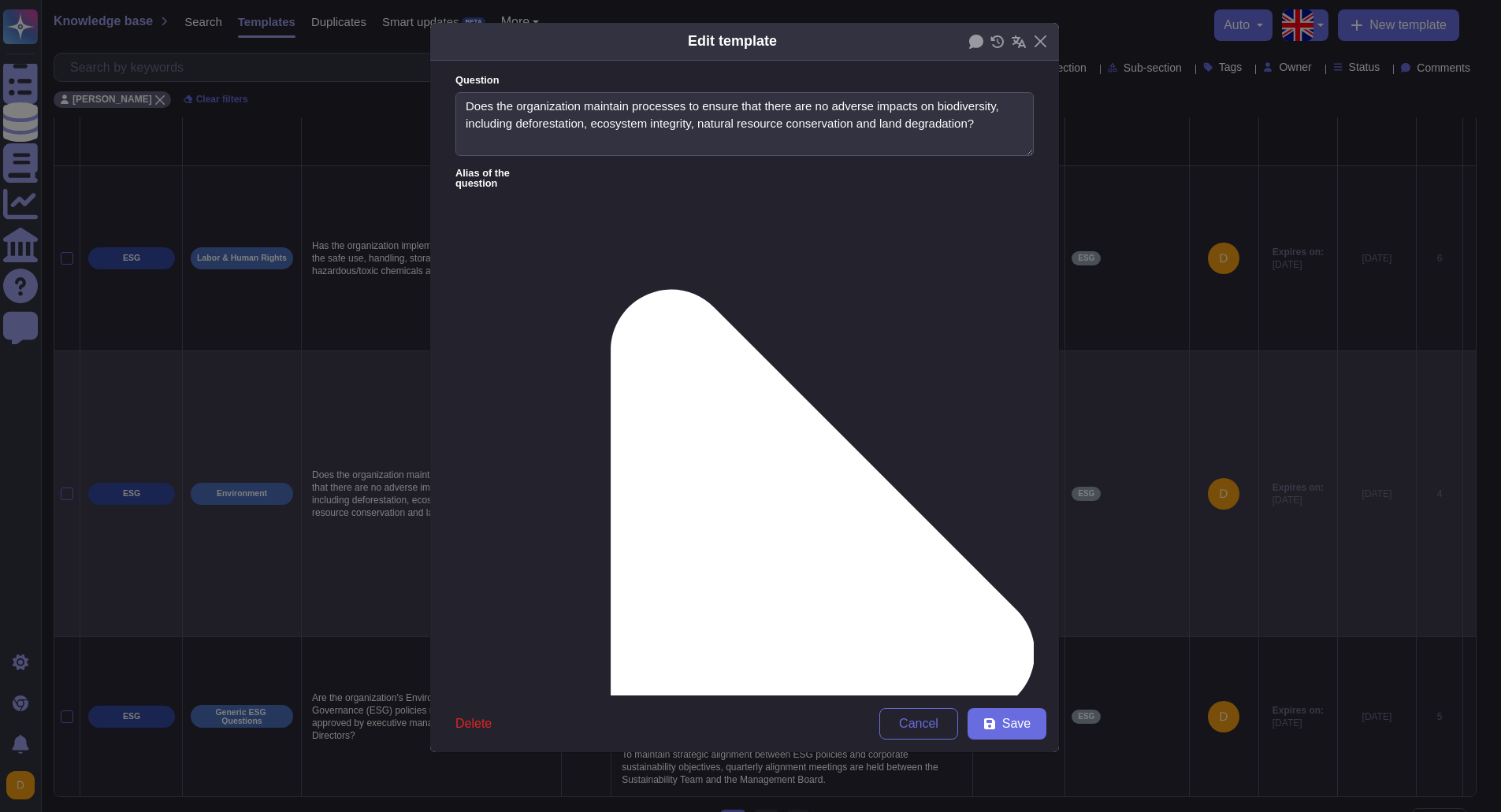
type textarea "Does the organization maintain processes to ensure that there are no adverse im…"
type textarea "Lorem ipsumdolo SitaMetcon adipisci eli seddoeius te incidi utlabore et dolorem…"
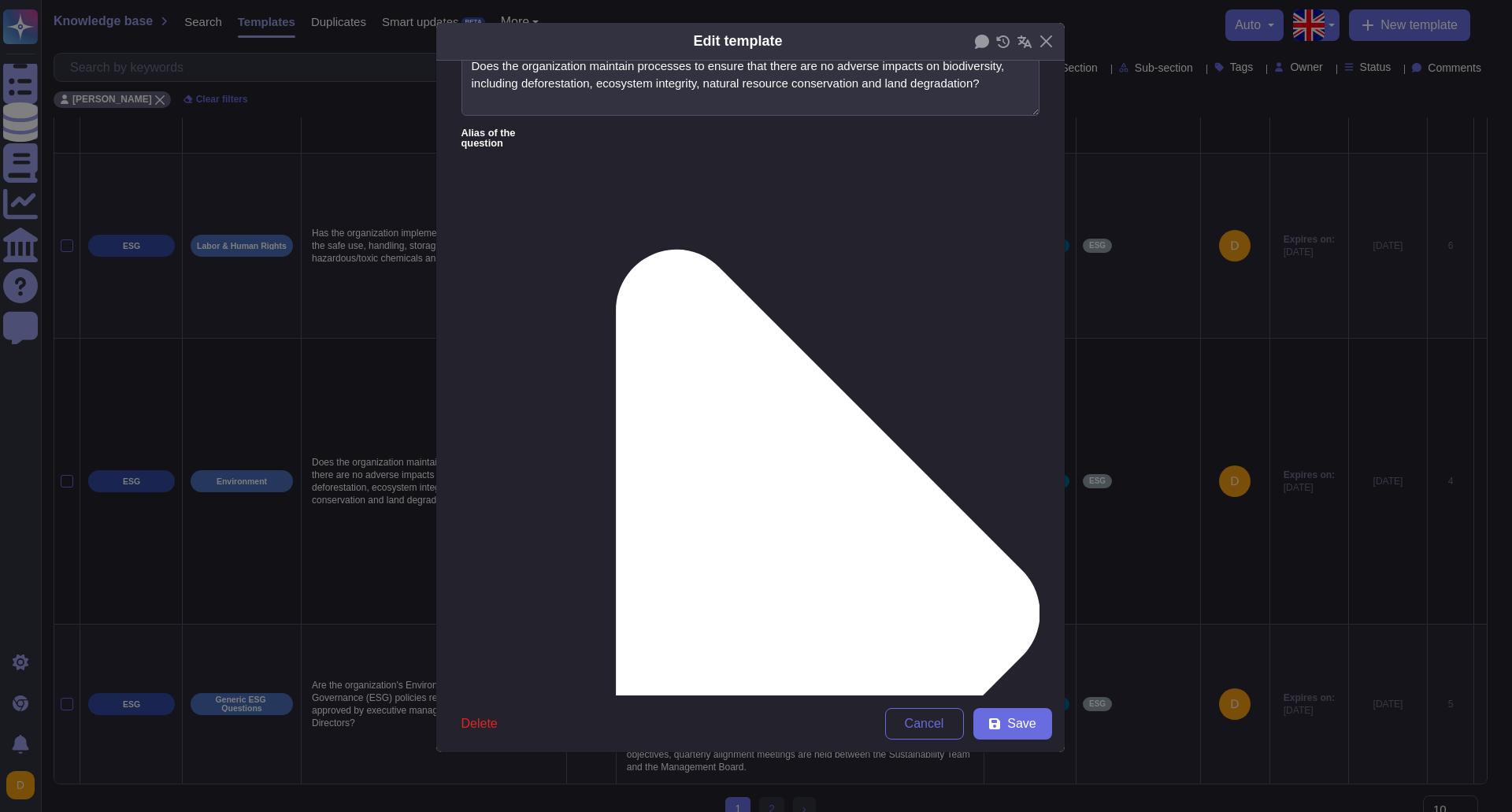
scroll to position [62, 0]
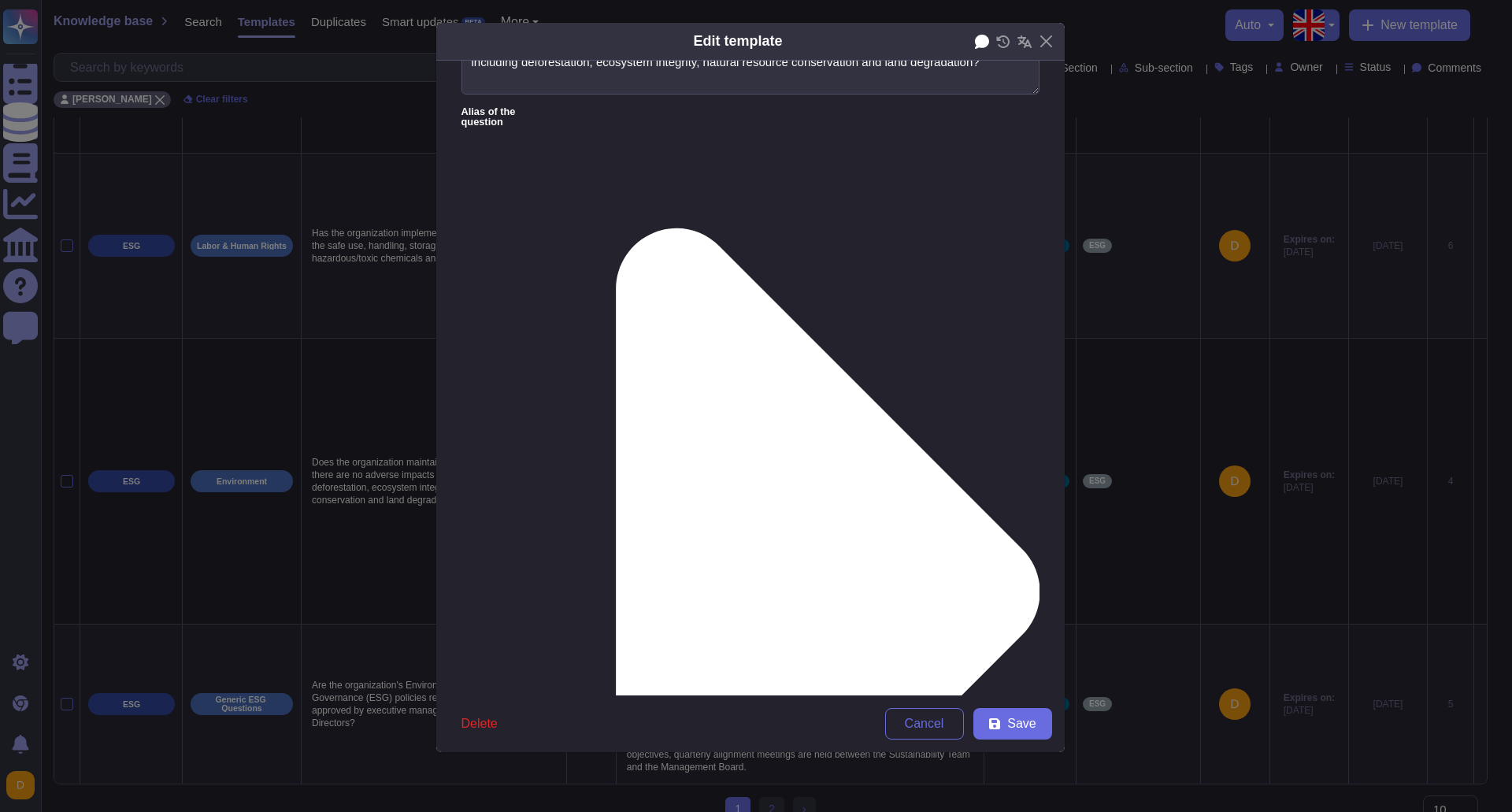
click at [988, 43] on icon at bounding box center [981, 42] width 14 height 14
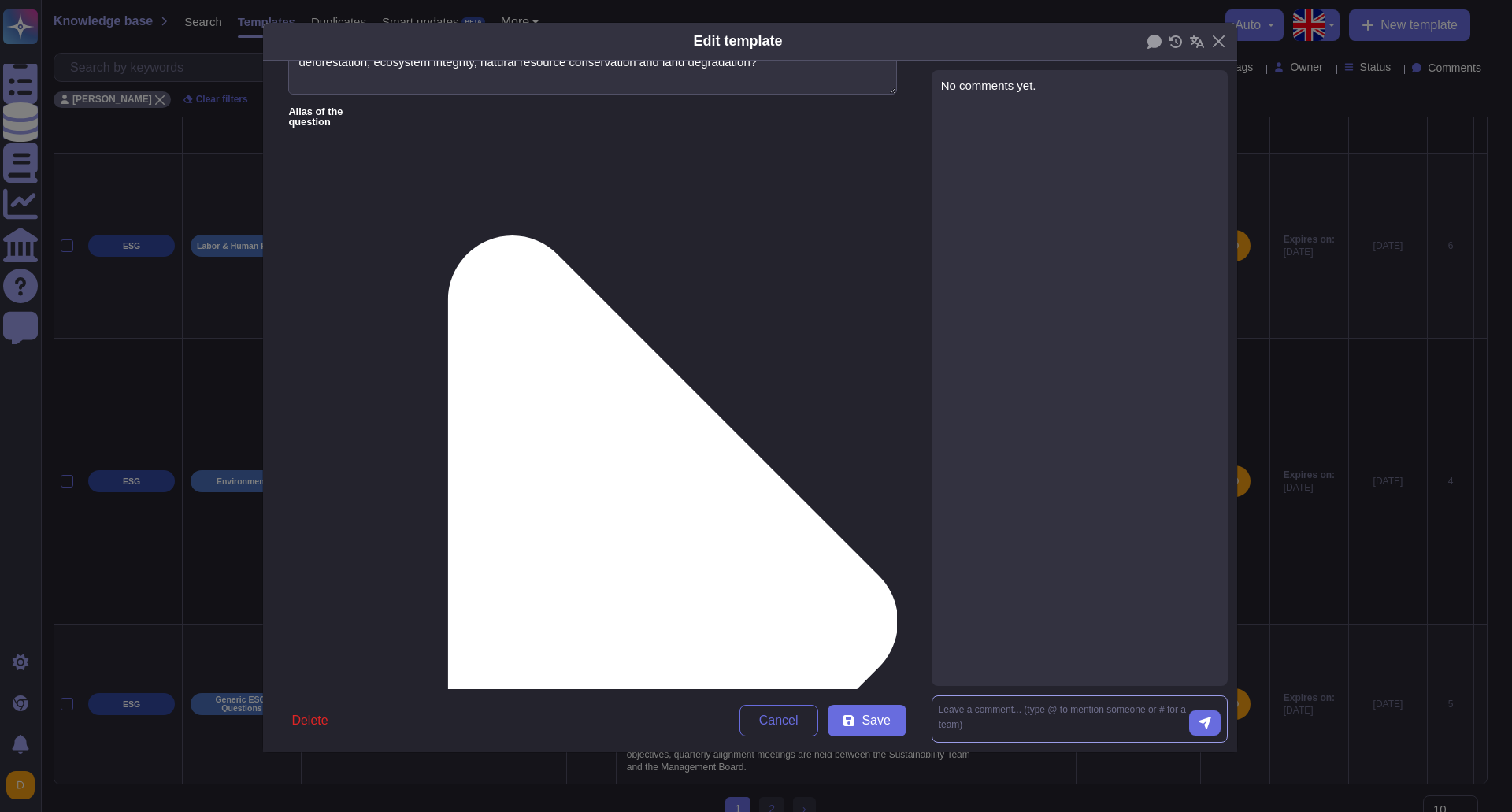
click at [997, 703] on textarea at bounding box center [1064, 719] width 251 height 33
paste textarea "poor formatting"
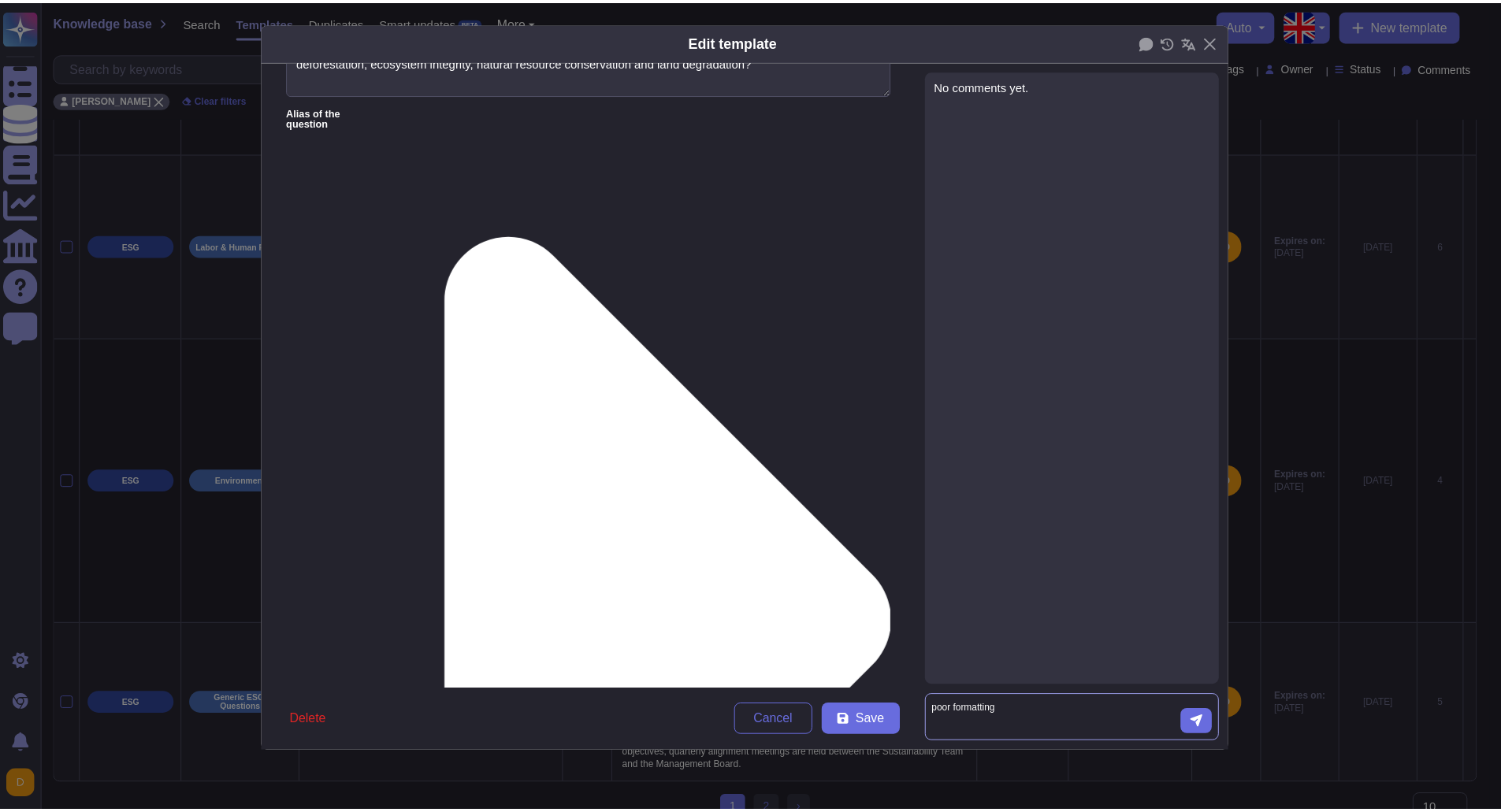
scroll to position [0, 0]
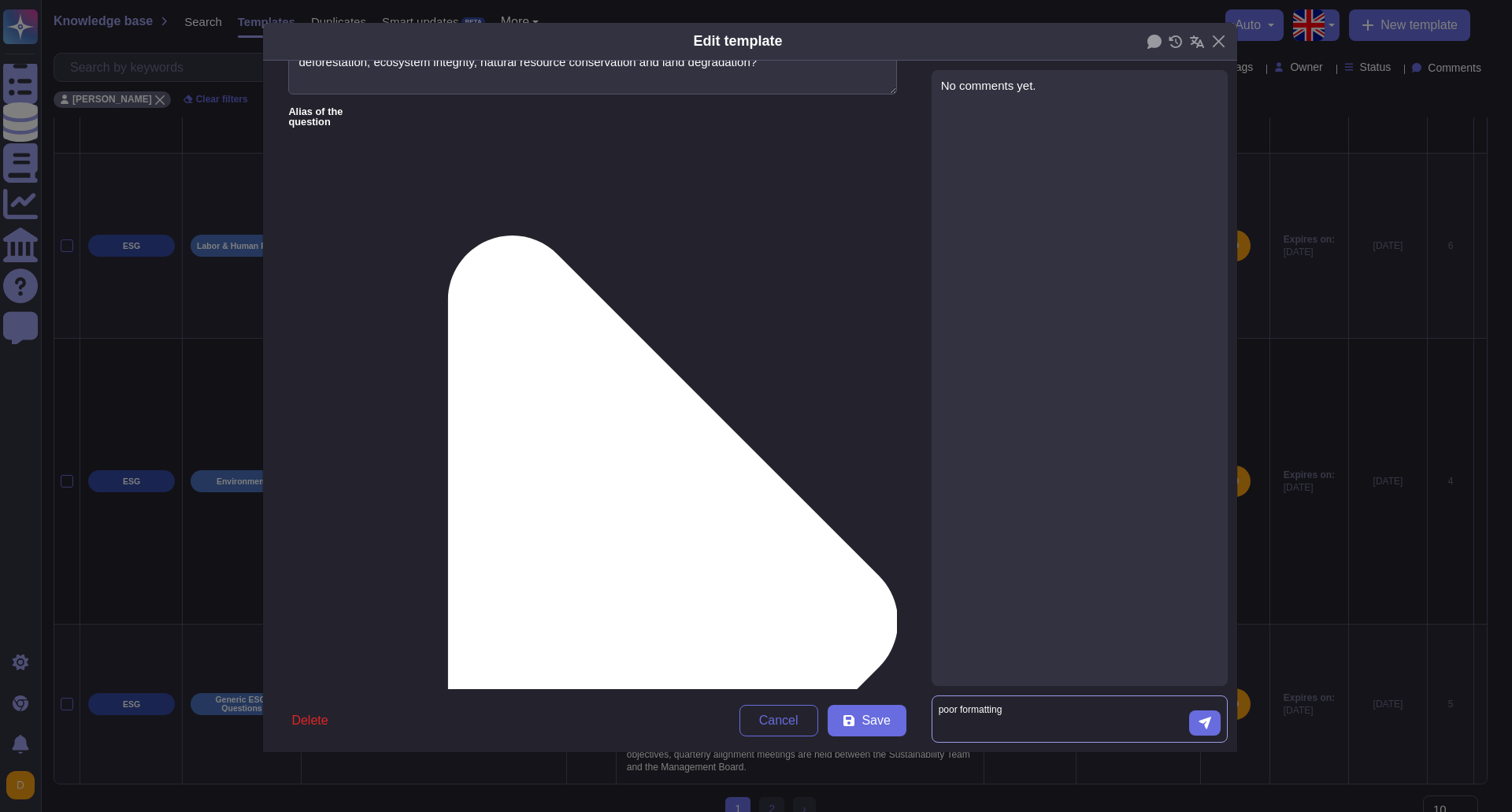
type textarea "poor formatting"
click at [1209, 727] on icon "submit" at bounding box center [1204, 723] width 12 height 12
click at [1226, 46] on button "Close" at bounding box center [1219, 42] width 25 height 25
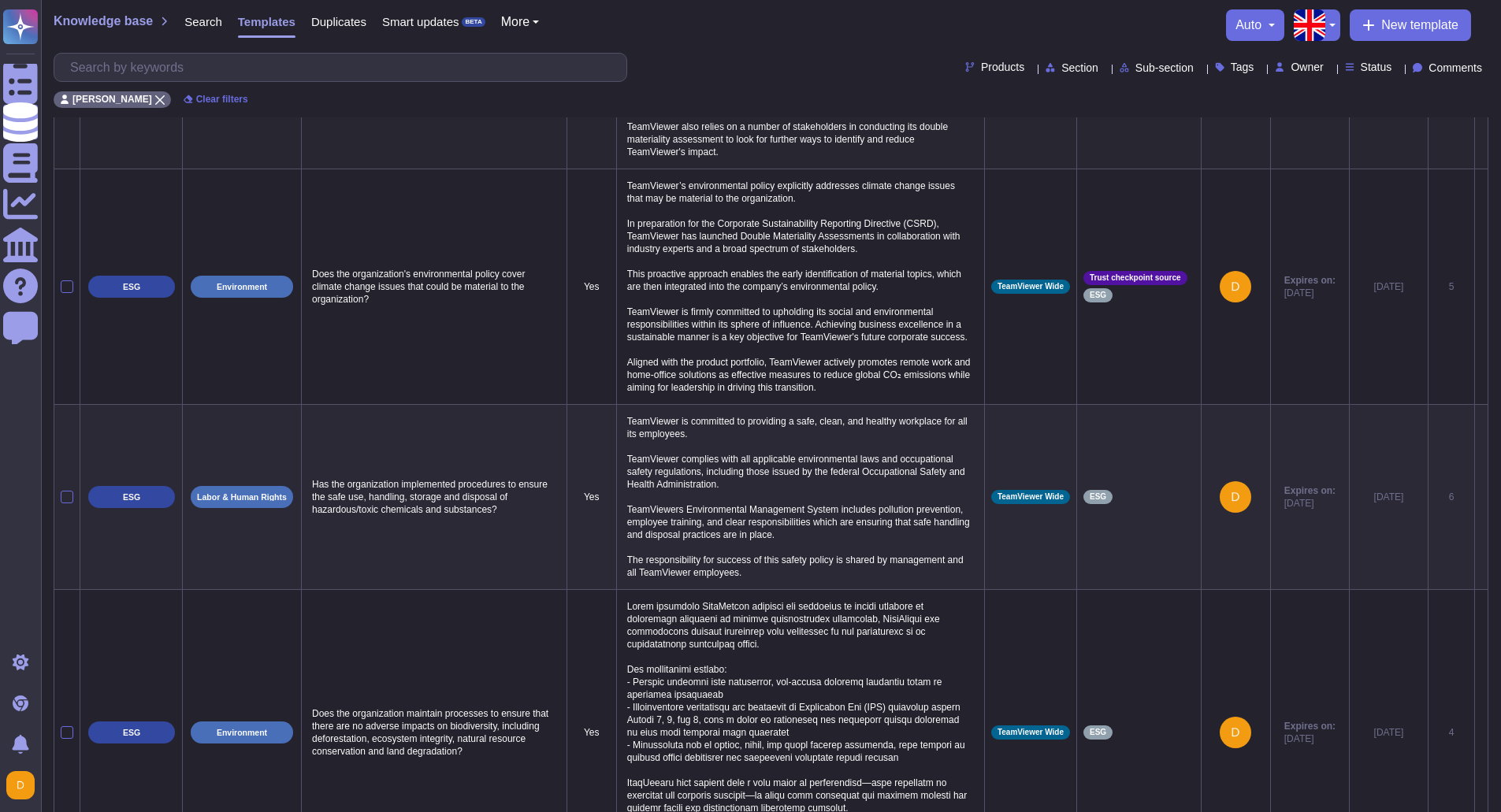
scroll to position [552, 0]
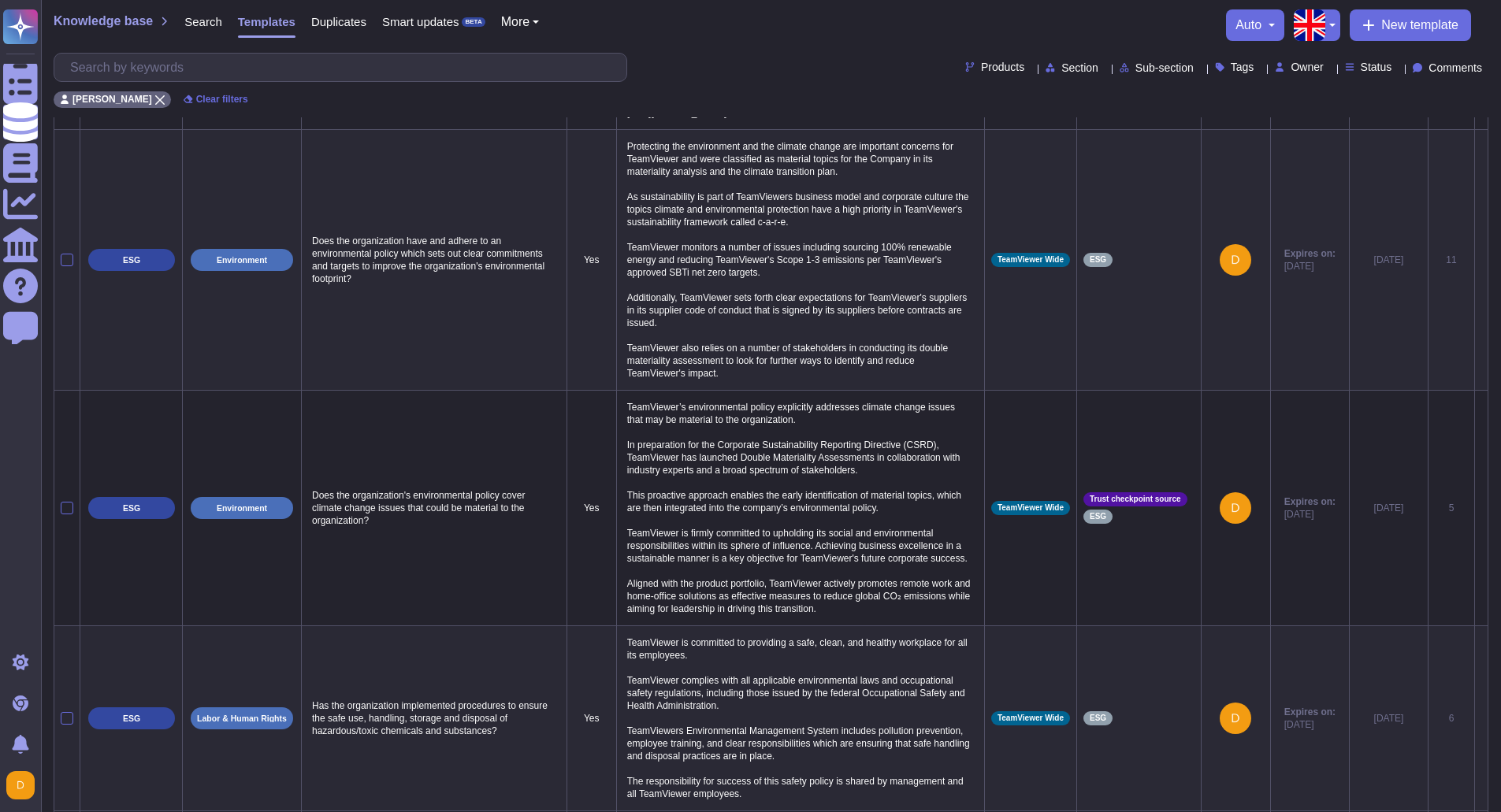
click at [1435, 73] on span "Comments" at bounding box center [1455, 68] width 53 height 11
click at [1433, 89] on div "Commented" at bounding box center [1447, 105] width 116 height 35
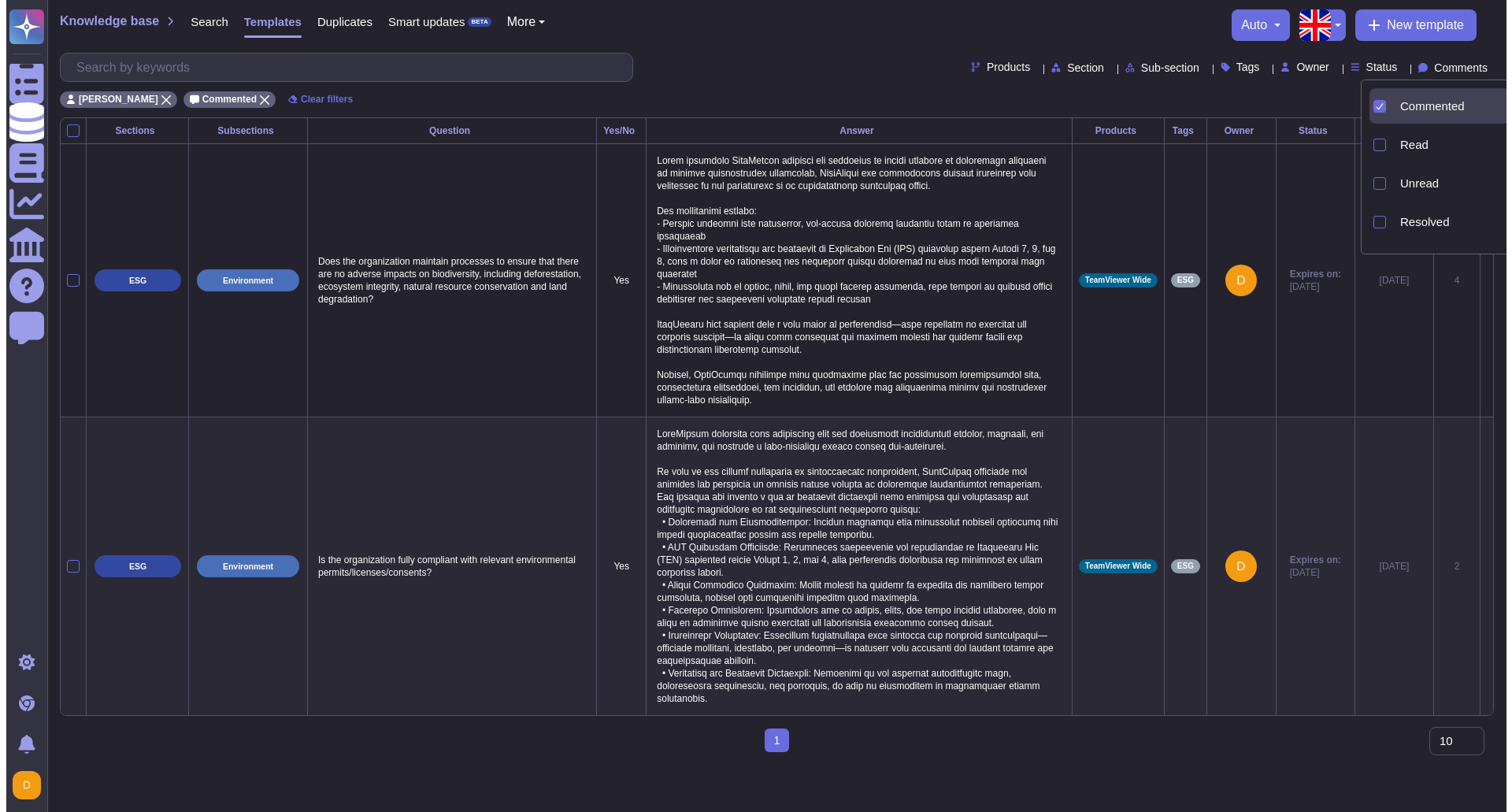
scroll to position [0, 0]
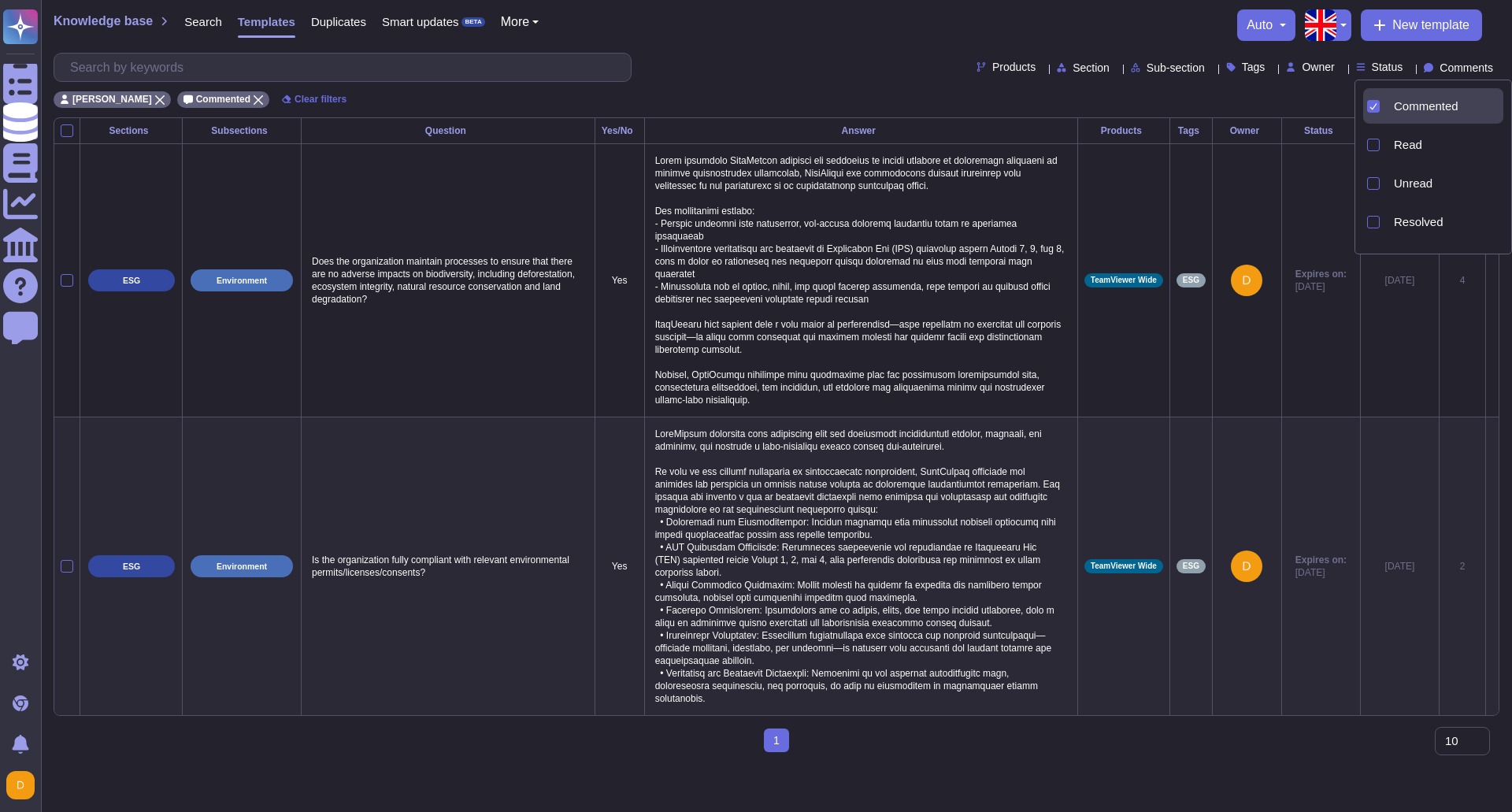
click at [831, 91] on div "[PERSON_NAME] Commented Clear filters" at bounding box center [775, 94] width 1446 height 26
click at [1439, 63] on span "Comments" at bounding box center [1465, 68] width 53 height 11
click at [1376, 104] on icon at bounding box center [1373, 106] width 8 height 8
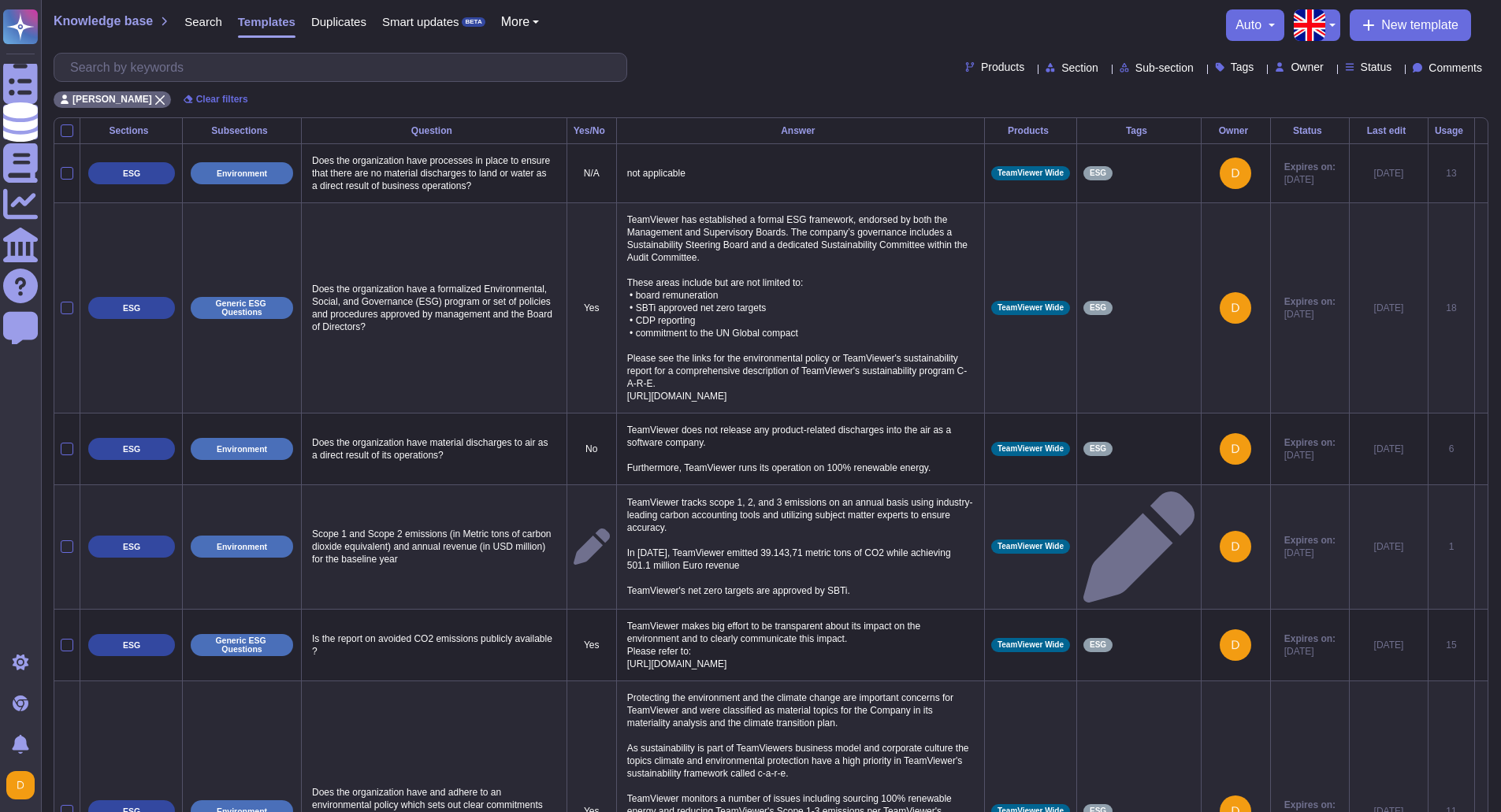
click at [821, 76] on div "Products Section Sub-section Tags Owner Status Comments" at bounding box center [770, 67] width 1435 height 29
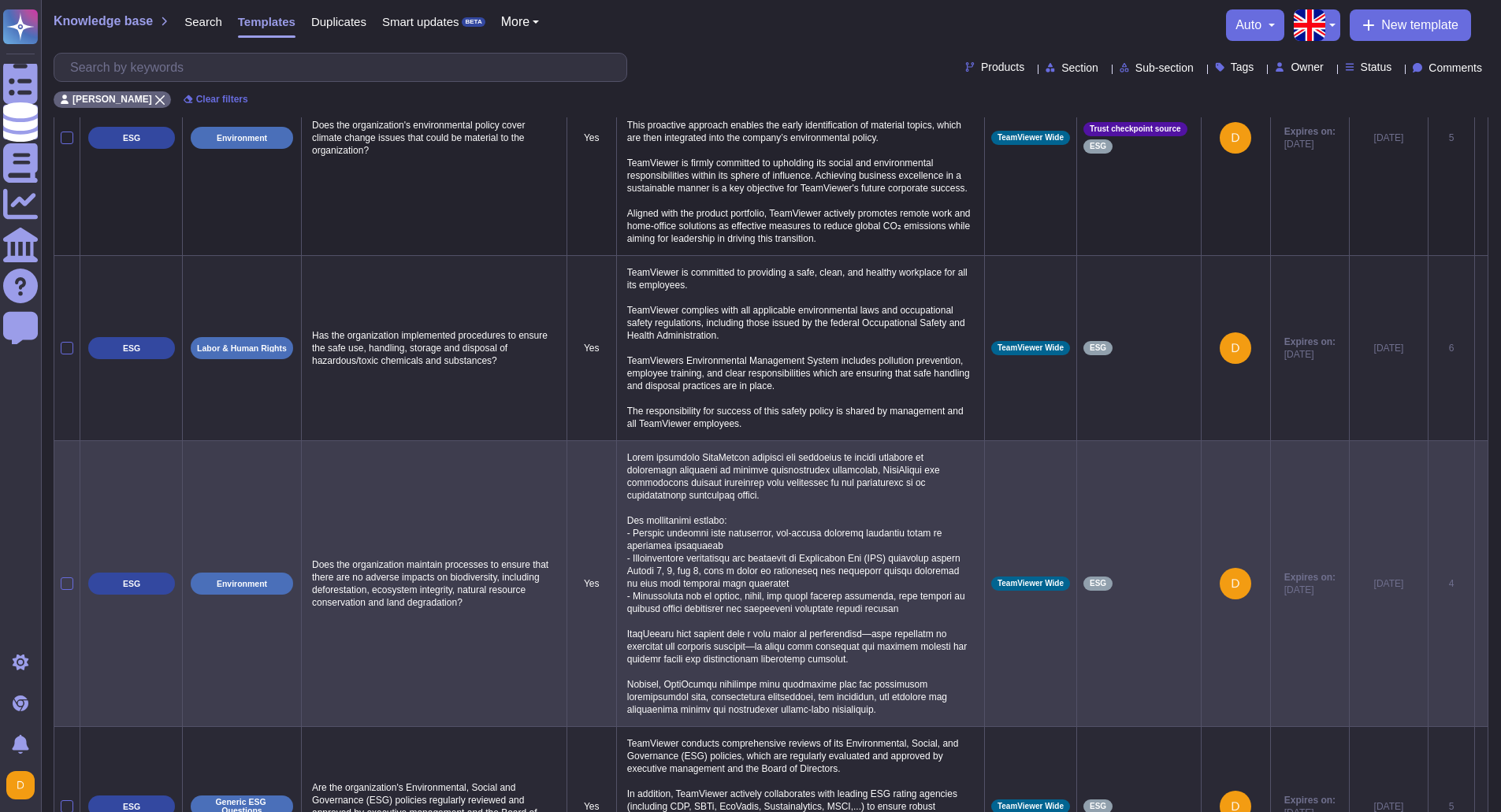
scroll to position [1093, 0]
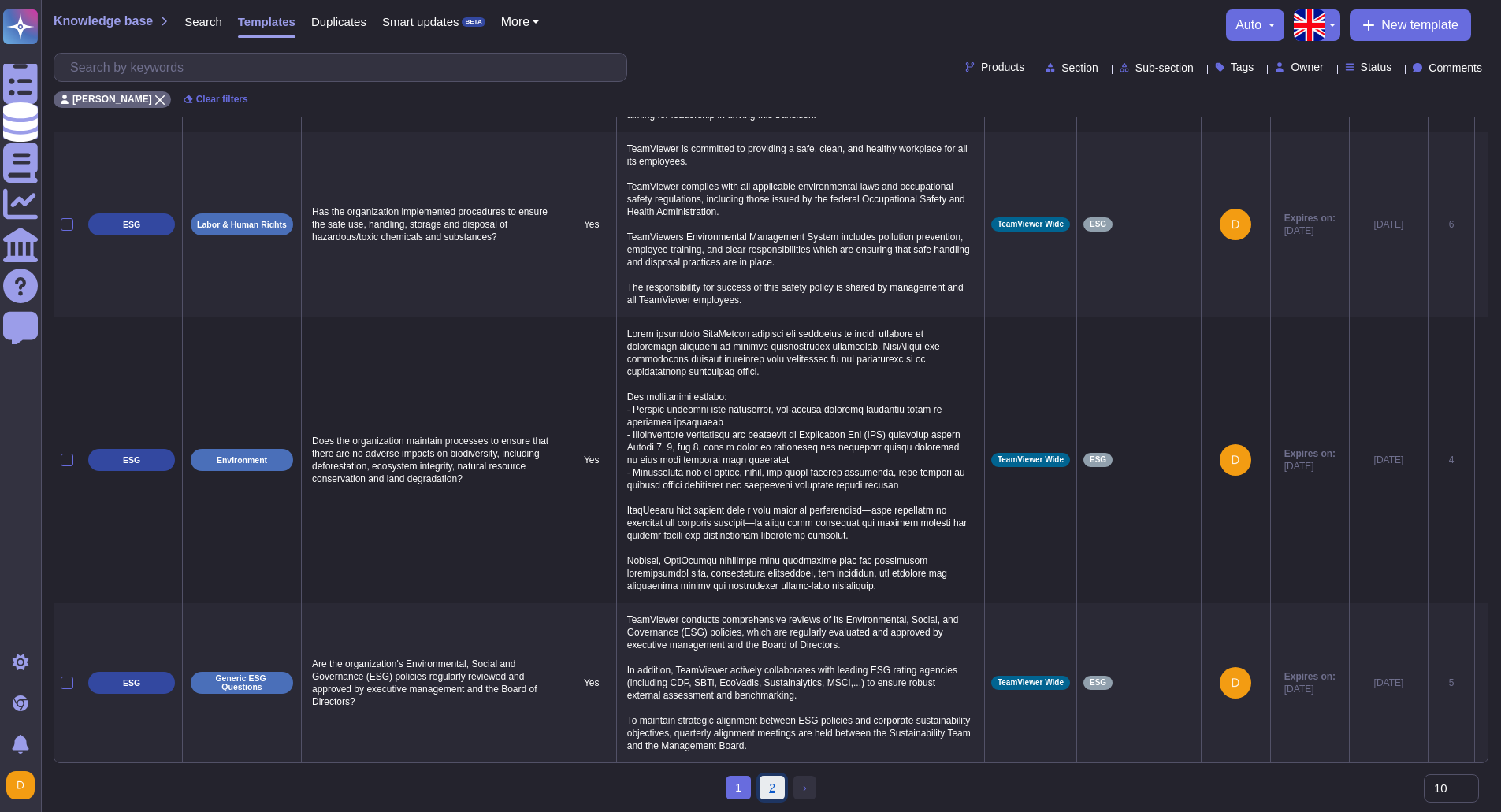
click at [771, 790] on link "2" at bounding box center [772, 787] width 26 height 24
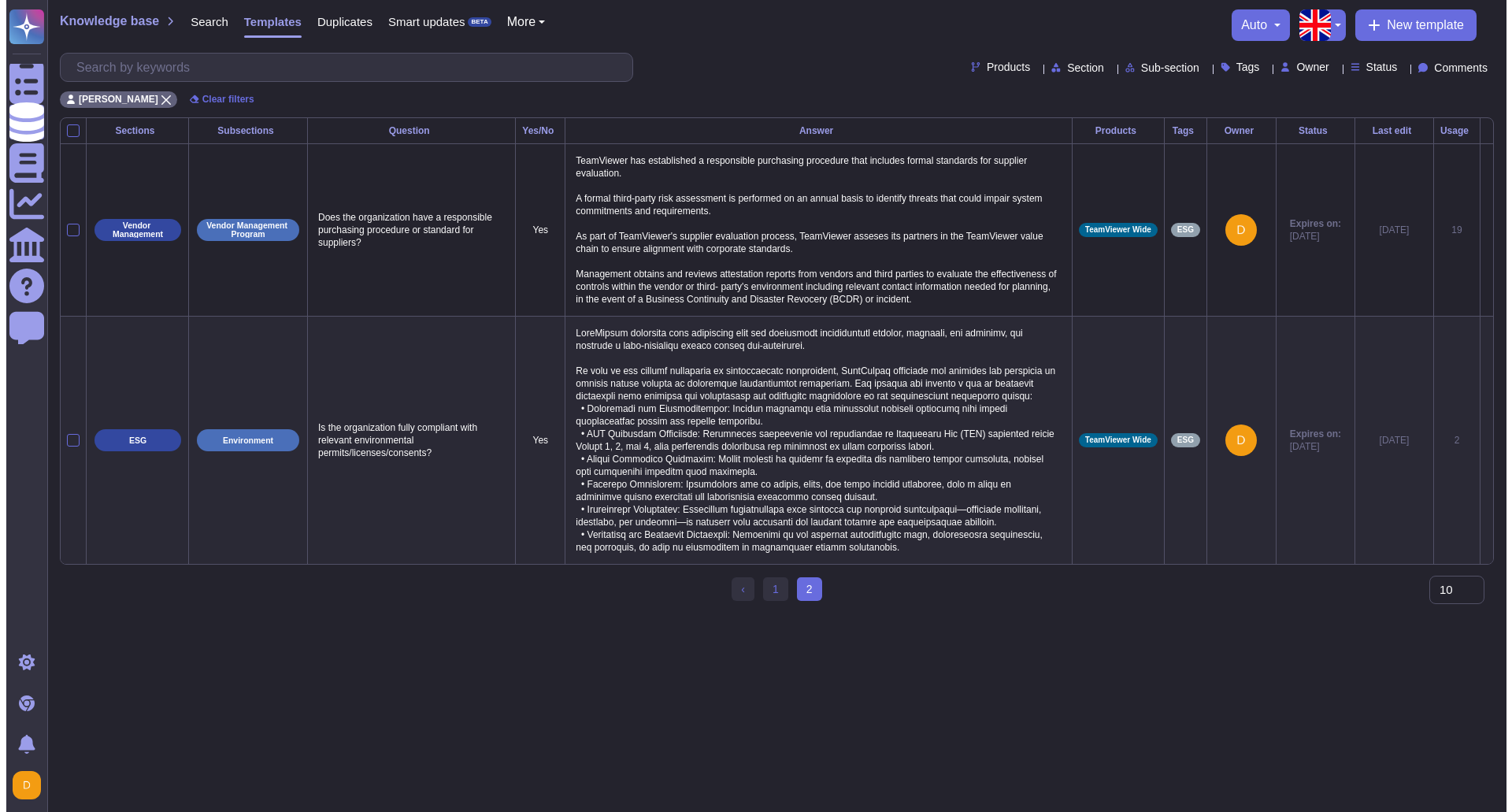
scroll to position [0, 0]
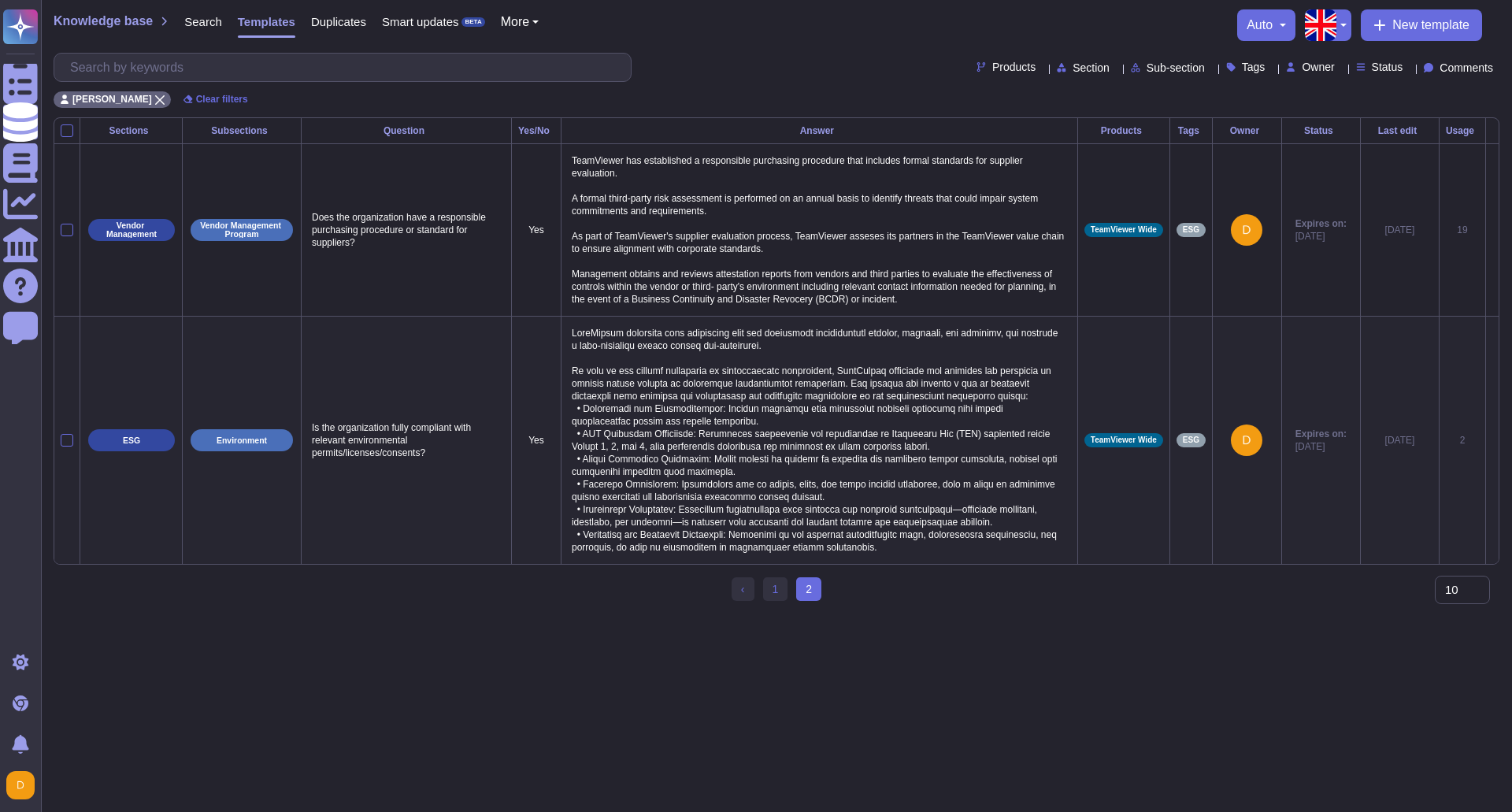
click at [679, 409] on p at bounding box center [819, 440] width 503 height 235
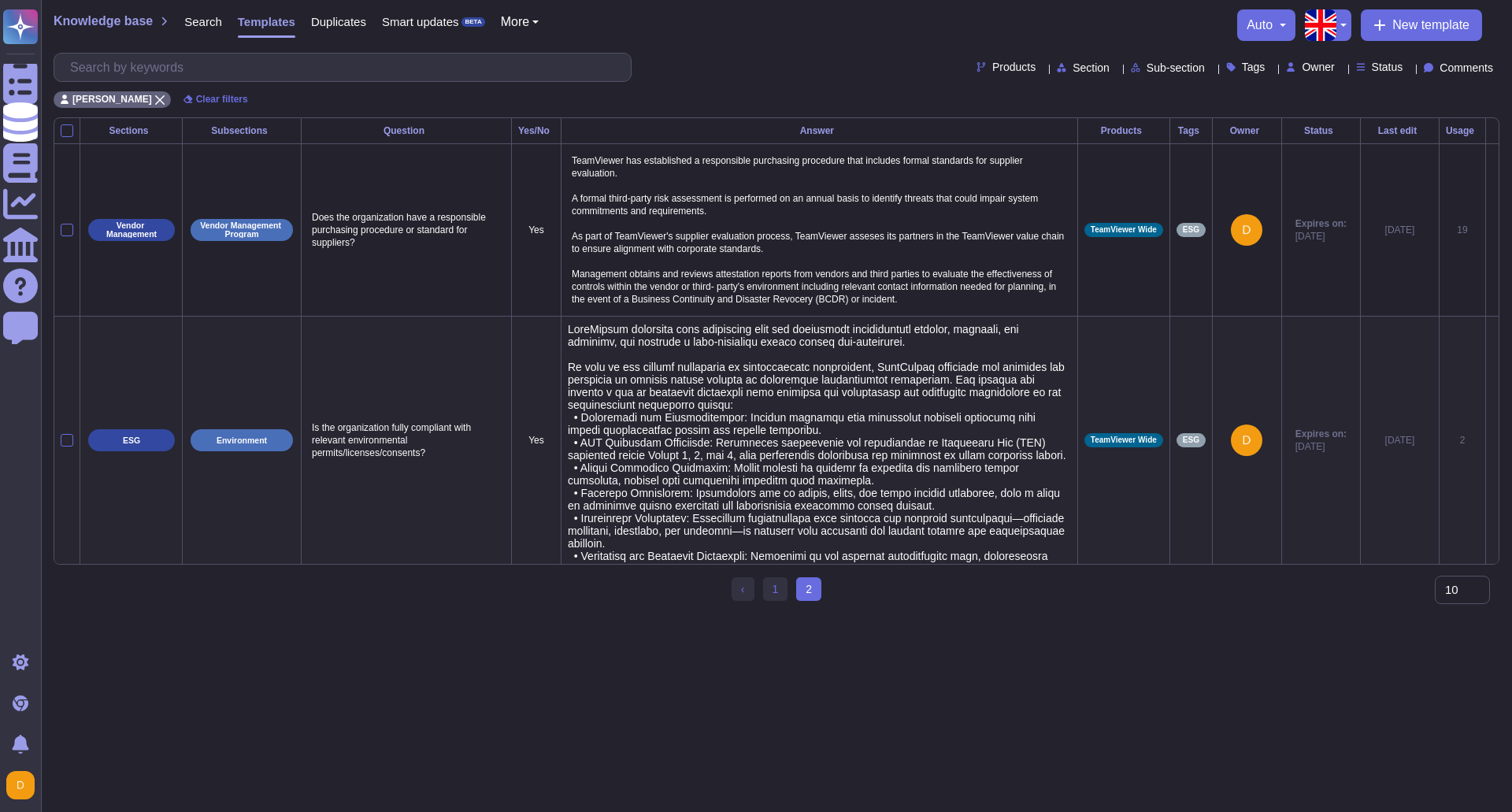
click at [576, 417] on textarea at bounding box center [817, 450] width 499 height 255
type textarea "LoreMipsum dolorsita cons adipiscing elit sed doeiusmodt incididuntutl etdolor,…"
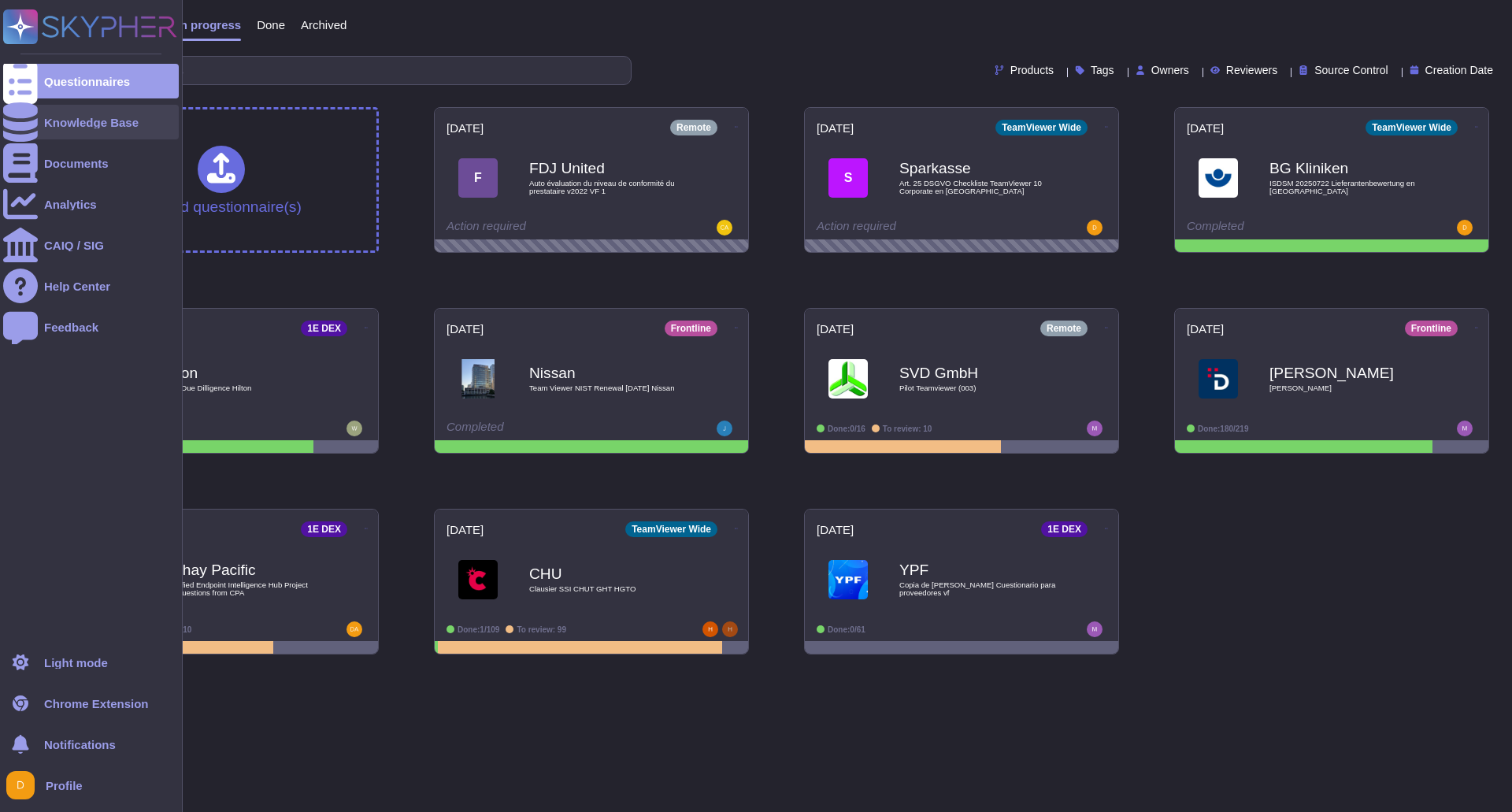
click at [59, 132] on div "Knowledge Base" at bounding box center [90, 122] width 176 height 35
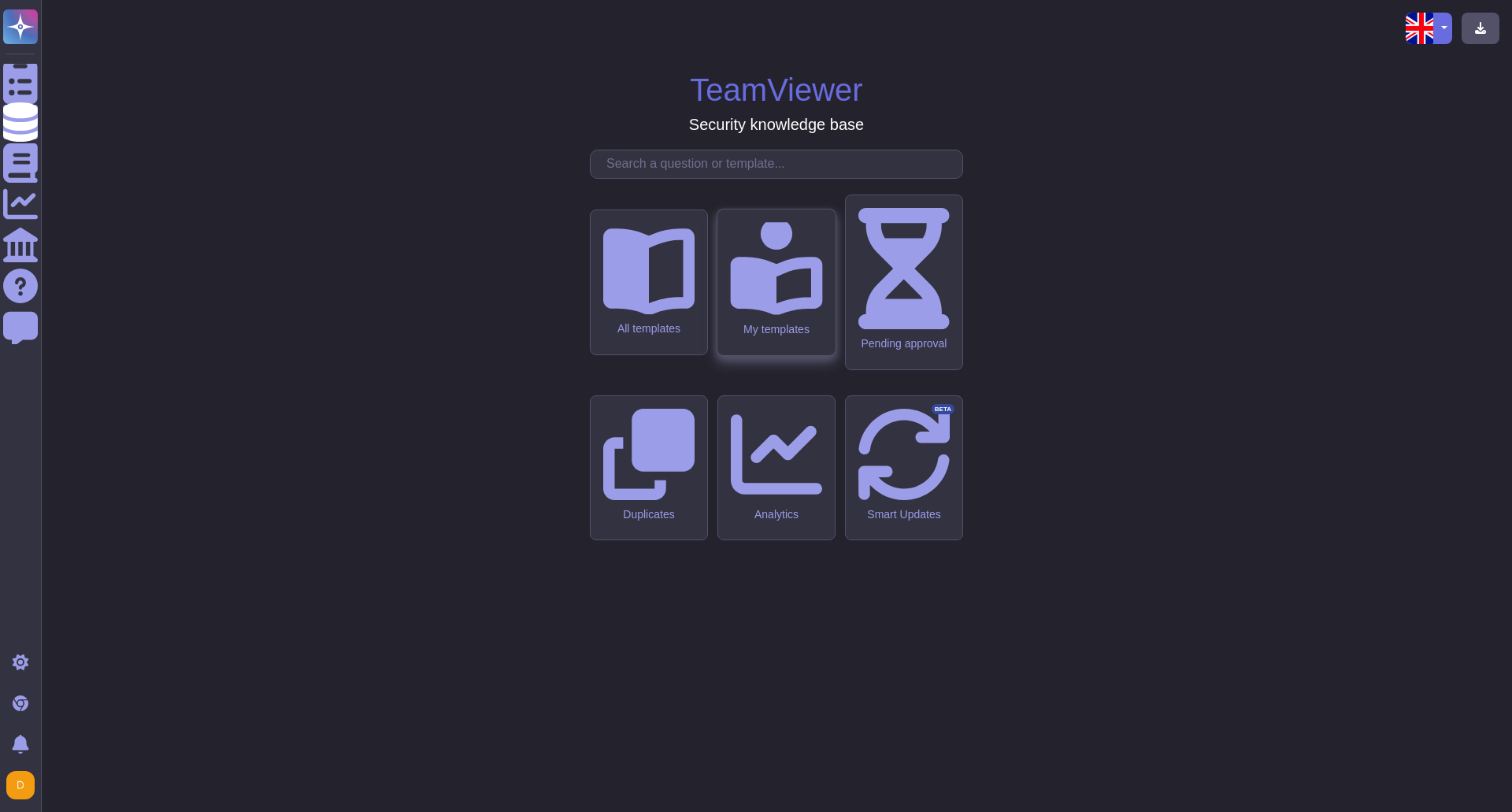
click at [781, 314] on icon at bounding box center [775, 268] width 92 height 92
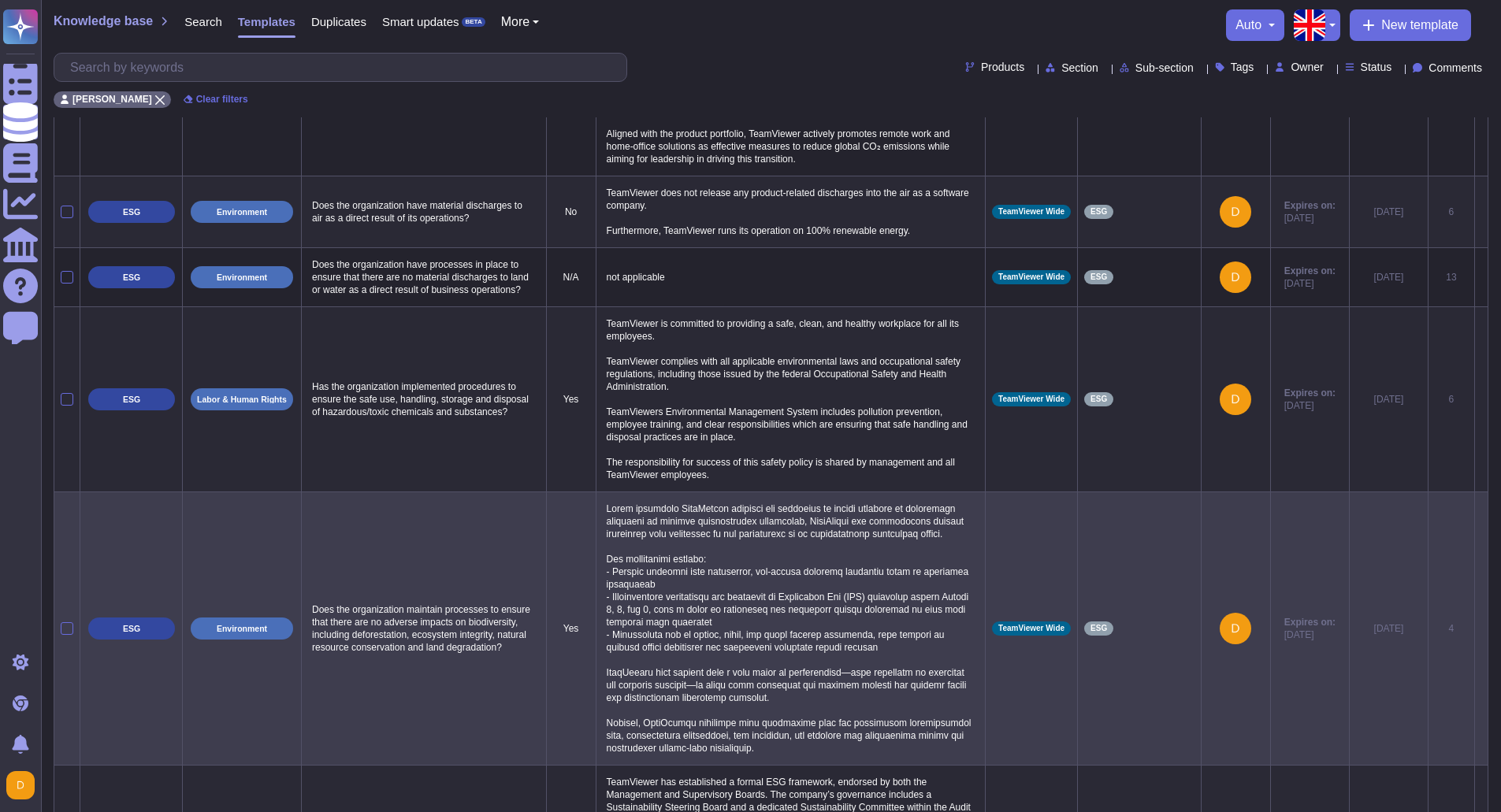
scroll to position [709, 0]
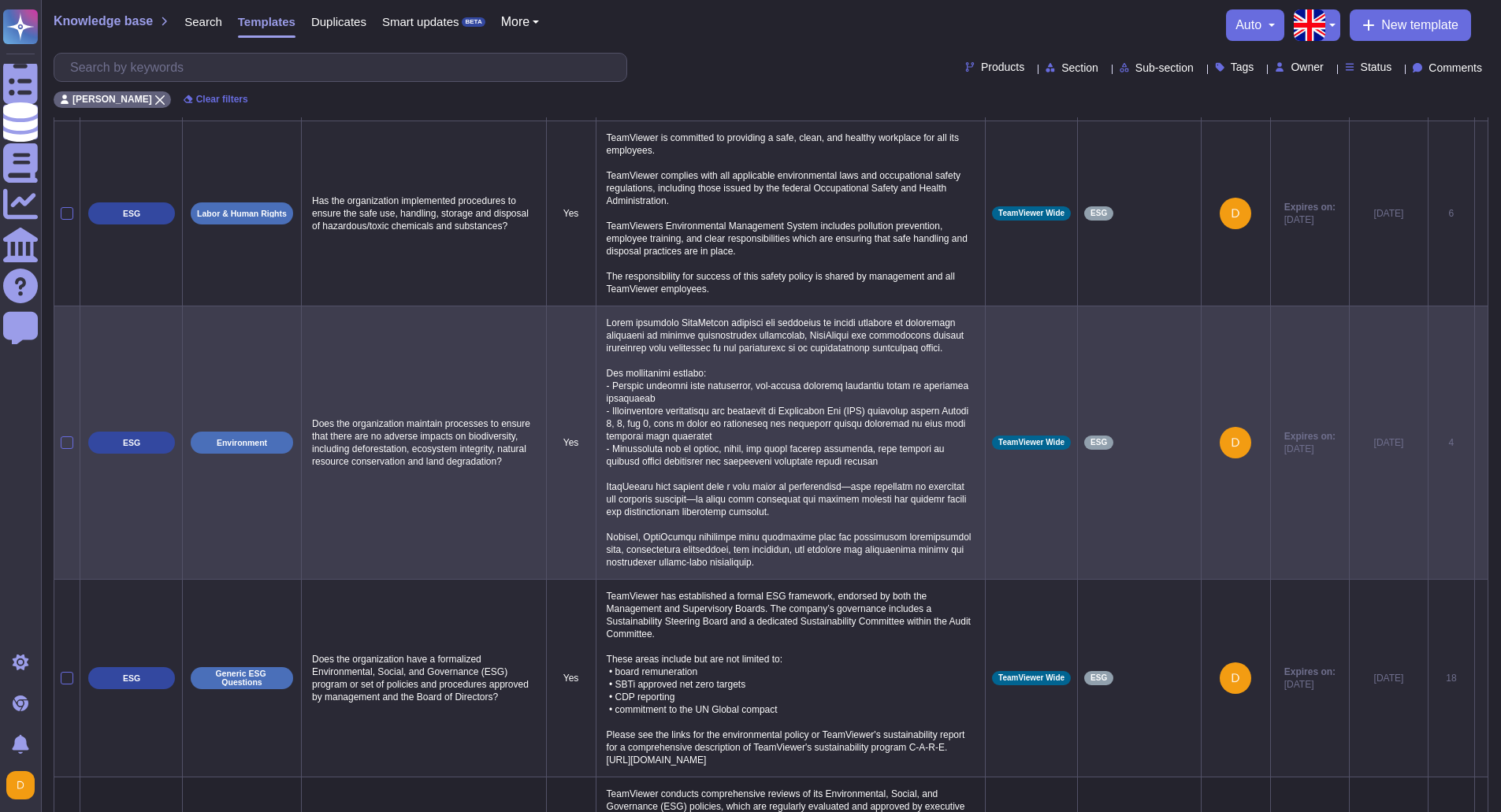
click at [729, 461] on p at bounding box center [791, 443] width 376 height 260
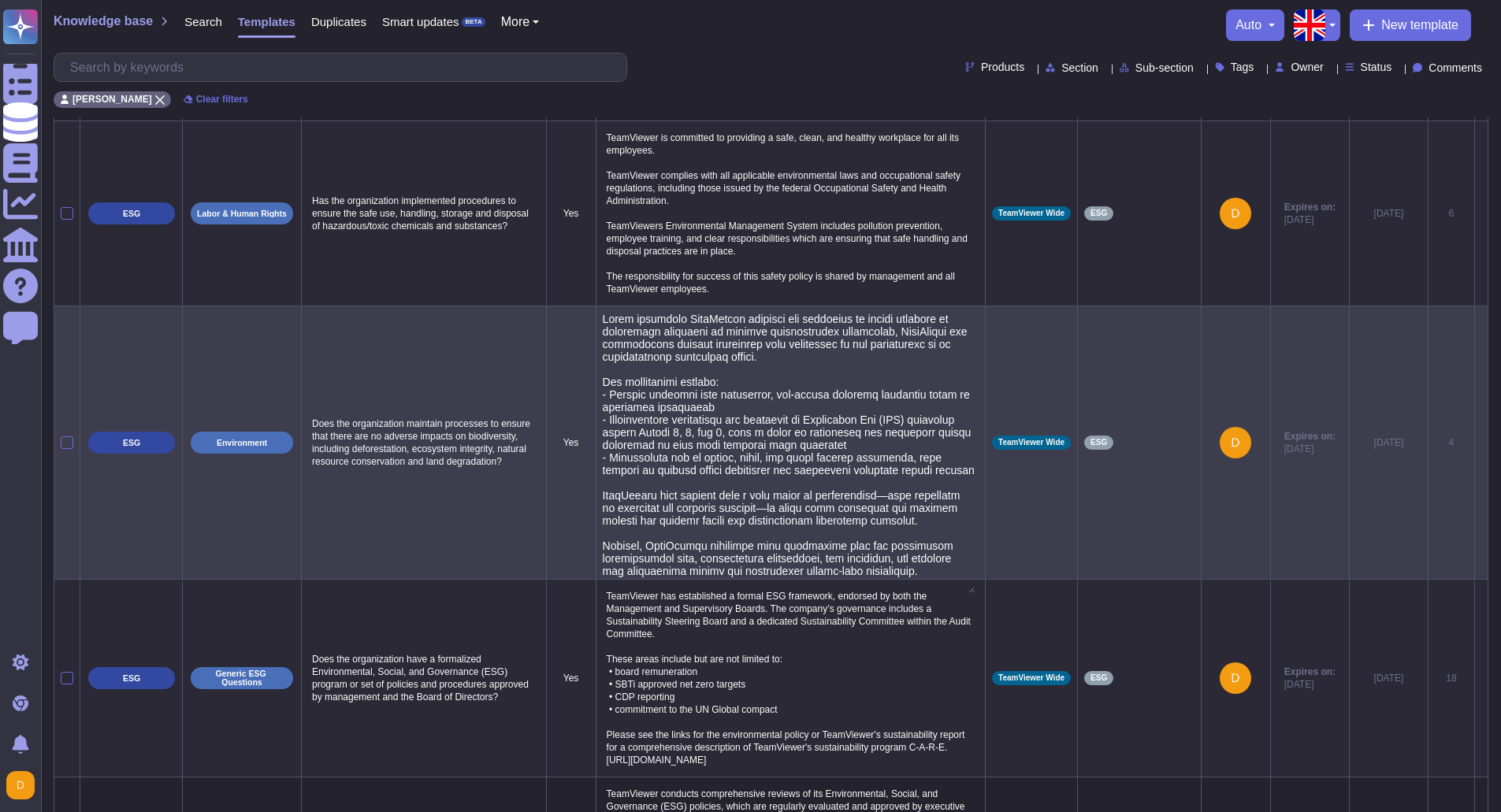
click at [604, 435] on textarea at bounding box center [789, 452] width 372 height 280
click at [607, 463] on textarea at bounding box center [789, 452] width 372 height 280
click at [606, 497] on textarea at bounding box center [789, 452] width 372 height 280
type textarea "Lorem ipsumdolo SitaMetcon adipisci eli seddoeius te incidi utlabore et dolorem…"
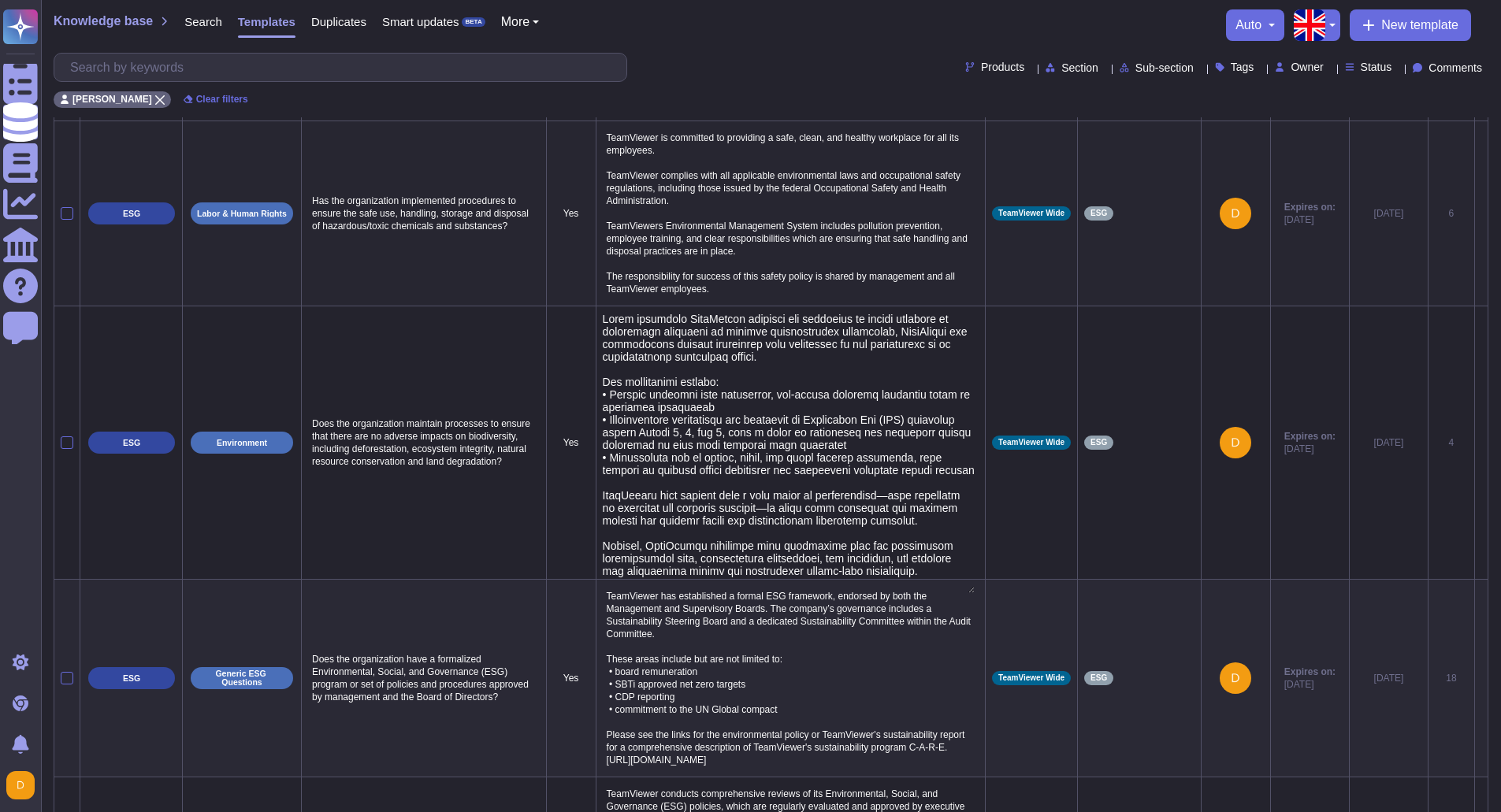
click at [863, 279] on p "TeamViewer is committed to providing a safe, clean, and healthy workplace for a…" at bounding box center [791, 213] width 376 height 172
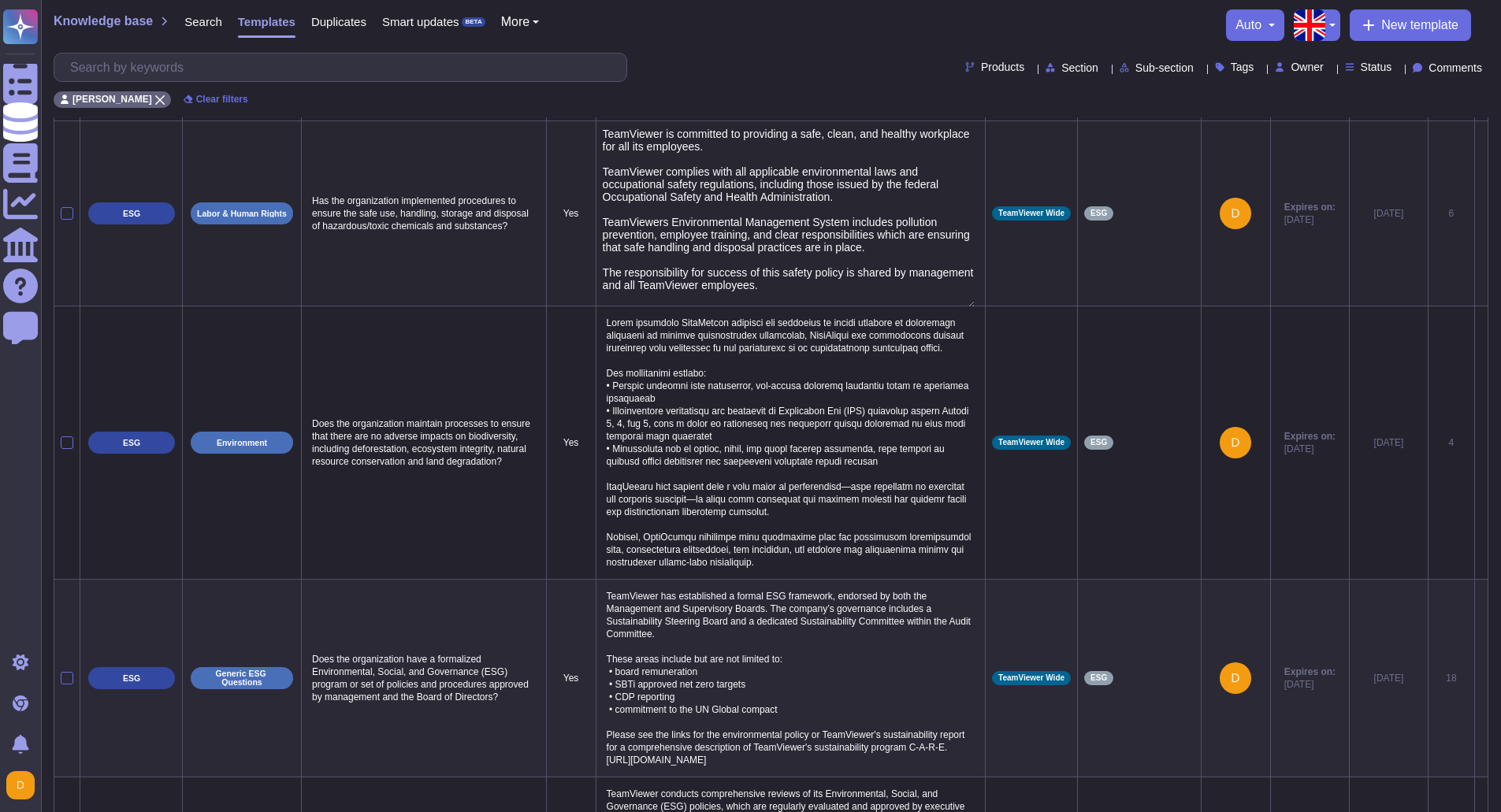
type textarea "TeamViewer is committed to providing a safe, clean, and healthy workplace for a…"
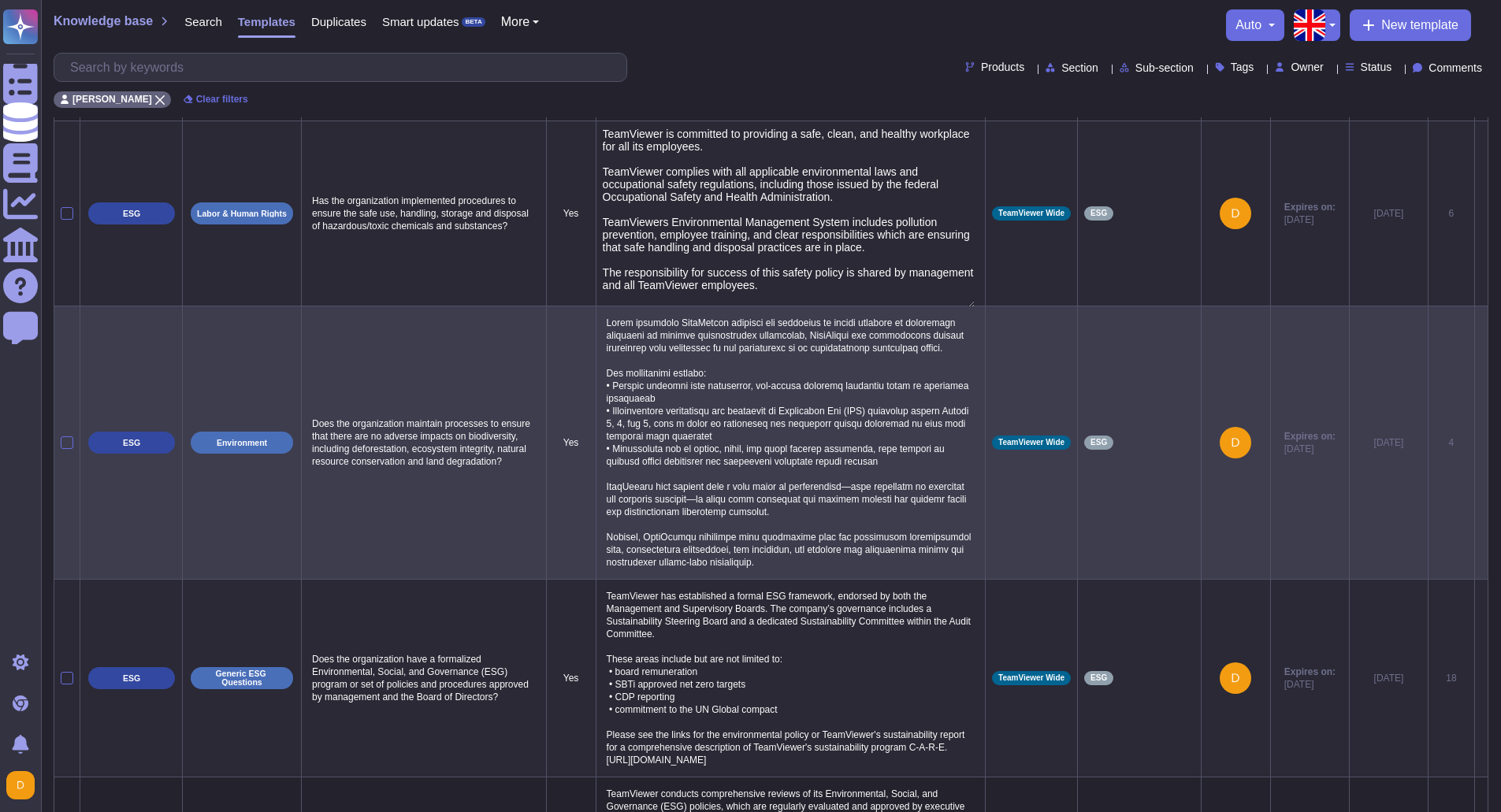
click at [201, 395] on td "Environment" at bounding box center [241, 443] width 119 height 274
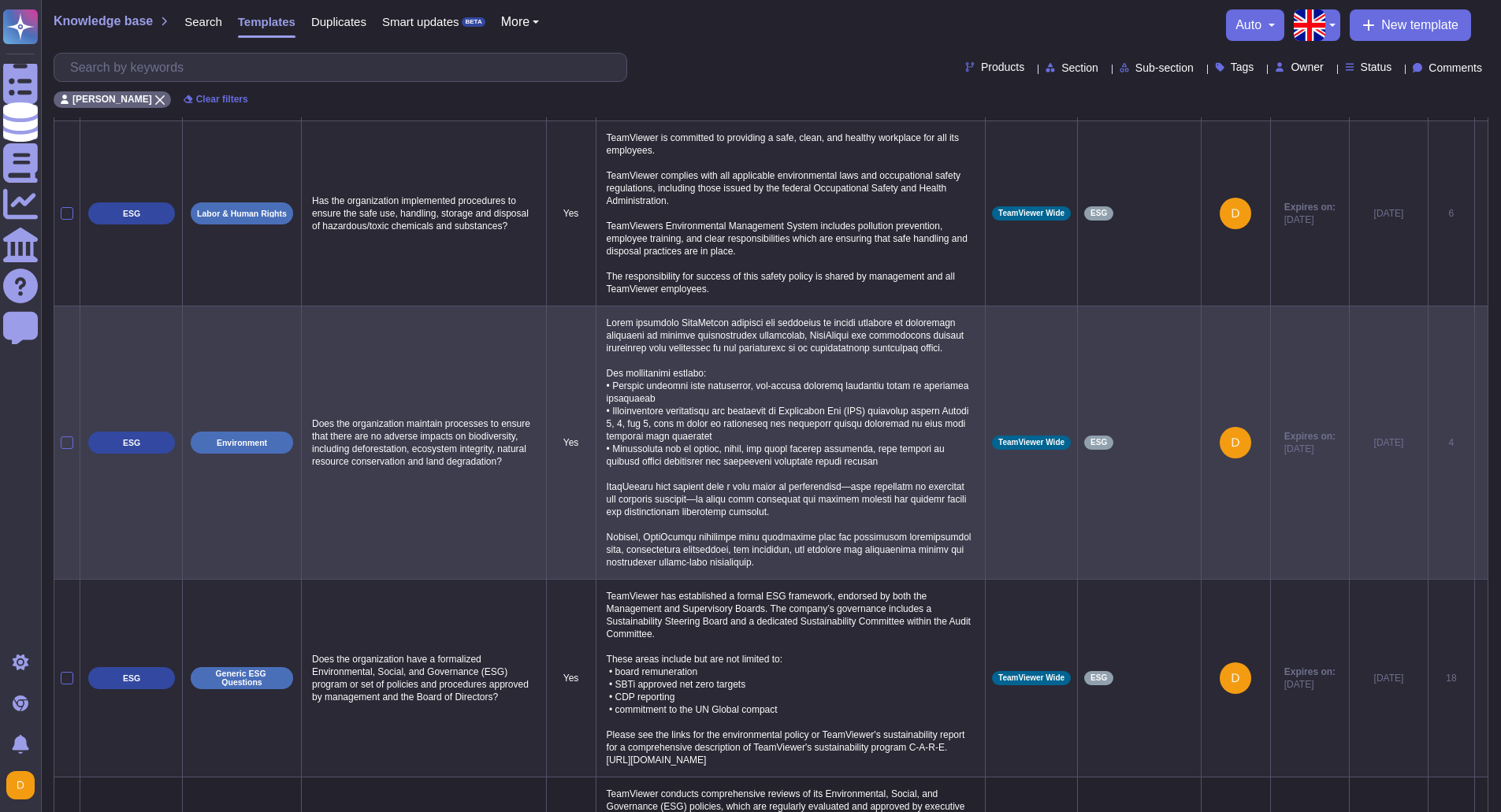
click at [645, 492] on p at bounding box center [791, 443] width 376 height 260
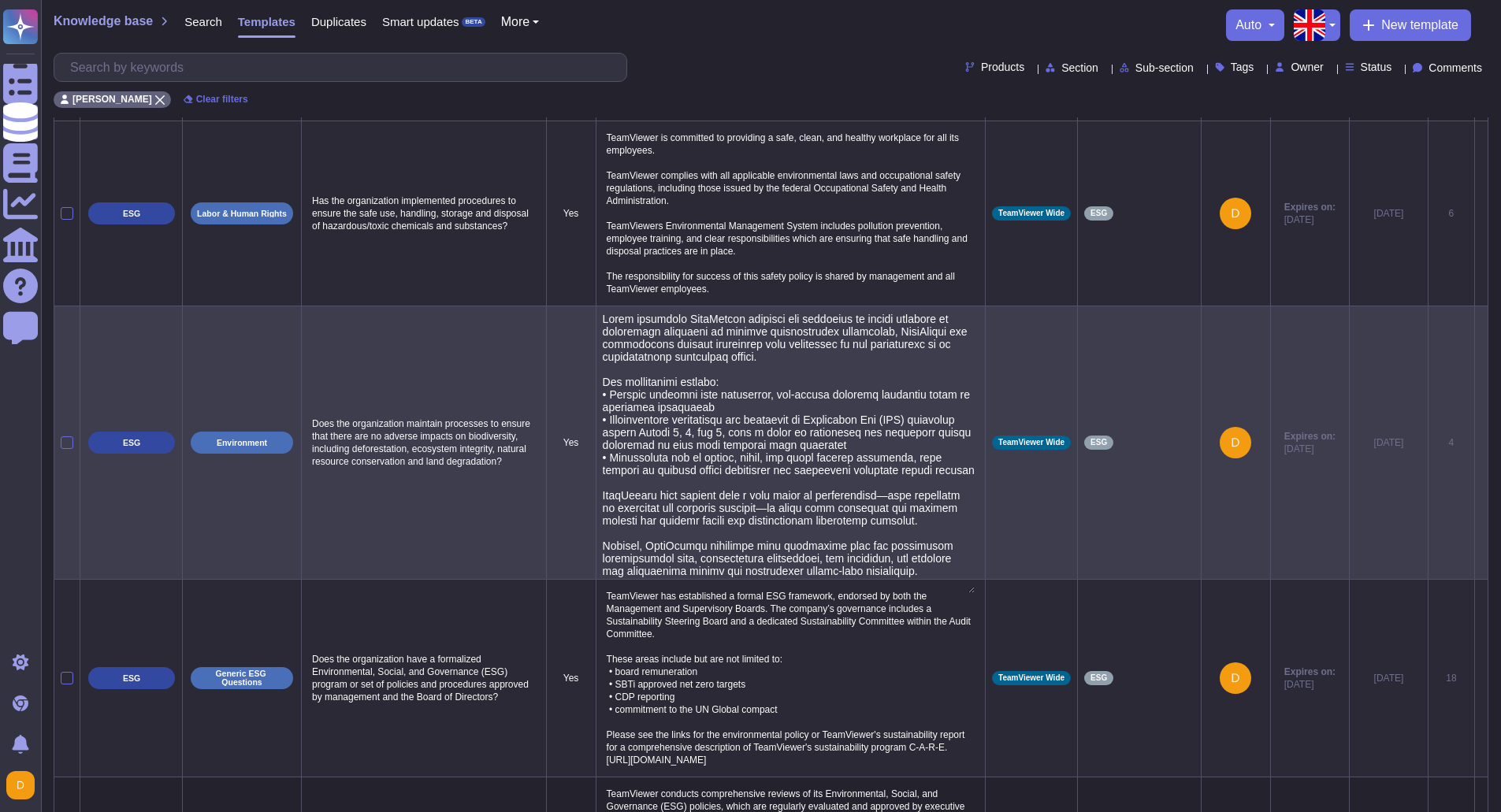
type textarea "While utilizing TeamViewer products and expertise to assist globally in develop…"
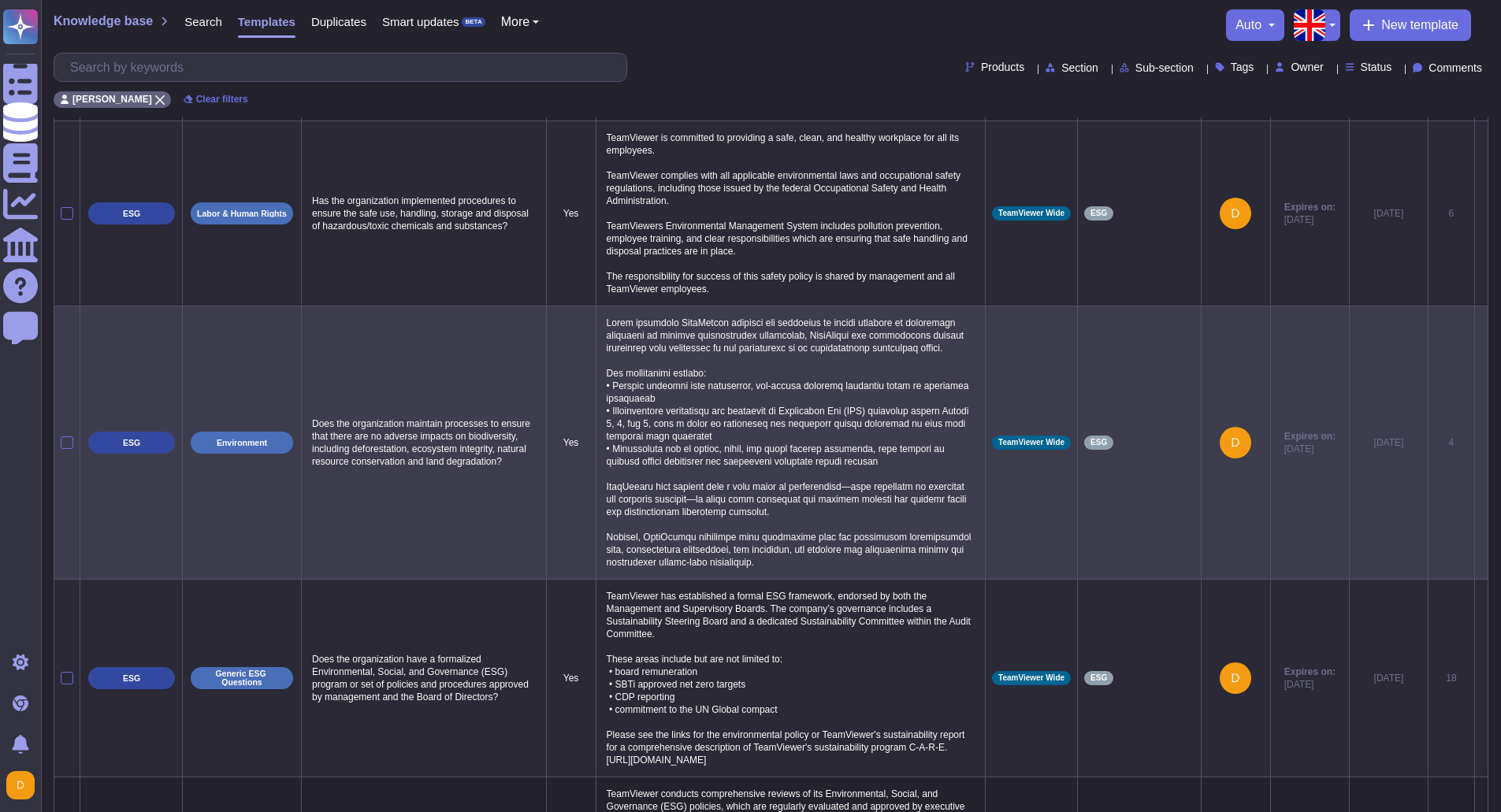
click at [598, 442] on td at bounding box center [790, 443] width 390 height 274
click at [604, 447] on p at bounding box center [791, 443] width 376 height 260
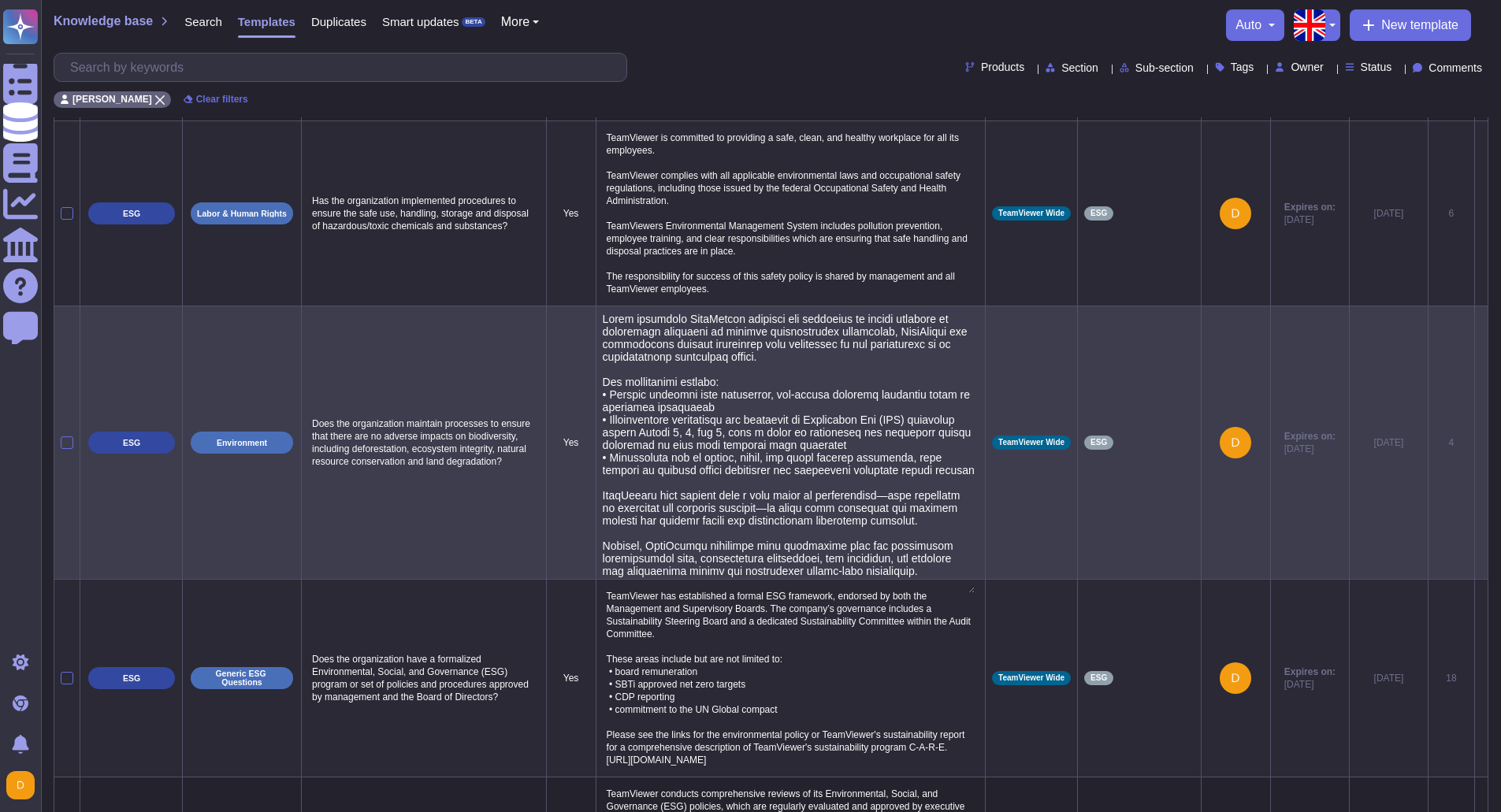
click at [603, 447] on textarea at bounding box center [789, 452] width 372 height 280
type textarea "While utilizing TeamViewer products and expertise to assist globally in develop…"
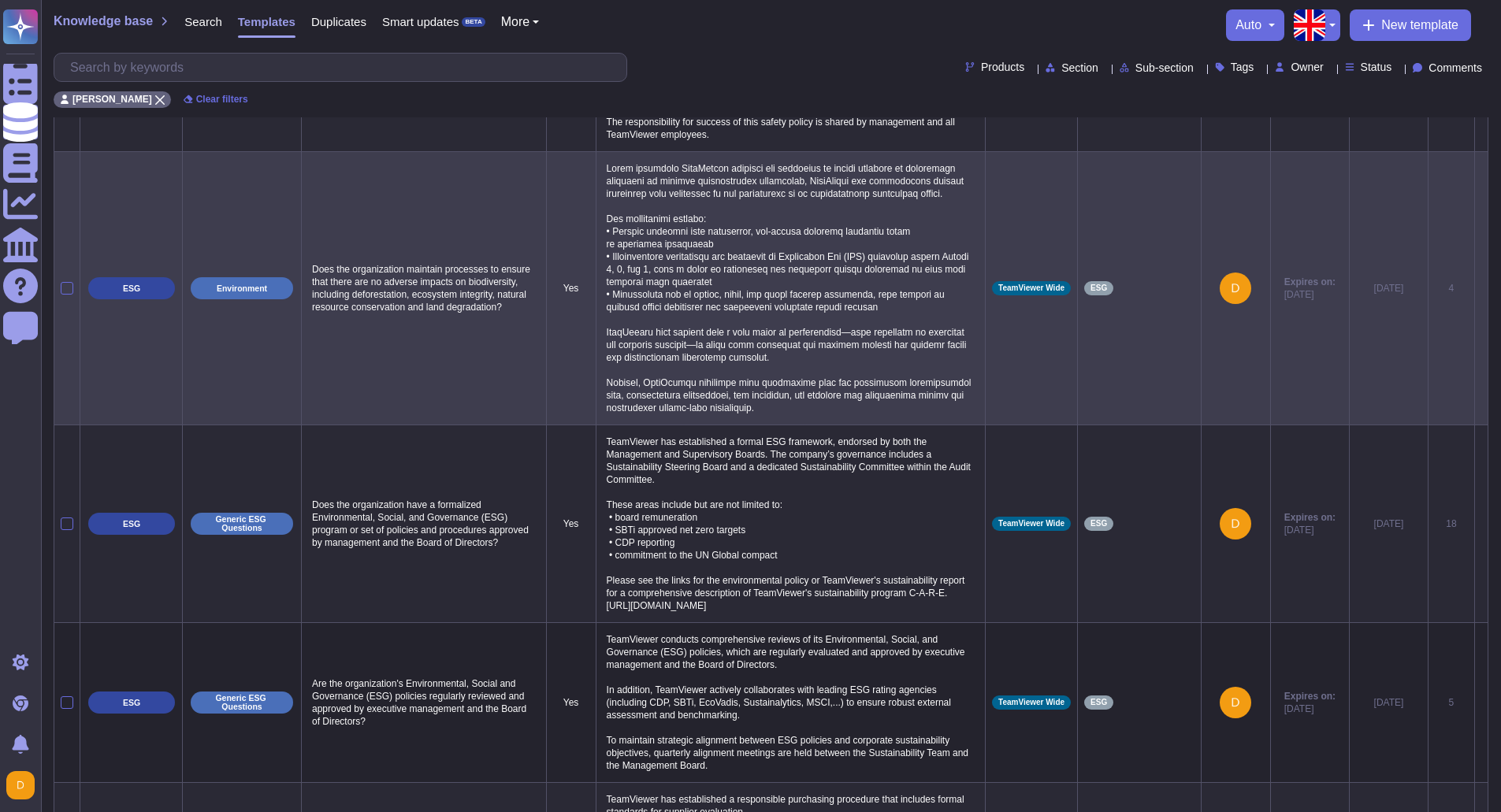
scroll to position [840, 0]
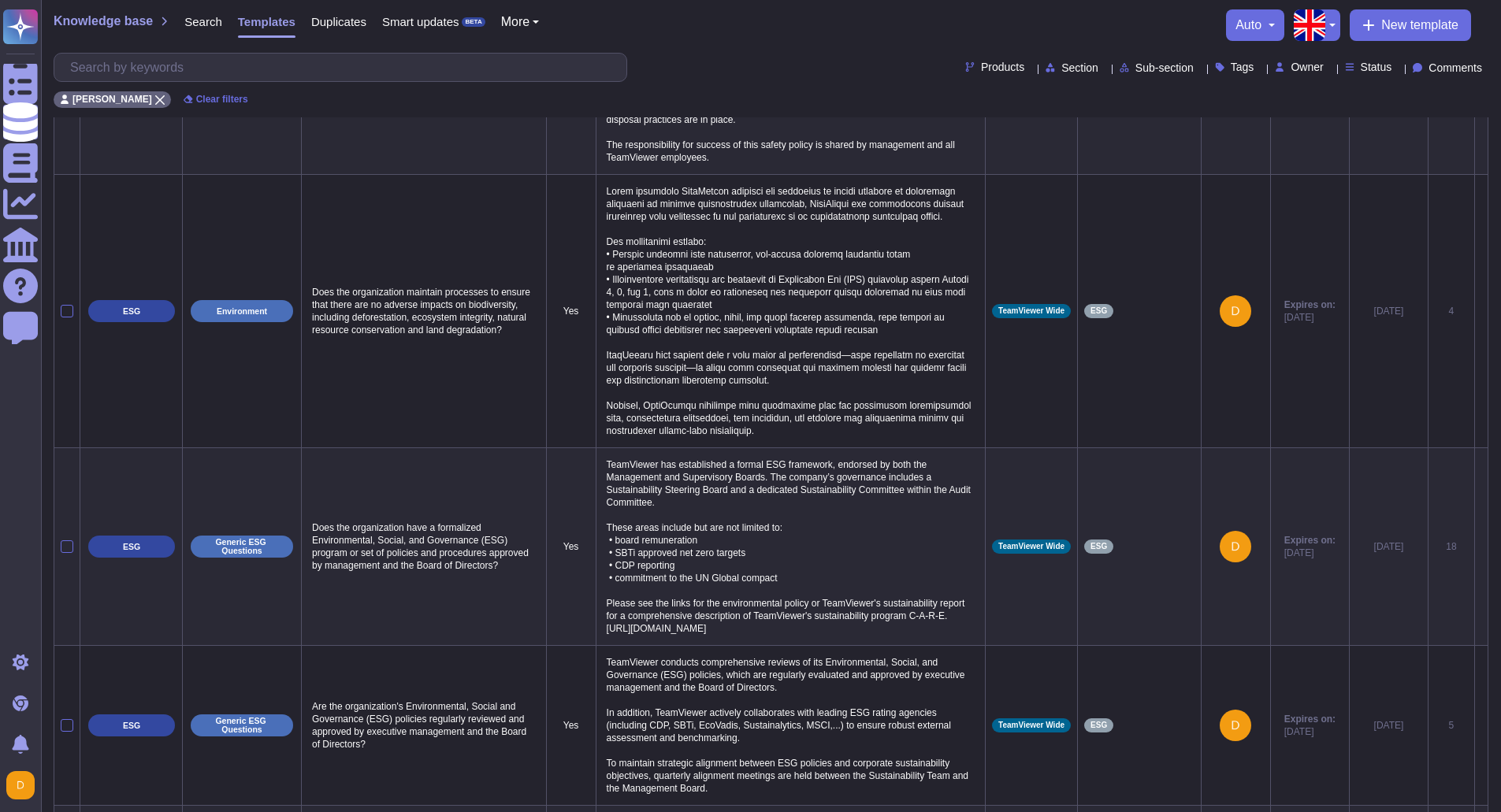
click at [693, 28] on div "Knowledge base Search Templates Duplicates Smart updates BETA More auto New tem…" at bounding box center [770, 25] width 1435 height 31
click at [526, 13] on div "More" at bounding box center [512, 25] width 54 height 31
click at [527, 17] on button "More" at bounding box center [521, 22] width 39 height 12
click at [527, 21] on button "More" at bounding box center [521, 22] width 39 height 12
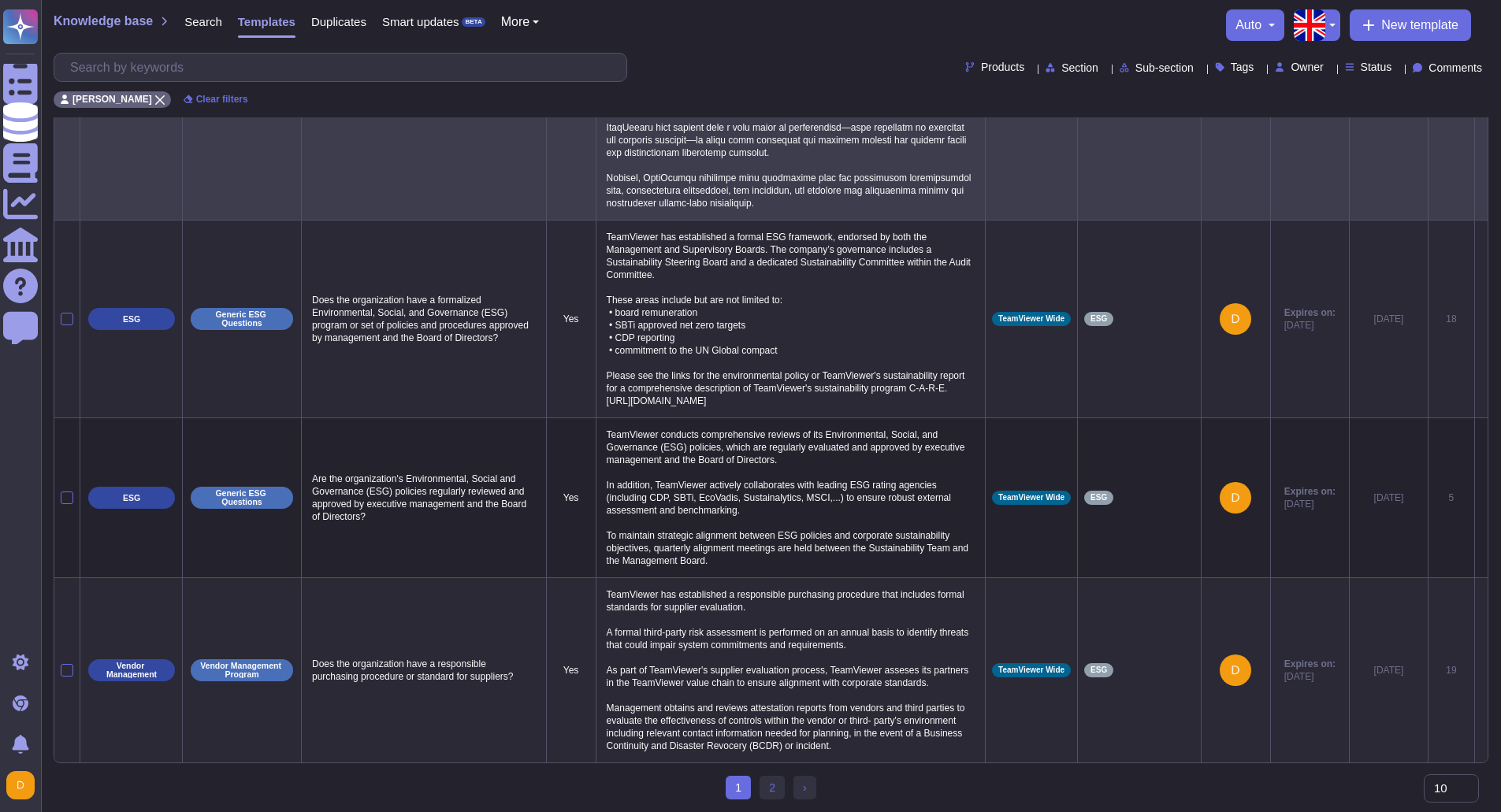
scroll to position [1156, 0]
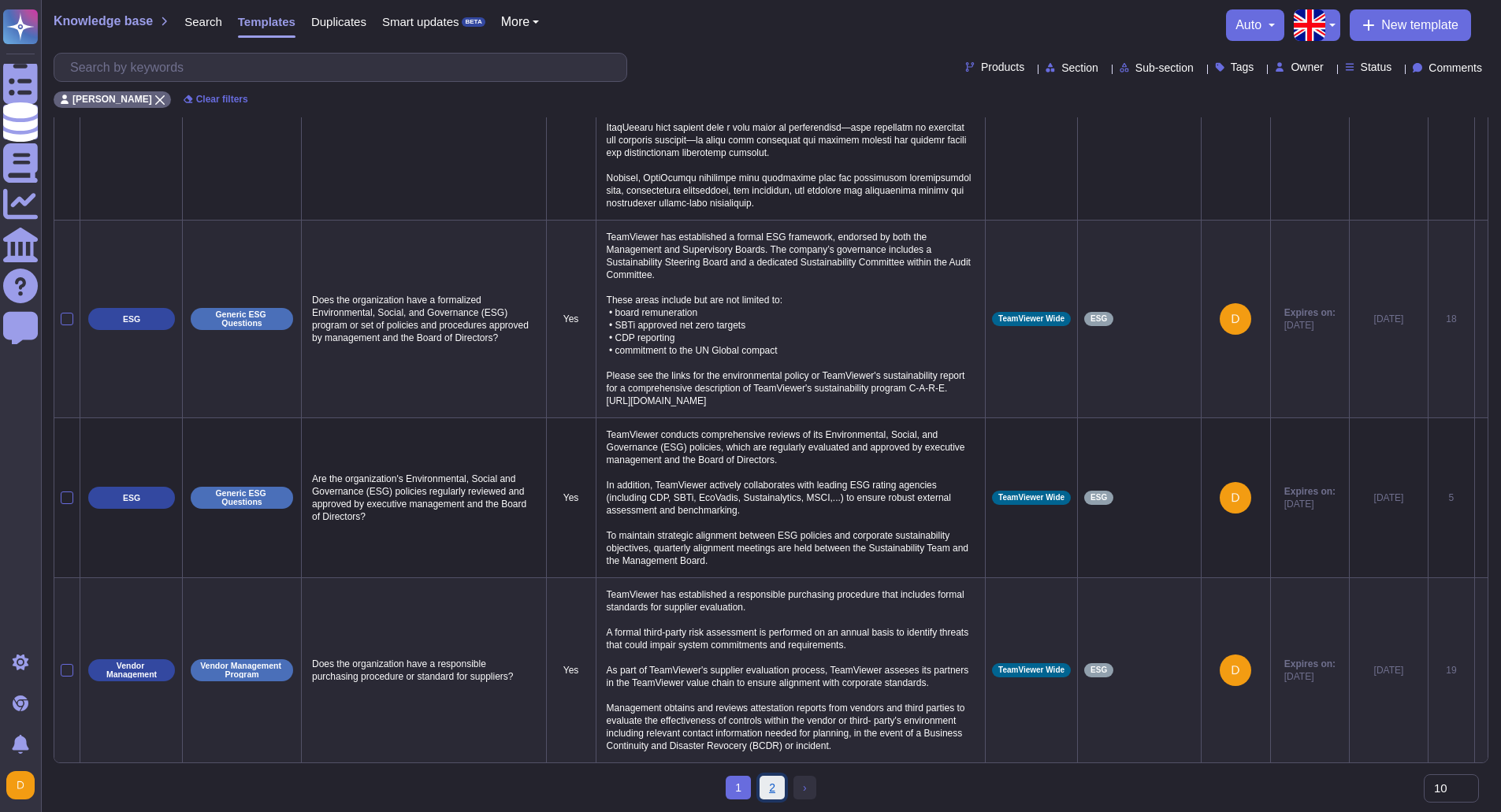
click at [770, 785] on link "2" at bounding box center [772, 787] width 26 height 24
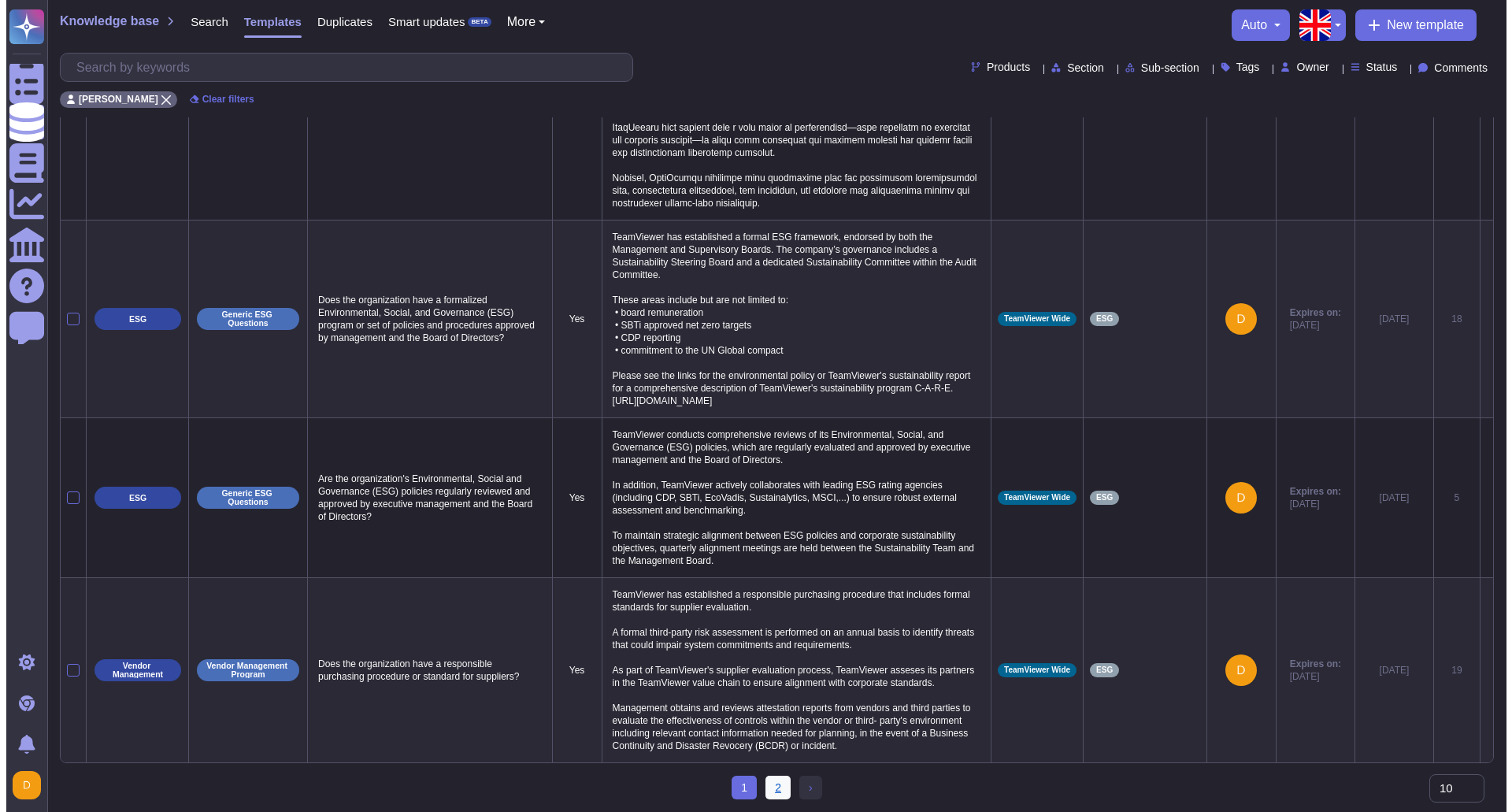
scroll to position [0, 0]
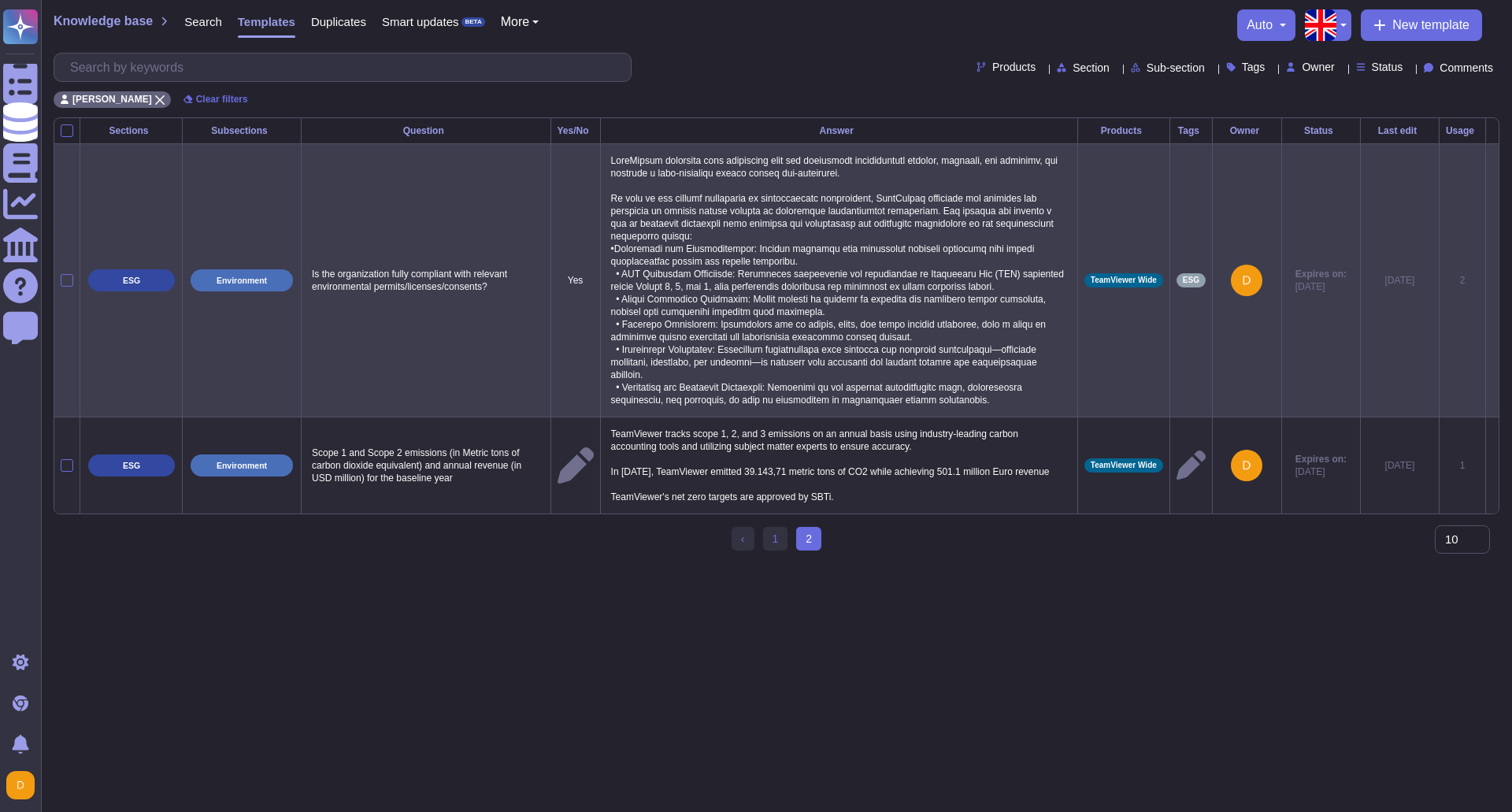
click at [829, 314] on p at bounding box center [839, 280] width 464 height 260
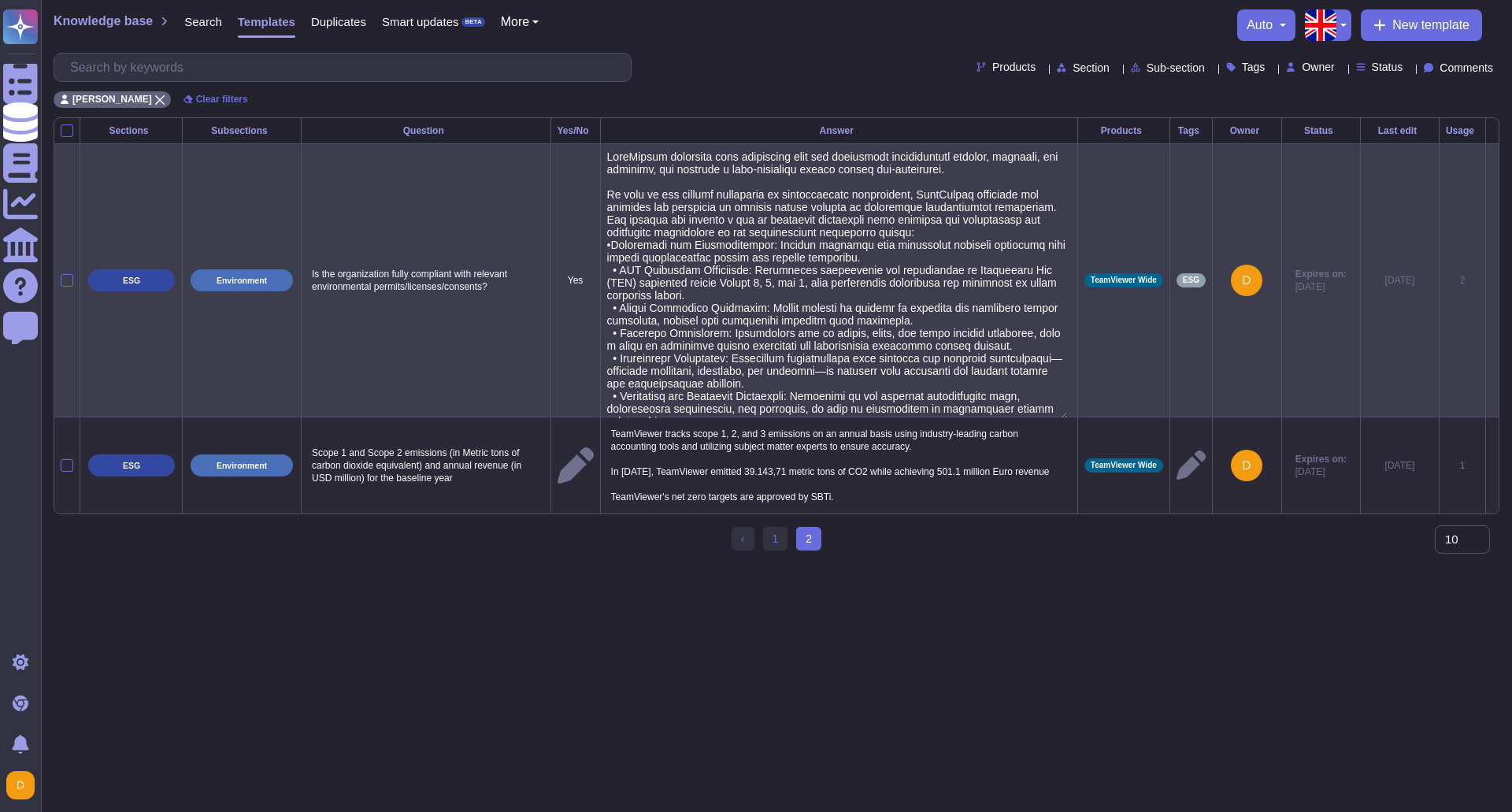
click at [608, 272] on textarea at bounding box center [837, 284] width 459 height 268
type textarea "TeamViewer maintains full compliance with all applicable environmental permits,…"
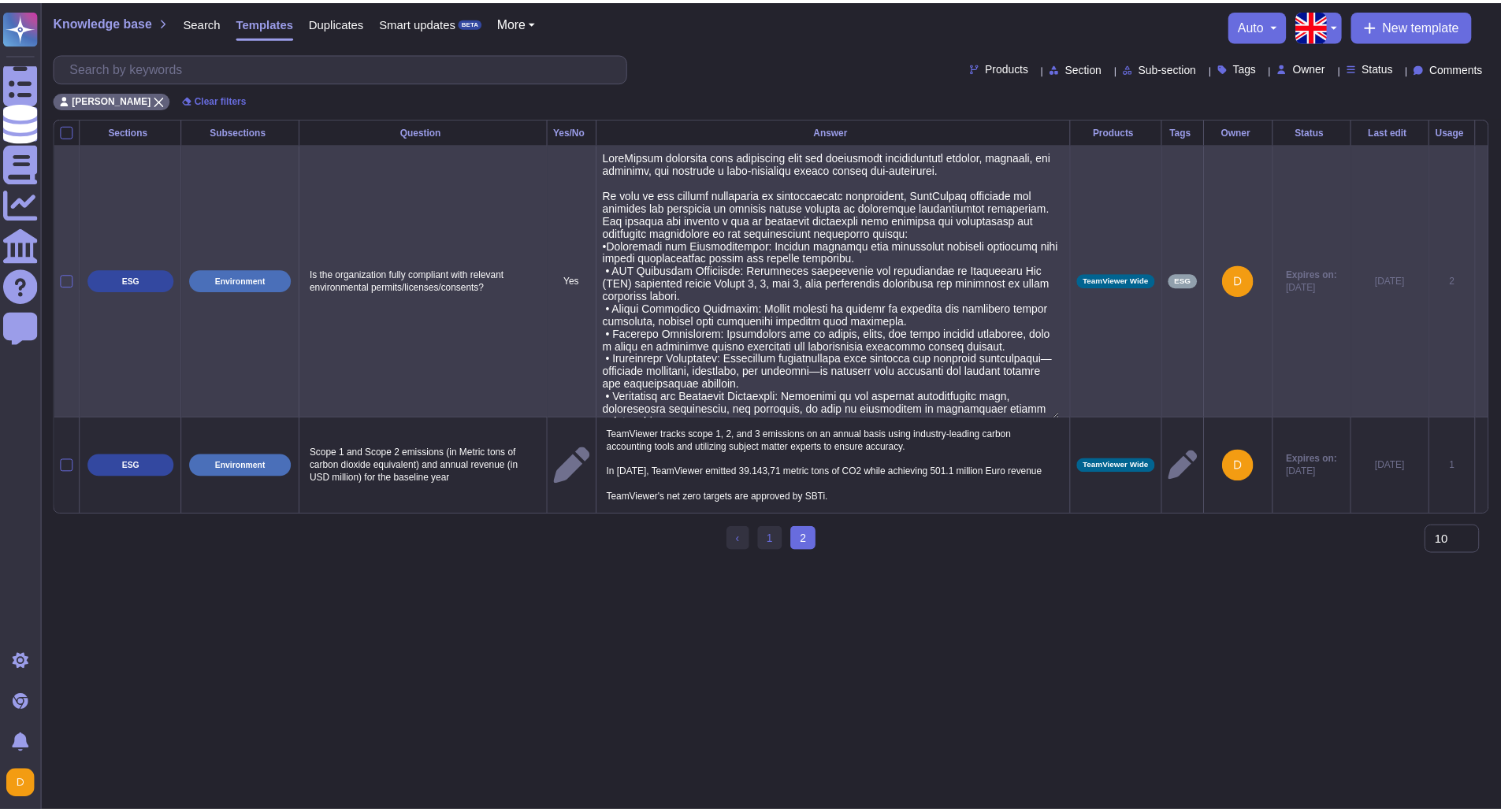
scroll to position [10, 0]
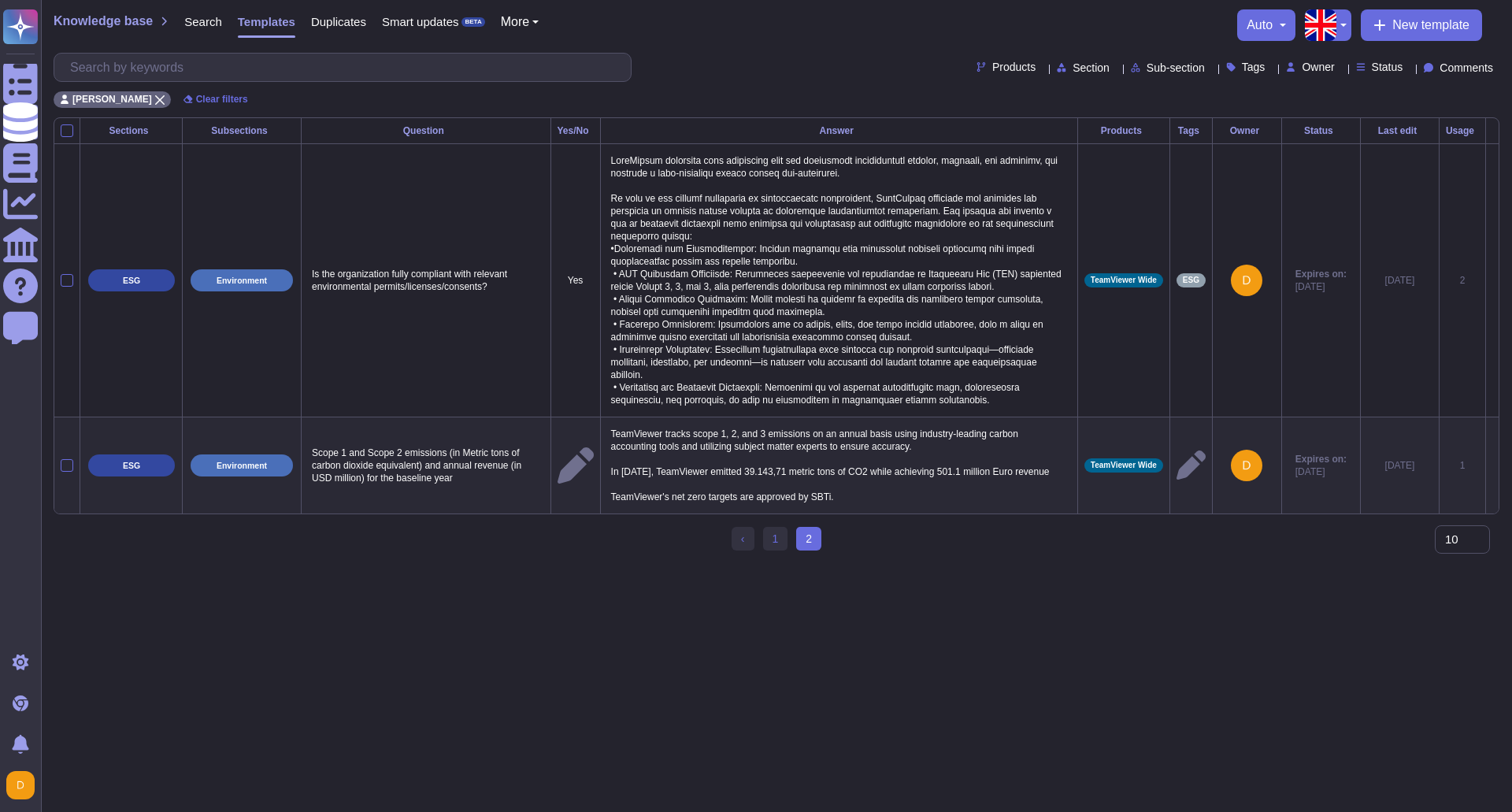
click at [1001, 563] on html "Questionnaires Knowledge Base Documents Analytics CAIQ / SIG Help Center Feedba…" at bounding box center [756, 281] width 1512 height 563
click at [1458, 68] on span "Comments" at bounding box center [1465, 68] width 53 height 11
click at [1426, 109] on span "Commented" at bounding box center [1426, 106] width 65 height 14
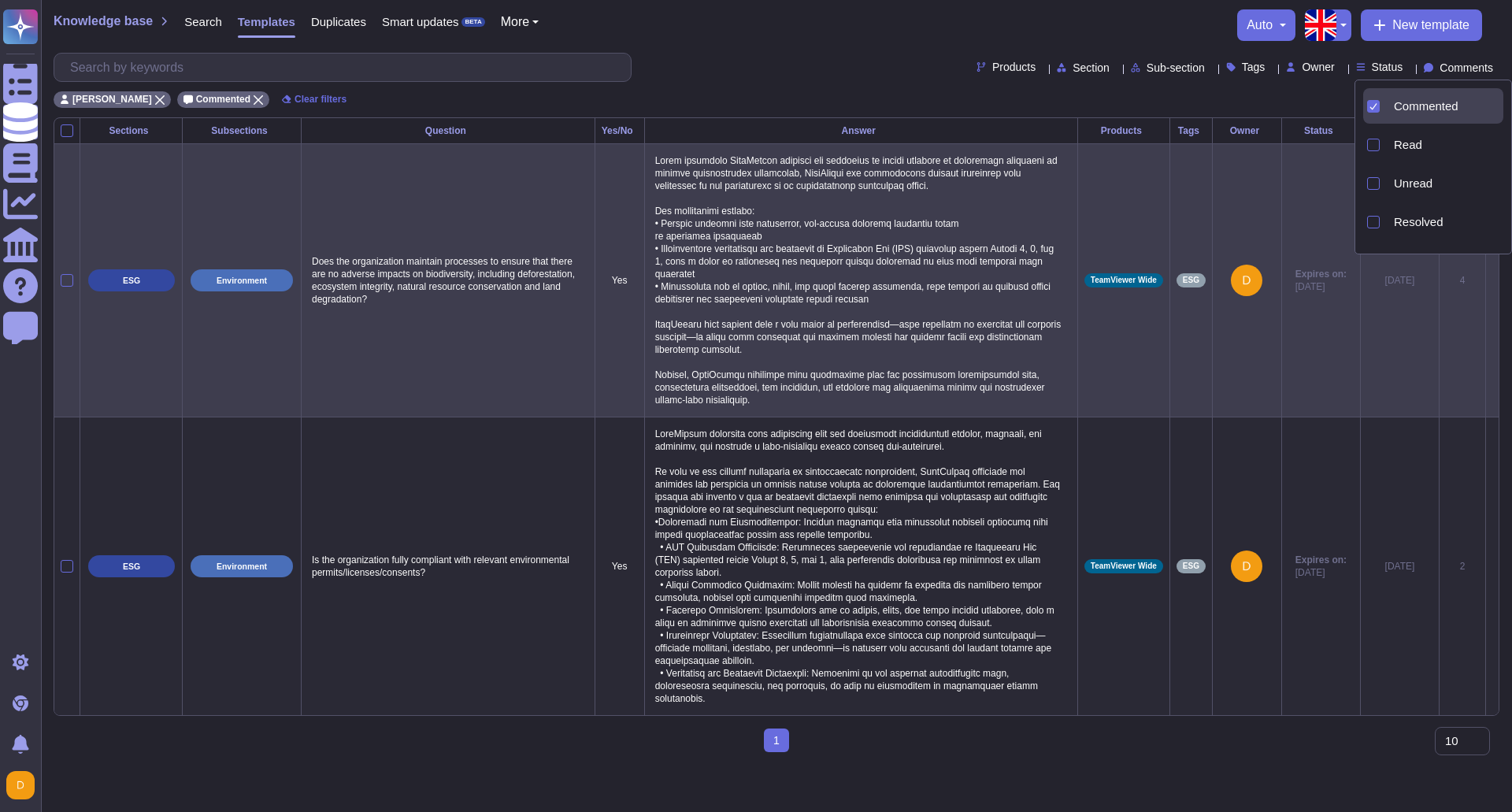
click at [1485, 277] on td at bounding box center [1492, 280] width 13 height 274
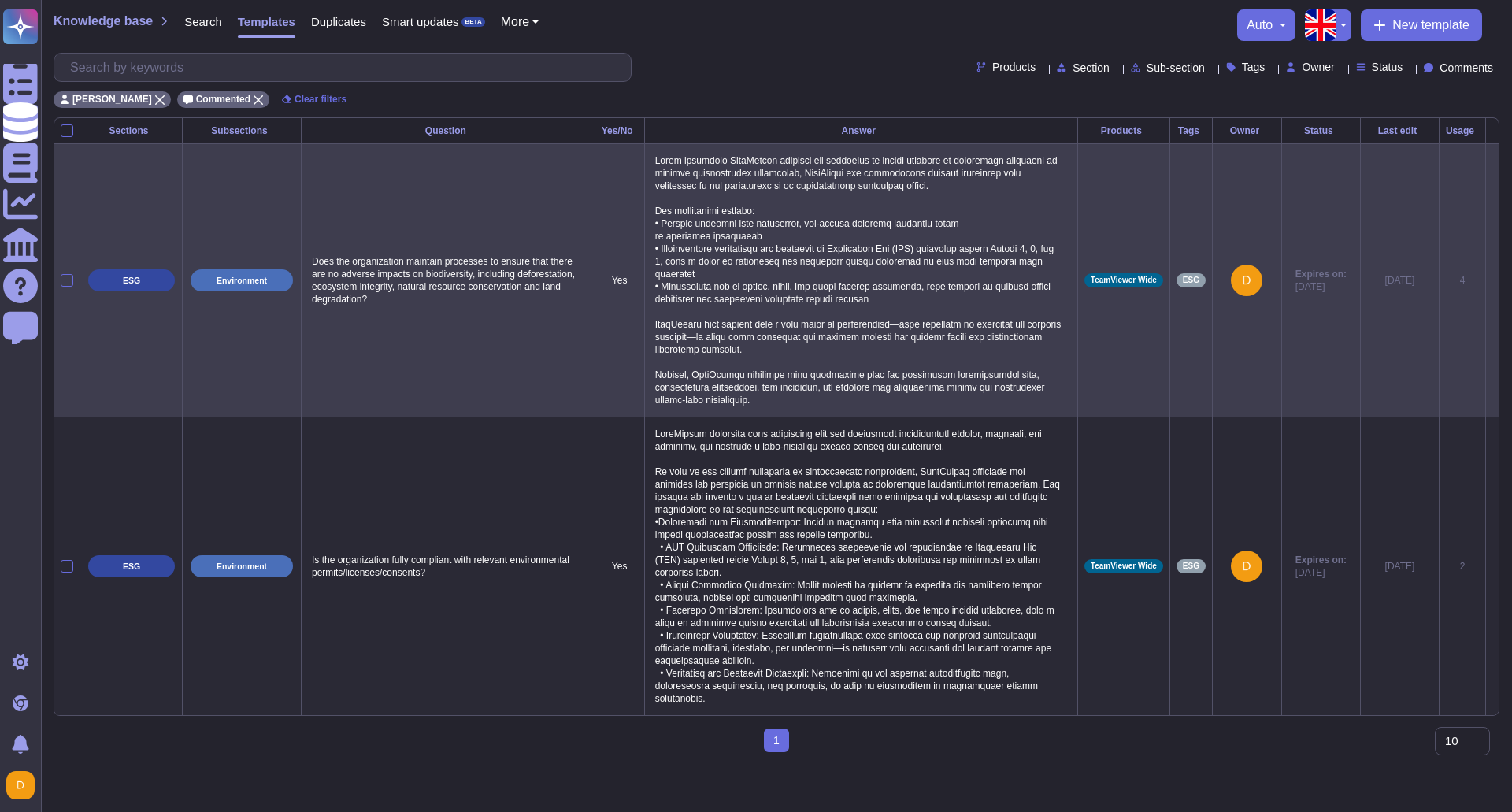
click at [1492, 281] on icon at bounding box center [1492, 281] width 0 height 0
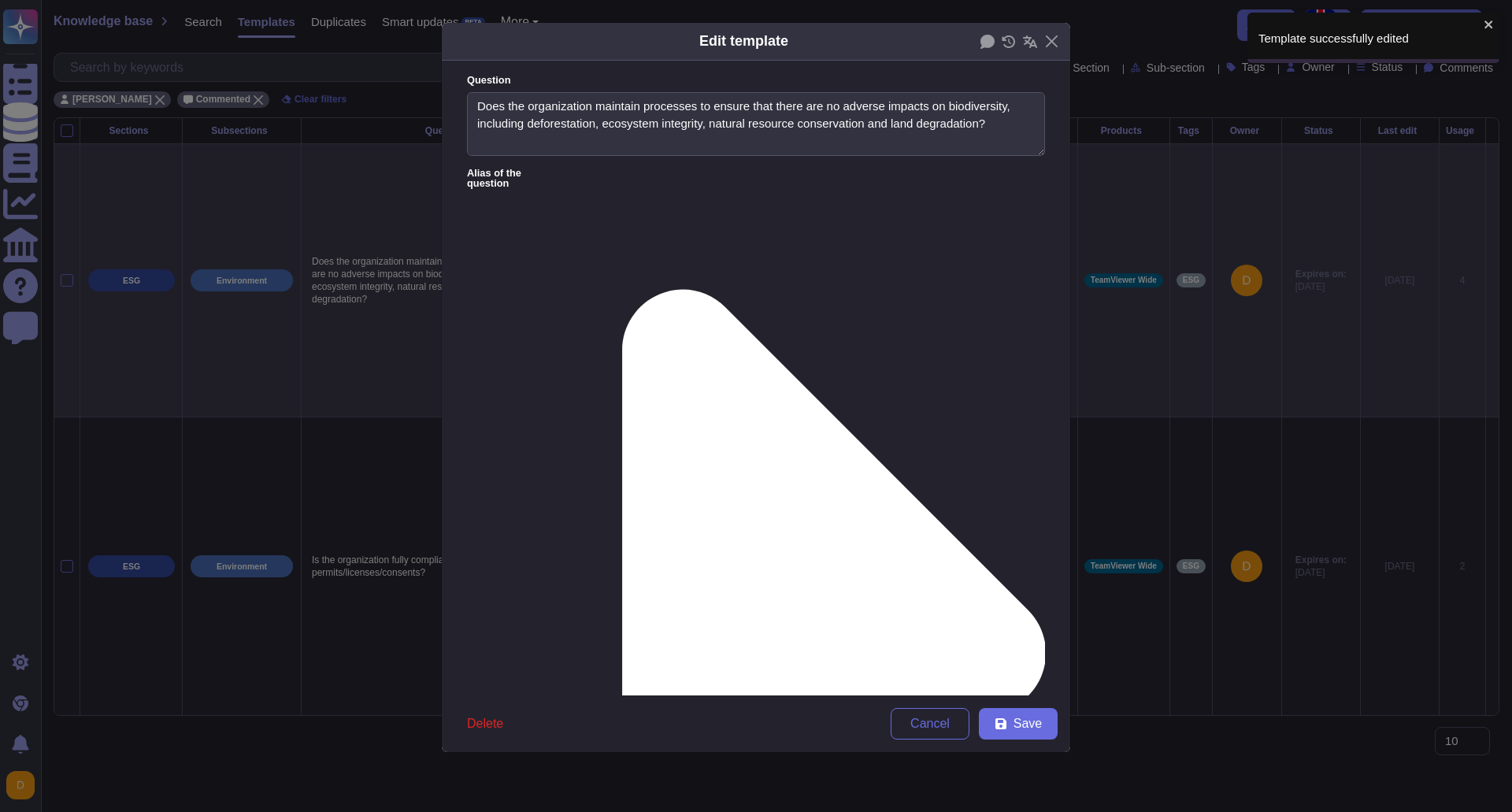
type textarea "Does the organization maintain processes to ensure that there are no adverse im…"
type textarea "While utilizing TeamViewer products and expertise to assist globally in develop…"
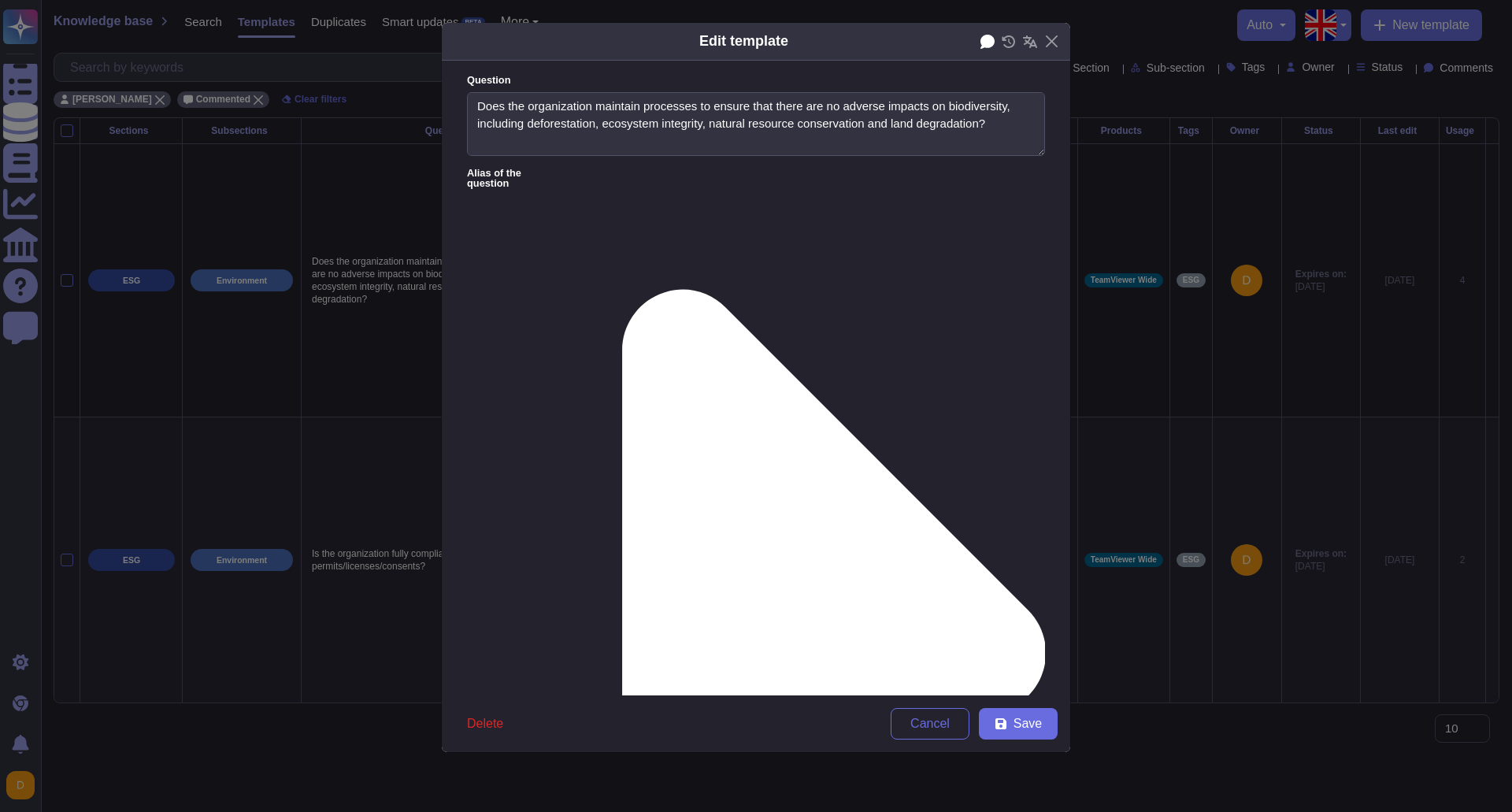
click at [989, 39] on icon at bounding box center [987, 42] width 14 height 14
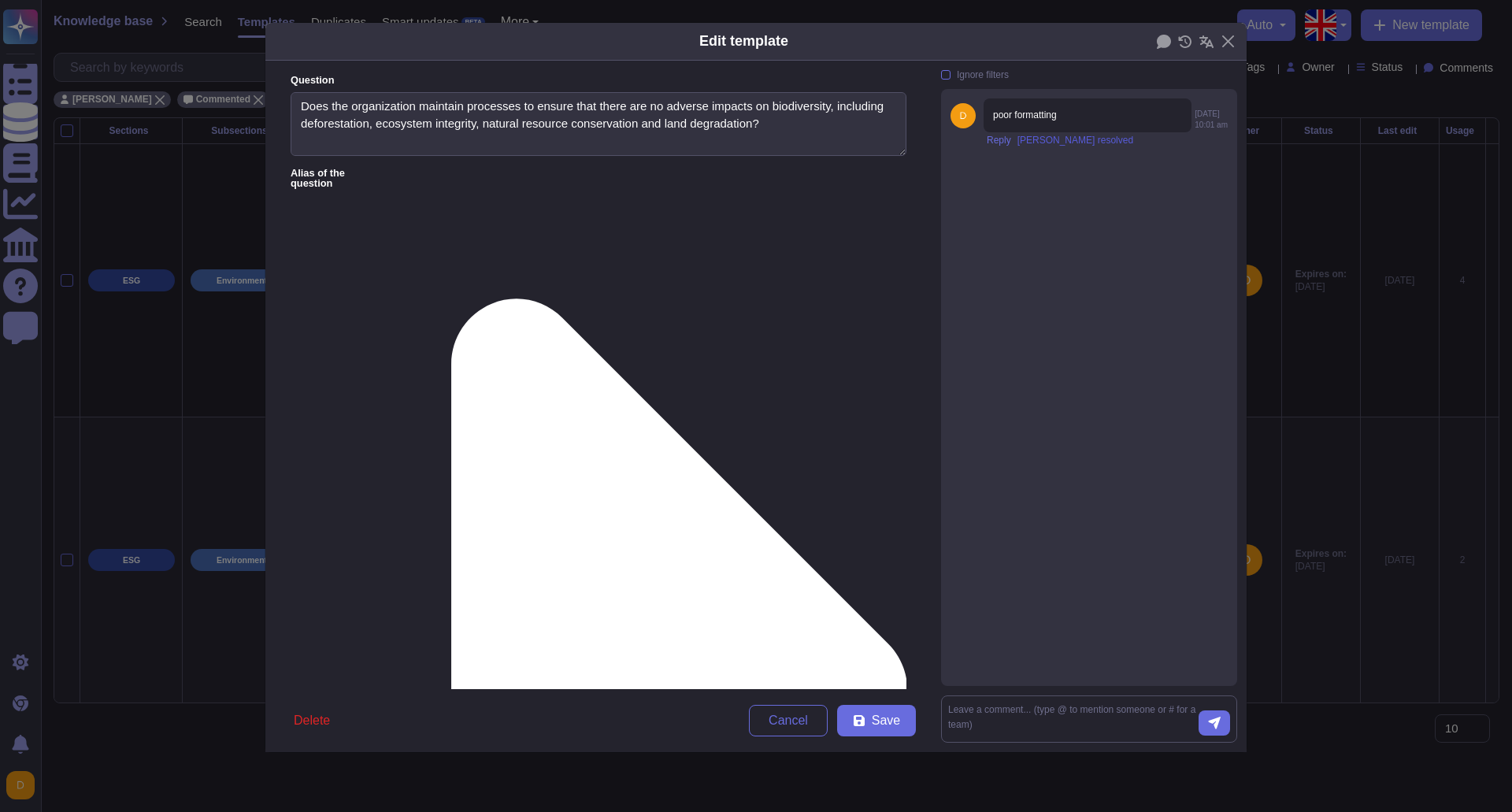
click at [1025, 140] on span "[PERSON_NAME] resolved" at bounding box center [1075, 141] width 116 height 9
drag, startPoint x: 1083, startPoint y: 118, endPoint x: 1166, endPoint y: 107, distance: 83.7
click at [1189, 160] on icon at bounding box center [1340, 311] width 303 height 303
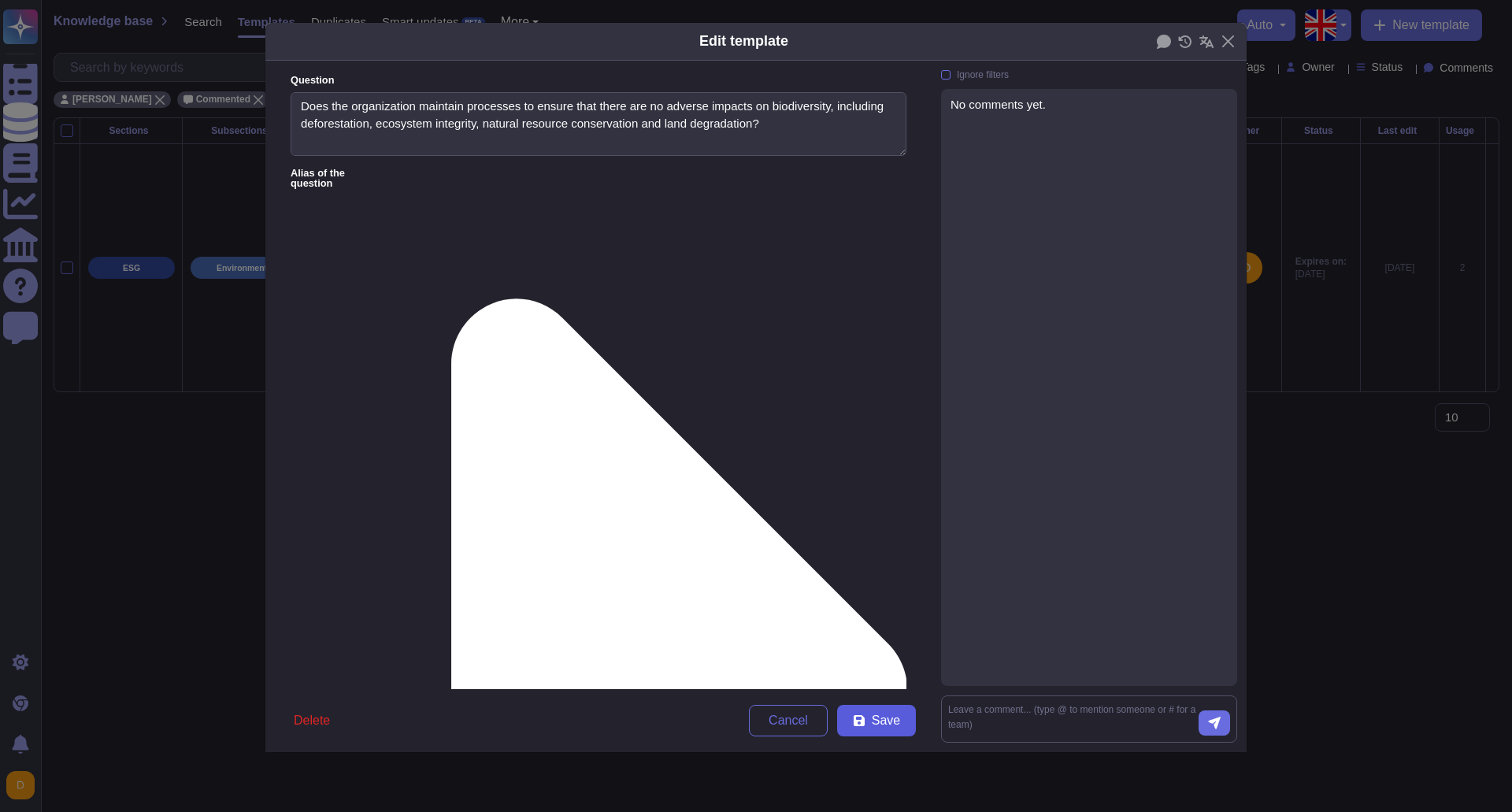
click at [867, 705] on button "Save" at bounding box center [876, 720] width 79 height 31
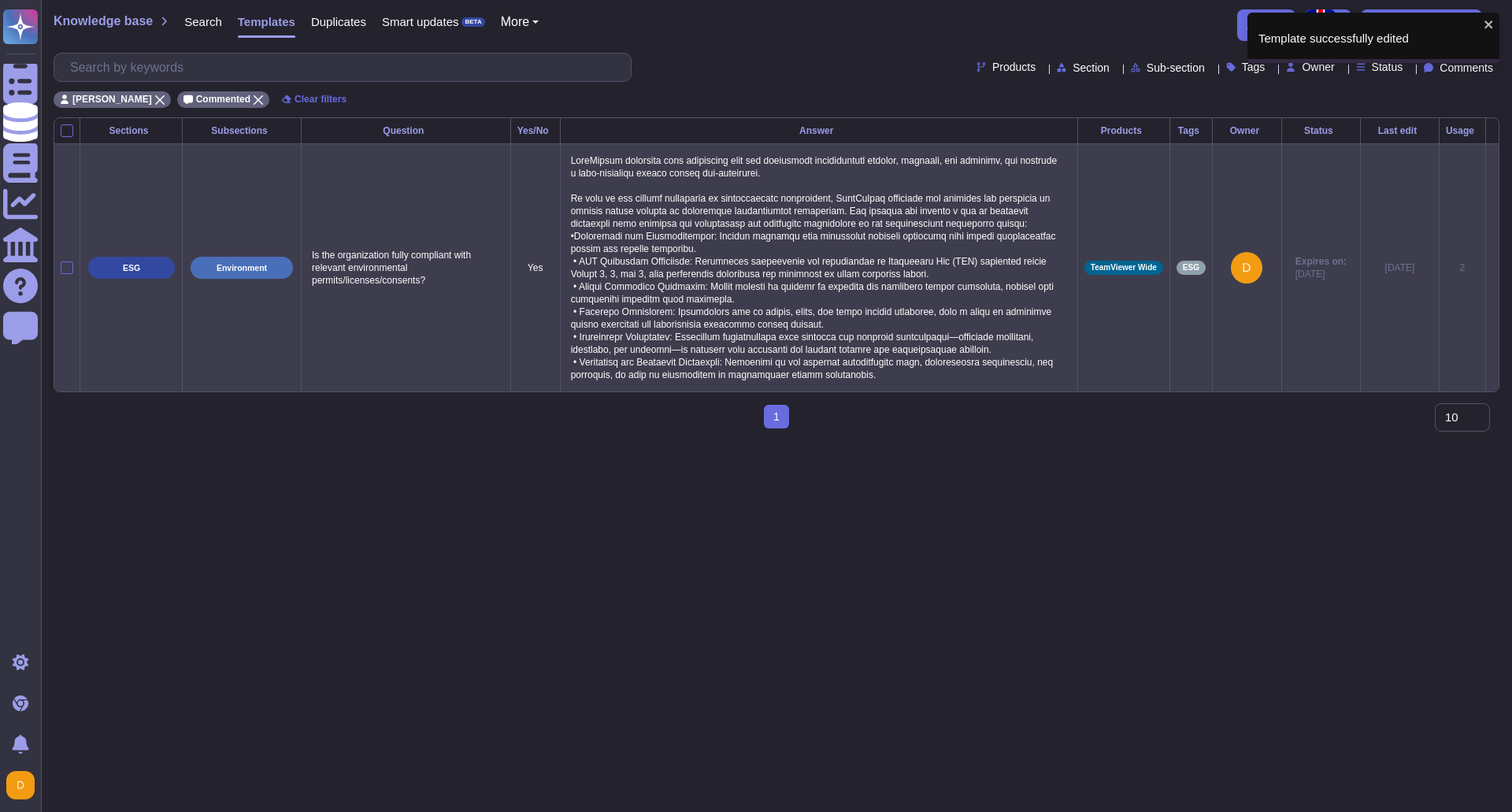
click at [1492, 269] on icon at bounding box center [1492, 269] width 0 height 0
click at [1485, 266] on td at bounding box center [1492, 267] width 13 height 248
click at [1492, 269] on icon at bounding box center [1492, 269] width 0 height 0
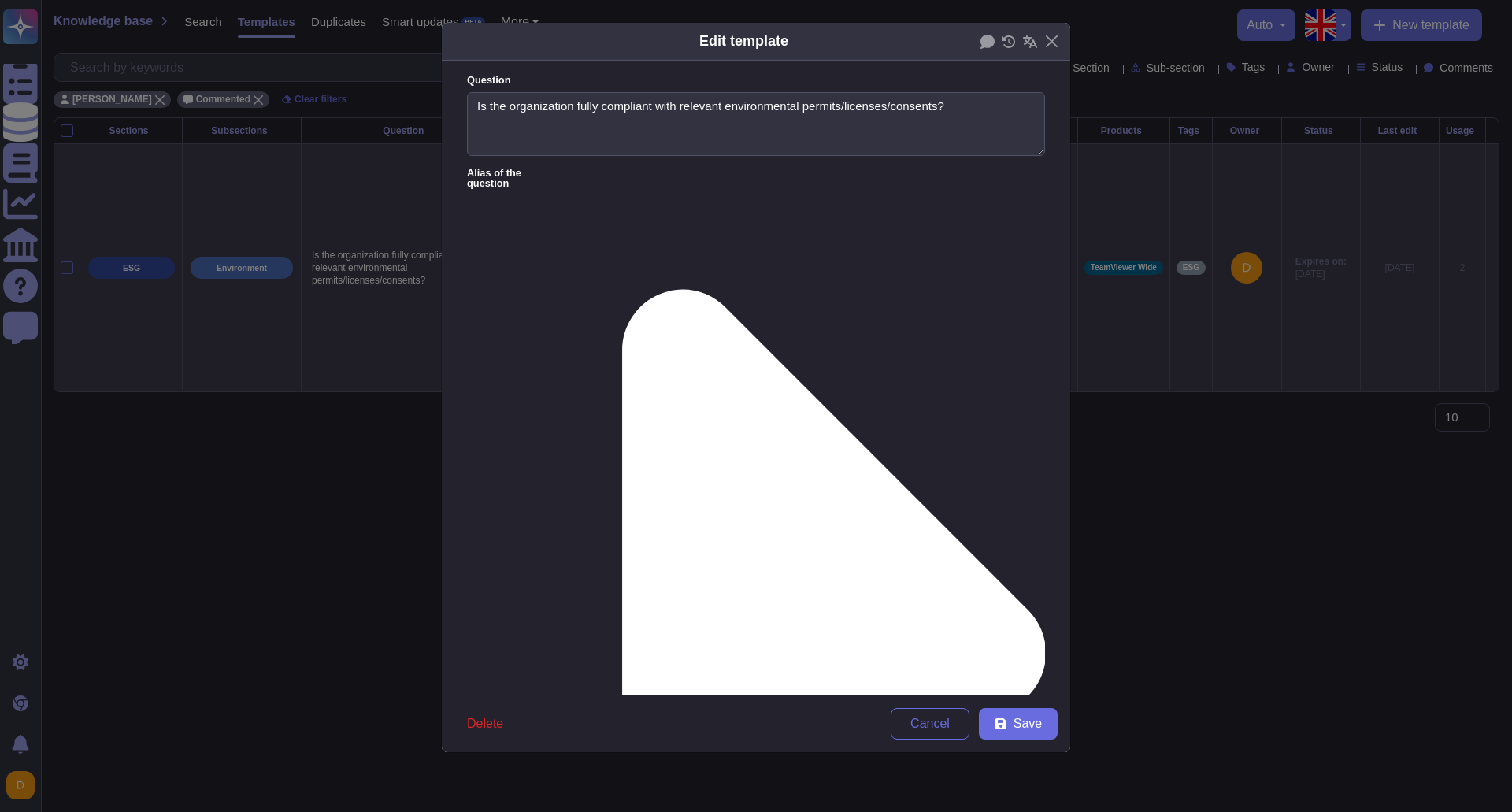
type textarea "Is the organization fully compliant with relevant environmental permits/license…"
type textarea "TeamViewer maintains full compliance with all applicable environmental permits,…"
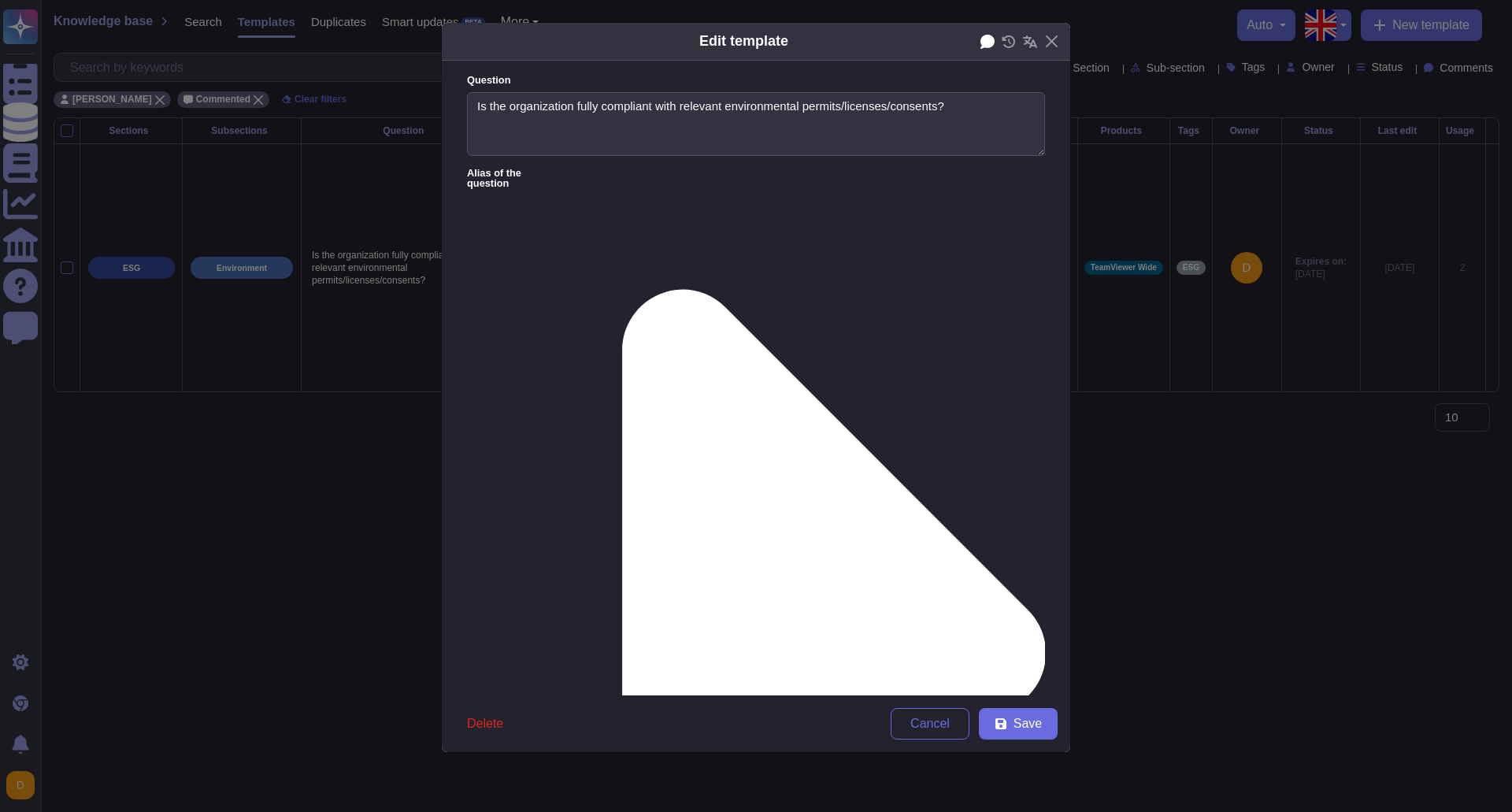
click at [989, 36] on icon at bounding box center [987, 42] width 14 height 14
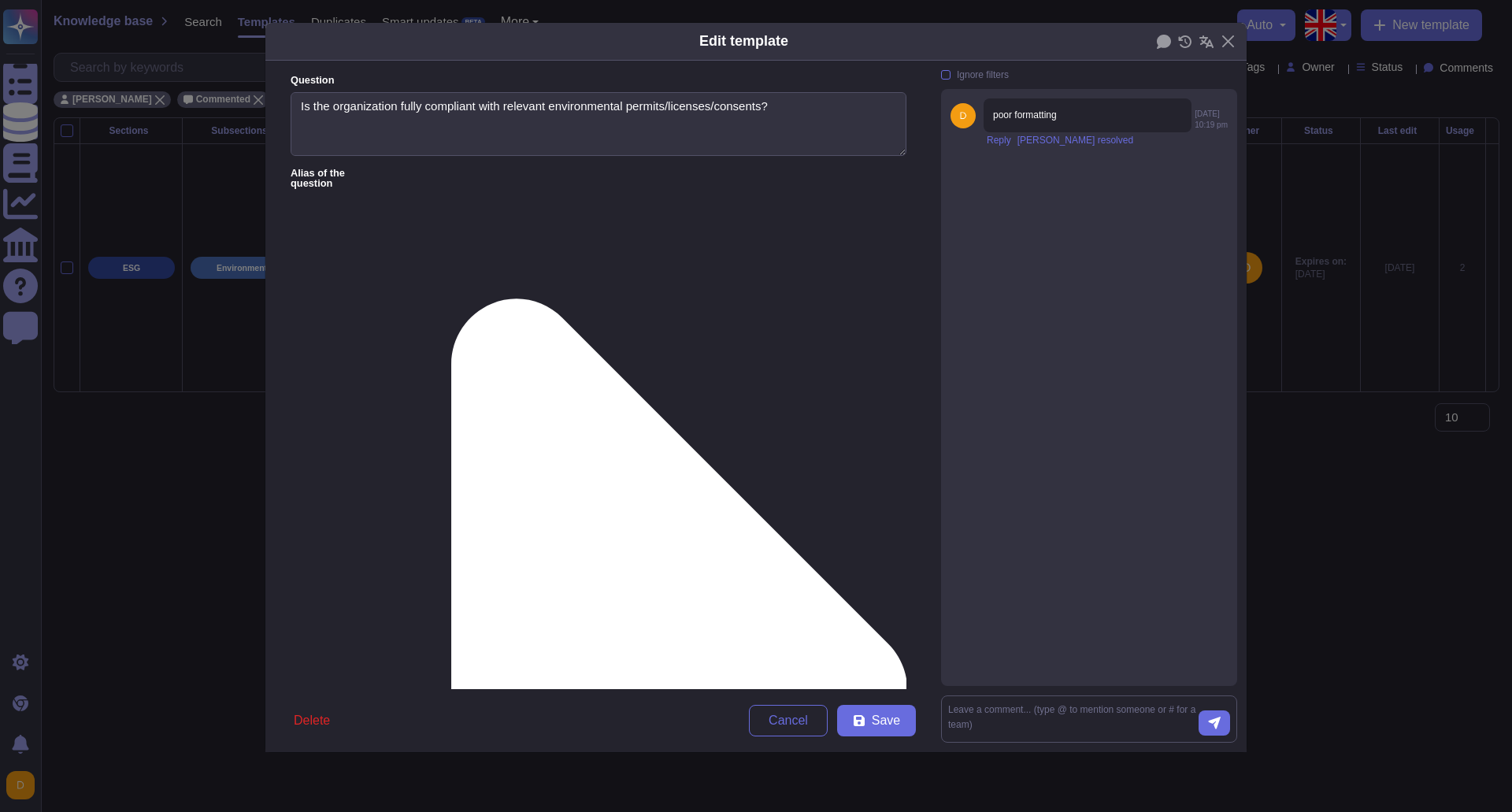
click at [1188, 109] on icon at bounding box center [1188, 109] width 0 height 0
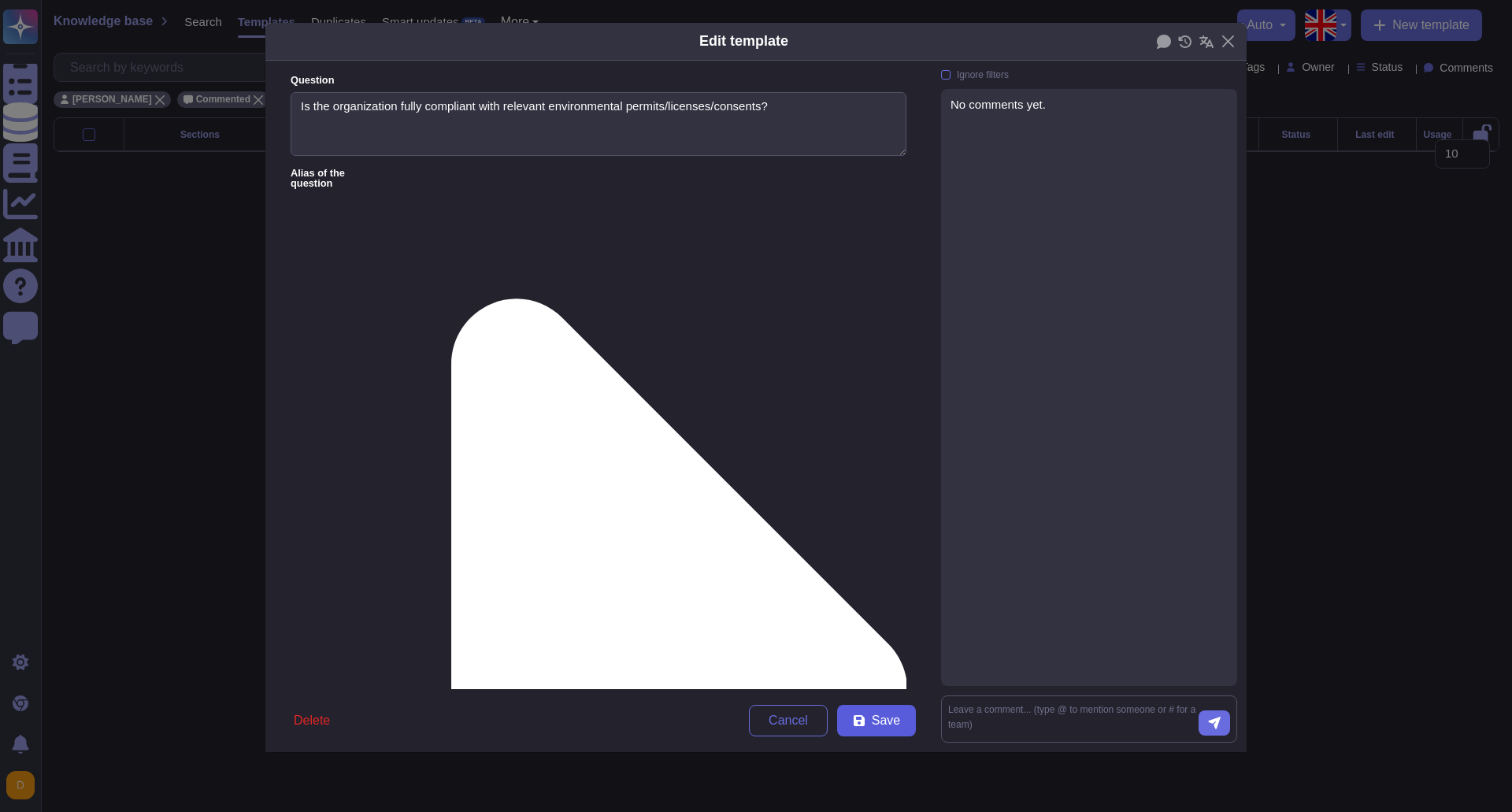
click at [881, 719] on span "Save" at bounding box center [886, 720] width 28 height 12
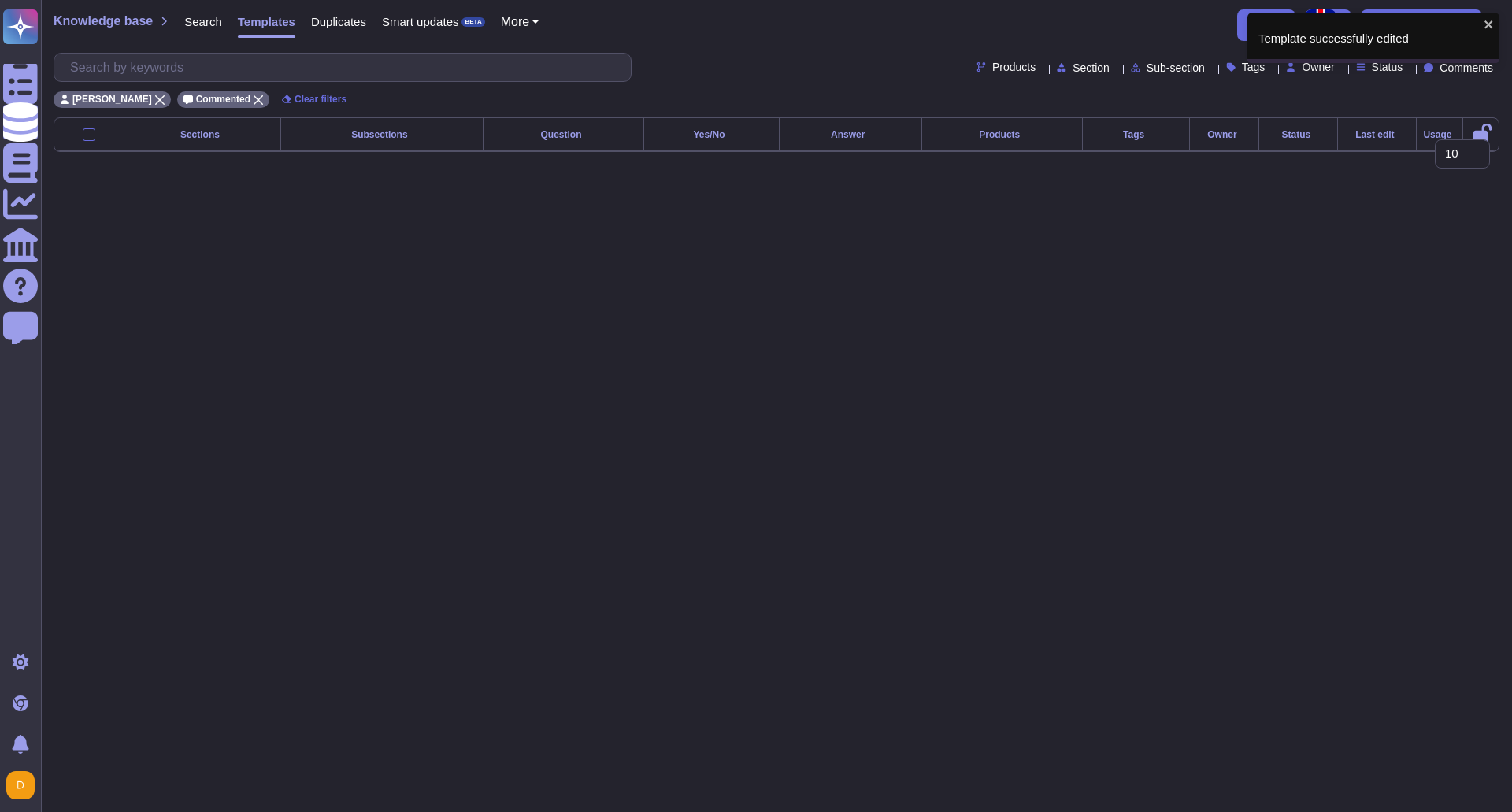
click at [1463, 63] on div "Template successfully edited" at bounding box center [1372, 44] width 252 height 63
click at [1490, 70] on div "Template successfully edited" at bounding box center [1372, 44] width 252 height 63
click at [1494, 70] on div "Template successfully edited Questionnaires Knowledge Base Documents Analytics …" at bounding box center [756, 88] width 1512 height 178
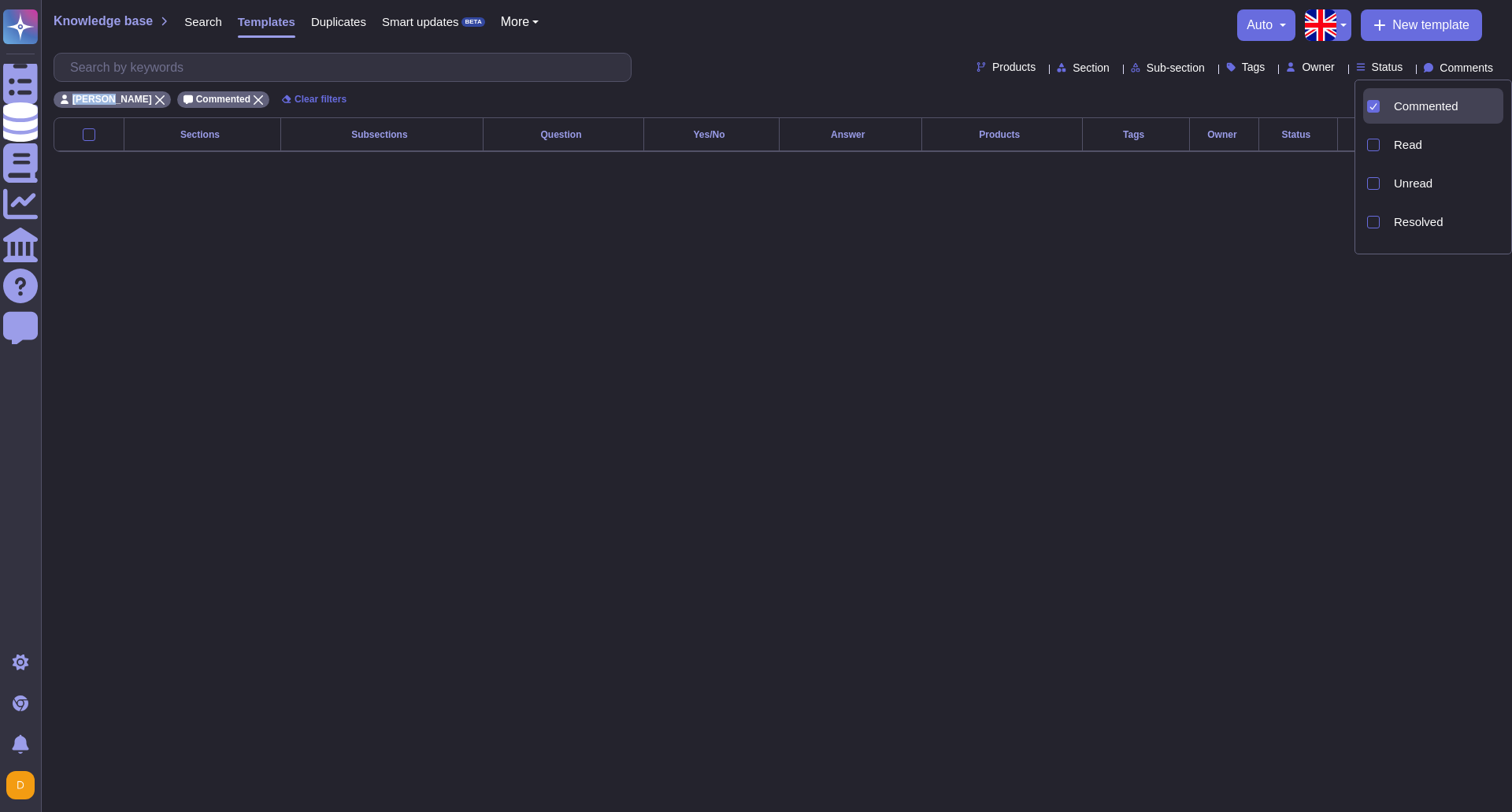
click at [1384, 100] on div "Commented" at bounding box center [1433, 105] width 140 height 35
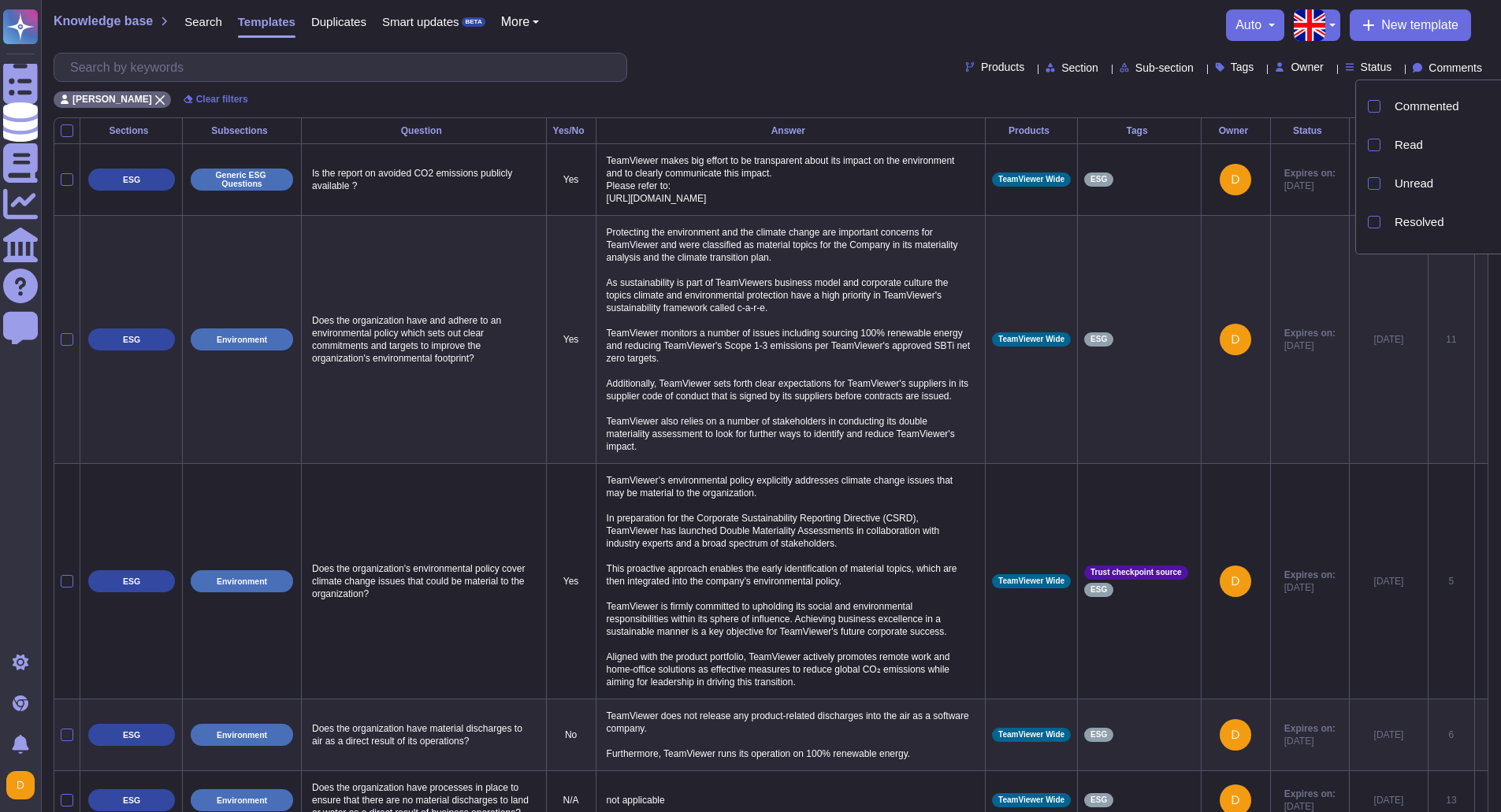
click at [757, 47] on div "Knowledge base Search Templates Duplicates Smart updates BETA More Sections aut…" at bounding box center [770, 59] width 1460 height 118
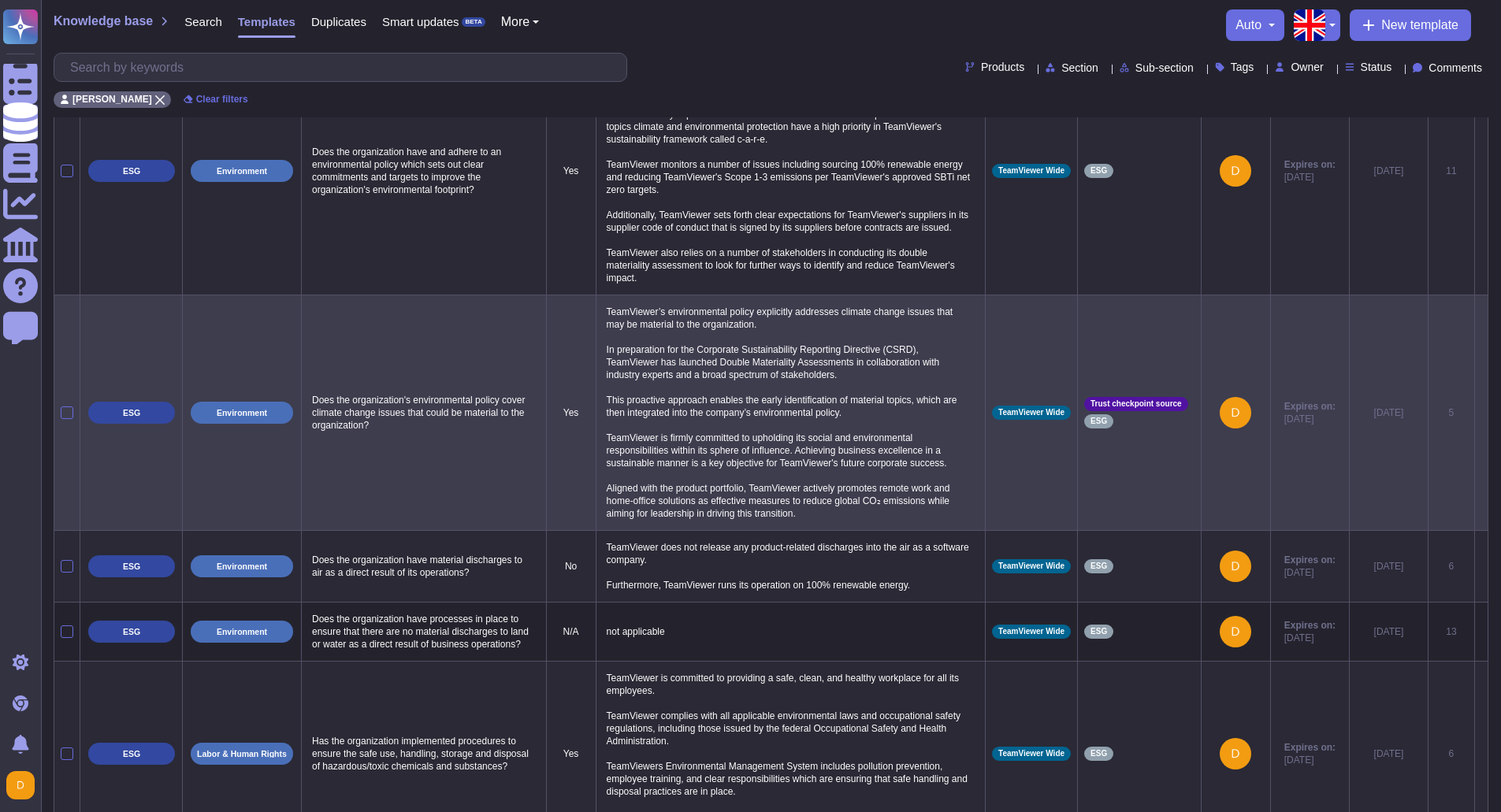
scroll to position [0, 0]
